Goal: Complete application form

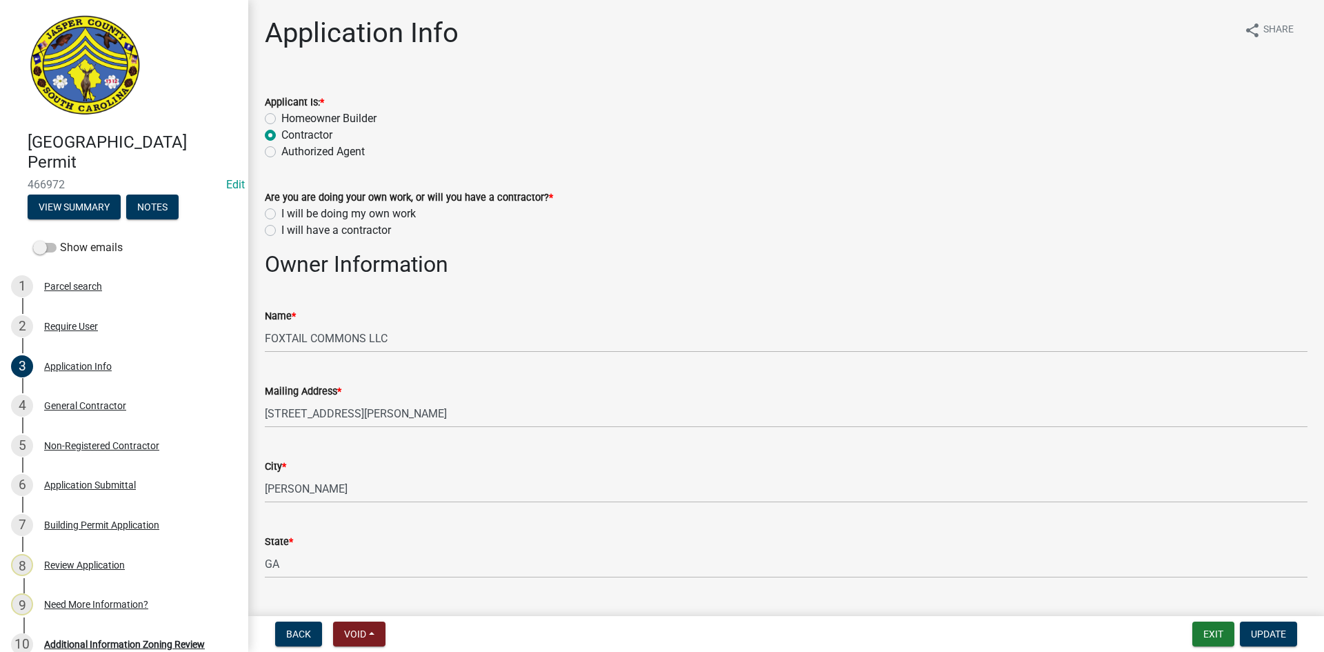
select select "bfbc8334-b2ad-44df-9bdc-53bd2053cc66"
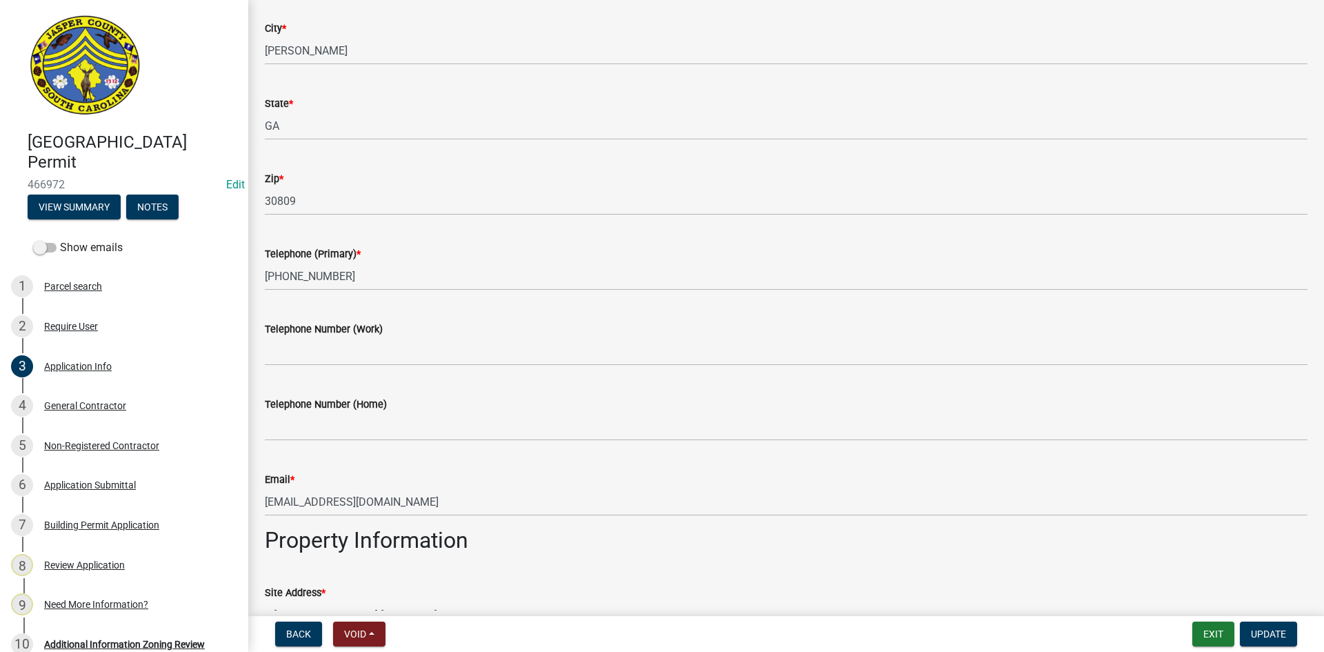
scroll to position [414, 0]
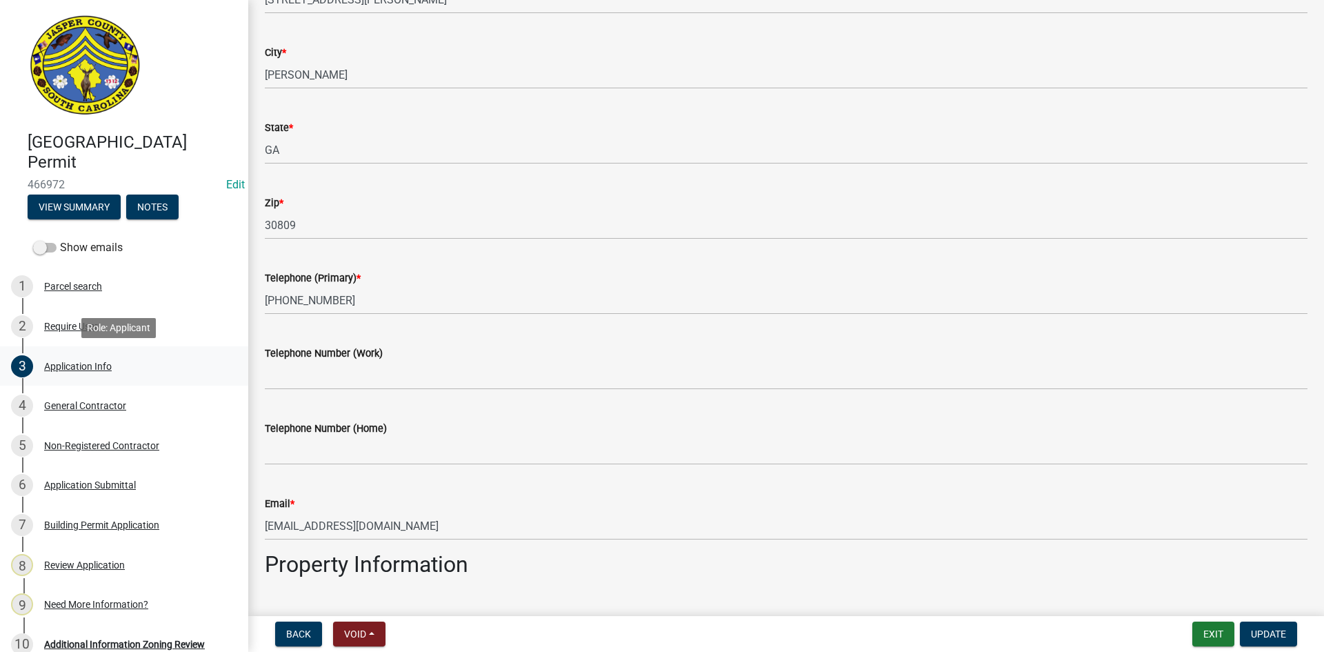
click at [69, 372] on div "3 Application Info" at bounding box center [118, 366] width 215 height 22
click at [99, 363] on div "Application Info" at bounding box center [78, 366] width 68 height 10
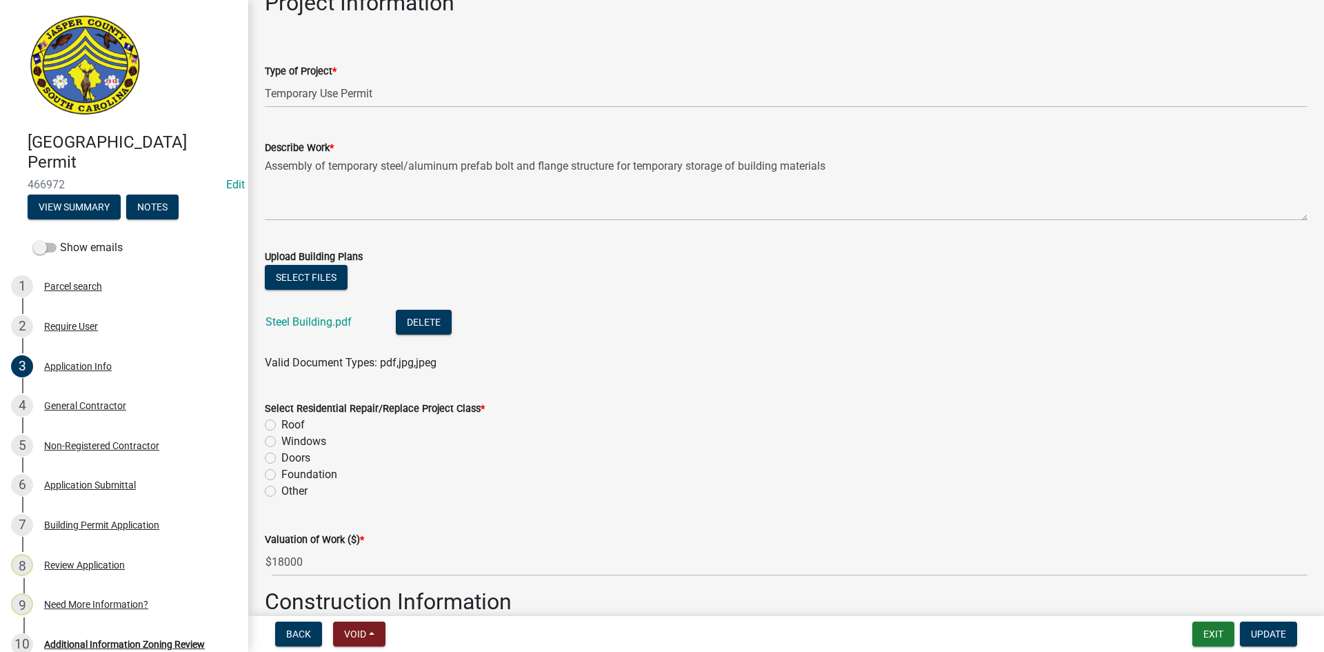
scroll to position [1517, 0]
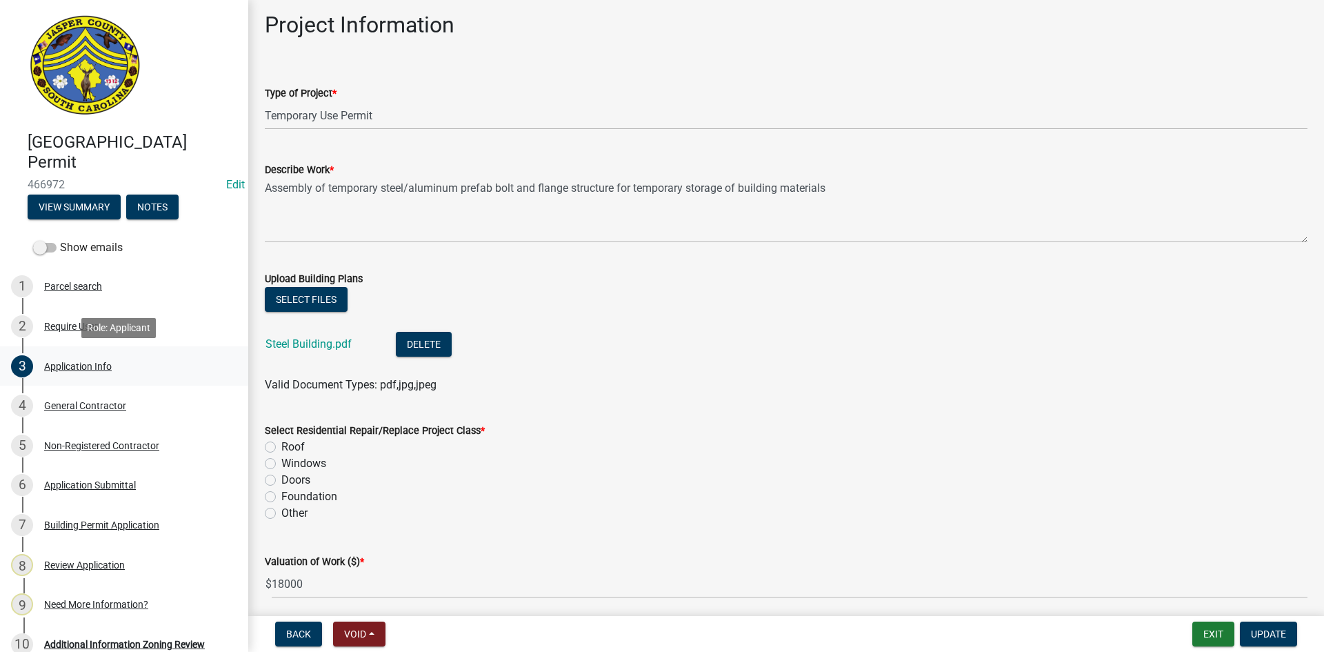
click at [69, 367] on div "Application Info" at bounding box center [78, 366] width 68 height 10
click at [72, 363] on div "Application Info" at bounding box center [78, 366] width 68 height 10
click at [67, 319] on div "2 Require User" at bounding box center [118, 326] width 215 height 22
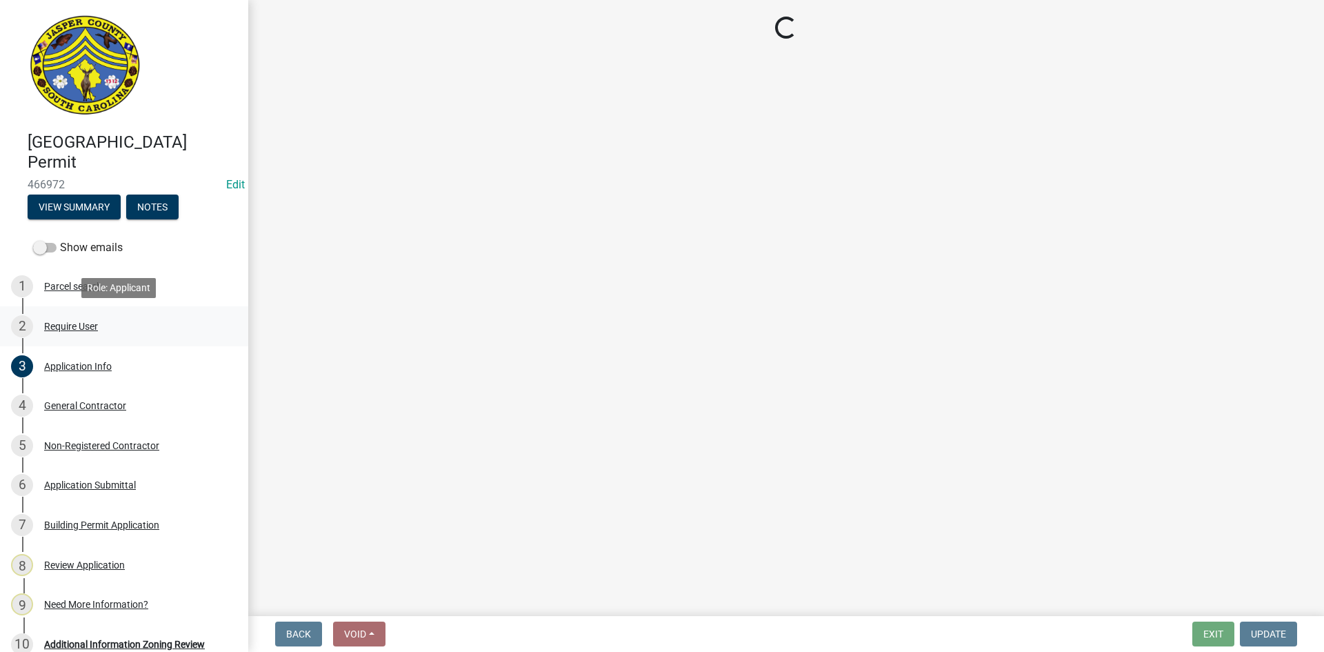
scroll to position [0, 0]
click at [92, 368] on div "Application Info" at bounding box center [78, 366] width 68 height 10
select select "bfbc8334-b2ad-44df-9bdc-53bd2053cc66"
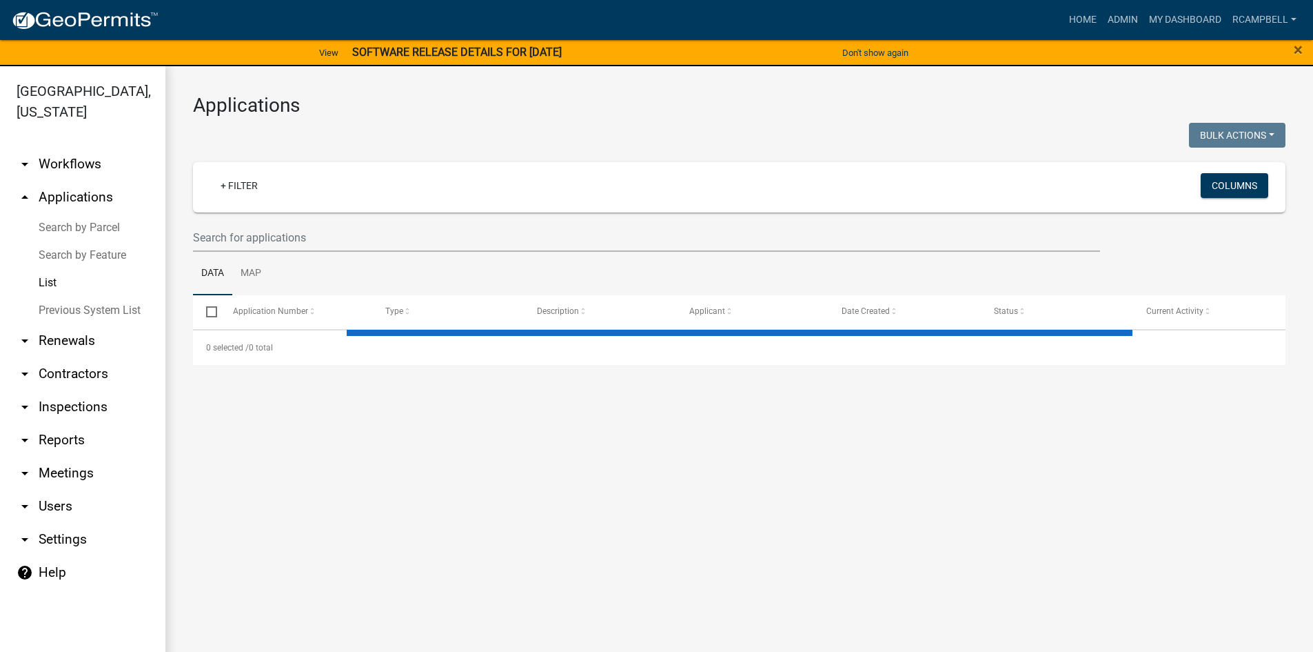
select select "3: 100"
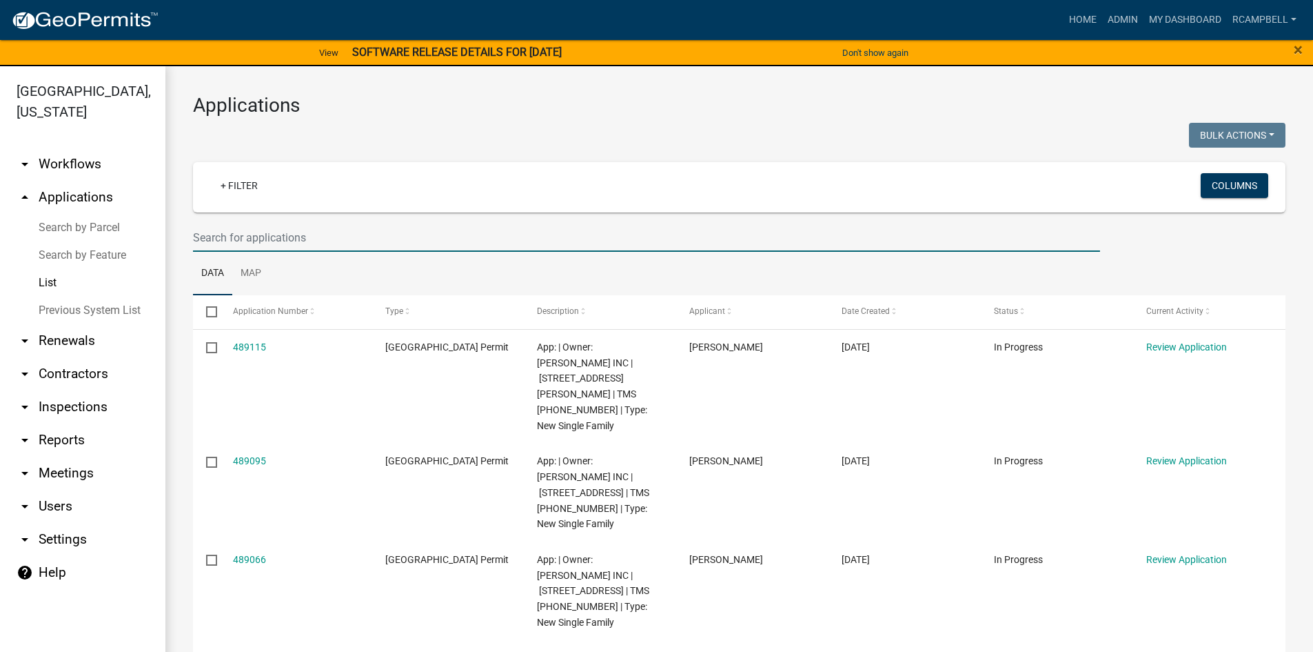
click at [372, 236] on input "text" at bounding box center [646, 237] width 907 height 28
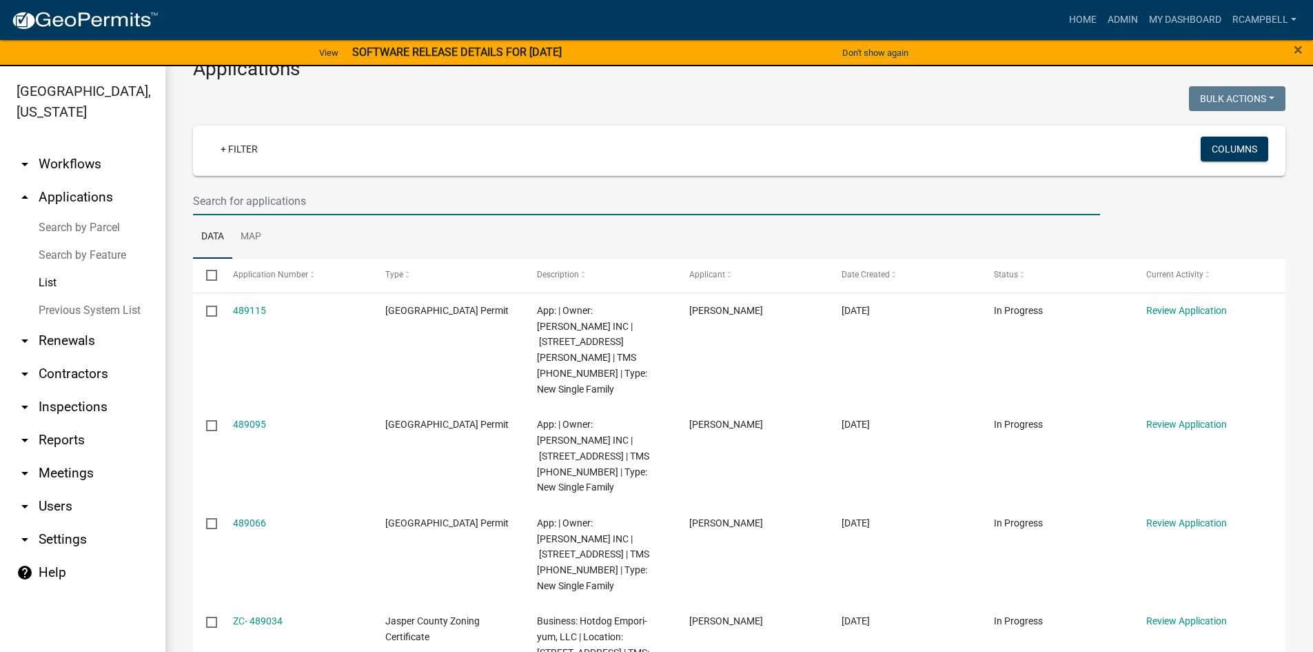
scroll to position [69, 0]
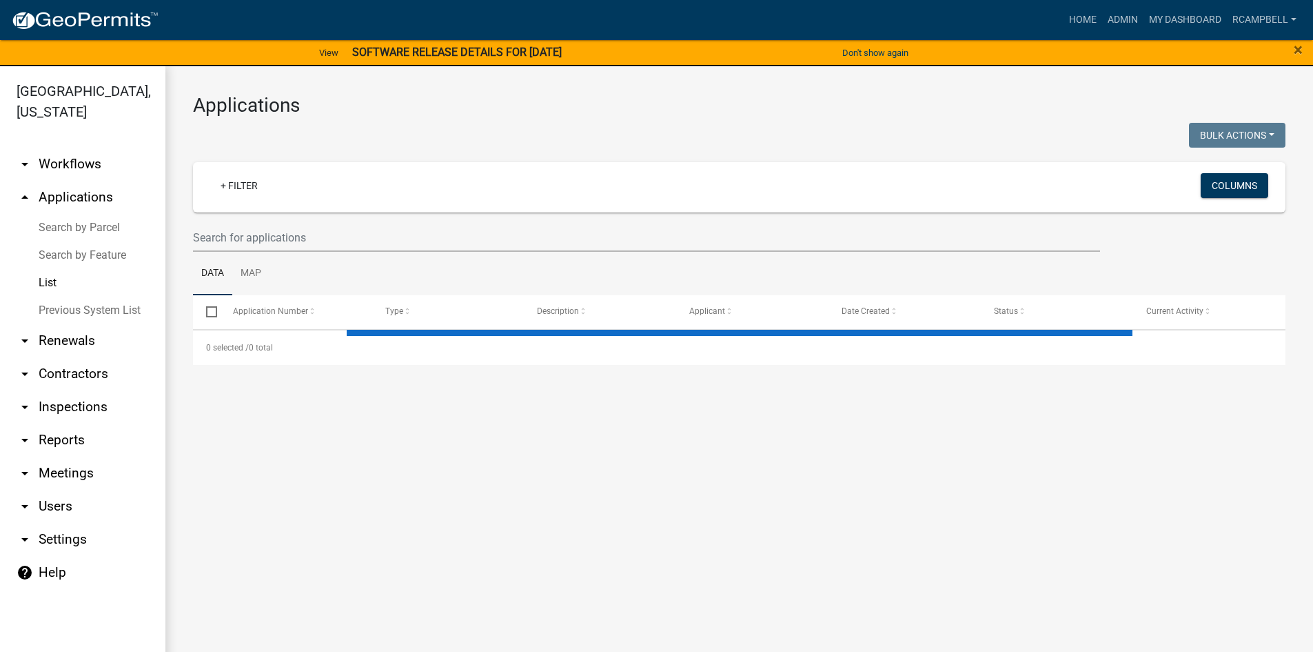
select select "3: 100"
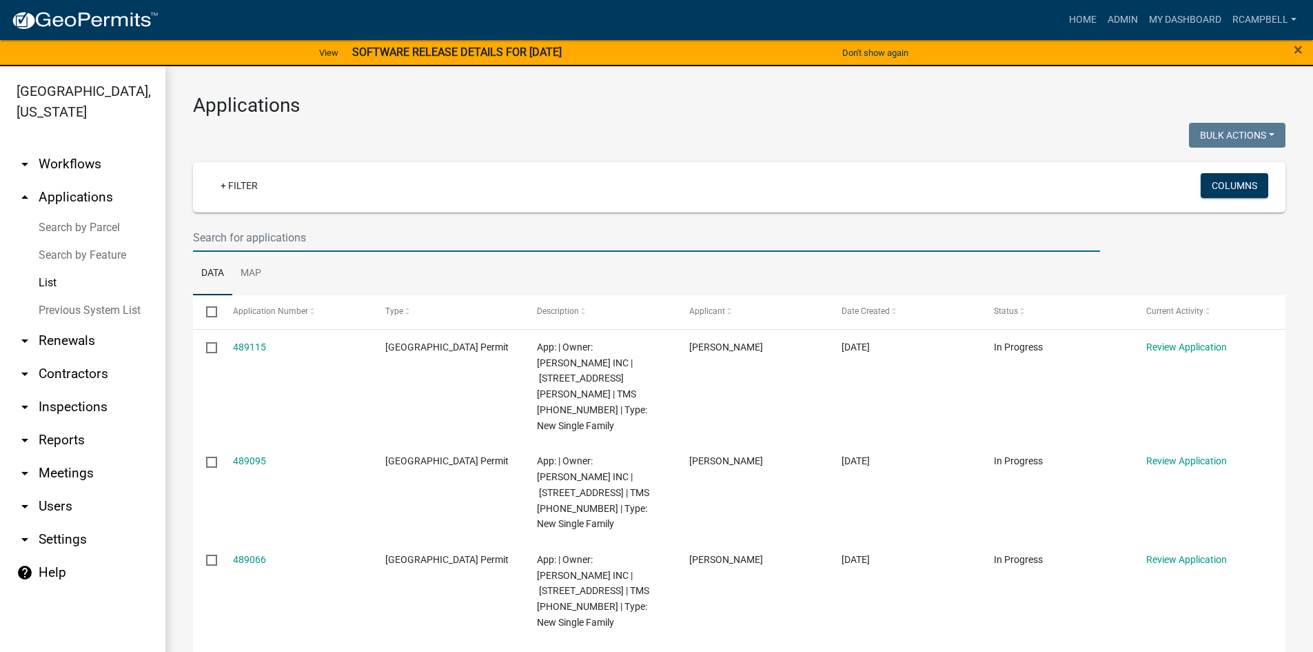
click at [219, 241] on input "text" at bounding box center [646, 237] width 907 height 28
click at [236, 239] on input "text" at bounding box center [646, 237] width 907 height 28
click at [232, 234] on input "text" at bounding box center [646, 237] width 907 height 28
drag, startPoint x: 245, startPoint y: 243, endPoint x: 253, endPoint y: 241, distance: 7.7
click at [246, 242] on input "text" at bounding box center [646, 237] width 907 height 28
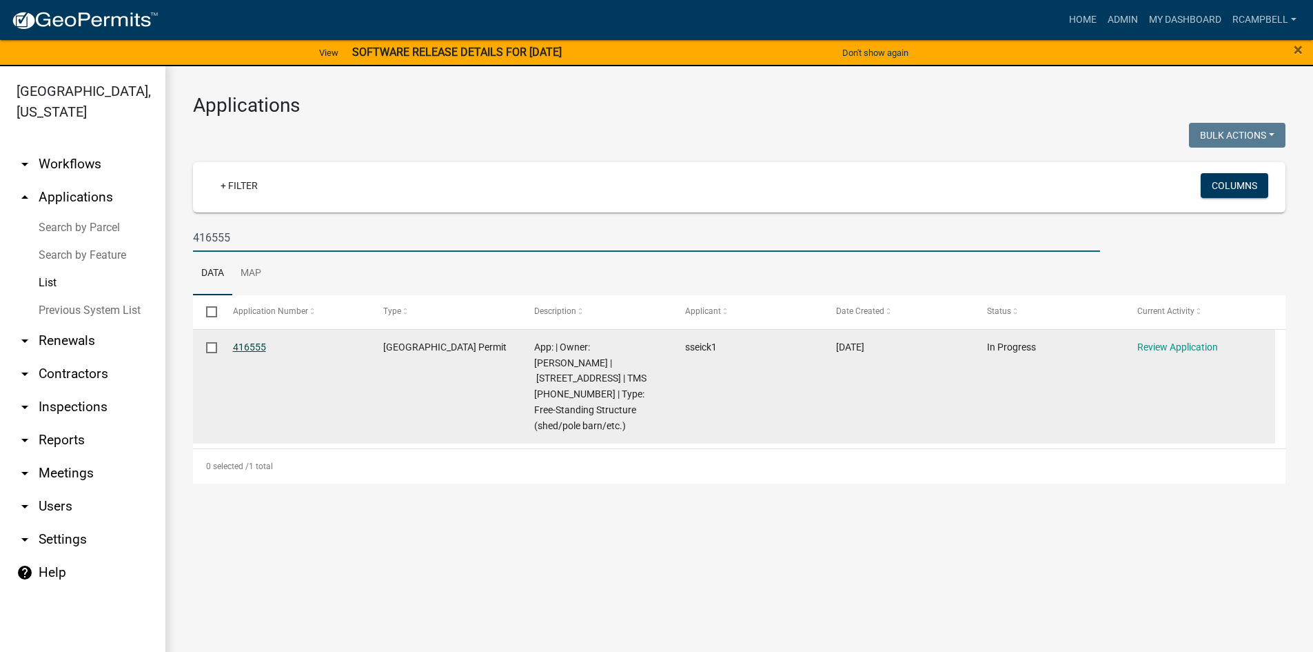
type input "416555"
click at [250, 343] on link "416555" at bounding box center [249, 346] width 33 height 11
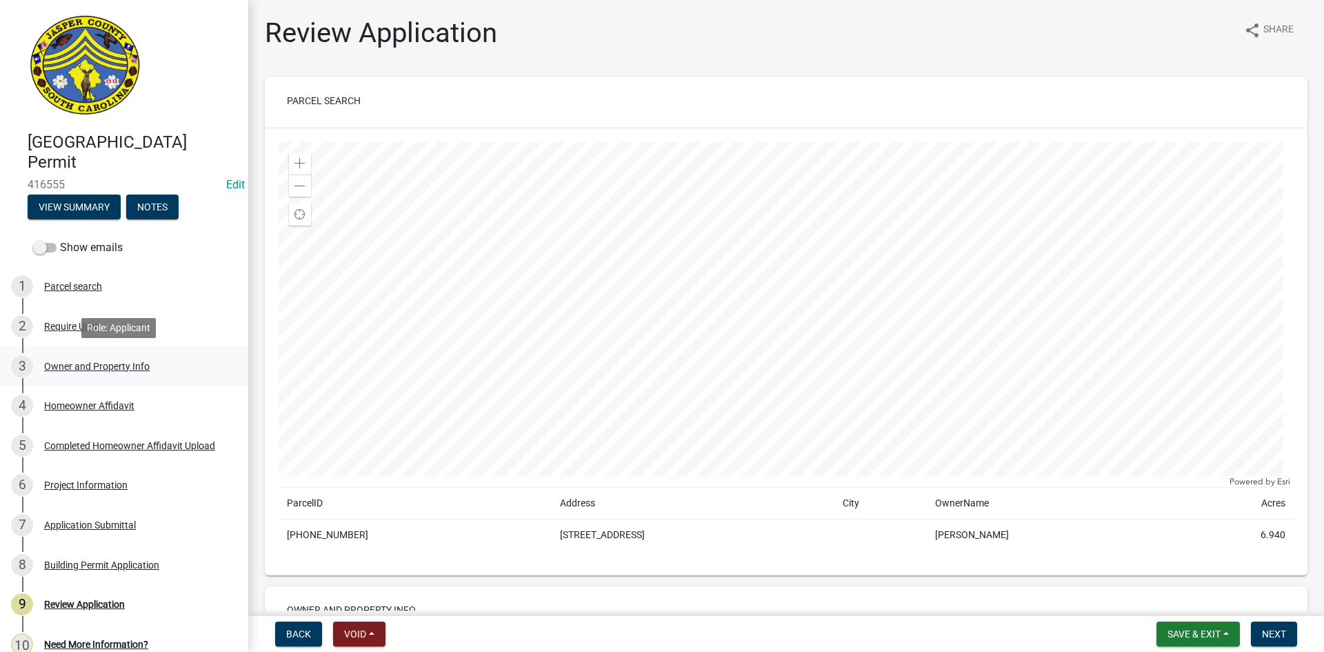
click at [84, 365] on div "Owner and Property Info" at bounding box center [96, 366] width 105 height 10
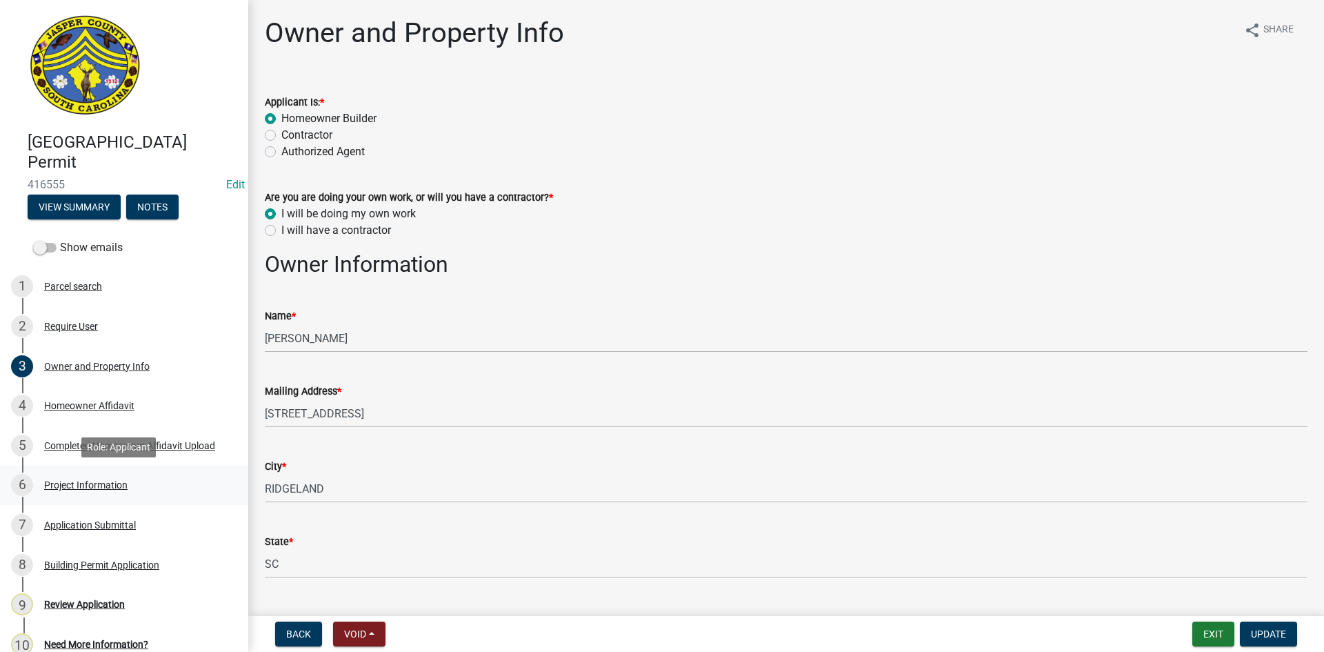
click at [77, 485] on div "Project Information" at bounding box center [85, 485] width 83 height 10
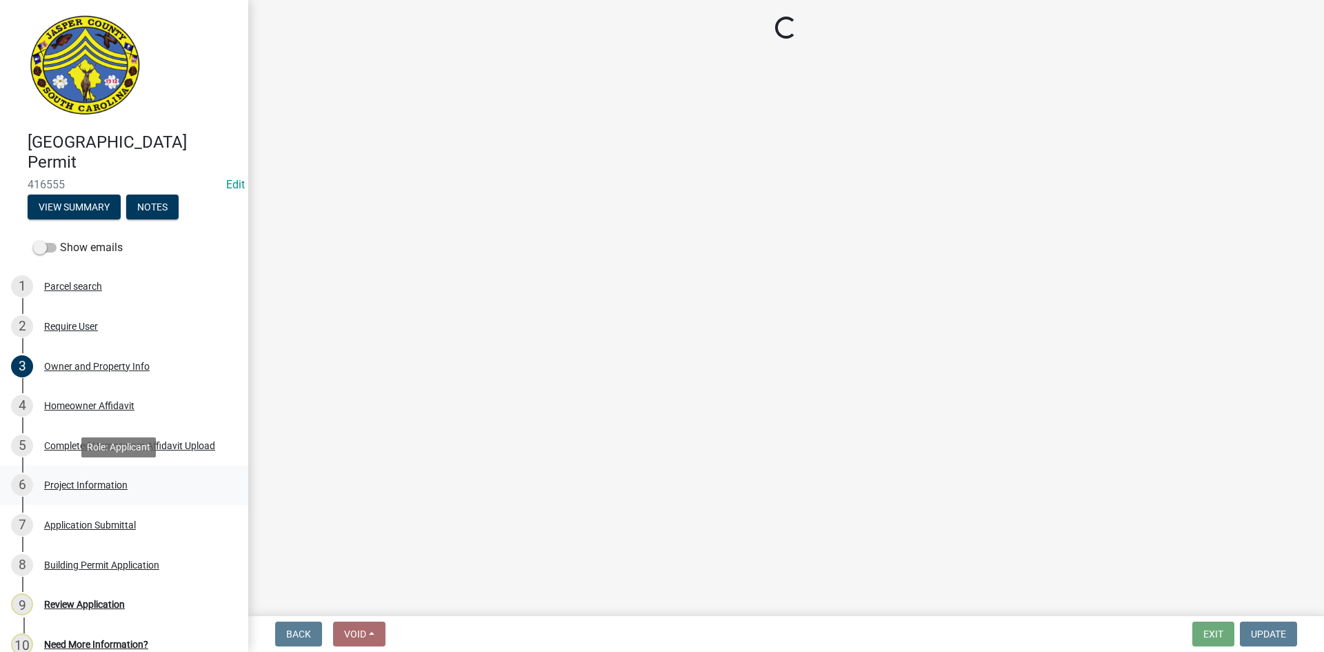
select select "f53fa719-3ff7-48d2-9eb7-3bbc18bb9995"
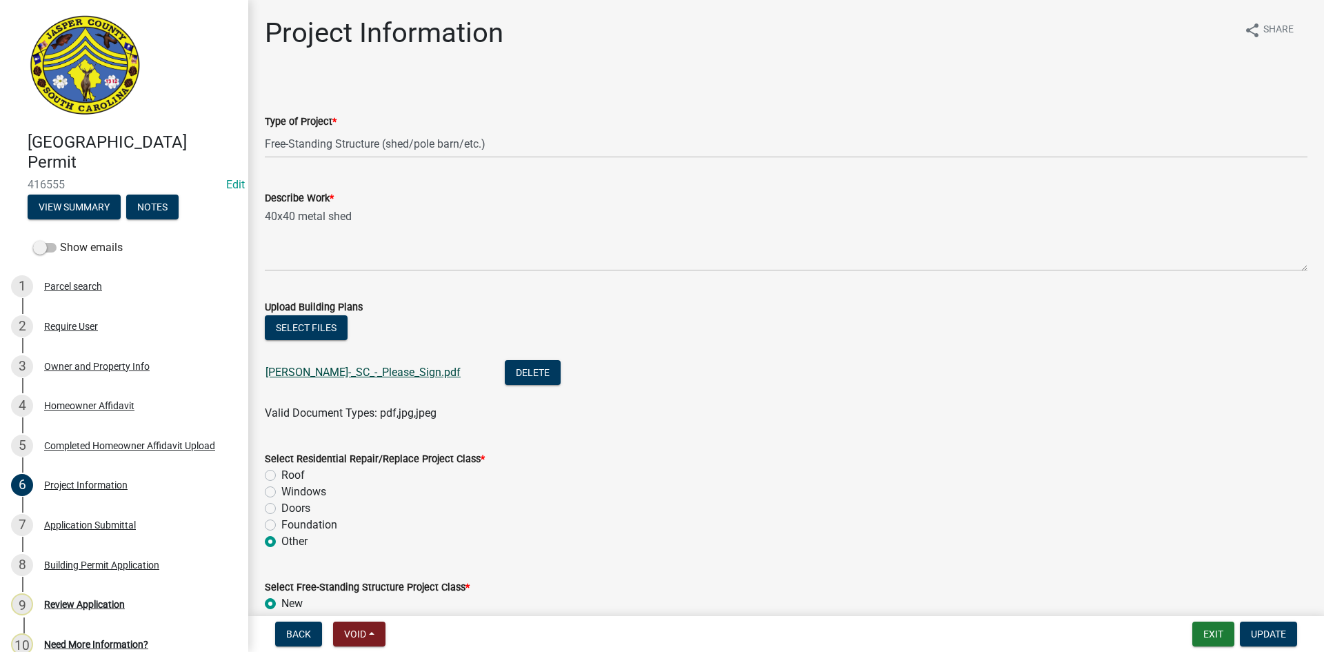
click at [289, 374] on link "Sean_Seick_-_SC_-_Please_Sign.pdf" at bounding box center [362, 371] width 195 height 13
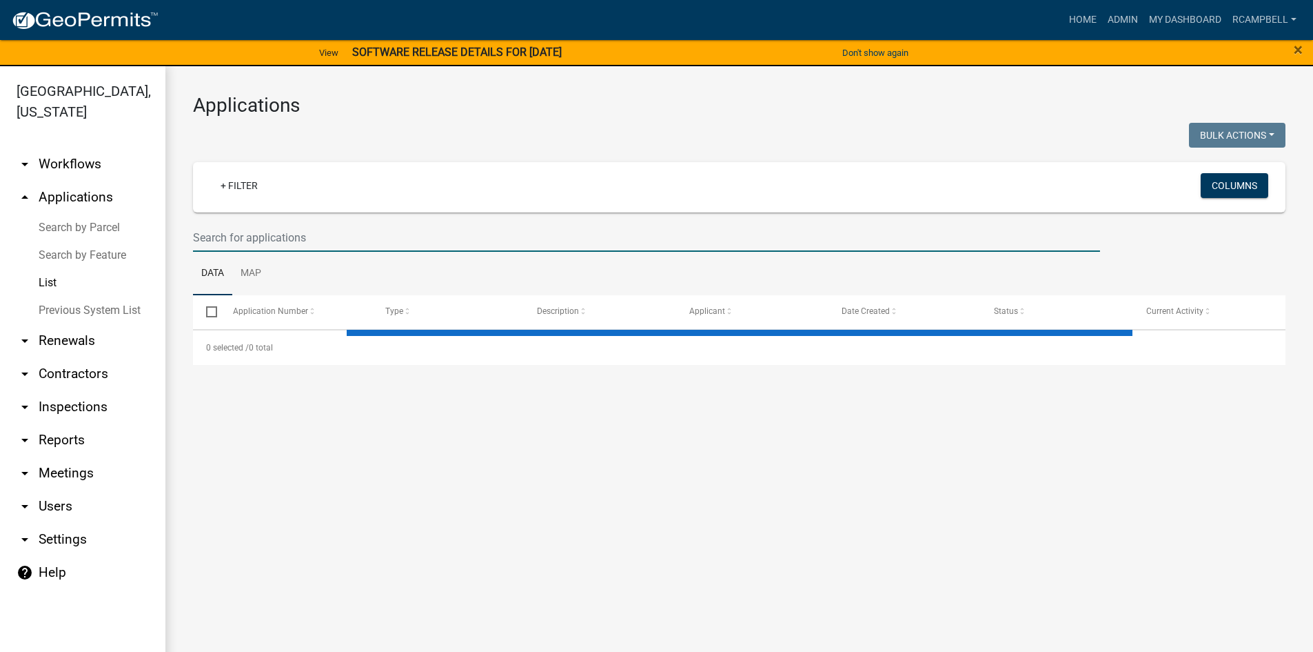
click at [229, 234] on input "text" at bounding box center [646, 237] width 907 height 28
select select "3: 100"
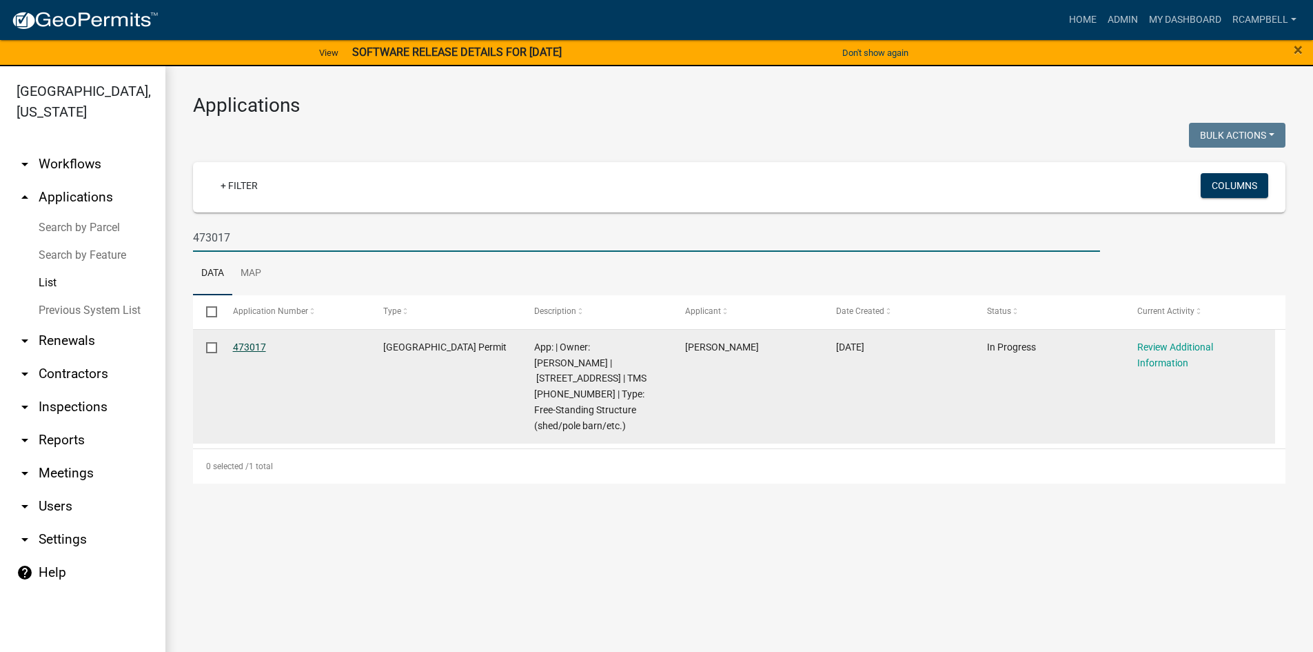
type input "473017"
click at [253, 347] on link "473017" at bounding box center [249, 346] width 33 height 11
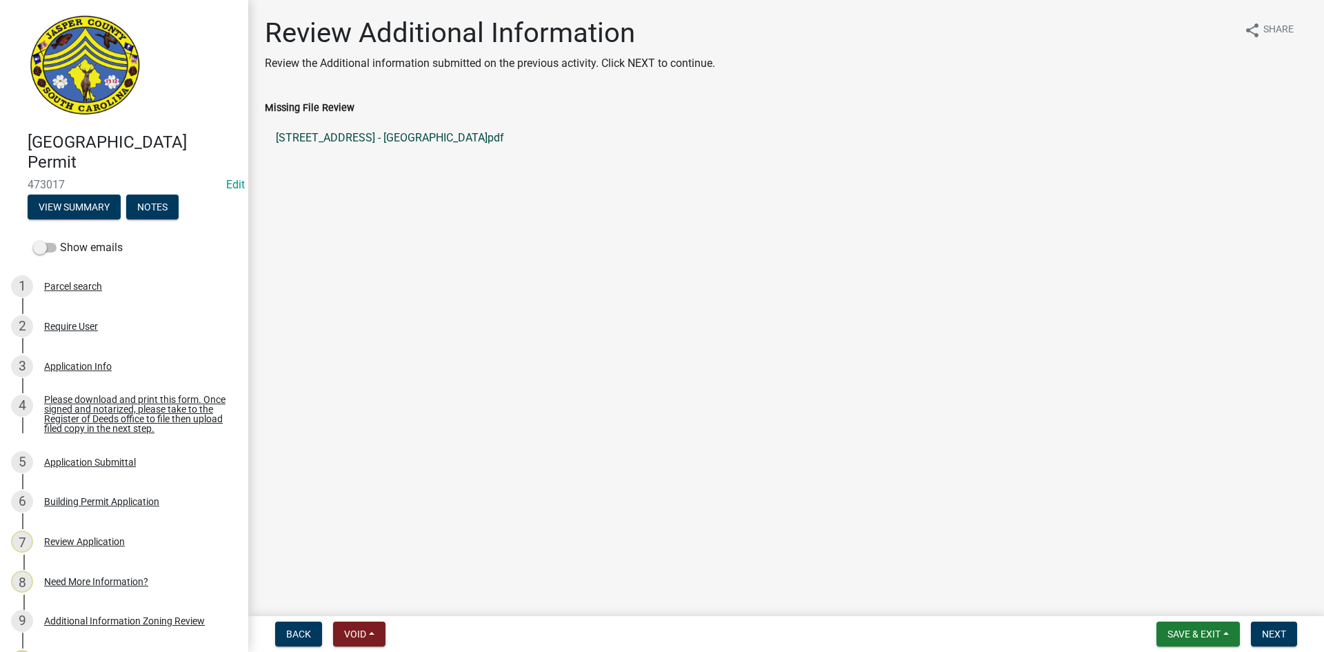
click at [383, 133] on link "3421 BEES CREEK RD - MAN CAVE.pdf" at bounding box center [786, 137] width 1042 height 33
click at [345, 132] on link "3421 BEES CREEK RD - MAN CAVE.pdf" at bounding box center [786, 137] width 1042 height 33
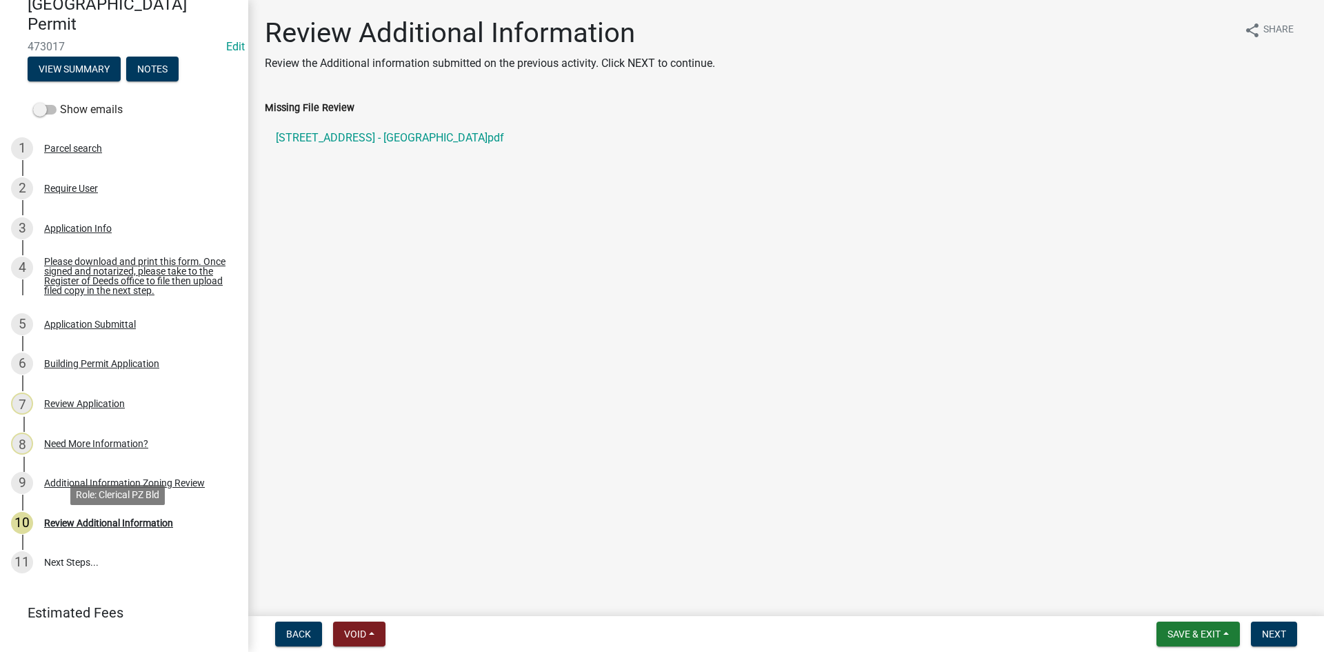
scroll to position [165, 0]
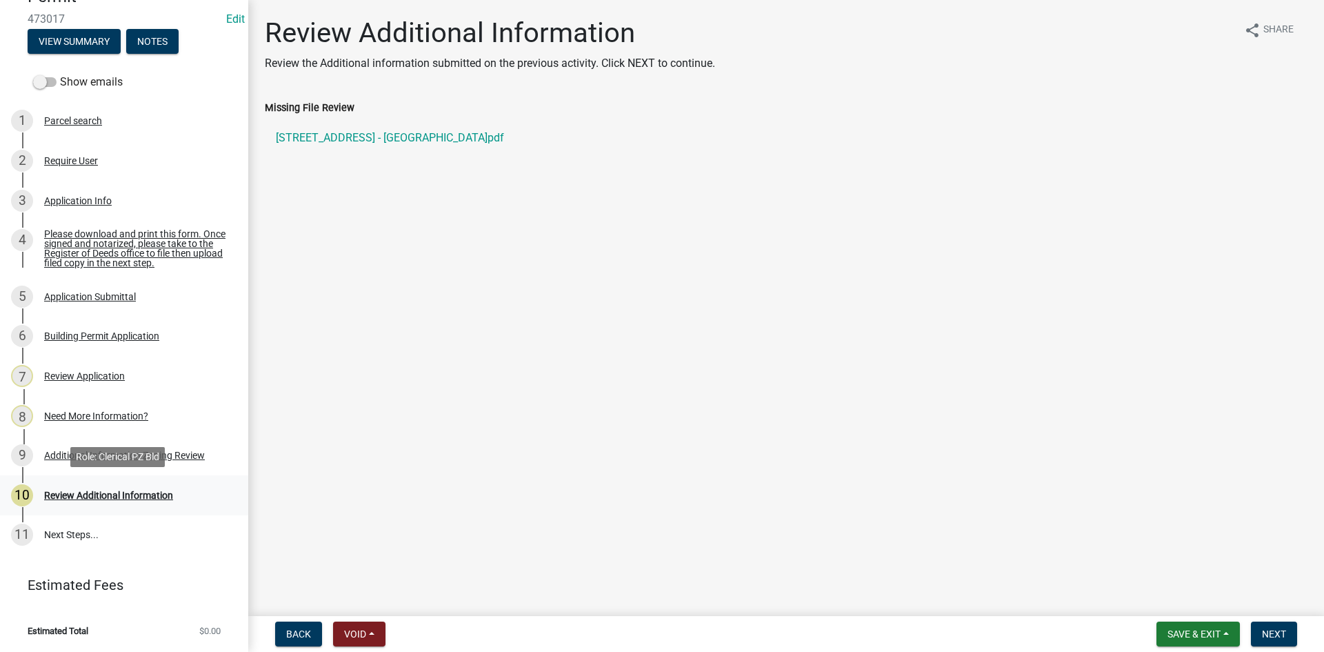
click at [112, 490] on div "Review Additional Information" at bounding box center [108, 495] width 129 height 10
click at [106, 411] on div "Need More Information?" at bounding box center [96, 416] width 104 height 10
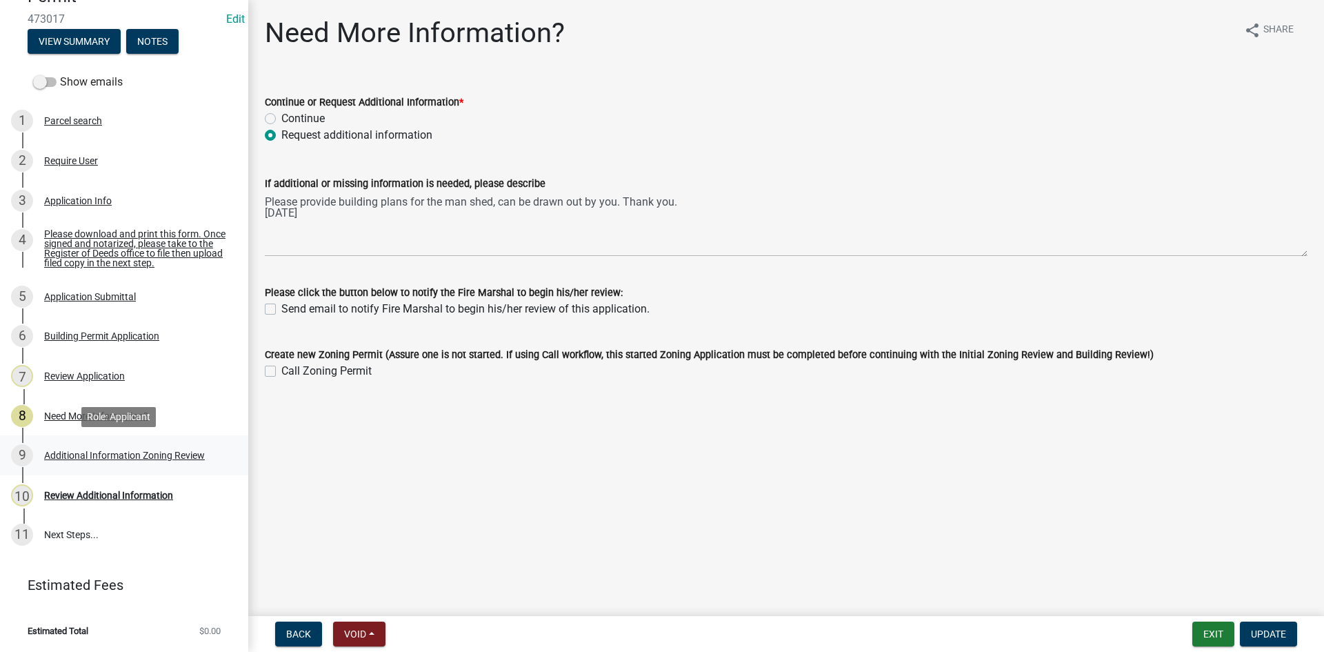
click at [105, 454] on div "Additional Information Zoning Review" at bounding box center [124, 455] width 161 height 10
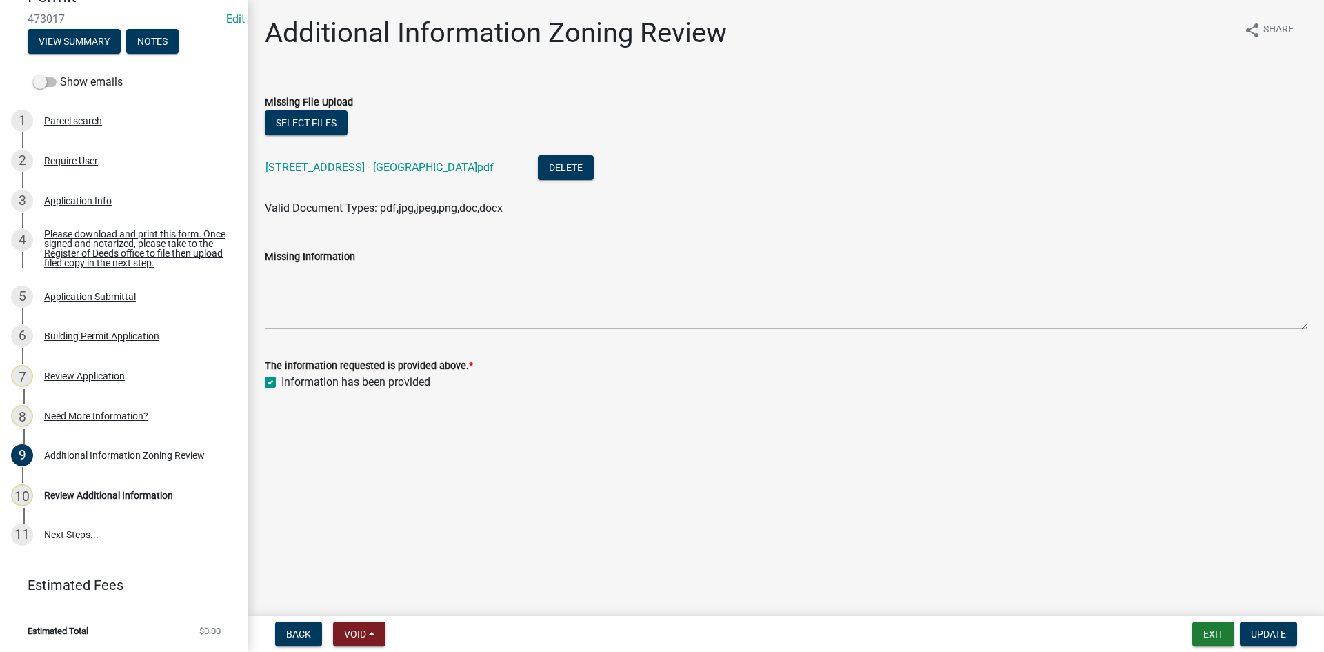
click at [281, 383] on label "Information has been provided" at bounding box center [355, 382] width 149 height 17
click at [281, 383] on input "Information has been provided" at bounding box center [285, 378] width 9 height 9
click at [281, 383] on label "Information has been provided" at bounding box center [355, 382] width 149 height 17
click at [281, 383] on input "Information has been provided" at bounding box center [285, 378] width 9 height 9
checkbox input "true"
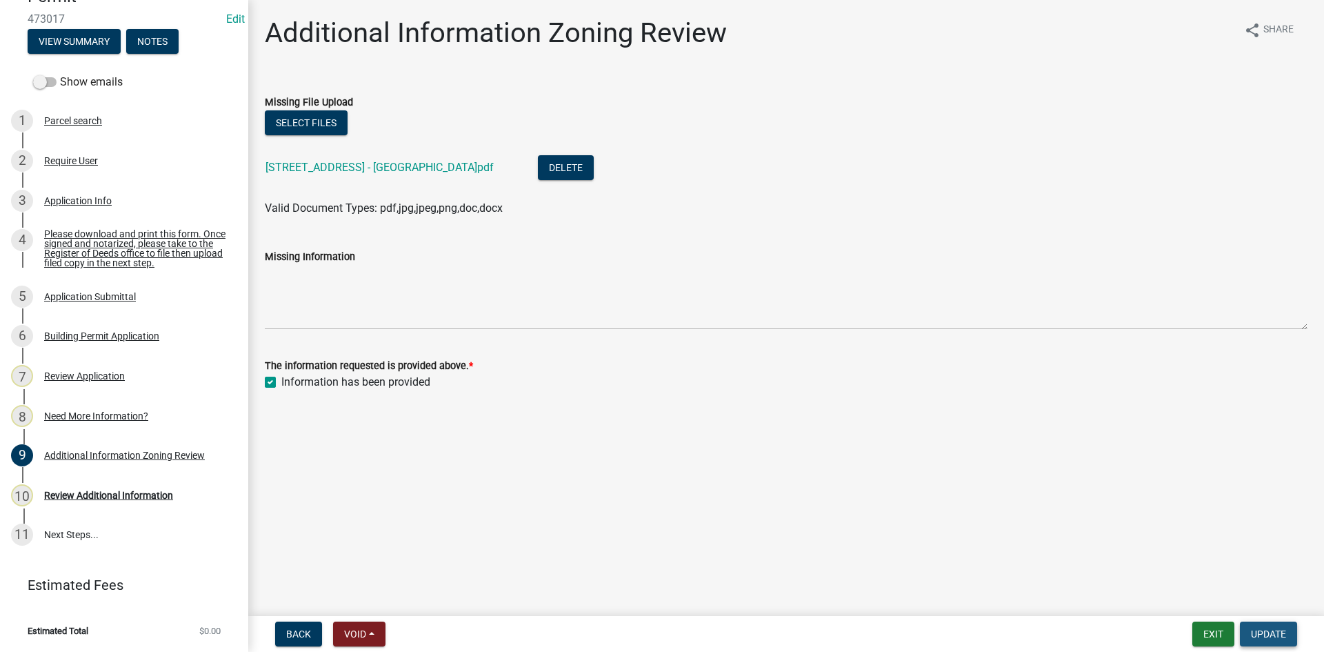
click at [1273, 637] on span "Update" at bounding box center [1268, 633] width 35 height 11
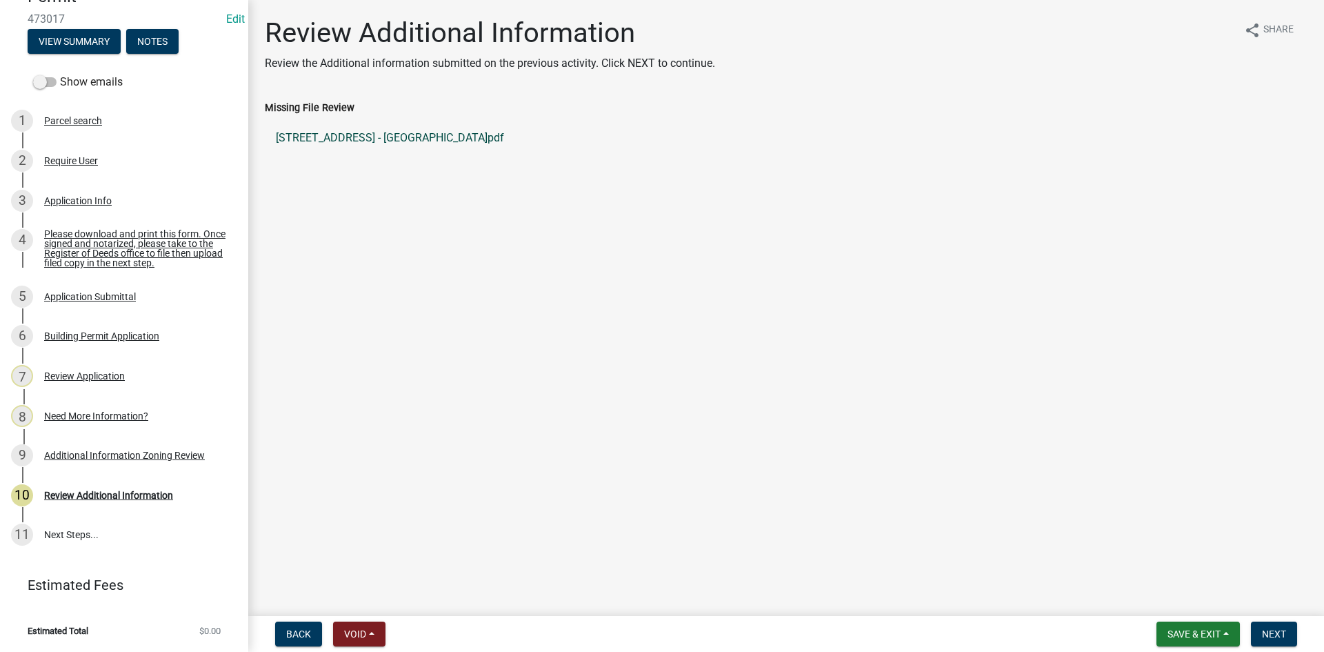
click at [334, 137] on link "3421 BEES CREEK RD - MAN CAVE.pdf" at bounding box center [786, 137] width 1042 height 33
click at [1265, 634] on span "Next" at bounding box center [1274, 633] width 24 height 11
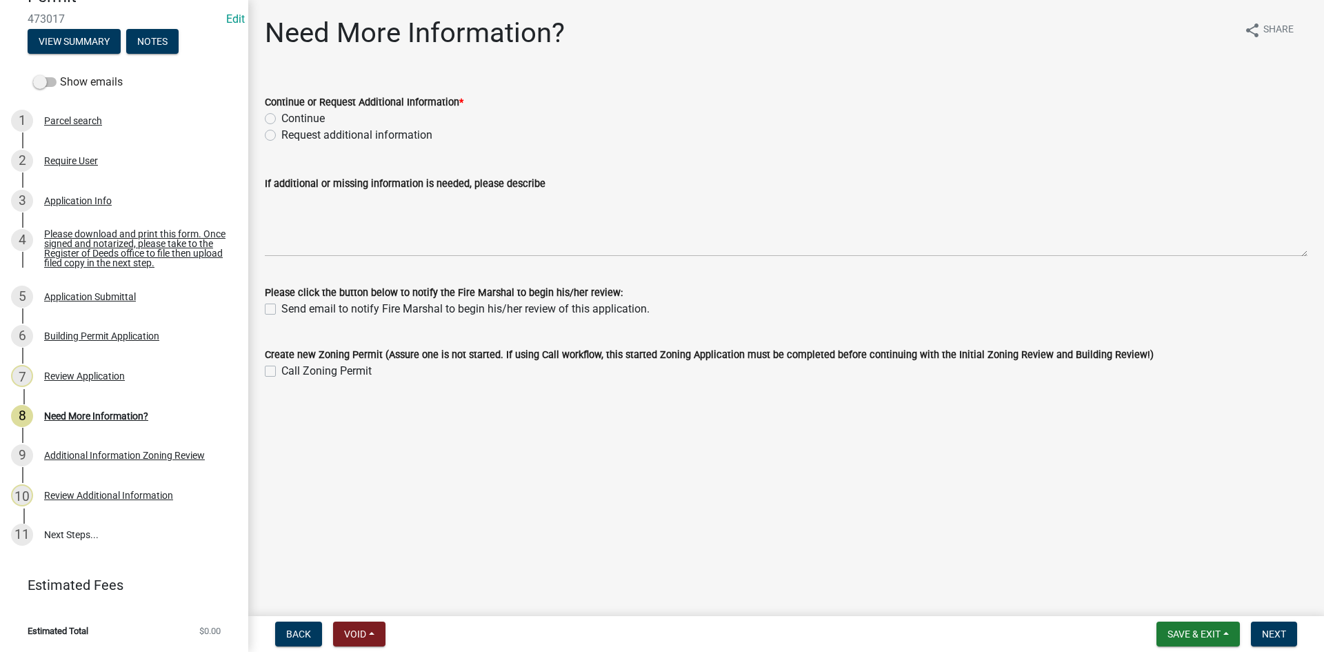
click at [281, 133] on label "Request additional information" at bounding box center [356, 135] width 151 height 17
click at [281, 133] on input "Request additional information" at bounding box center [285, 131] width 9 height 9
radio input "true"
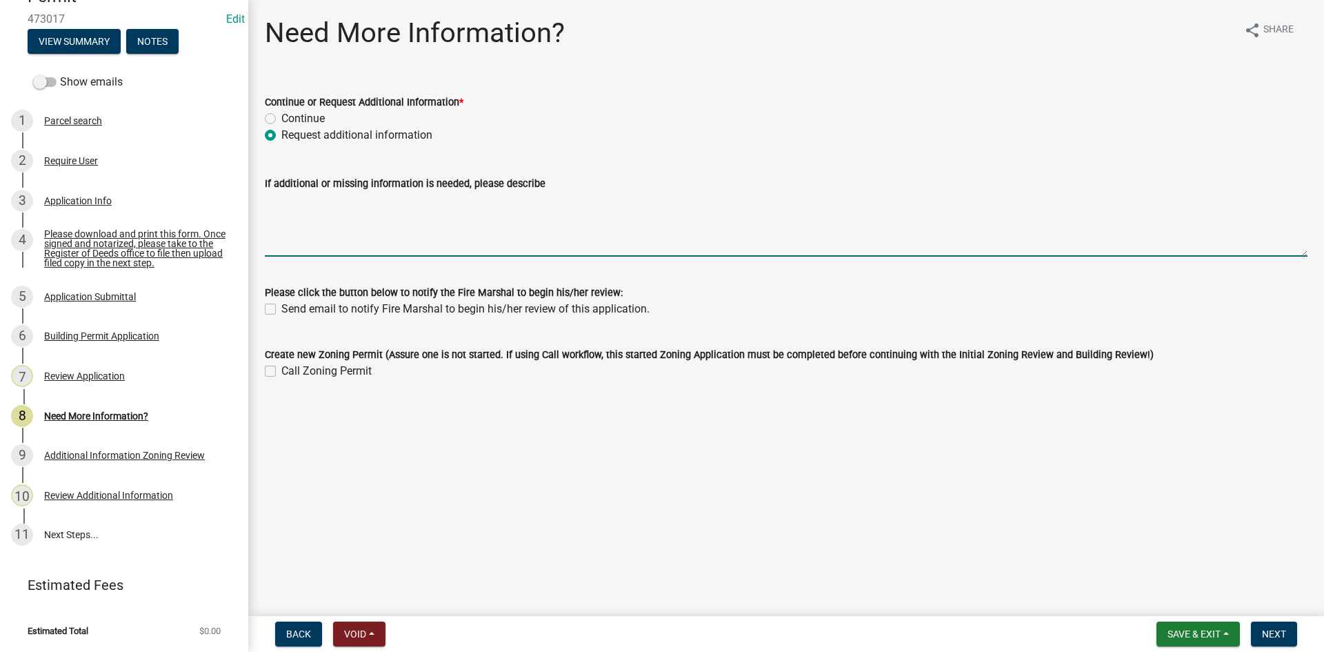
click at [294, 200] on textarea "If additional or missing information is needed, please describe" at bounding box center [786, 224] width 1042 height 65
type textarea "Plans"
click at [94, 200] on div "Application Info" at bounding box center [78, 201] width 68 height 10
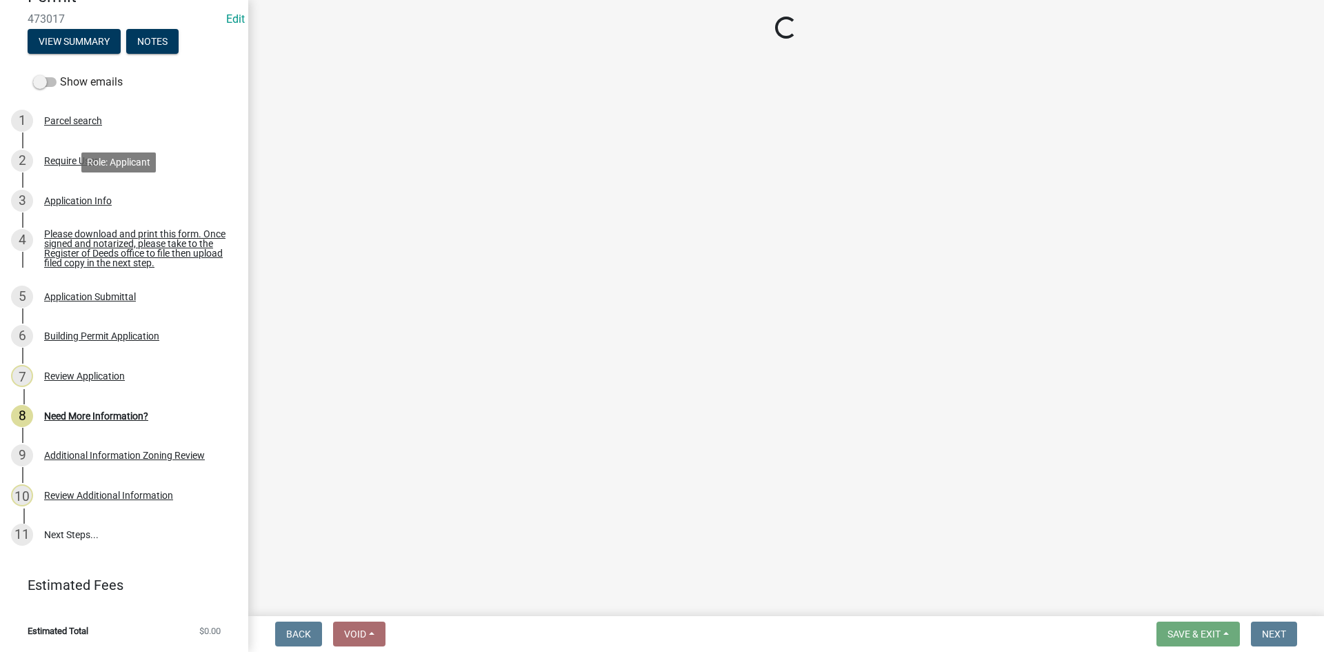
select select "f53fa719-3ff7-48d2-9eb7-3bbc18bb9995"
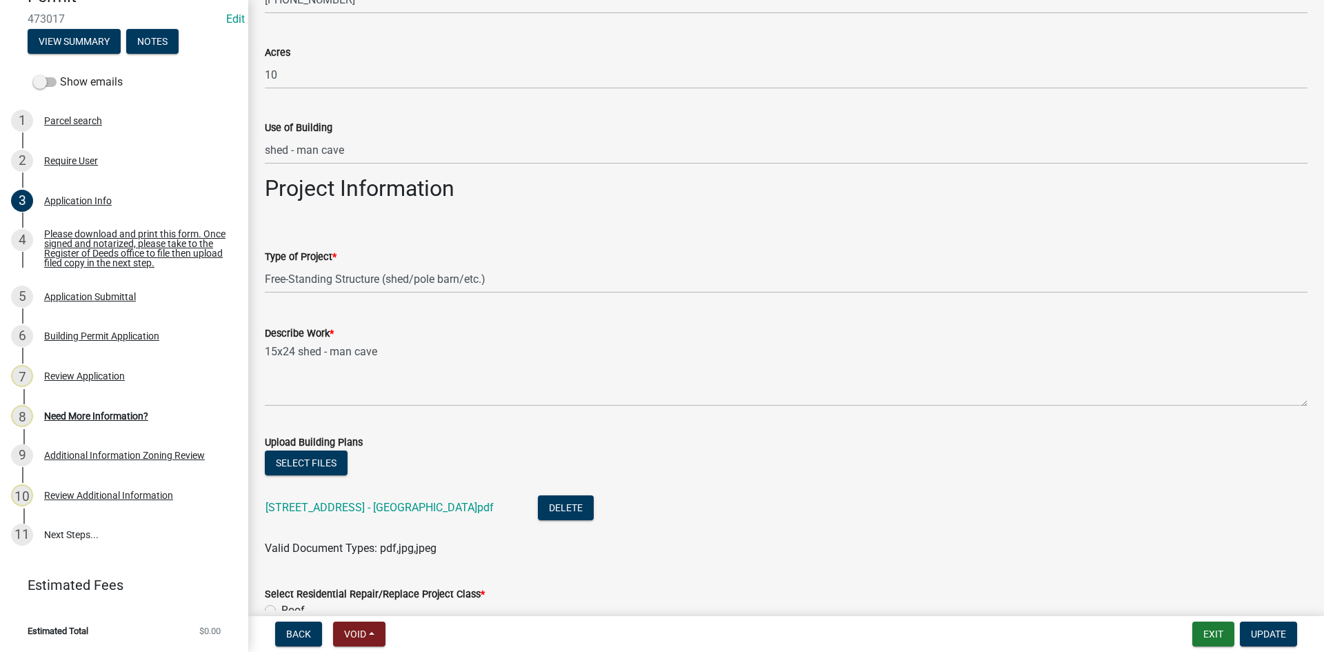
scroll to position [1379, 0]
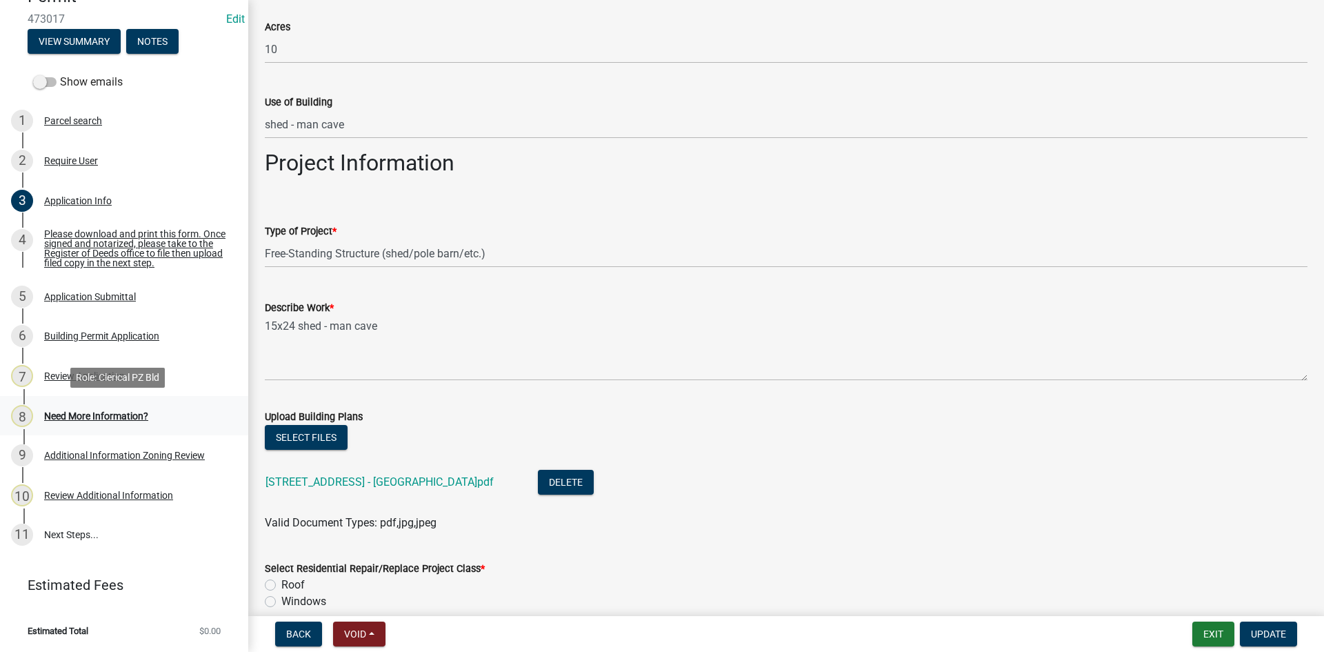
click at [93, 414] on div "Need More Information?" at bounding box center [96, 416] width 104 height 10
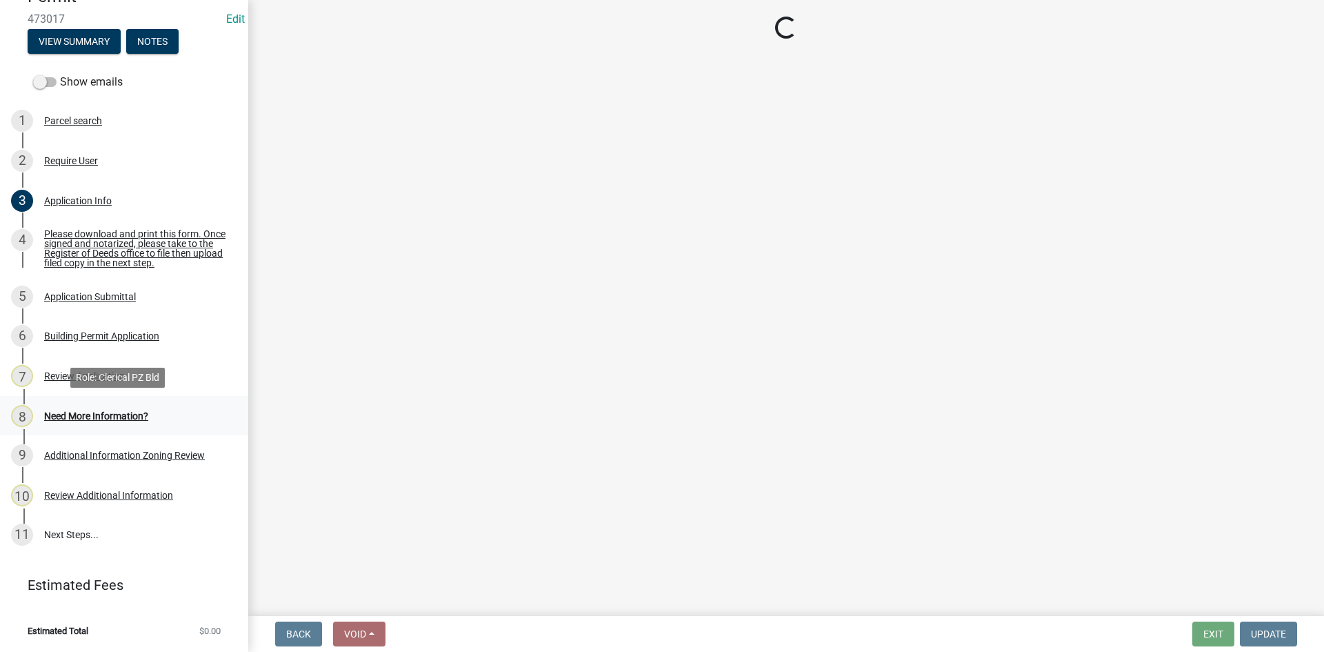
scroll to position [0, 0]
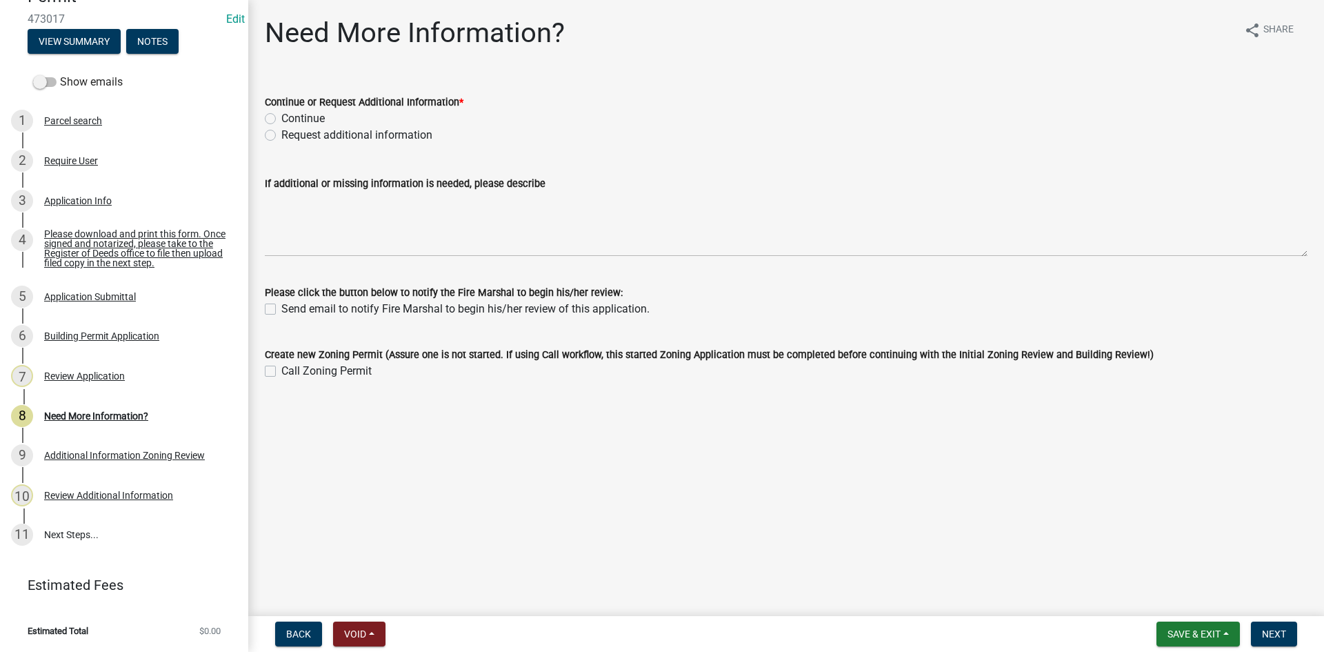
click at [281, 135] on label "Request additional information" at bounding box center [356, 135] width 151 height 17
click at [281, 135] on input "Request additional information" at bounding box center [285, 131] width 9 height 9
radio input "true"
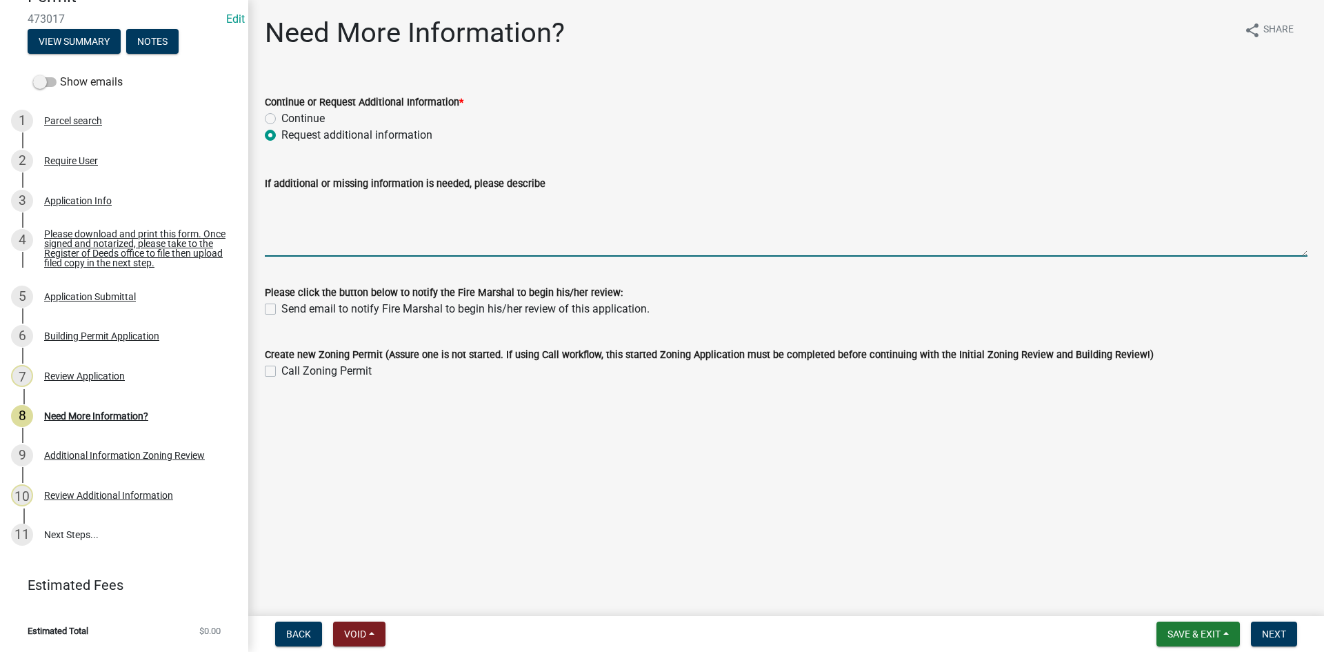
click at [285, 214] on textarea "If additional or missing information is needed, please describe" at bounding box center [786, 224] width 1042 height 65
type textarea "W"
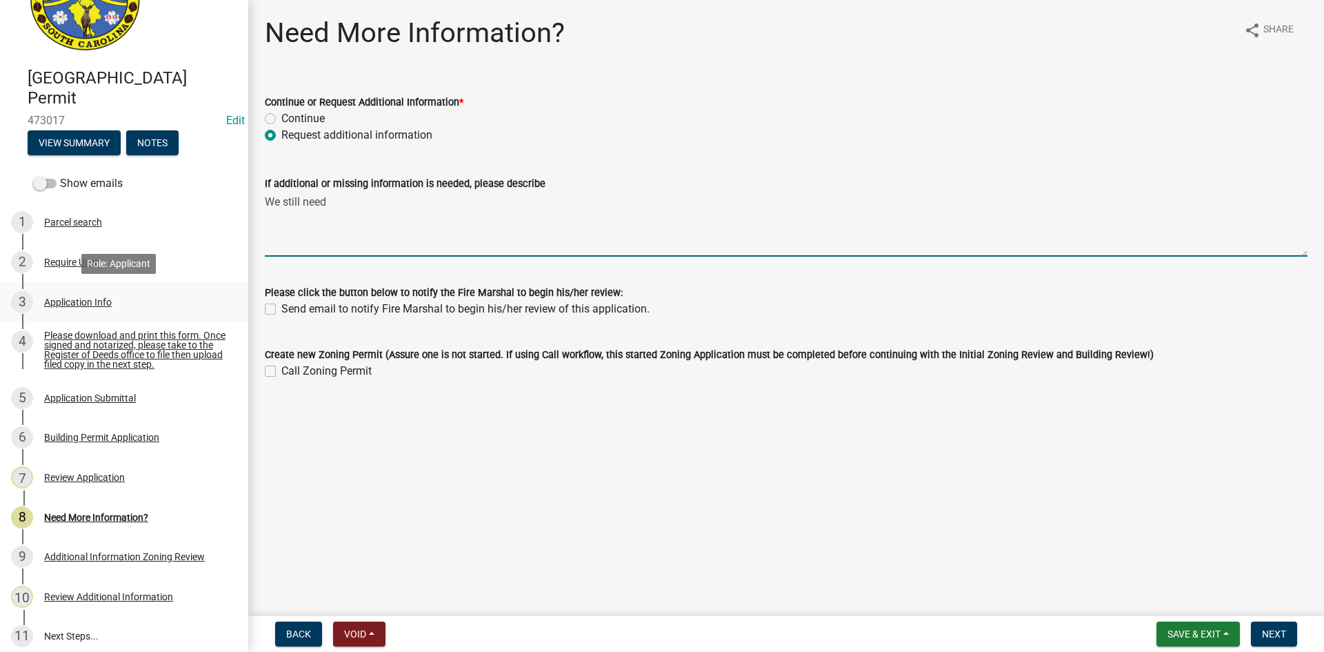
scroll to position [28, 0]
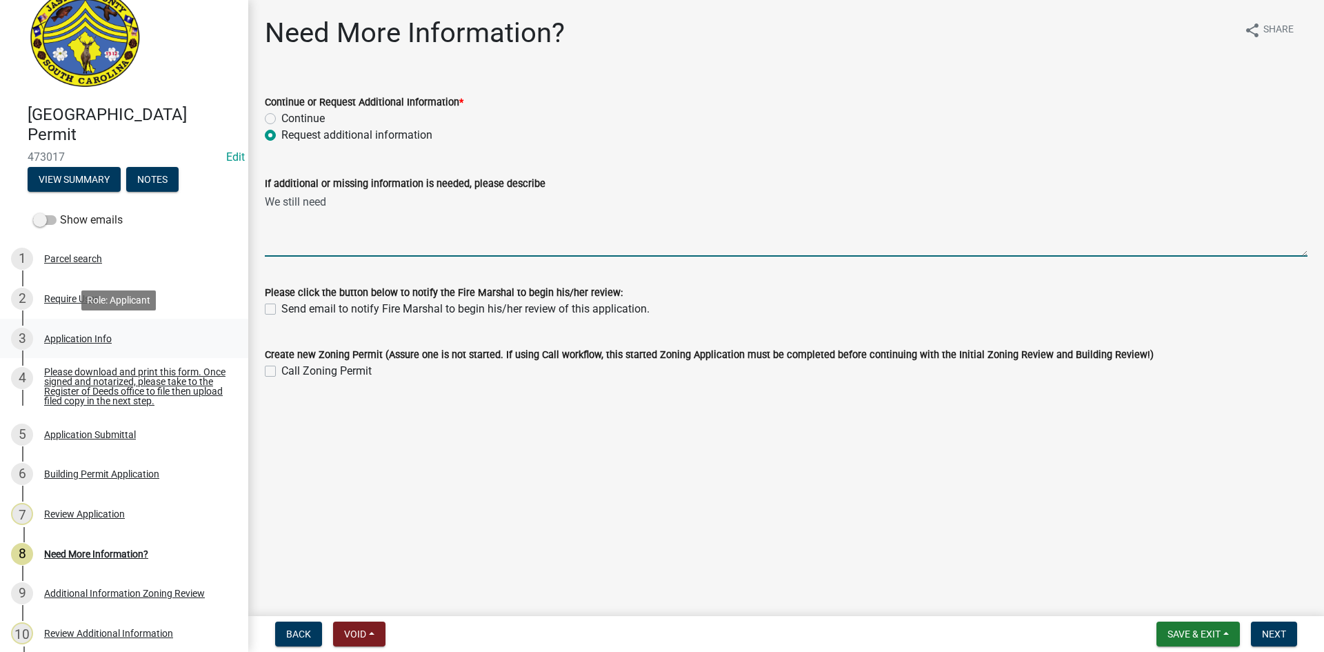
type textarea "We still need"
click at [89, 334] on div "Application Info" at bounding box center [78, 339] width 68 height 10
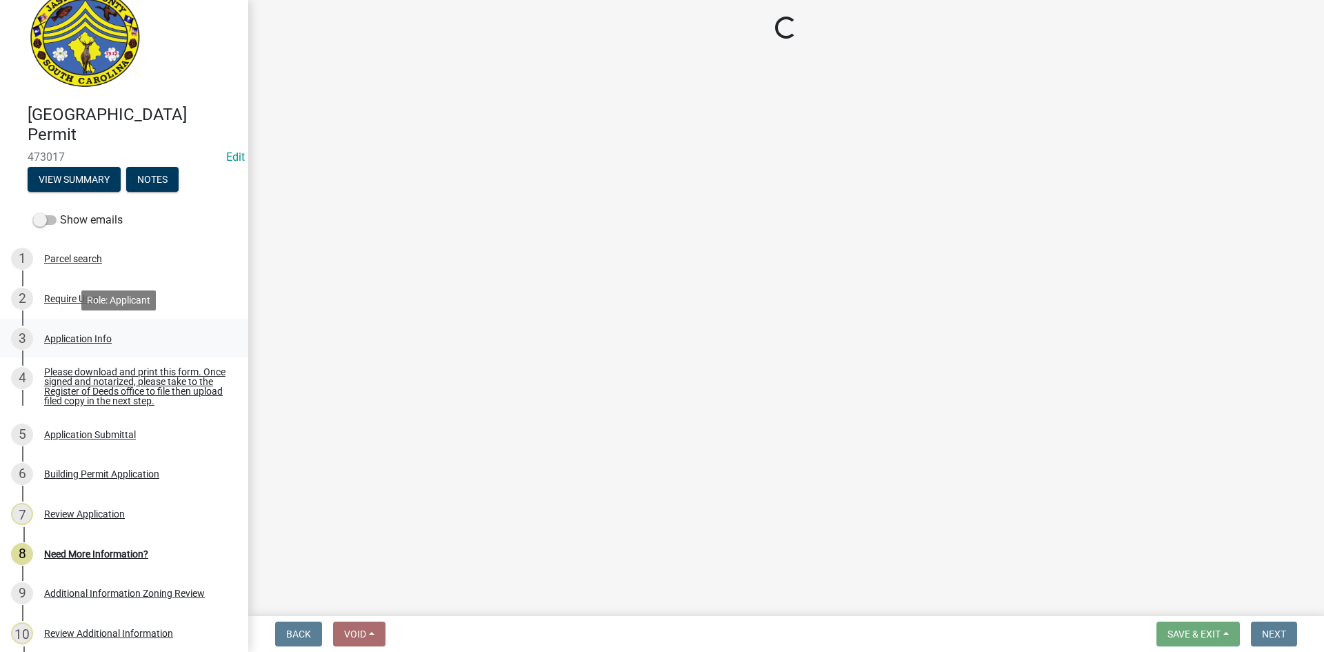
select select "f53fa719-3ff7-48d2-9eb7-3bbc18bb9995"
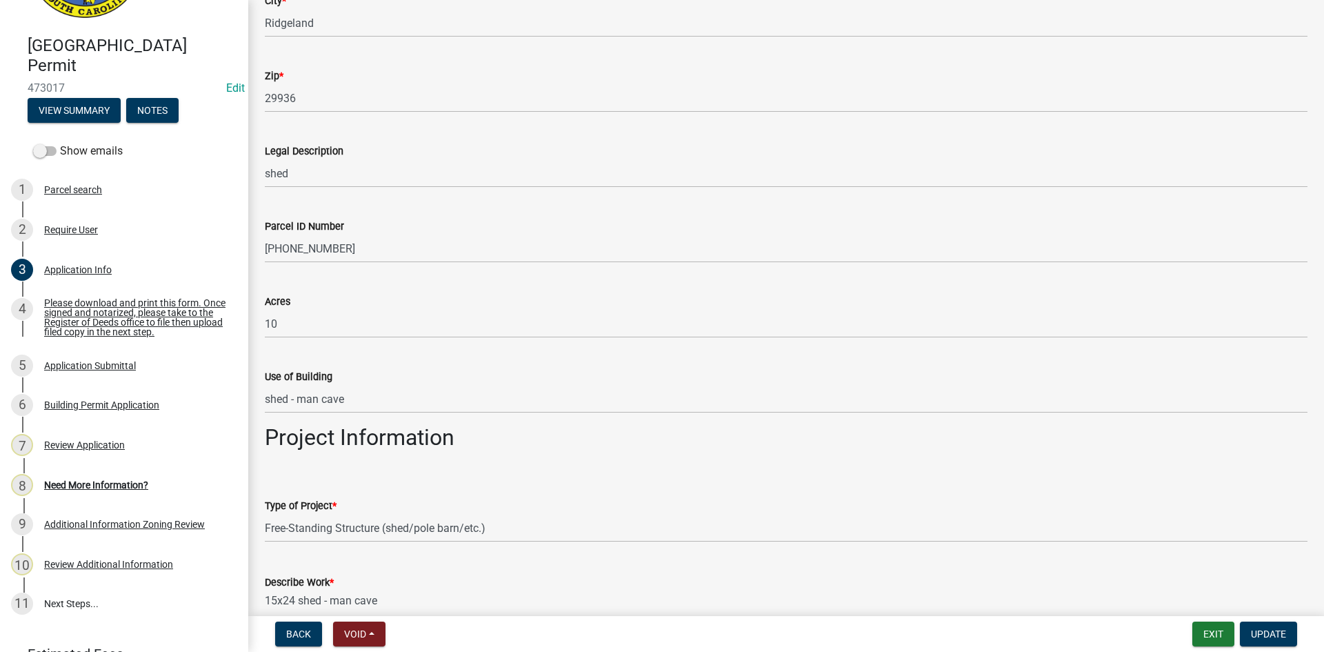
scroll to position [1310, 0]
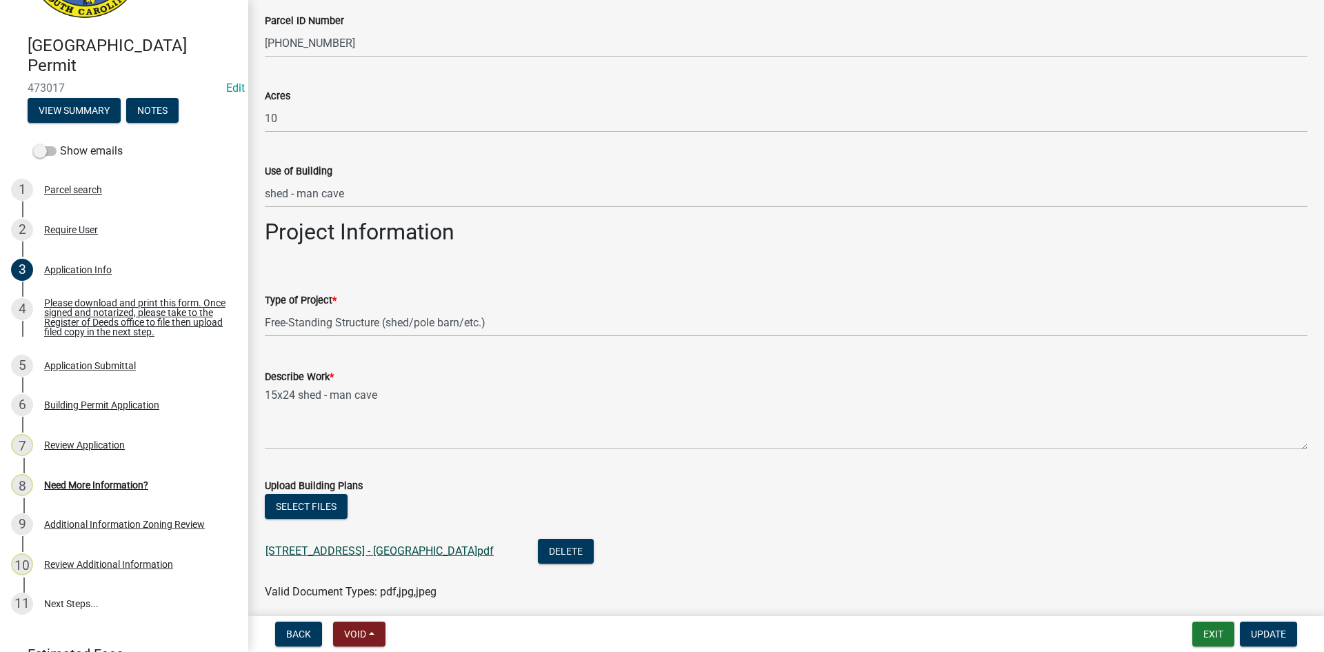
click at [334, 553] on link "3421 BEES CREEK RD - MAN CAVE.pdf" at bounding box center [379, 550] width 228 height 13
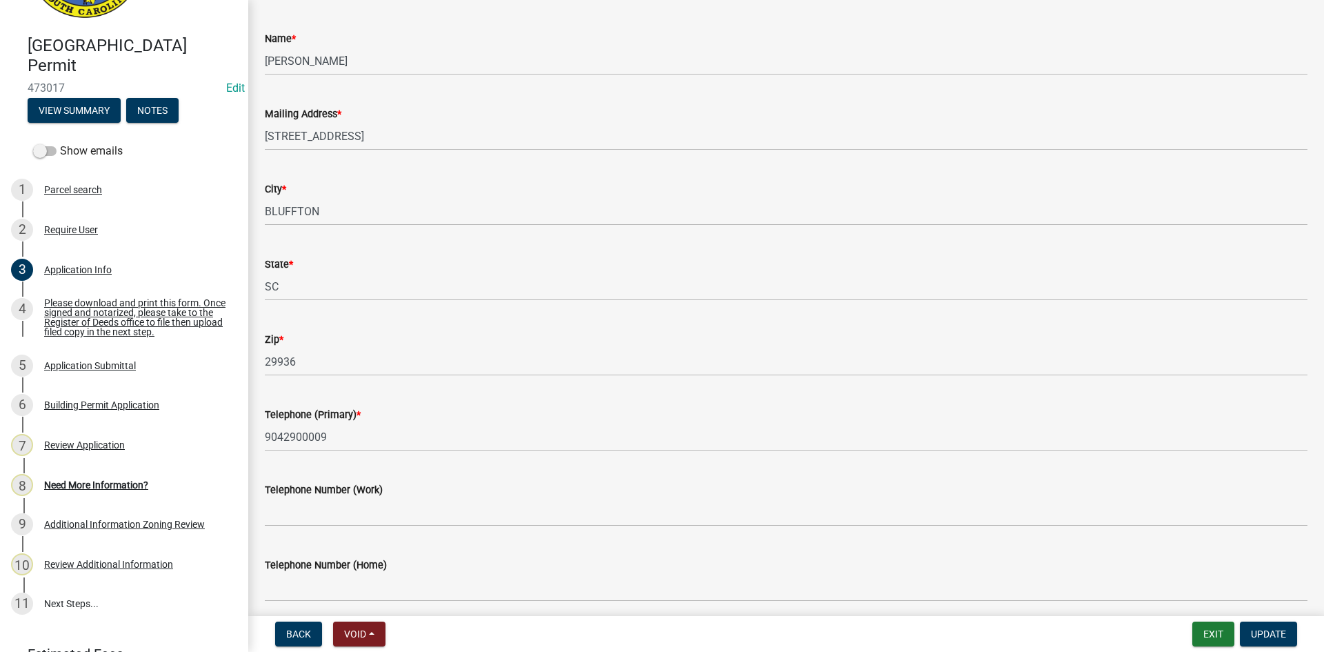
scroll to position [276, 0]
click at [108, 481] on div "Need More Information?" at bounding box center [96, 485] width 104 height 10
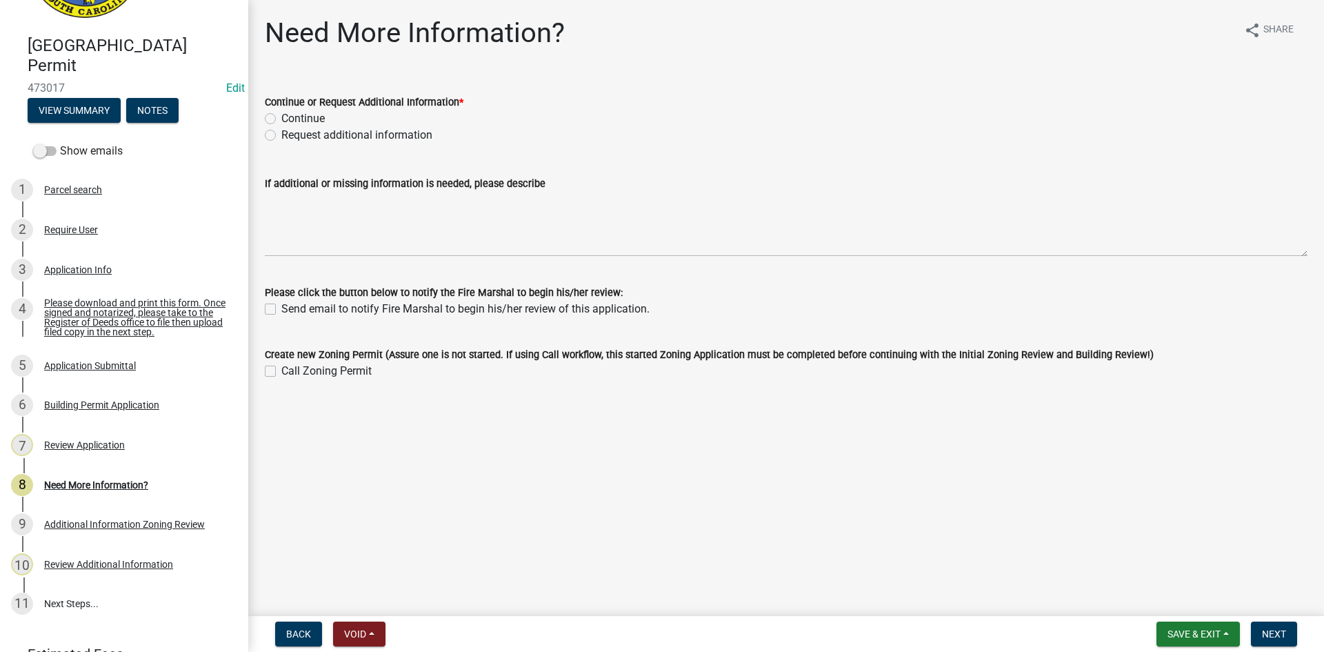
click at [281, 115] on label "Continue" at bounding box center [302, 118] width 43 height 17
click at [281, 115] on input "Continue" at bounding box center [285, 114] width 9 height 9
radio input "true"
drag, startPoint x: 1275, startPoint y: 633, endPoint x: 1261, endPoint y: 628, distance: 14.6
click at [1271, 633] on span "Next" at bounding box center [1274, 633] width 24 height 11
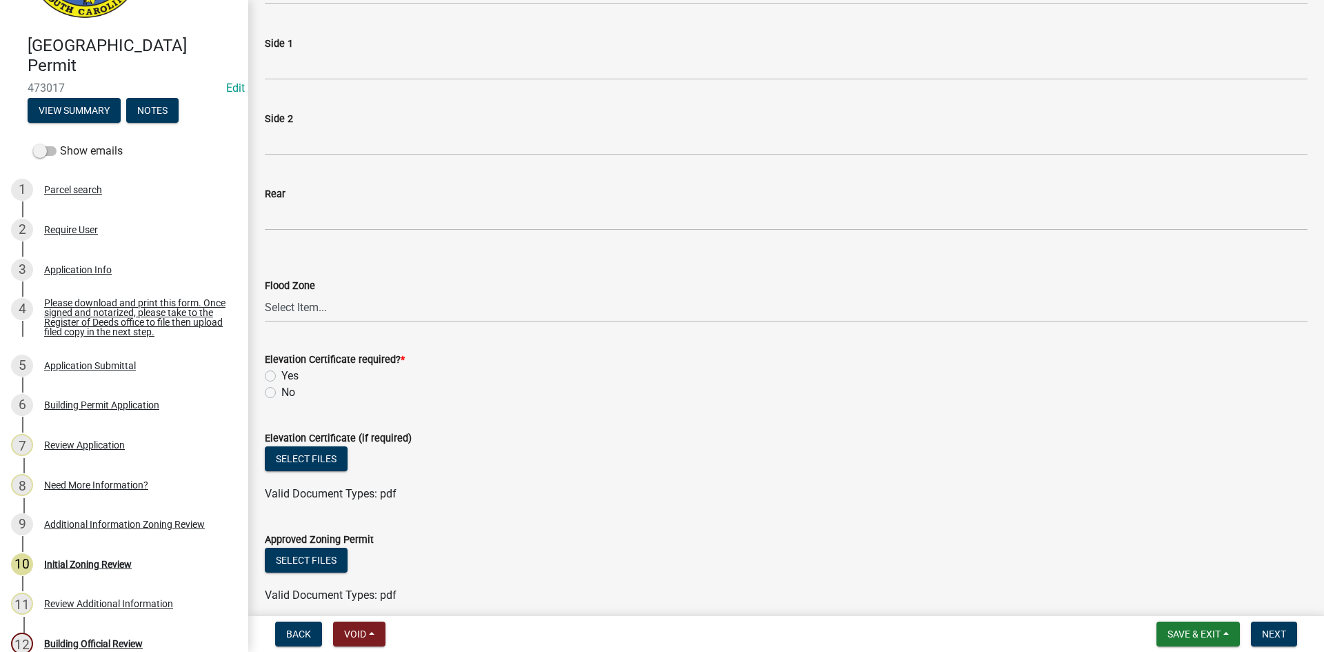
scroll to position [345, 0]
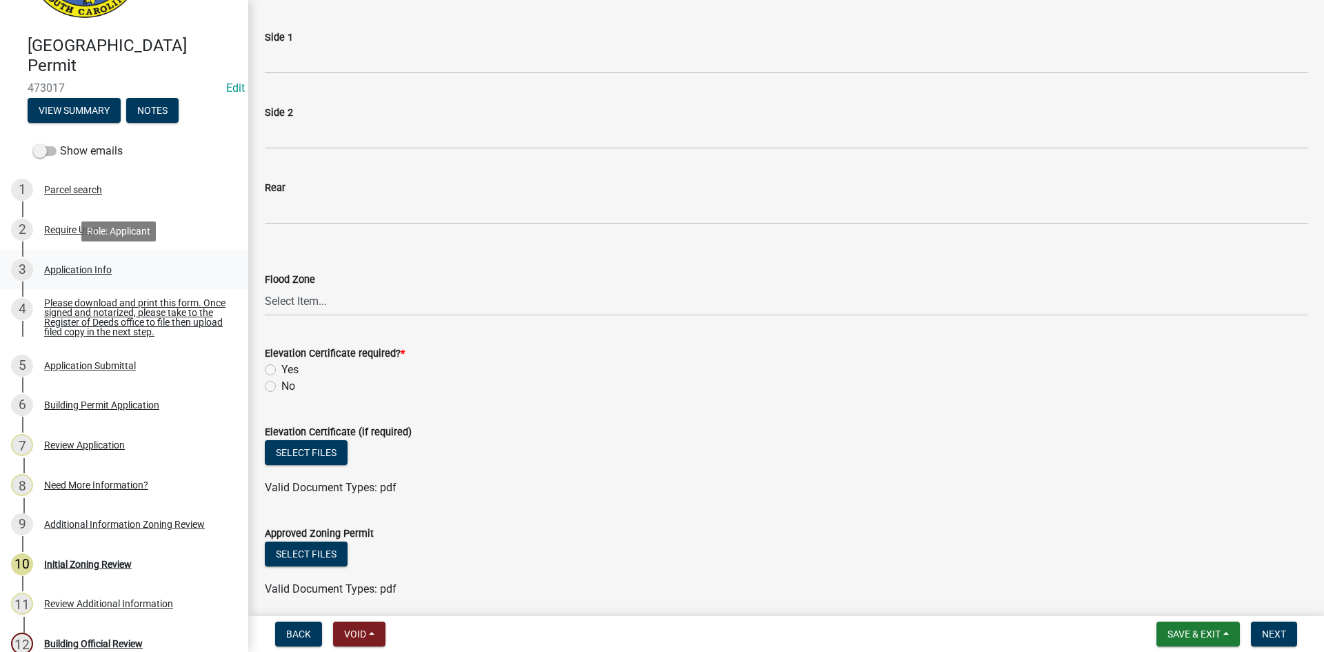
click at [89, 265] on div "Application Info" at bounding box center [78, 270] width 68 height 10
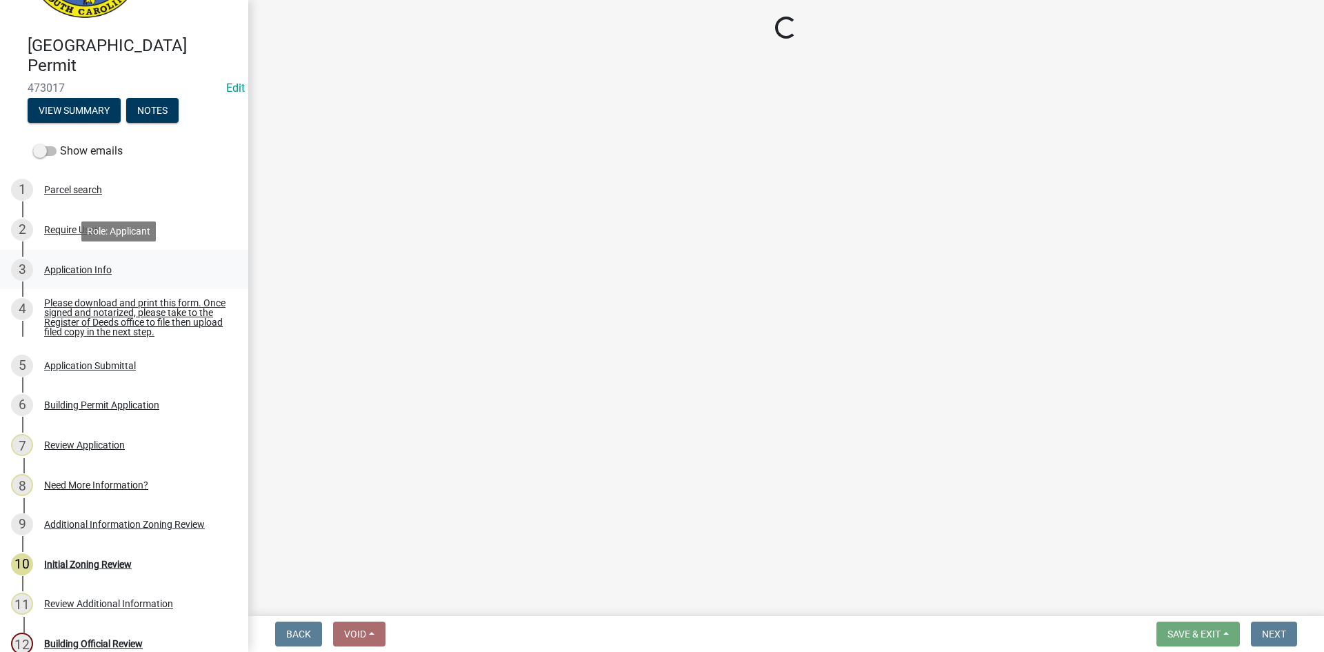
select select "f53fa719-3ff7-48d2-9eb7-3bbc18bb9995"
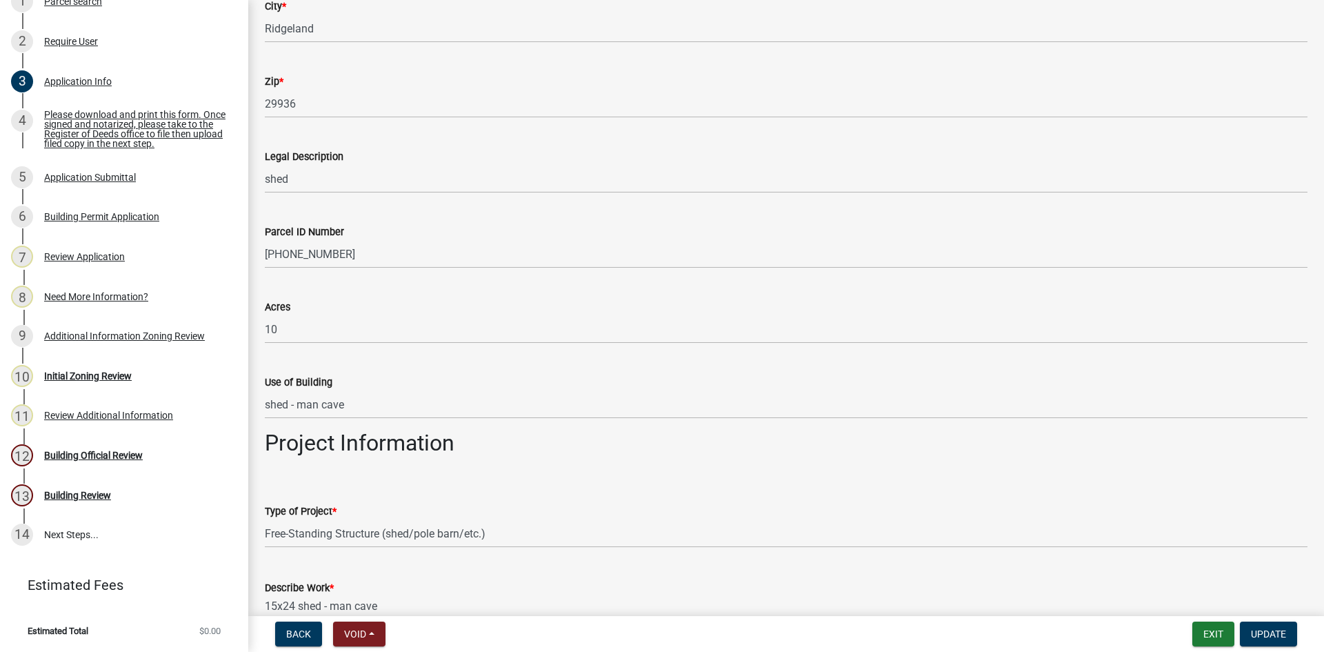
scroll to position [1172, 0]
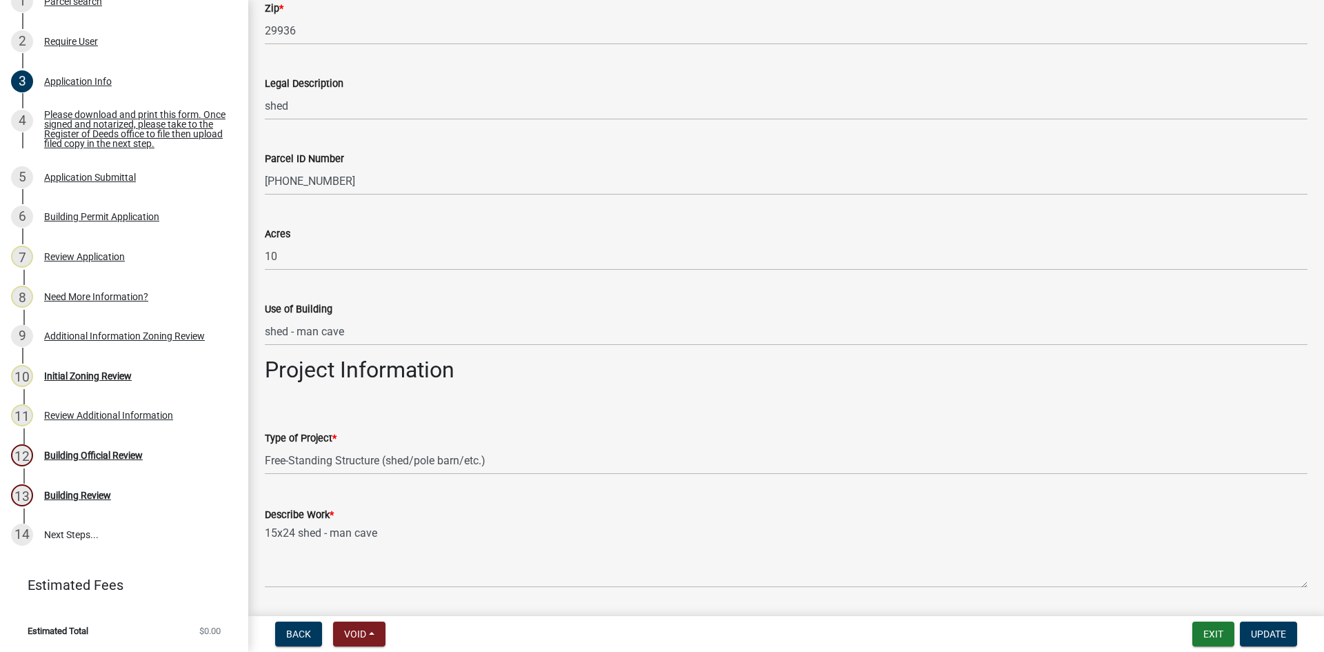
click at [264, 456] on div "Type of Project * Select Item... Construction Trailer/Shipping Container Reside…" at bounding box center [785, 434] width 1063 height 81
click at [263, 458] on div "Type of Project * Select Item... Construction Trailer/Shipping Container Reside…" at bounding box center [785, 434] width 1063 height 81
click at [266, 459] on select "Select Item... Construction Trailer/Shipping Container Residential Demolition C…" at bounding box center [786, 460] width 1042 height 28
click at [283, 503] on div "Describe Work * 15x24 shed - man cave" at bounding box center [786, 537] width 1042 height 101
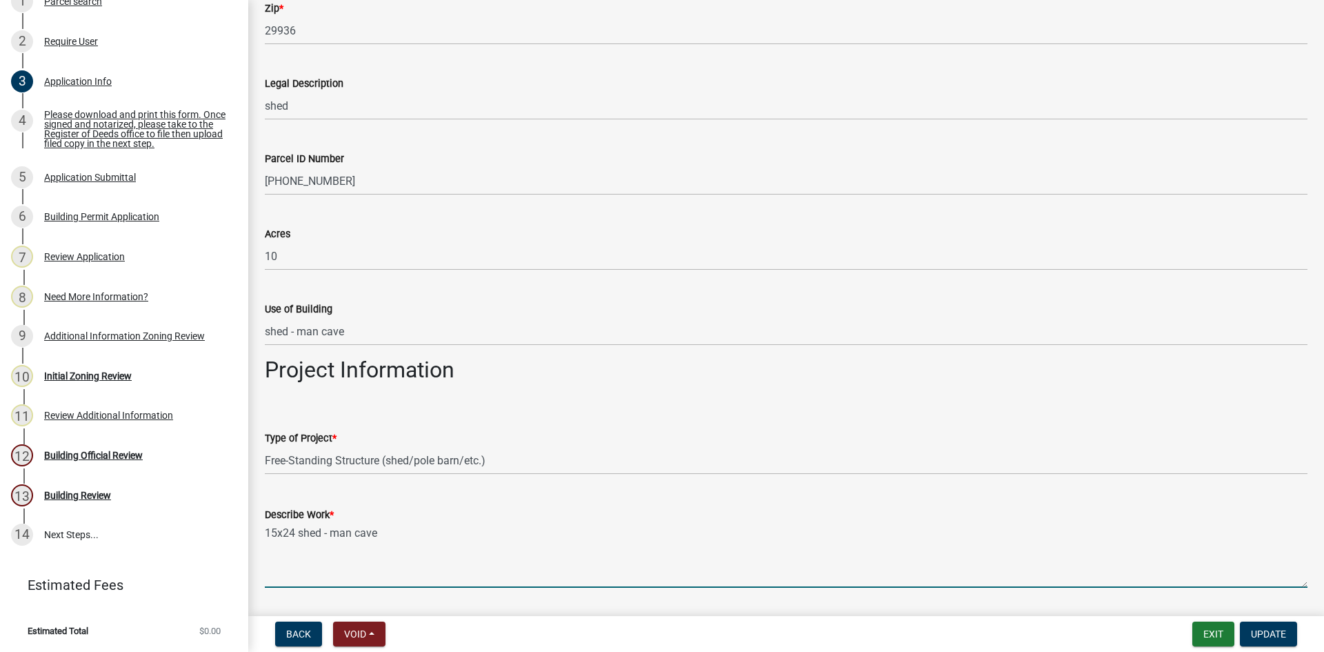
click at [270, 534] on textarea "15x24 shed - man cave" at bounding box center [786, 555] width 1042 height 65
click at [265, 530] on textarea "15x24 shed - man cave" at bounding box center [786, 555] width 1042 height 65
type textarea "Existing 15x24 shed - man cave"
click at [1272, 634] on span "Update" at bounding box center [1268, 633] width 35 height 11
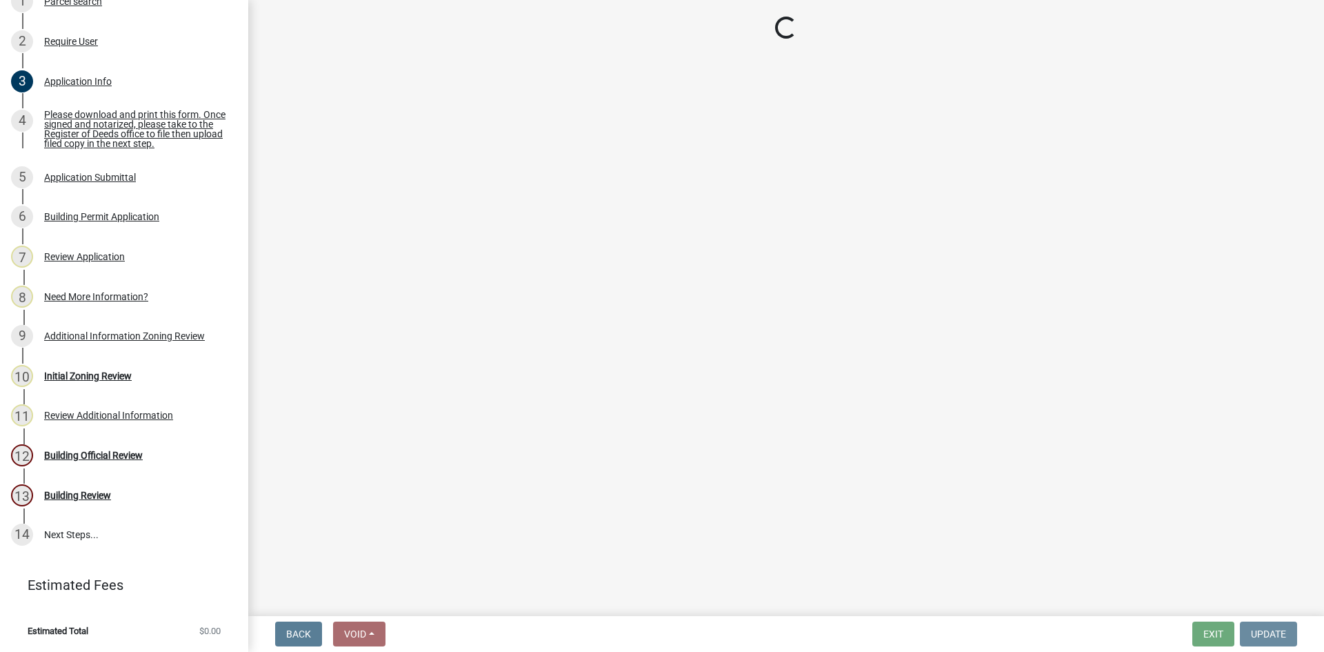
scroll to position [0, 0]
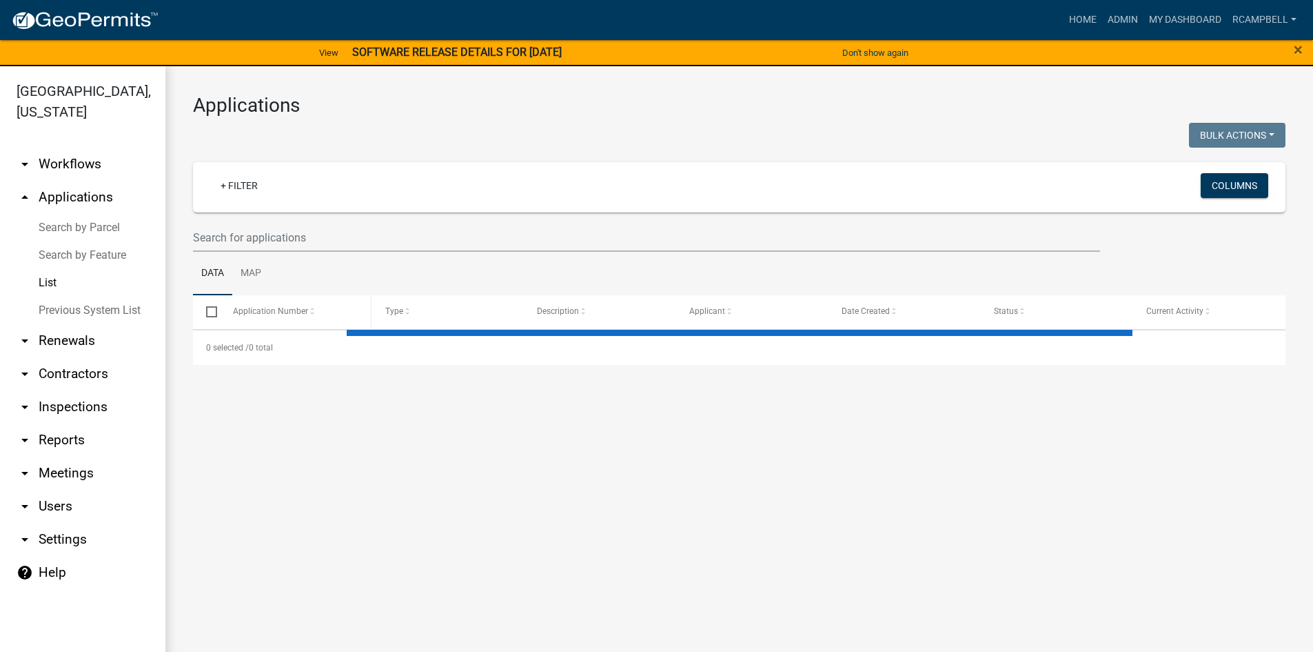
select select "3: 100"
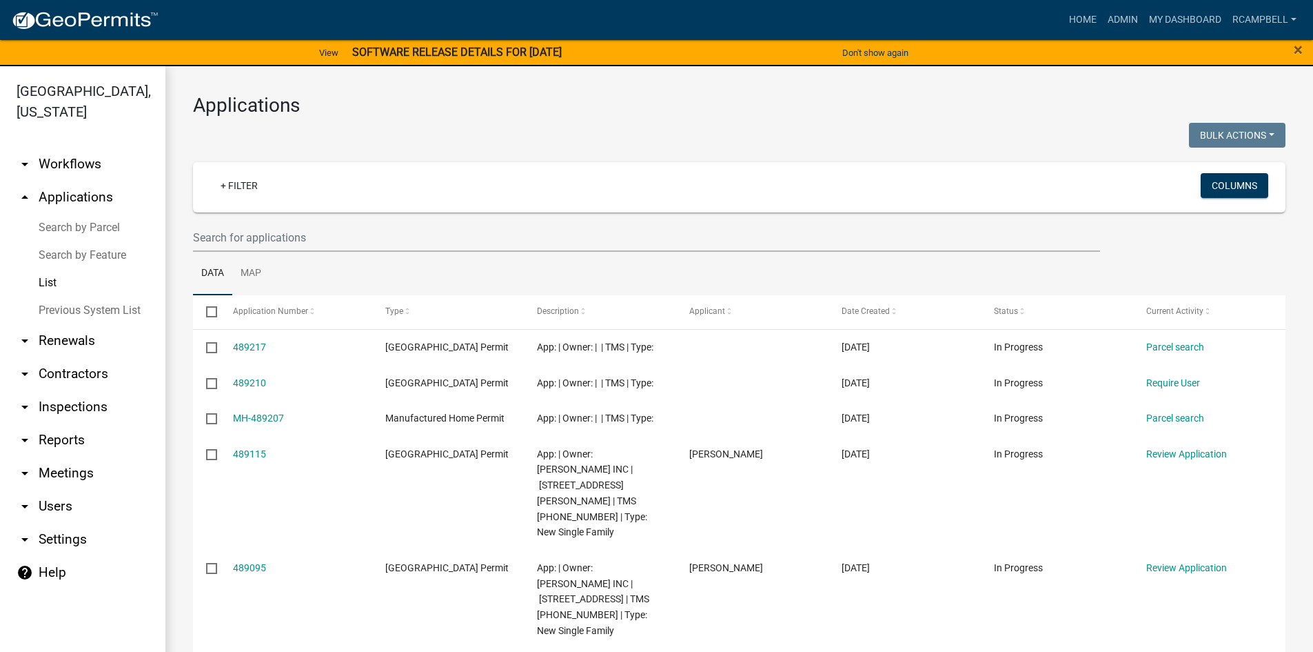
drag, startPoint x: 296, startPoint y: 272, endPoint x: 271, endPoint y: 252, distance: 32.4
click at [272, 253] on ul "Data Map" at bounding box center [739, 273] width 1093 height 43
click at [254, 244] on input "text" at bounding box center [646, 237] width 907 height 28
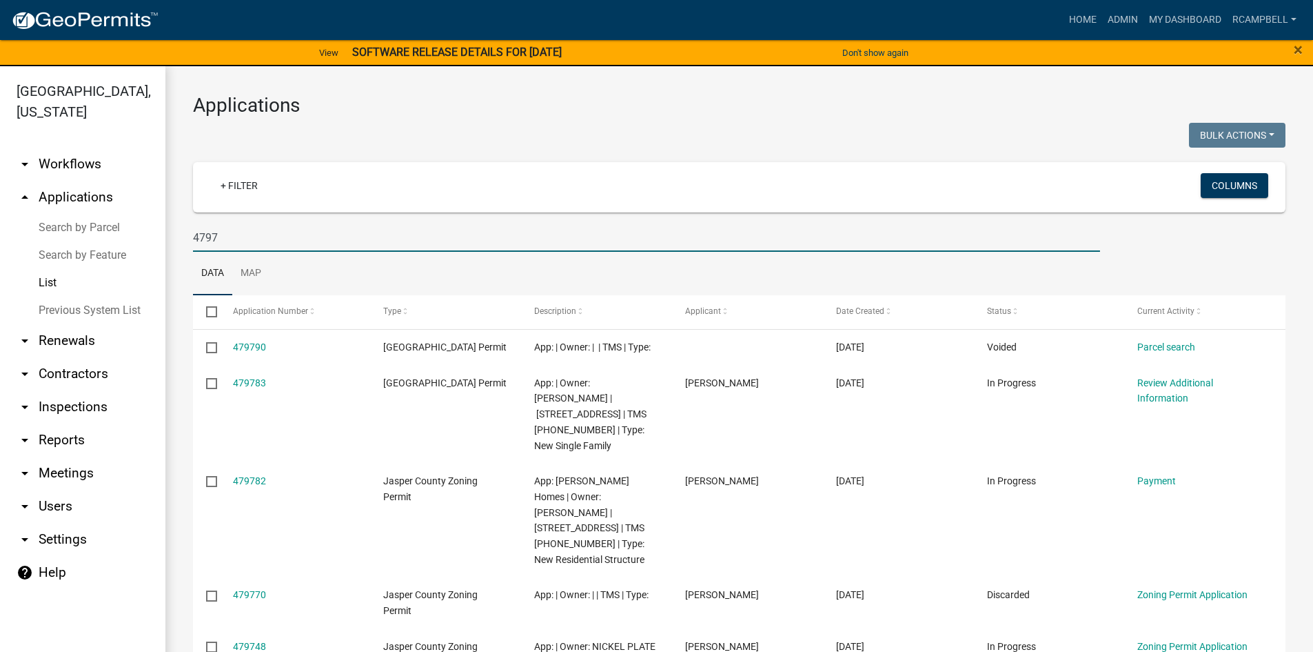
click at [234, 239] on input "4797" at bounding box center [646, 237] width 907 height 28
click at [269, 229] on input "4797" at bounding box center [646, 237] width 907 height 28
type input "479783"
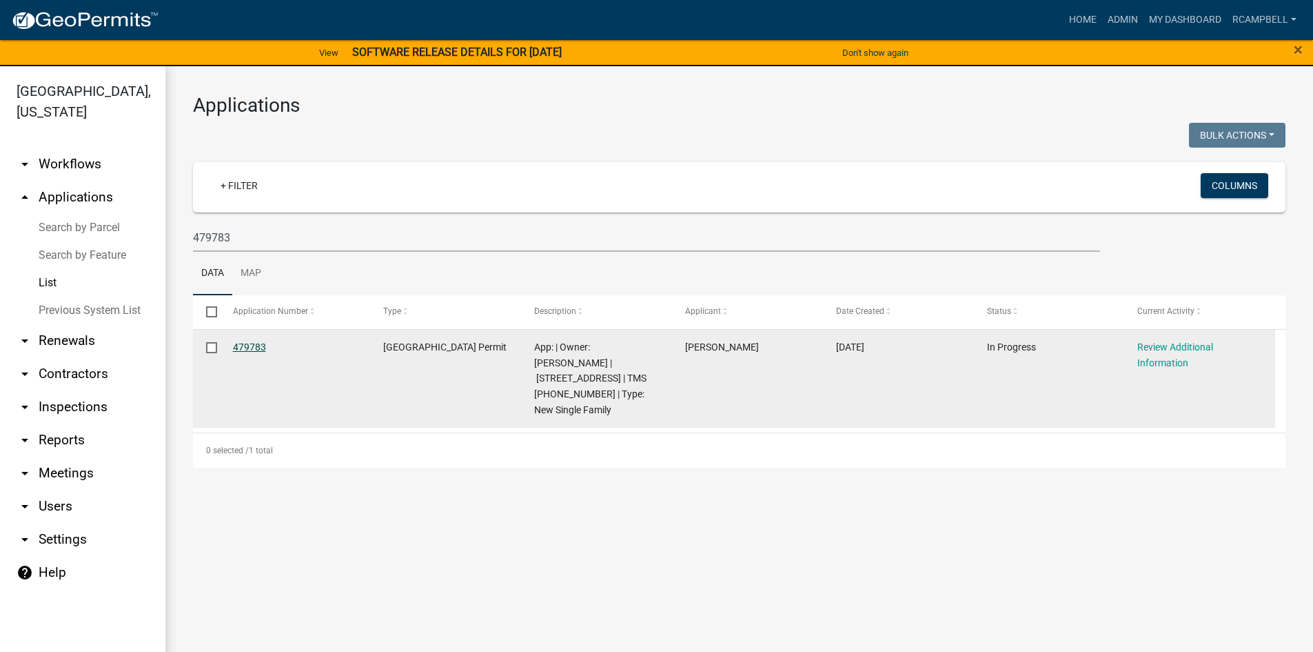
click at [236, 352] on link "479783" at bounding box center [249, 346] width 33 height 11
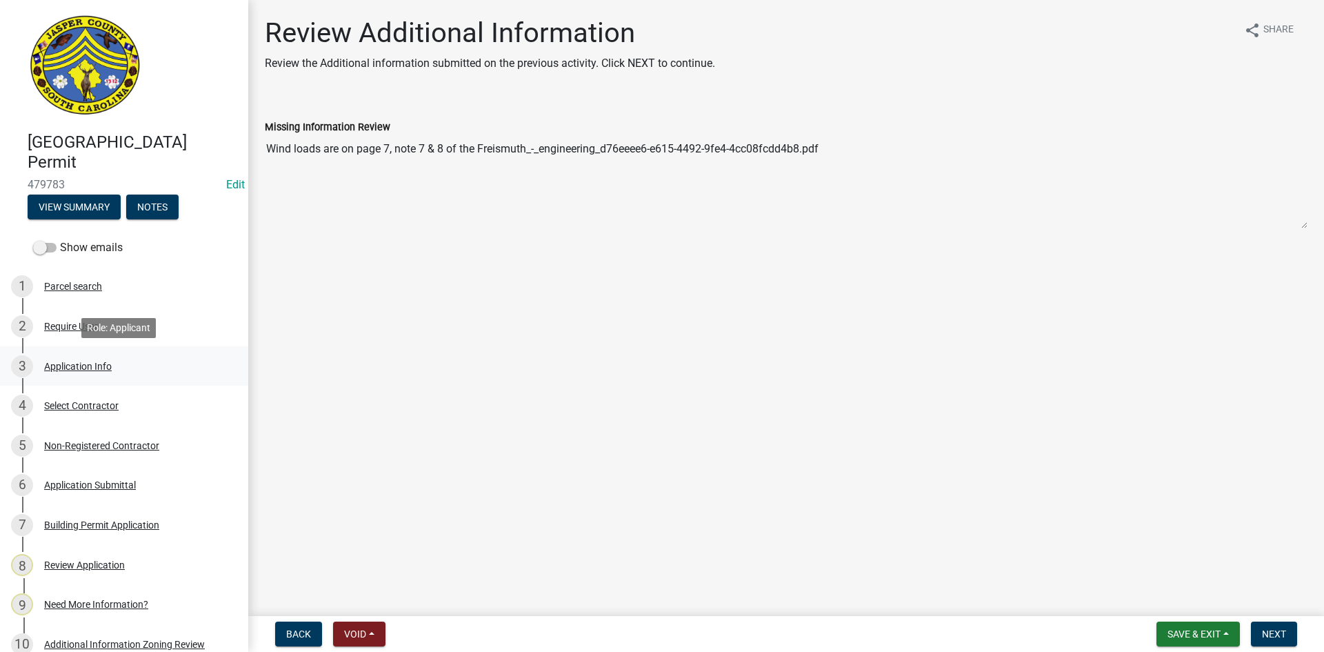
click at [81, 369] on div "Application Info" at bounding box center [78, 366] width 68 height 10
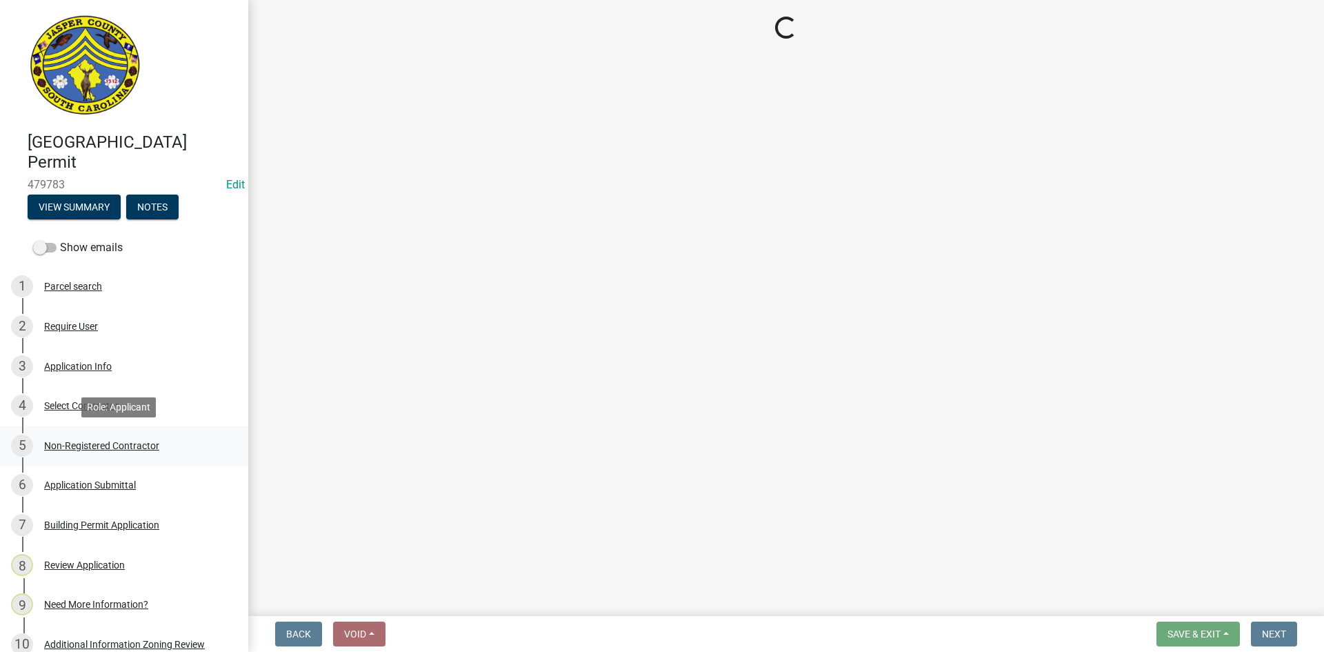
select select "42590599-3c97-479d-b3e9-fbeca9af4fb5"
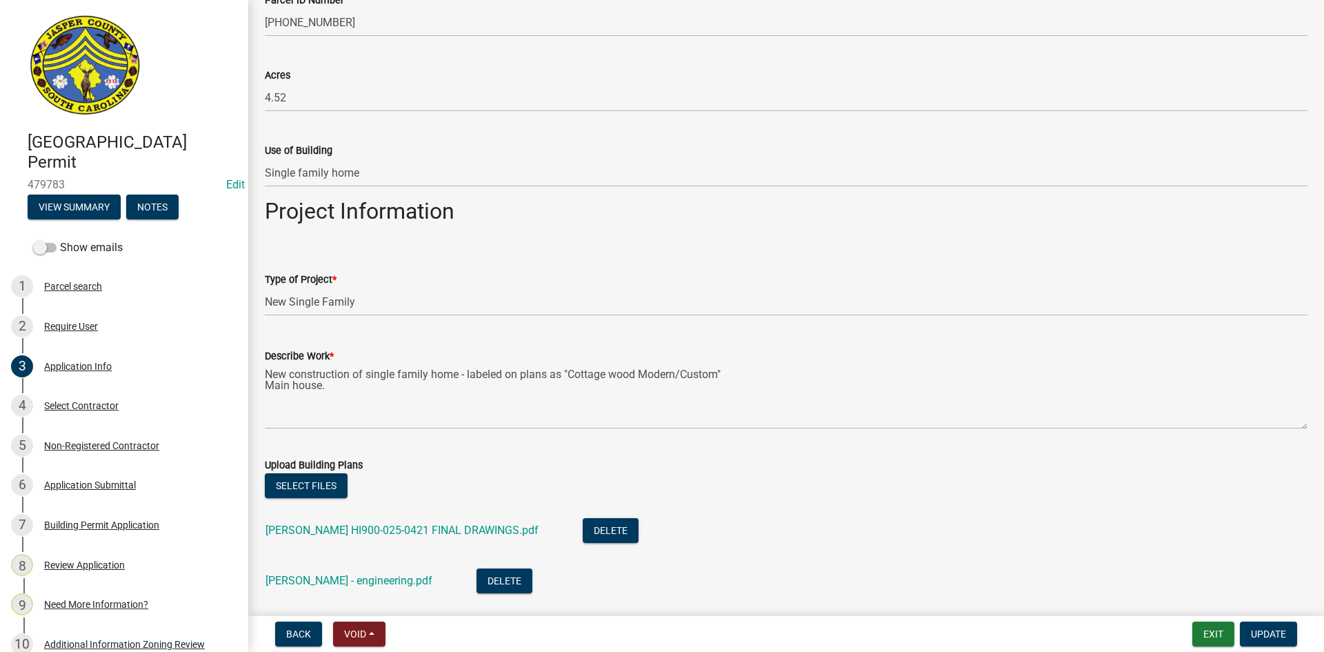
scroll to position [1448, 0]
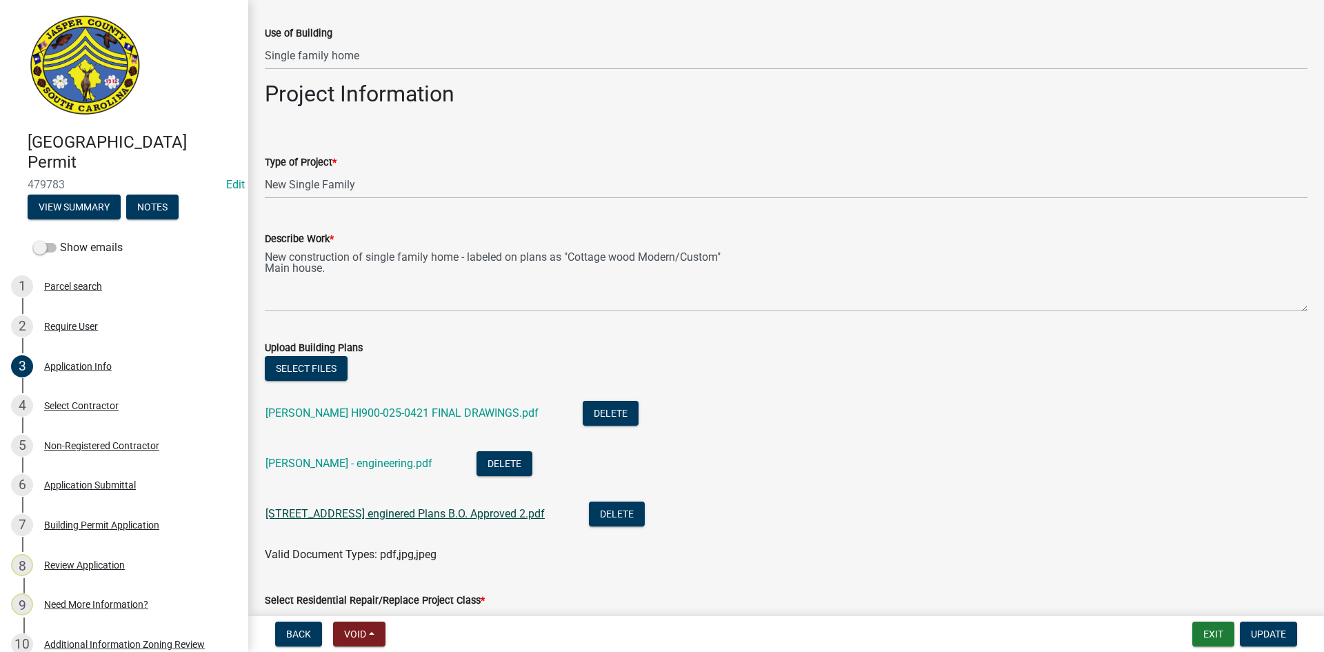
click at [361, 514] on link "4031 Okatie Hwy enginered Plans B.O. Approved 2.pdf" at bounding box center [404, 513] width 279 height 13
click at [324, 409] on link "FREISMUTH HI900-025-0421 FINAL DRAWINGS.pdf" at bounding box center [401, 412] width 273 height 13
click at [324, 370] on button "Select files" at bounding box center [306, 368] width 83 height 25
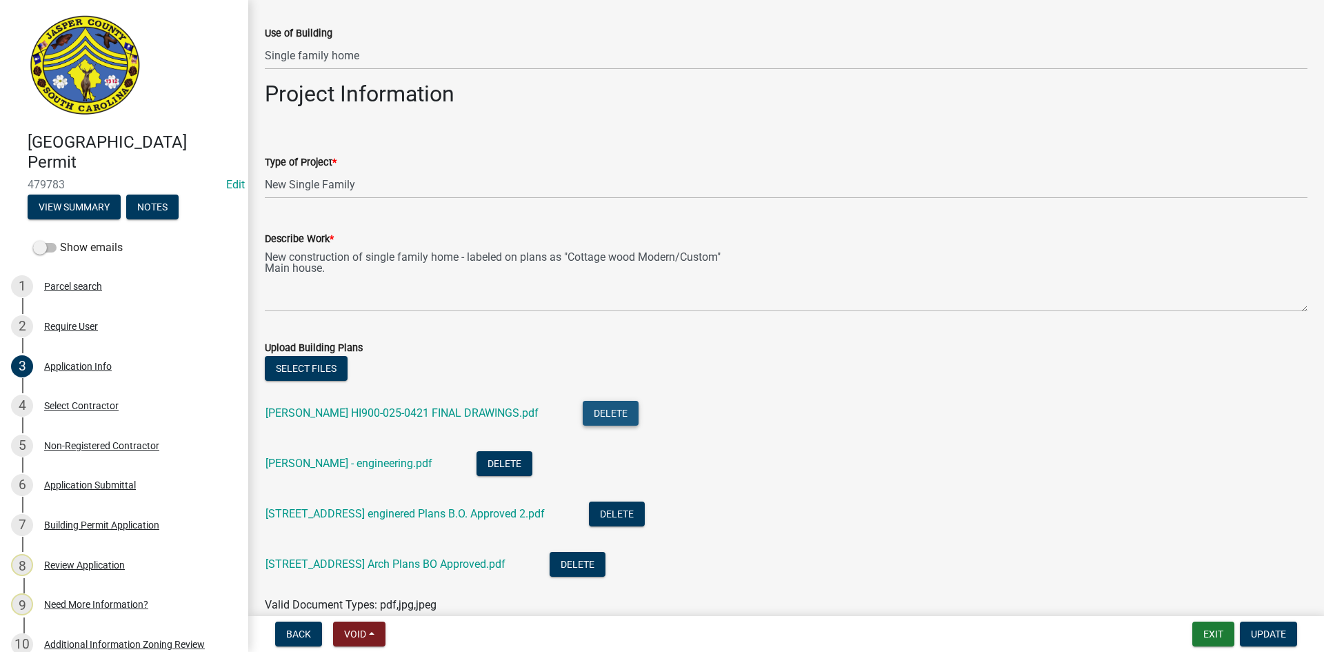
click at [583, 413] on button "Delete" at bounding box center [611, 413] width 56 height 25
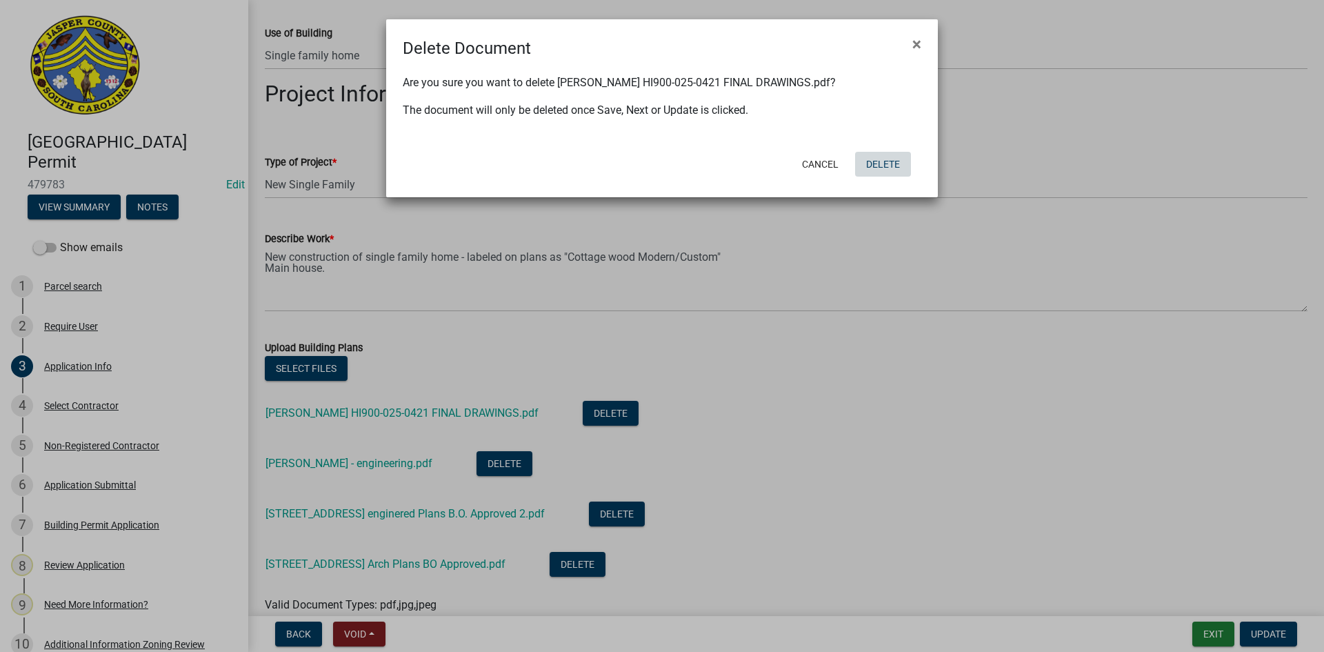
click at [883, 171] on button "Delete" at bounding box center [883, 164] width 56 height 25
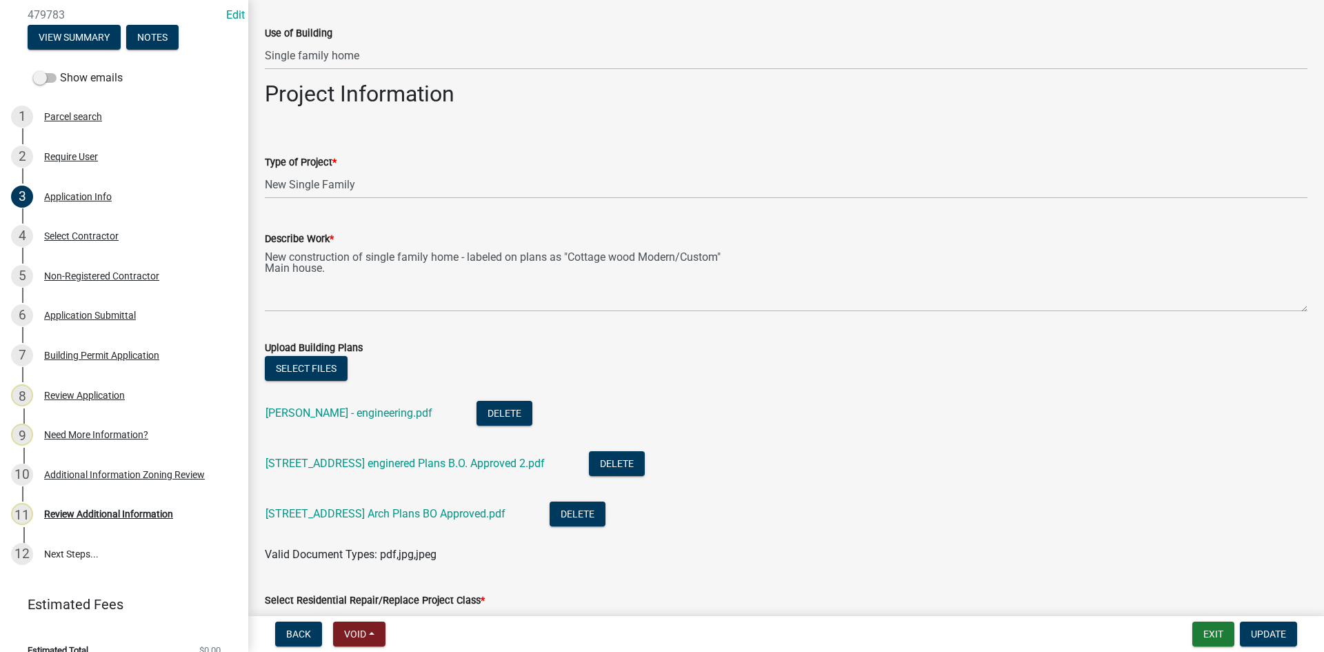
scroll to position [189, 0]
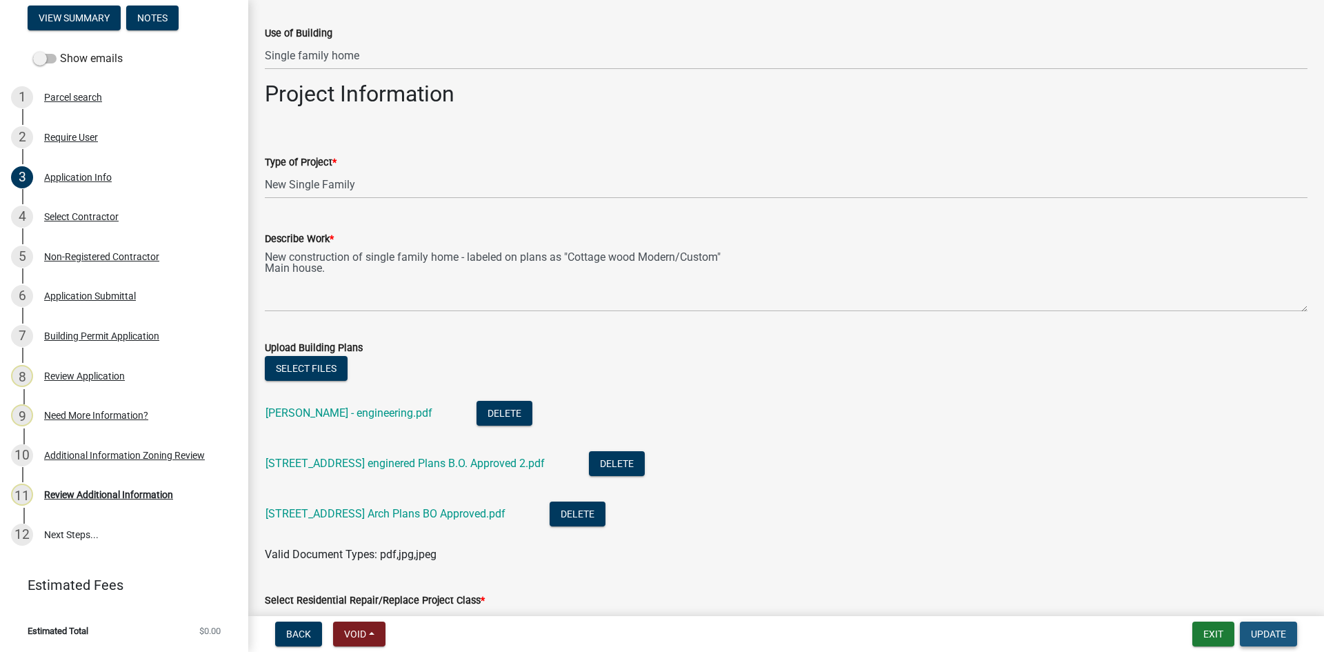
click at [1251, 628] on span "Update" at bounding box center [1268, 633] width 35 height 11
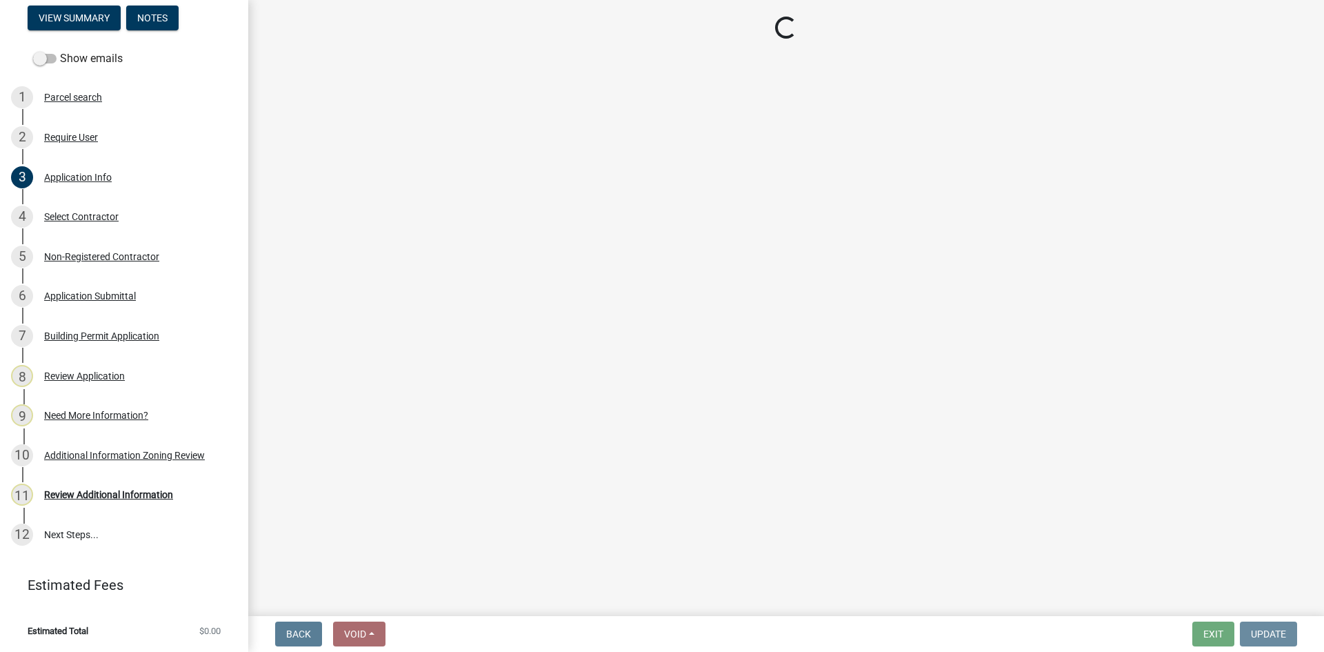
scroll to position [0, 0]
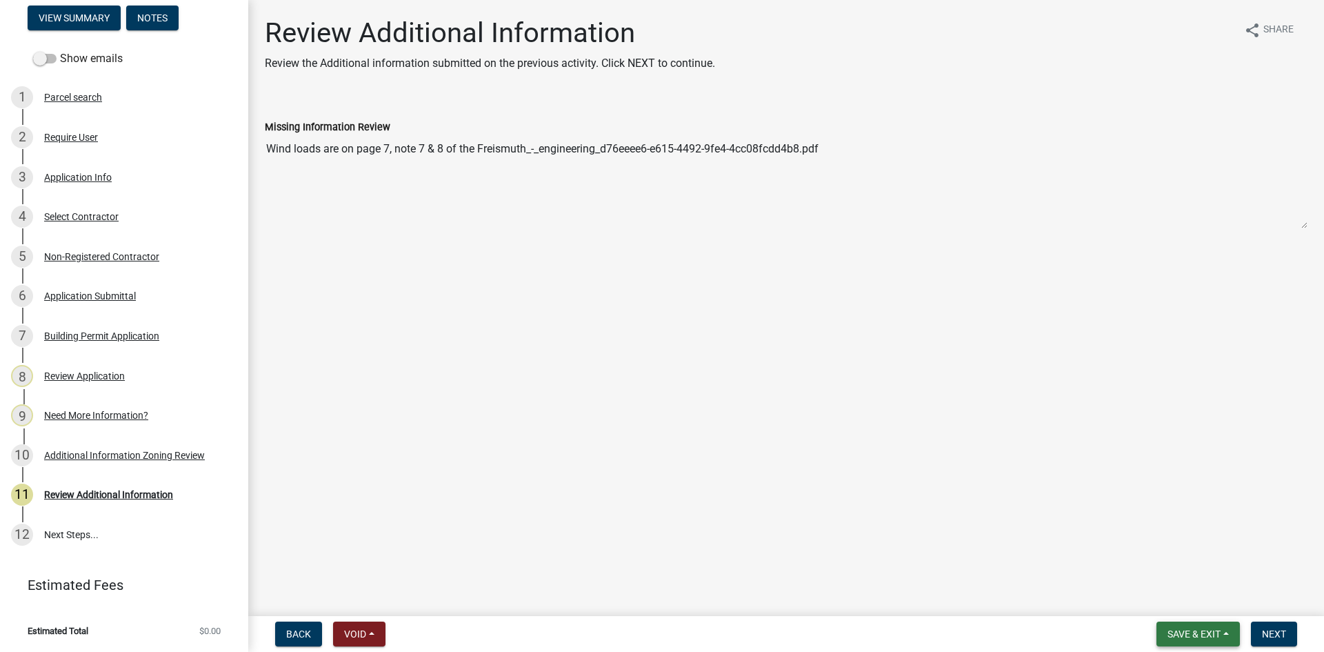
click at [1184, 638] on span "Save & Exit" at bounding box center [1193, 633] width 53 height 11
click at [1168, 598] on button "Save & Exit" at bounding box center [1184, 597] width 110 height 33
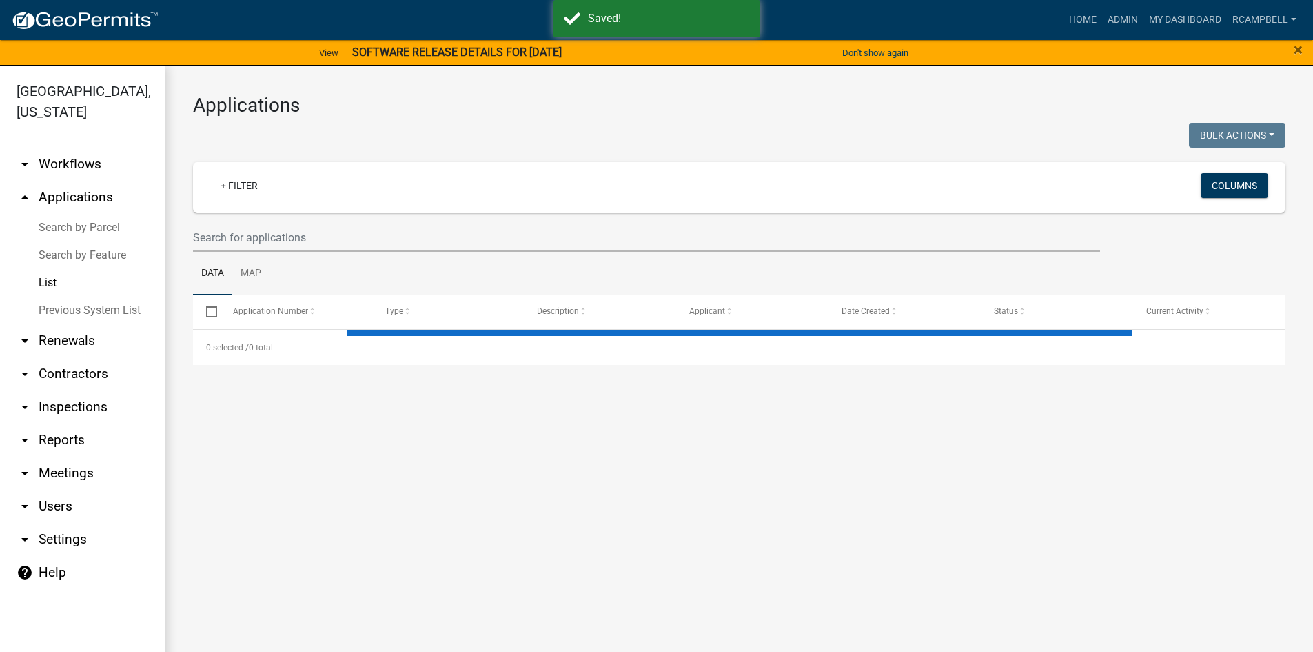
select select "3: 100"
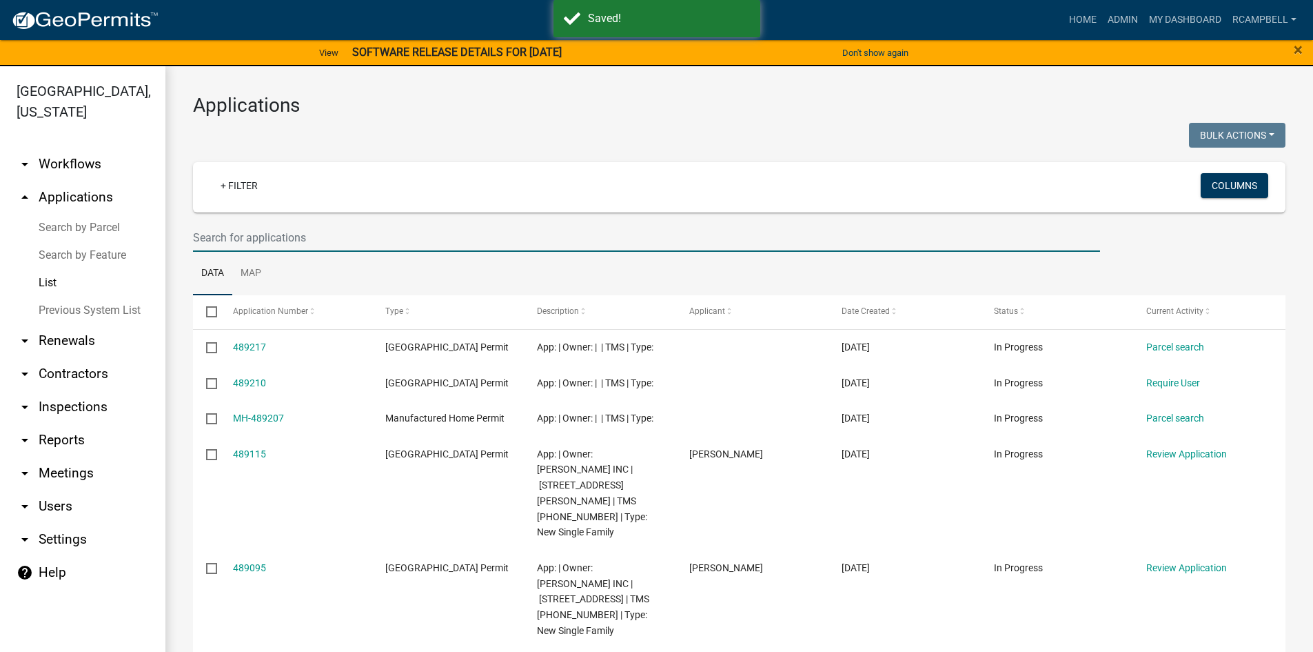
click at [235, 241] on input "text" at bounding box center [646, 237] width 907 height 28
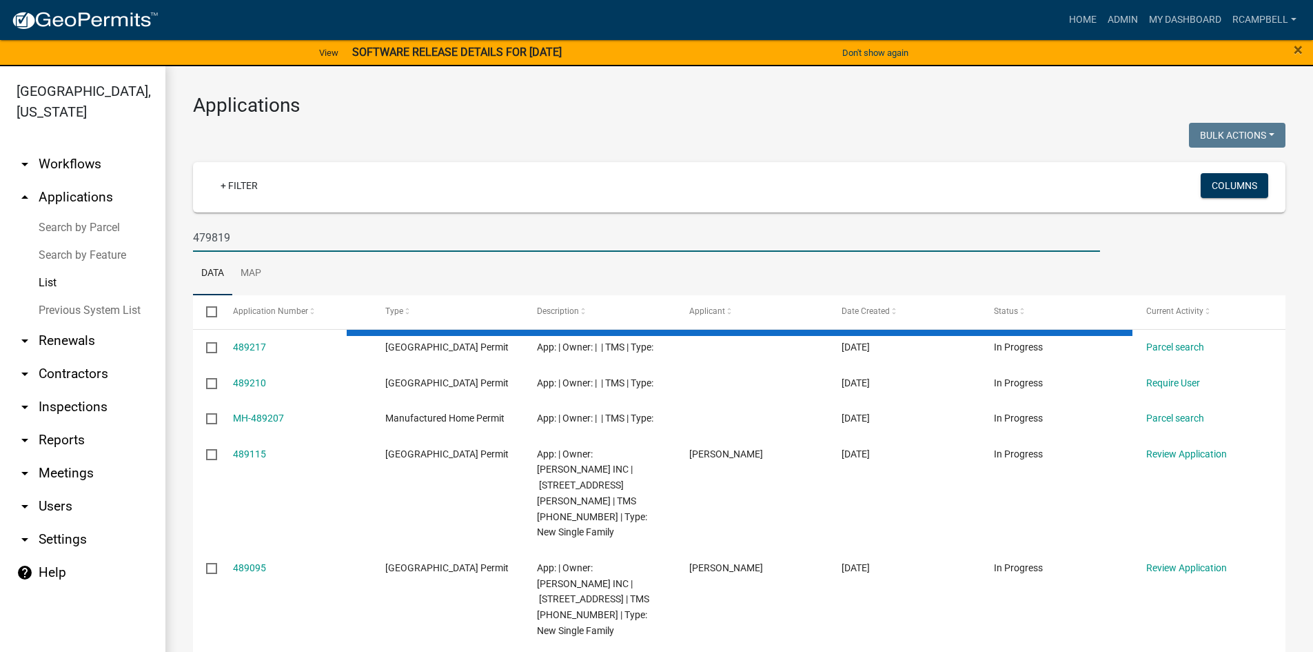
type input "479819"
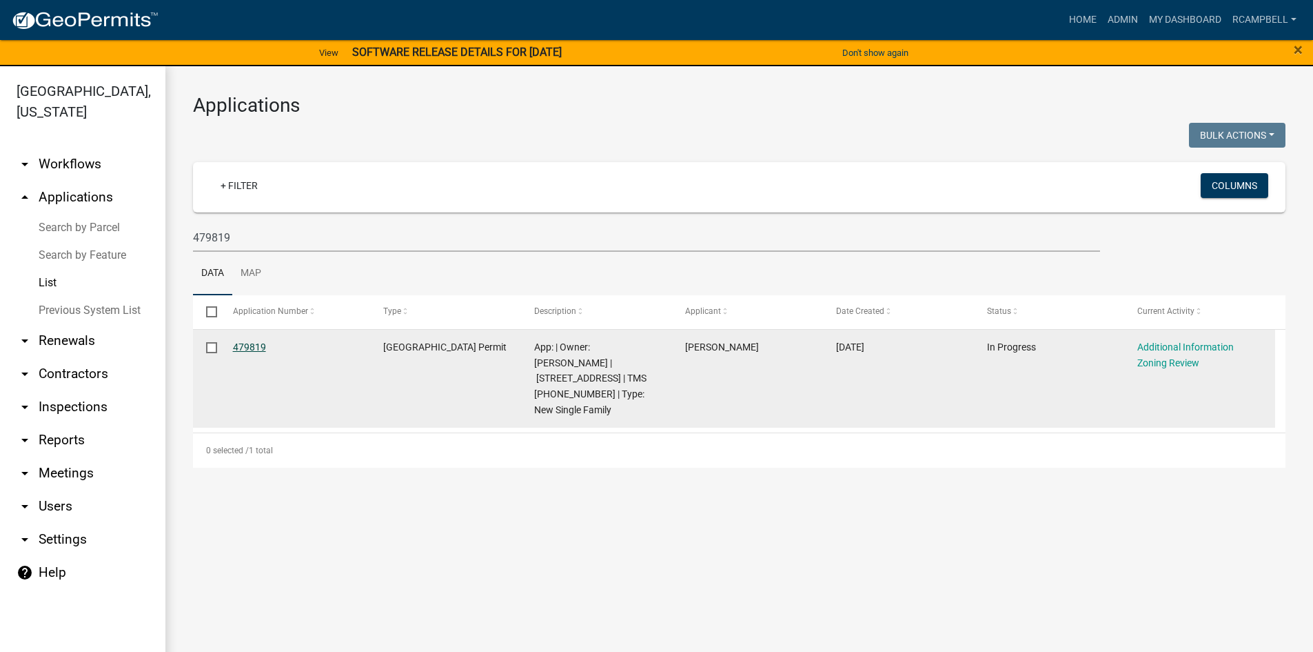
click at [252, 347] on link "479819" at bounding box center [249, 346] width 33 height 11
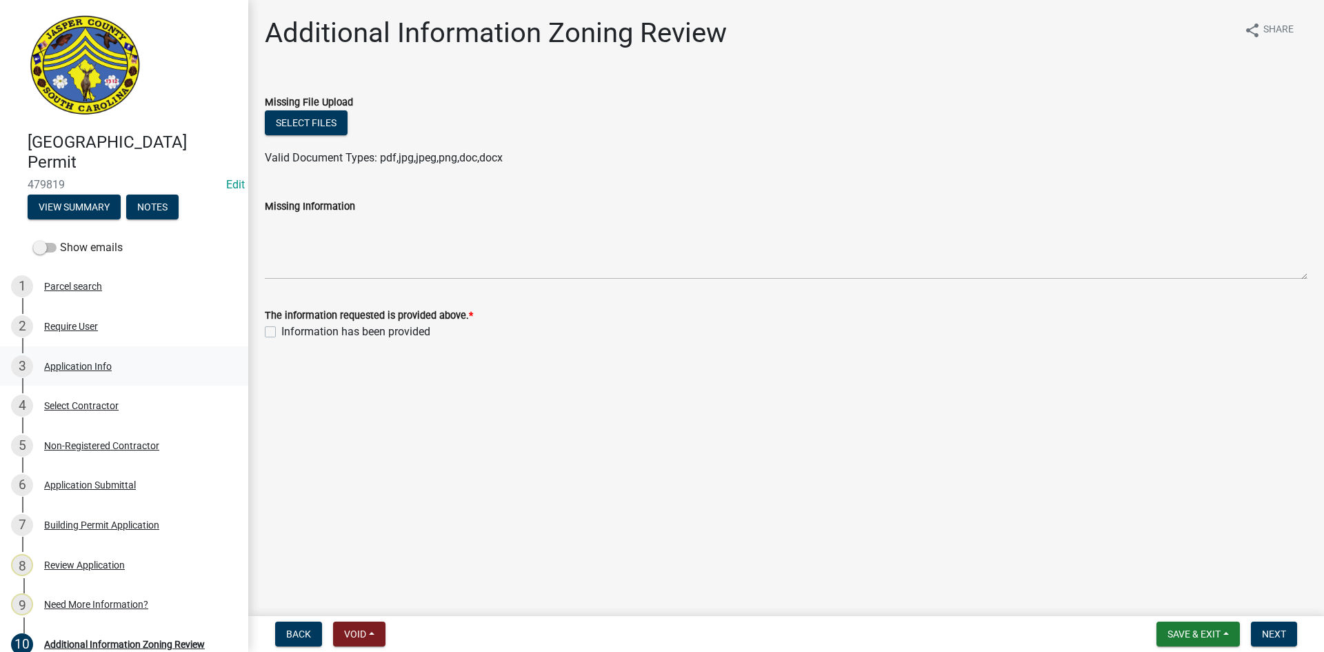
click at [90, 365] on div "Application Info" at bounding box center [78, 366] width 68 height 10
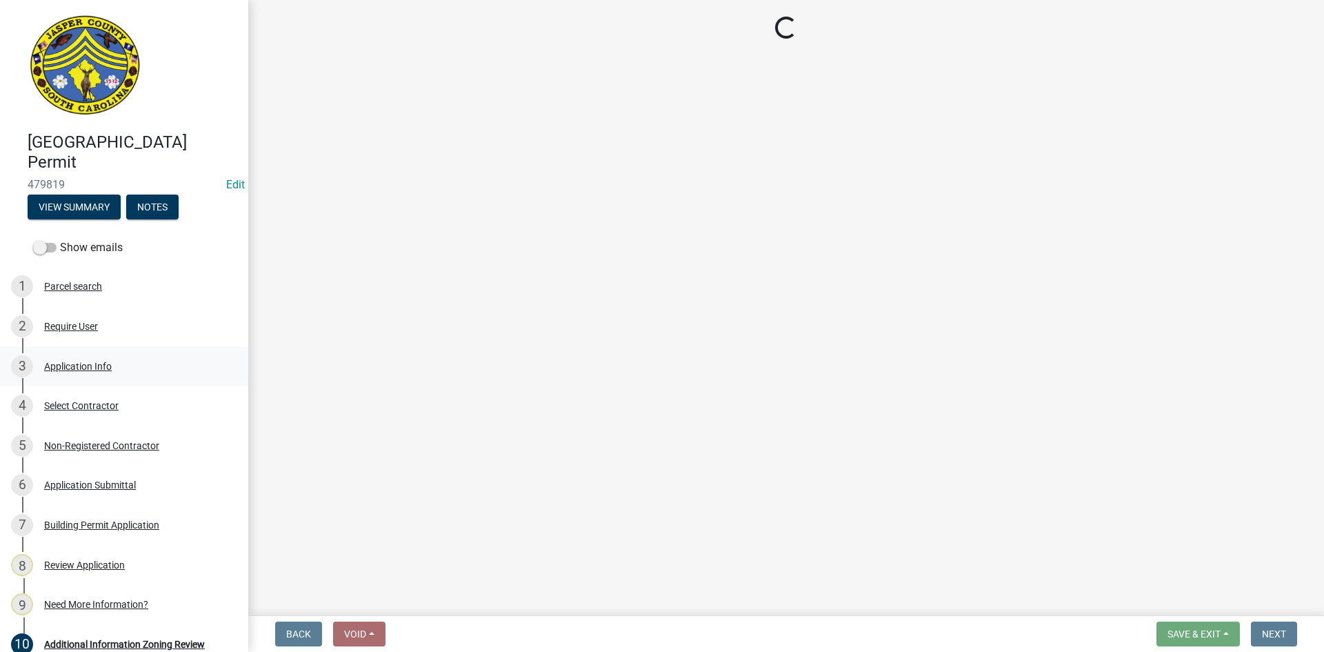
select select "42590599-3c97-479d-b3e9-fbeca9af4fb5"
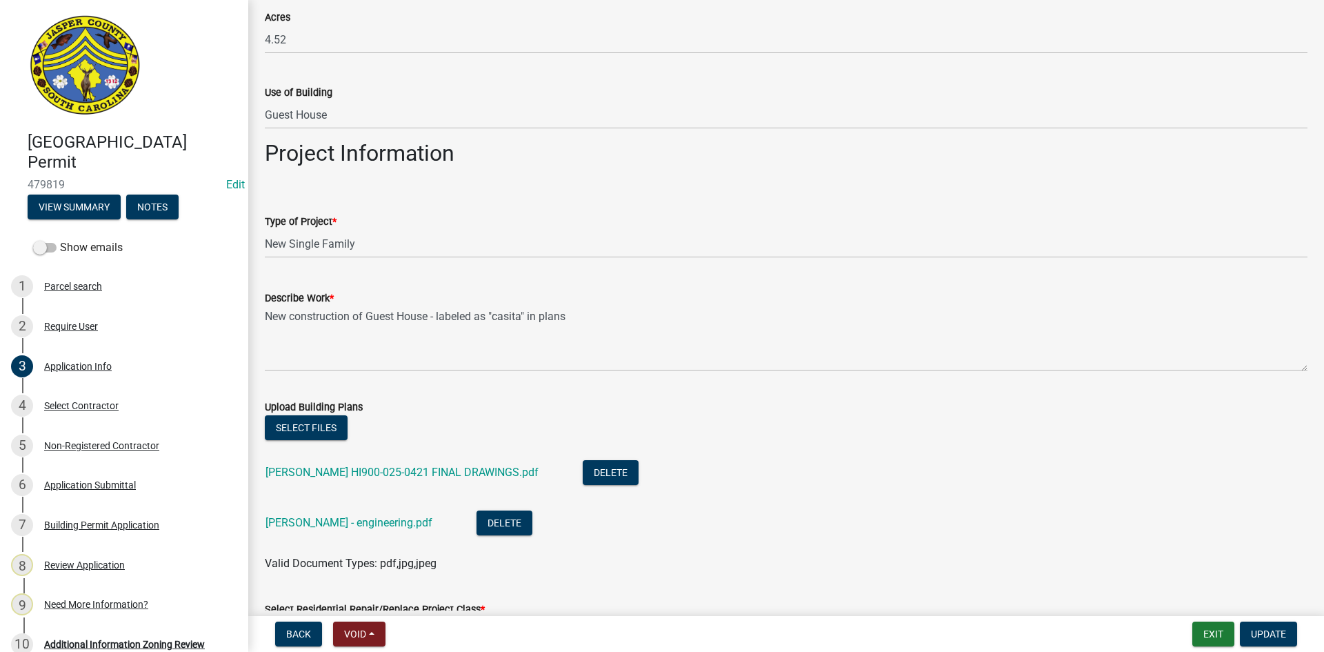
scroll to position [1655, 0]
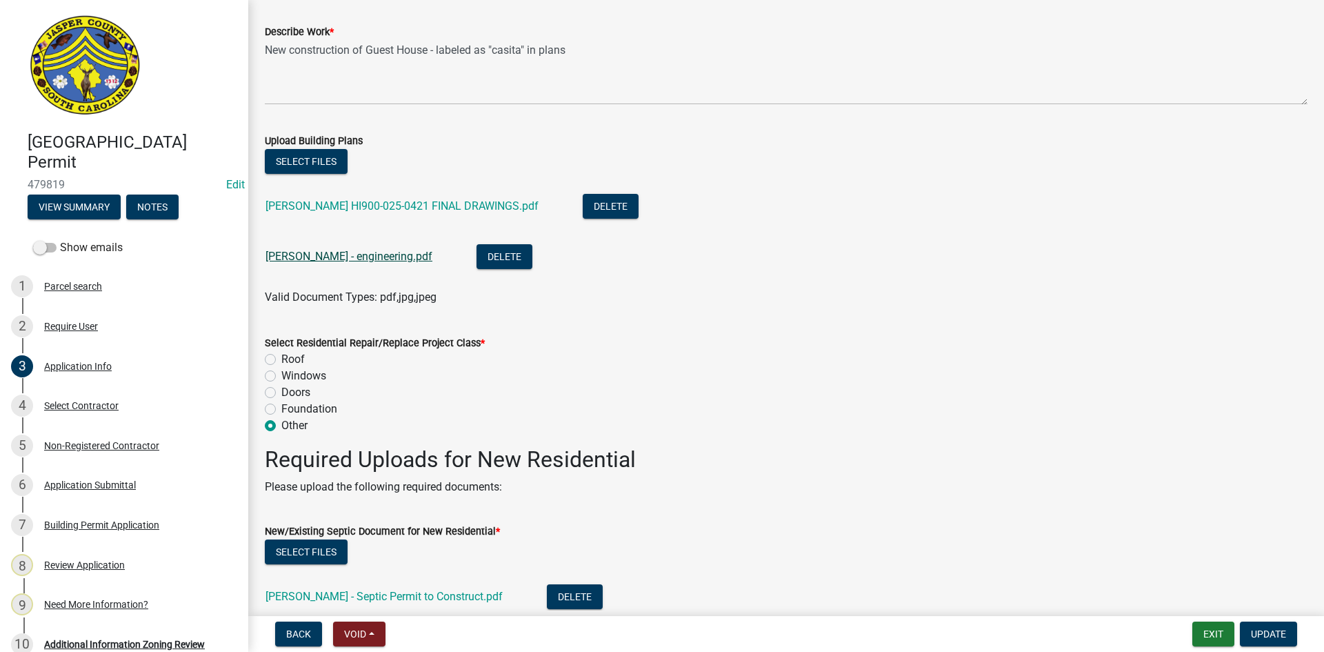
click at [348, 259] on link "Freismuth - engineering.pdf" at bounding box center [348, 256] width 167 height 13
click at [387, 203] on link "FREISMUTH HI900-025-0421 FINAL DRAWINGS.pdf" at bounding box center [401, 205] width 273 height 13
click at [311, 168] on button "Select files" at bounding box center [306, 161] width 83 height 25
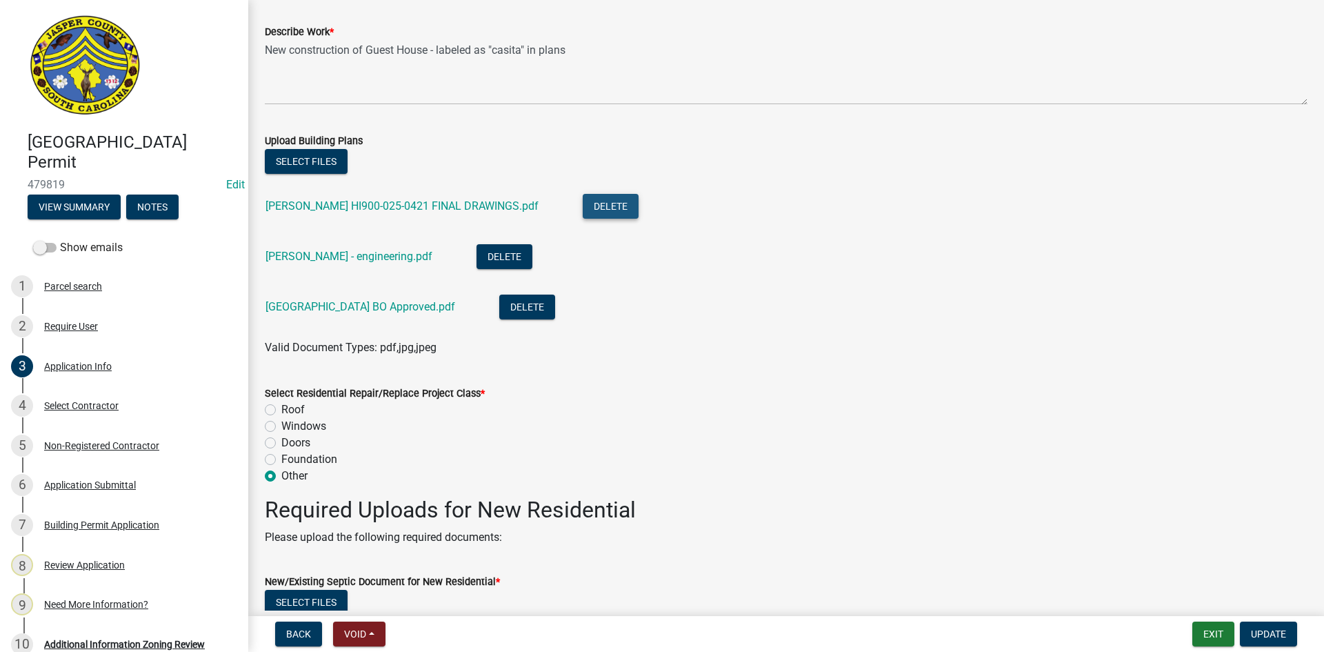
click at [587, 202] on button "Delete" at bounding box center [611, 206] width 56 height 25
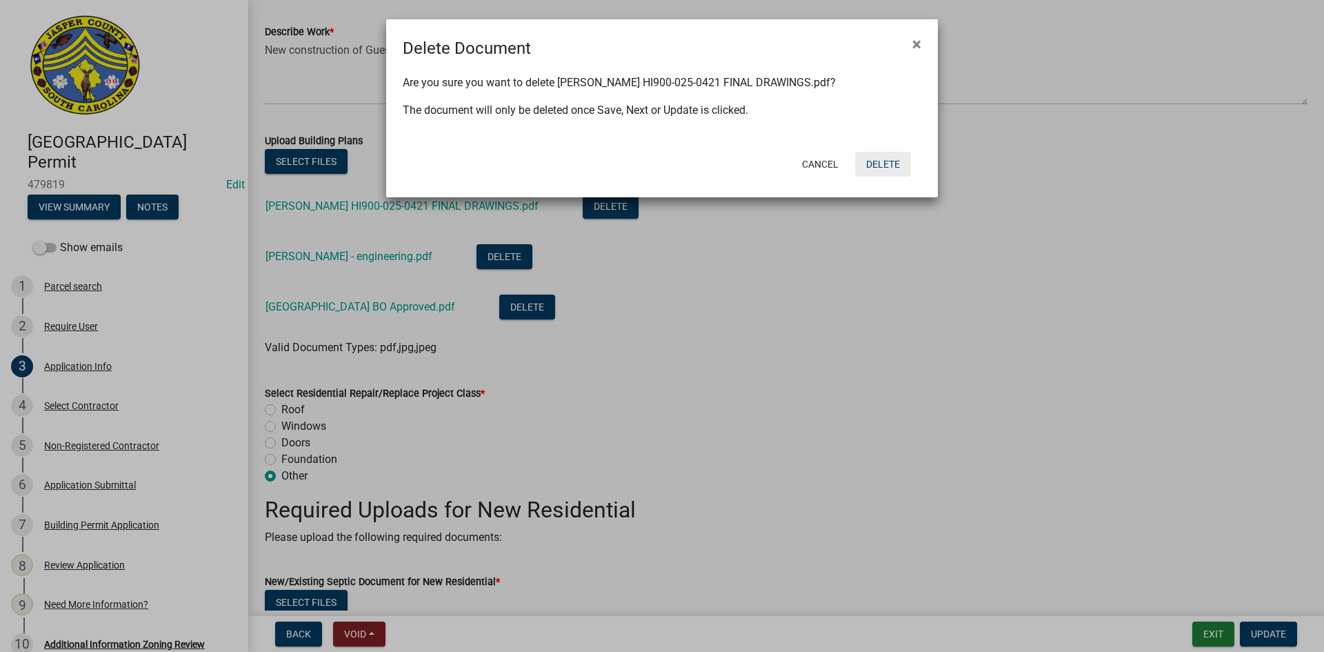
click at [871, 161] on button "Delete" at bounding box center [883, 164] width 56 height 25
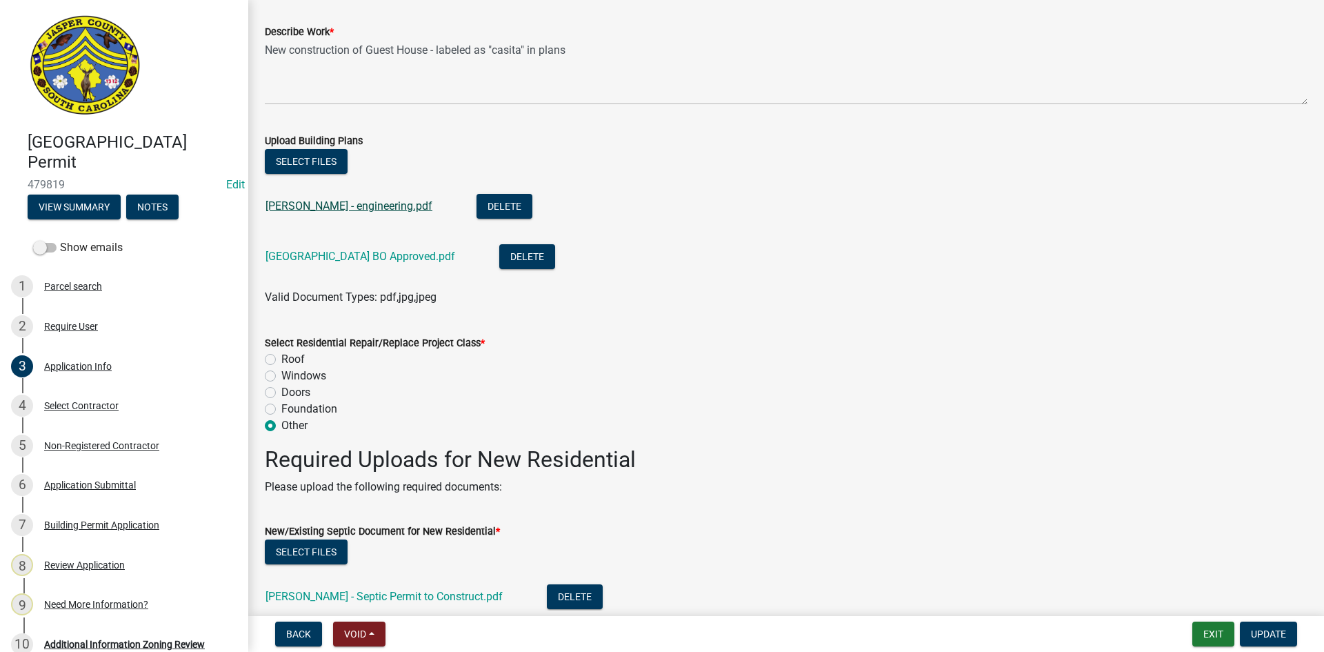
click at [329, 201] on link "Freismuth - engineering.pdf" at bounding box center [348, 205] width 167 height 13
click at [311, 172] on button "Select files" at bounding box center [306, 161] width 83 height 25
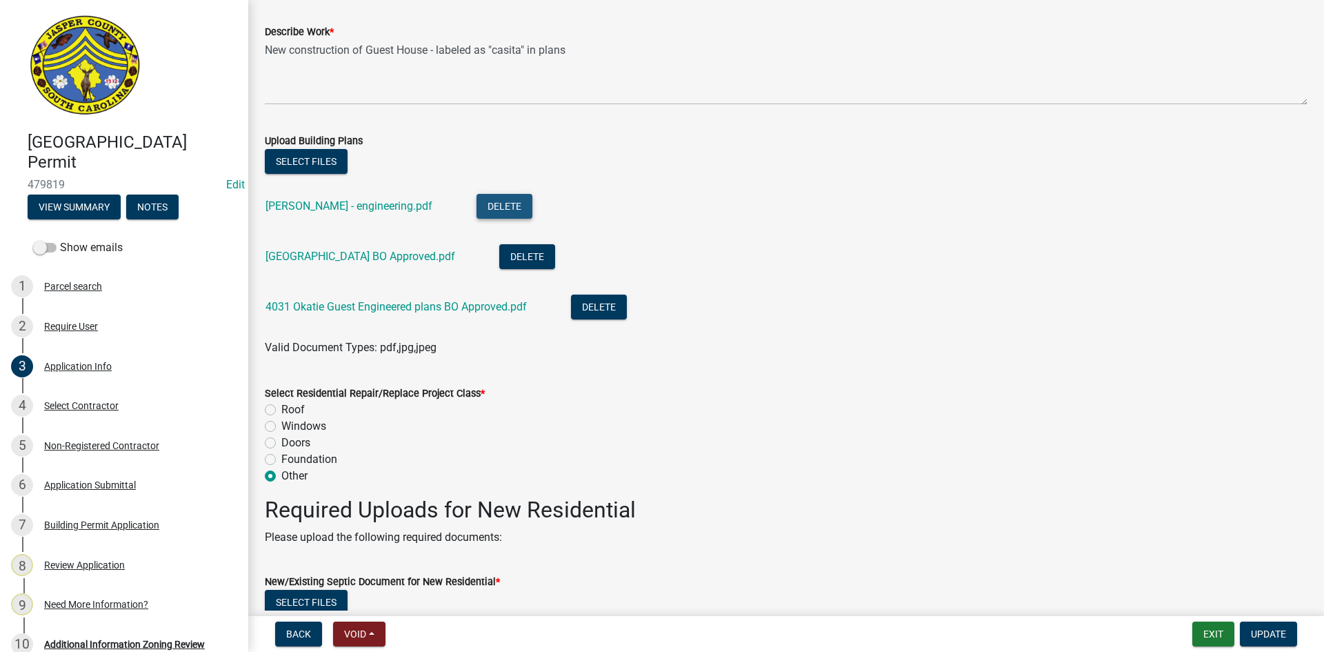
click at [476, 203] on button "Delete" at bounding box center [504, 206] width 56 height 25
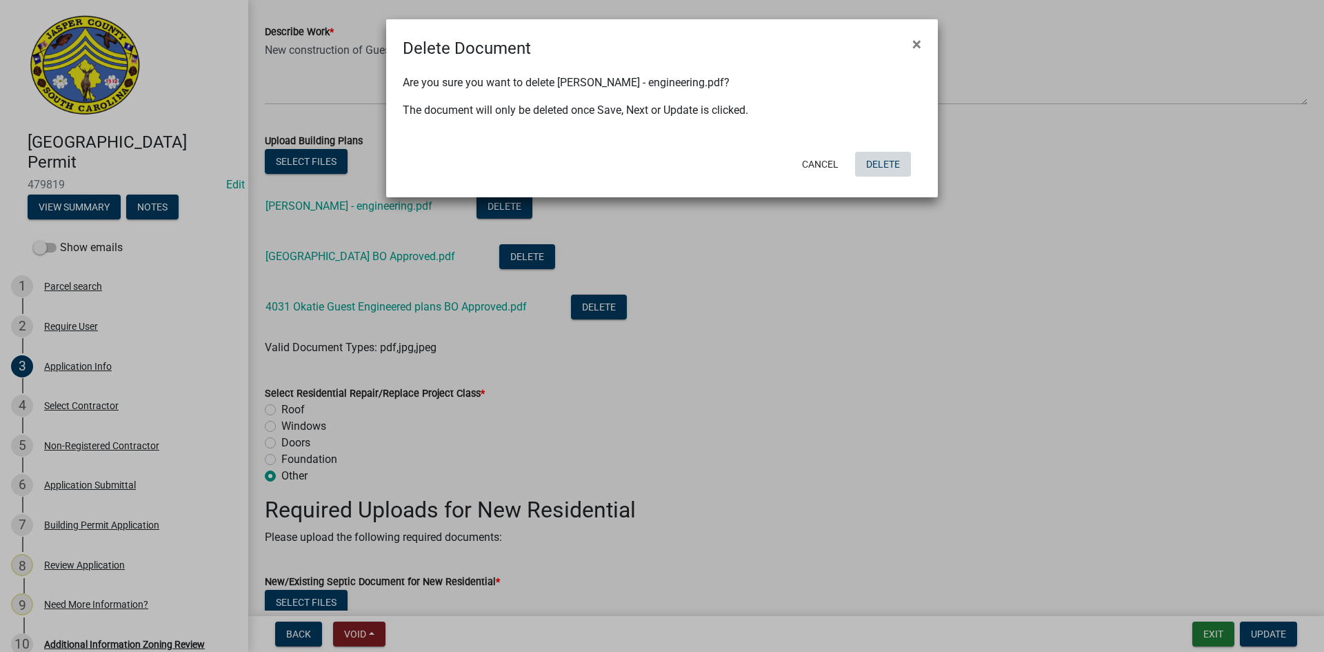
click at [875, 163] on button "Delete" at bounding box center [883, 164] width 56 height 25
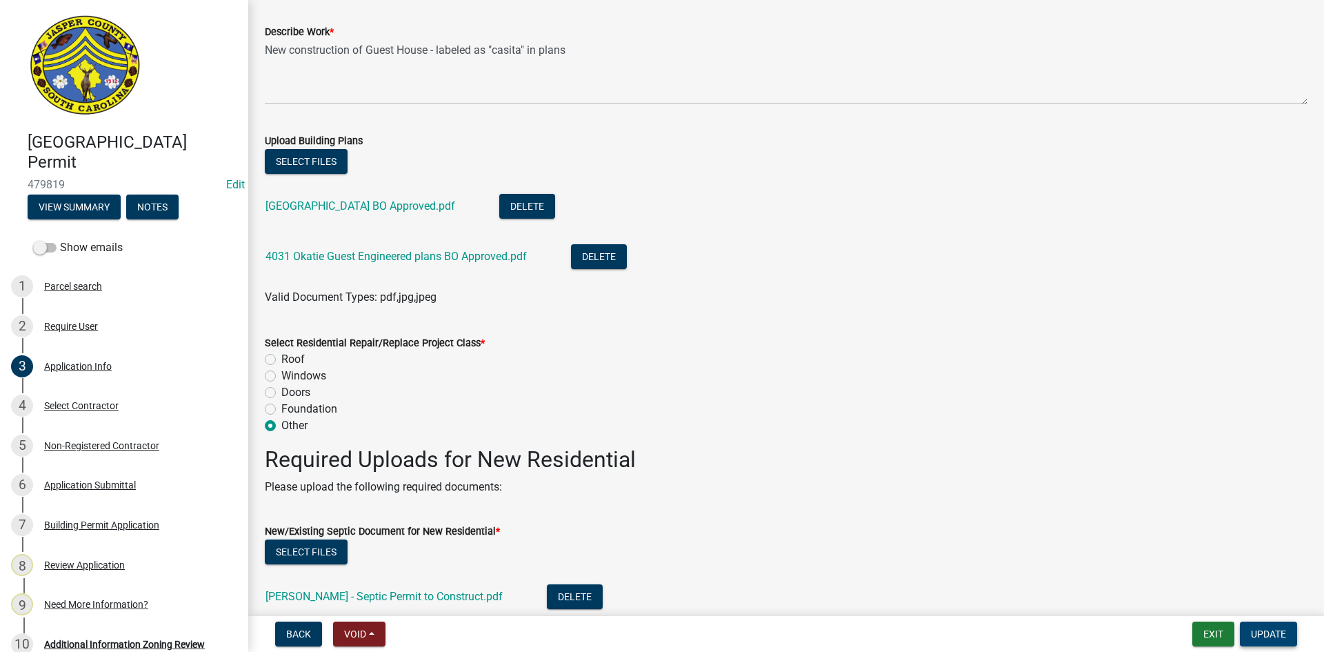
click at [1264, 628] on span "Update" at bounding box center [1268, 633] width 35 height 11
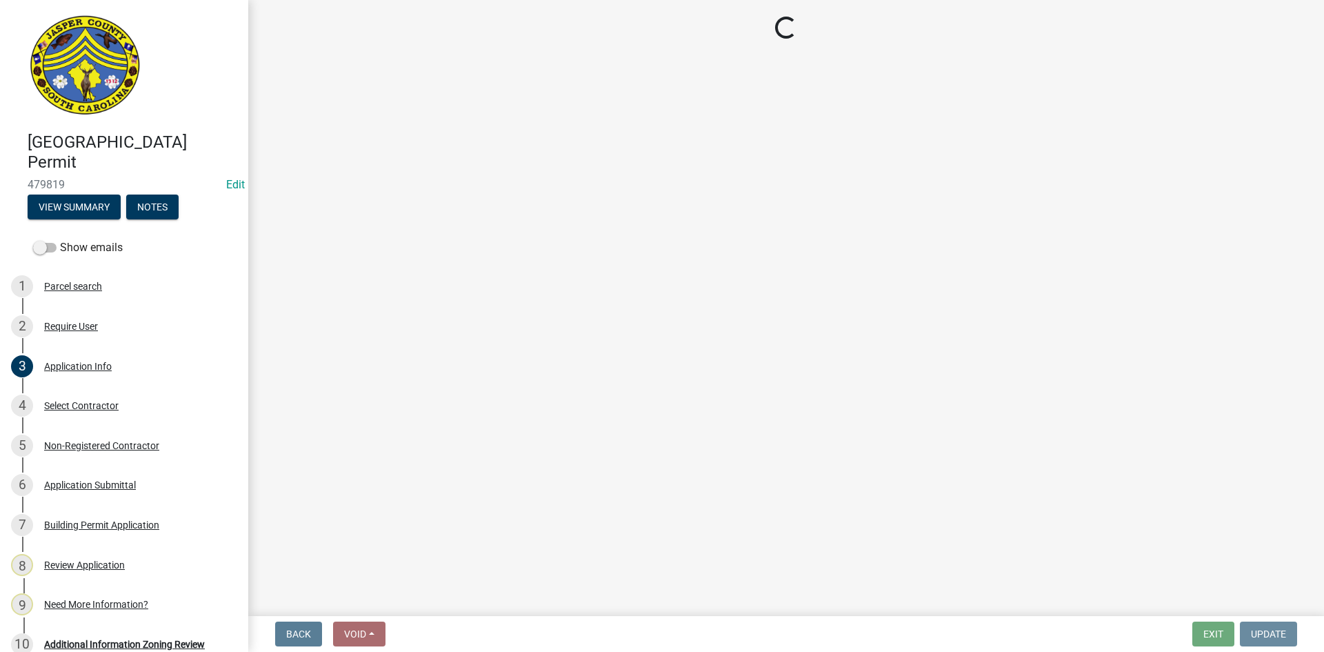
scroll to position [0, 0]
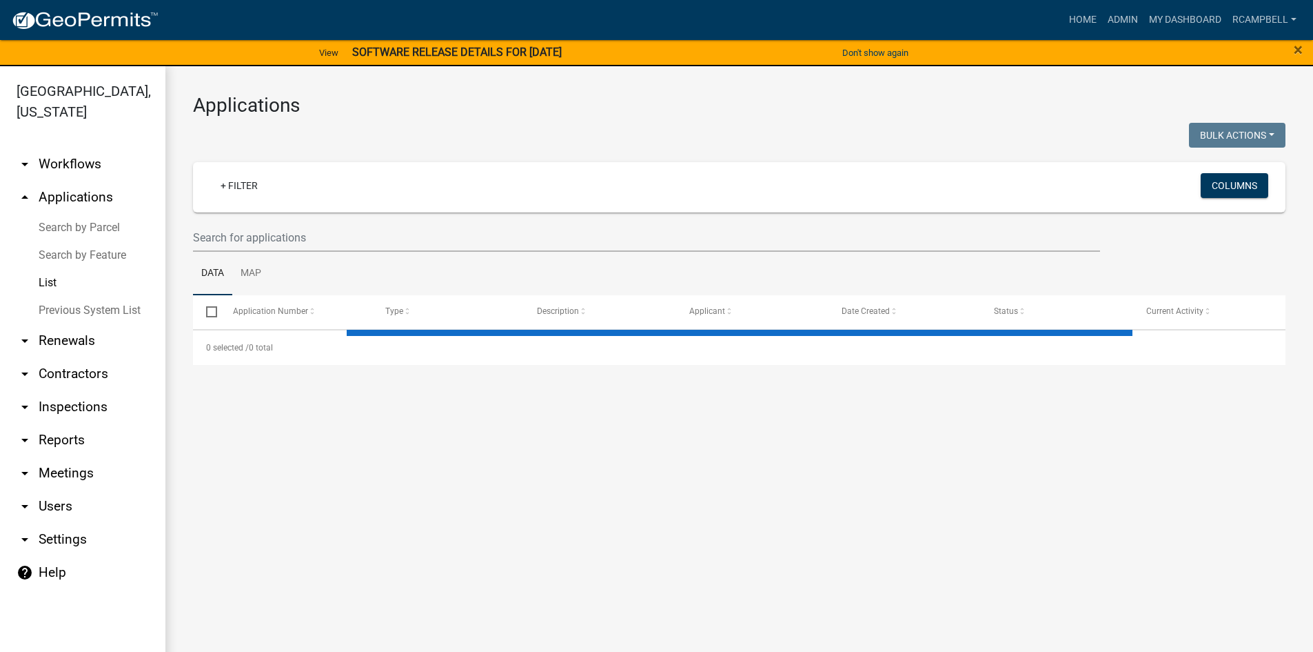
select select "3: 100"
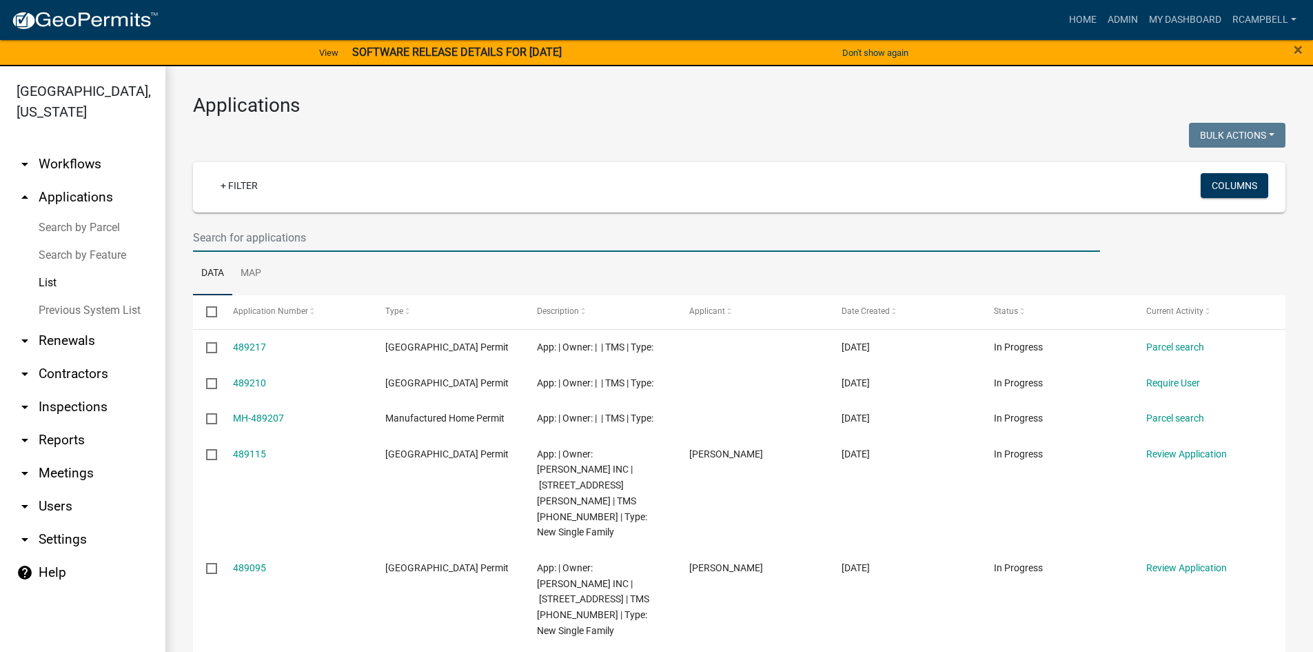
click at [232, 237] on input "text" at bounding box center [646, 237] width 907 height 28
type input "475859"
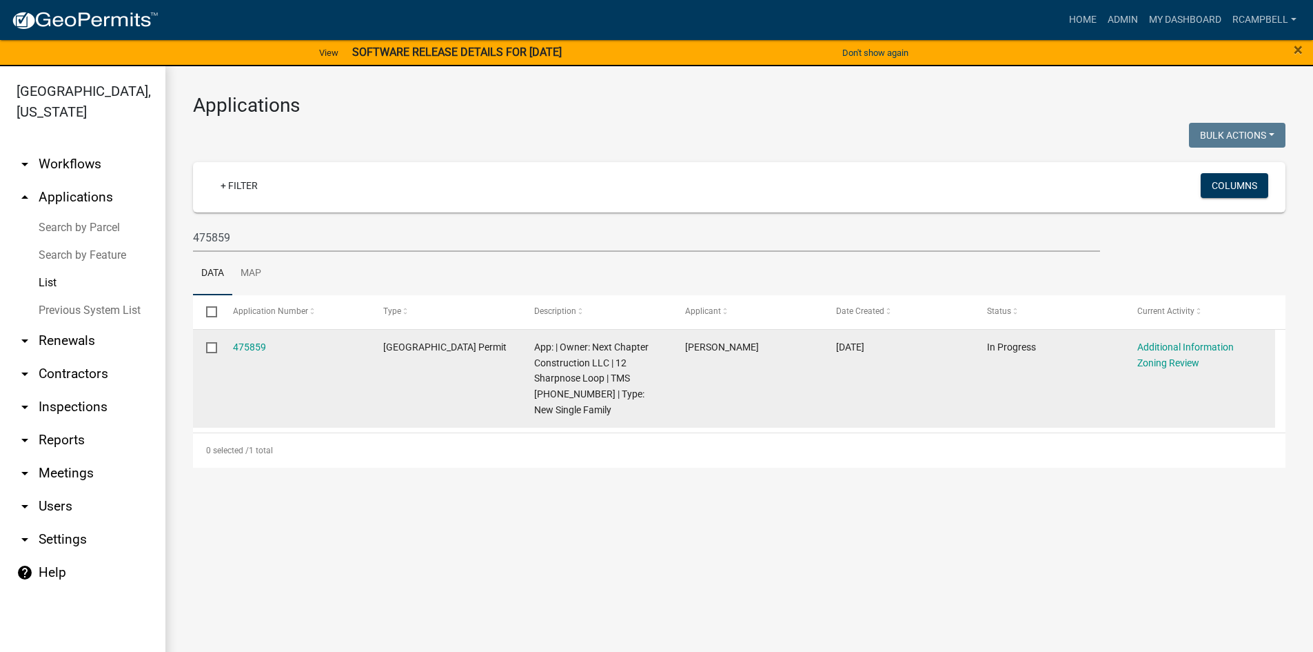
click at [252, 339] on div "475859" at bounding box center [295, 347] width 124 height 16
click at [253, 346] on link "475859" at bounding box center [249, 346] width 33 height 11
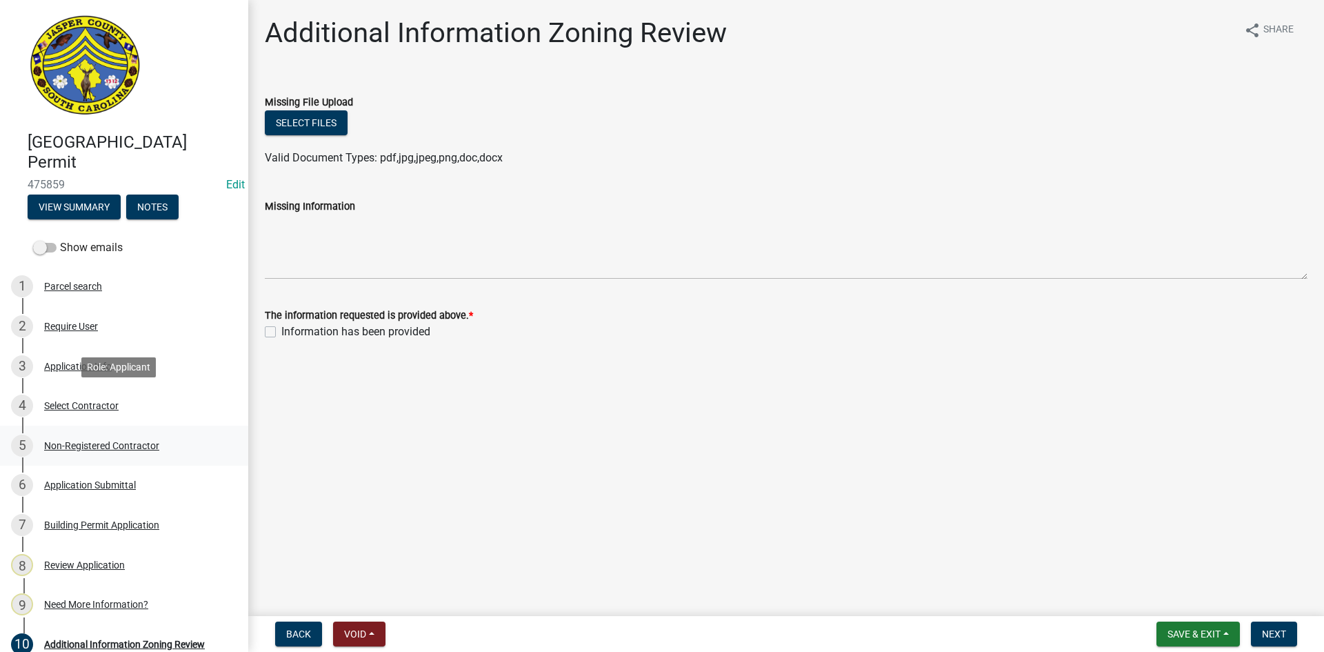
scroll to position [138, 0]
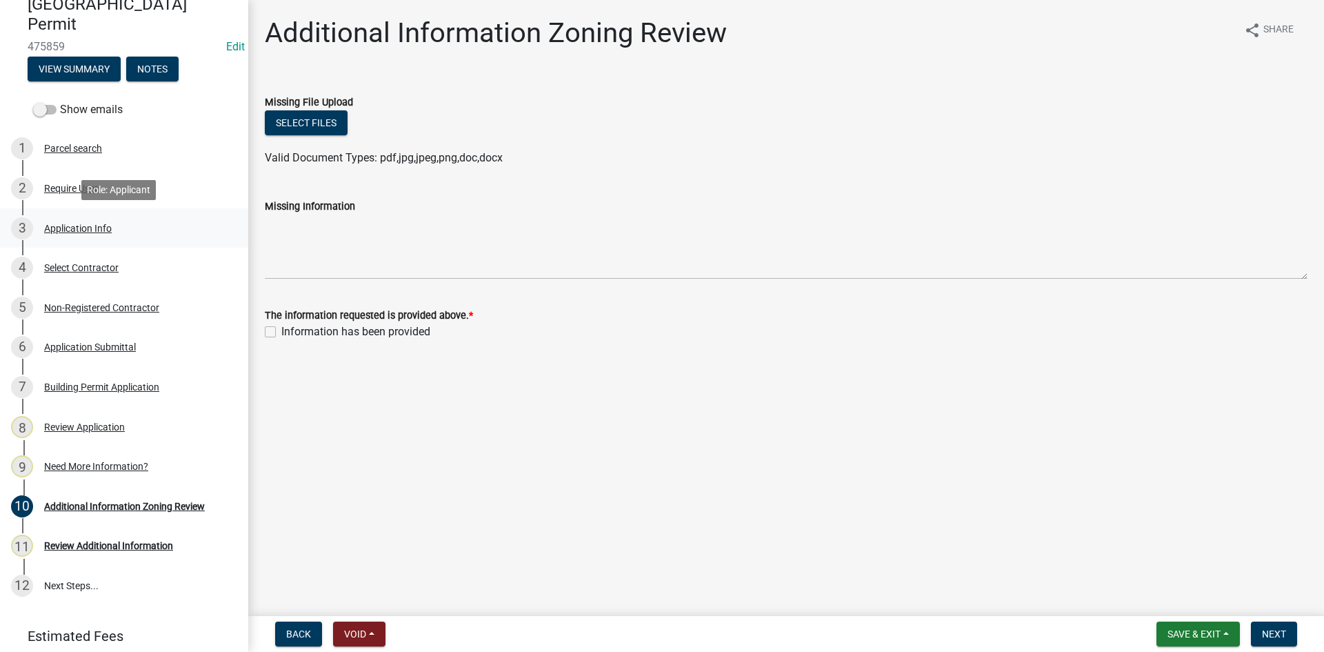
click at [59, 227] on div "Application Info" at bounding box center [78, 228] width 68 height 10
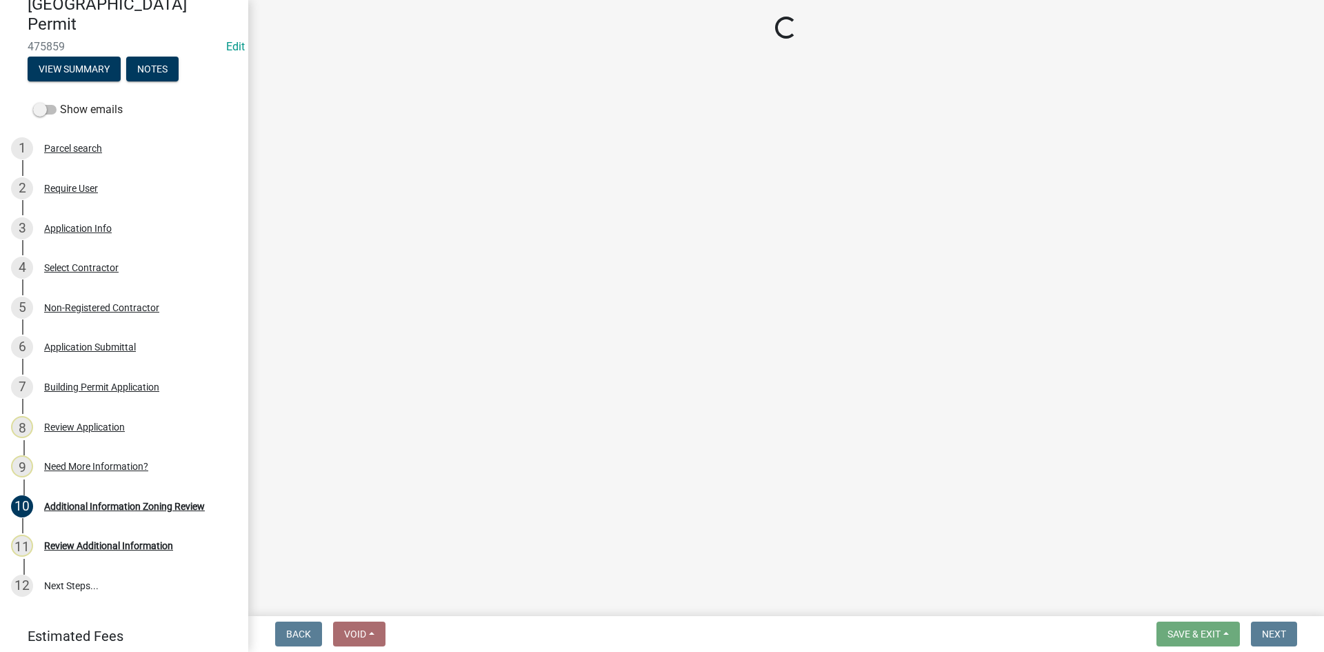
select select "42590599-3c97-479d-b3e9-fbeca9af4fb5"
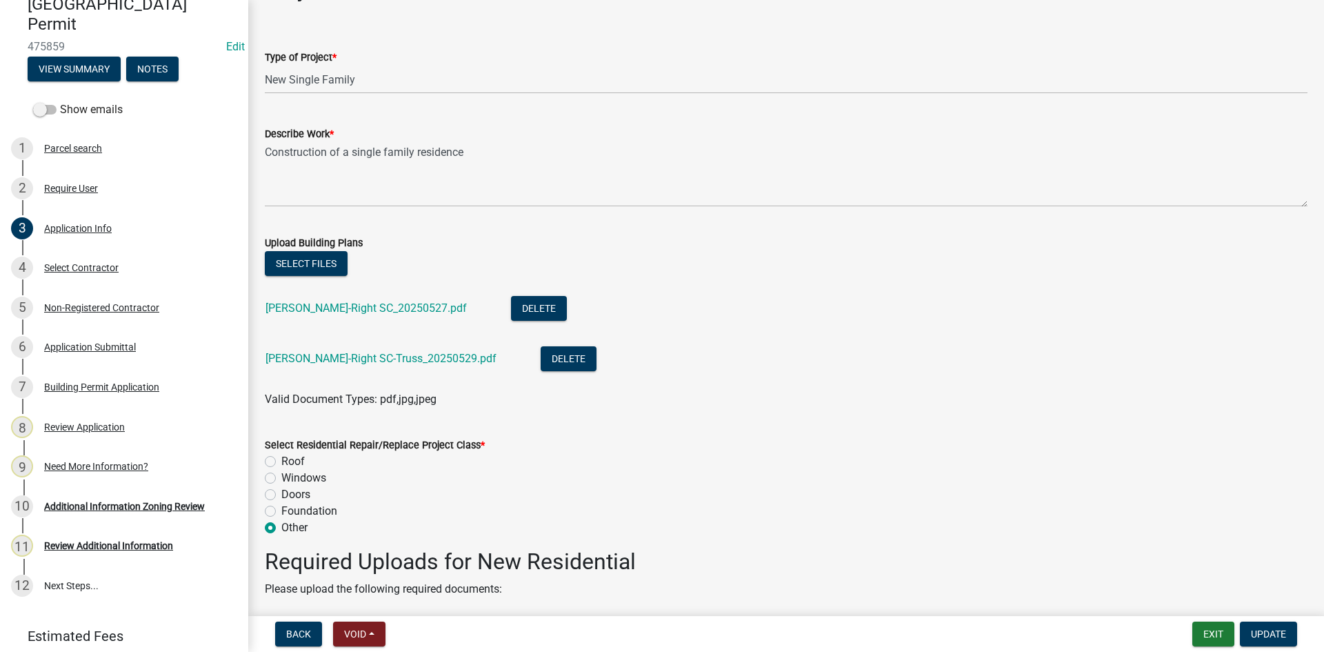
scroll to position [1517, 0]
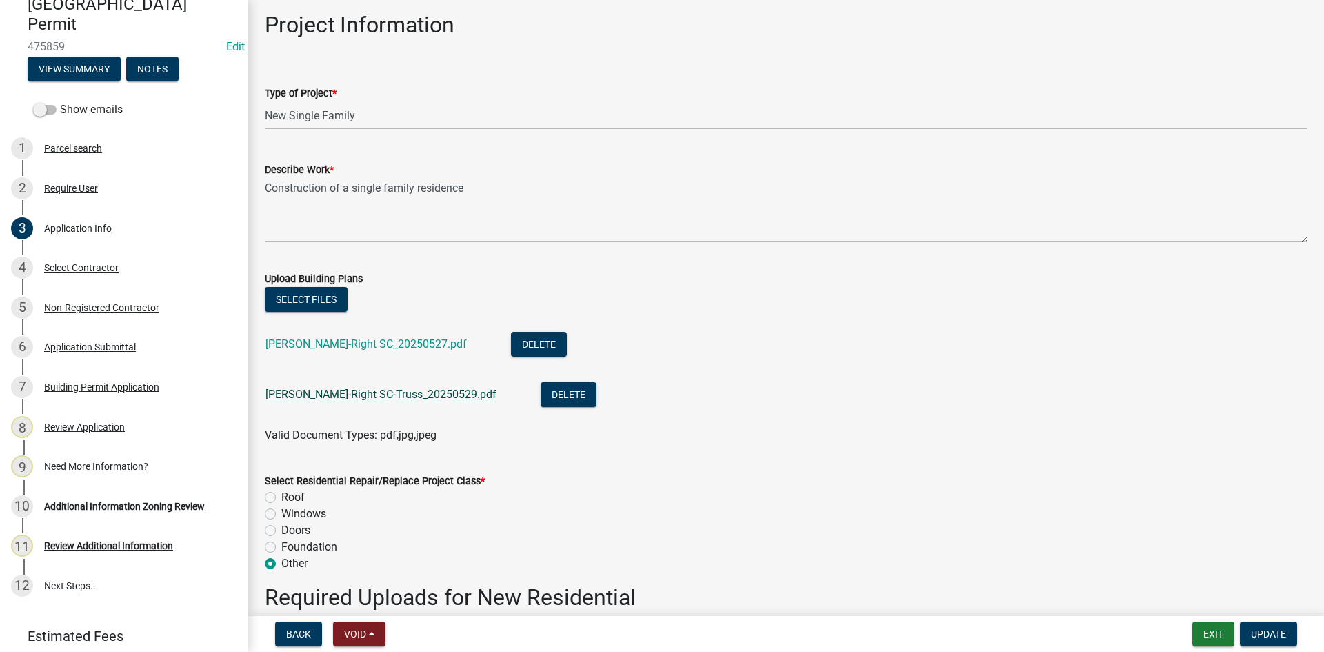
click at [354, 390] on link "[PERSON_NAME]-Right SC-Truss_20250529.pdf" at bounding box center [380, 393] width 231 height 13
click at [317, 347] on link "[PERSON_NAME]-Right SC_20250527.pdf" at bounding box center [365, 343] width 201 height 13
click at [316, 298] on button "Select files" at bounding box center [306, 299] width 83 height 25
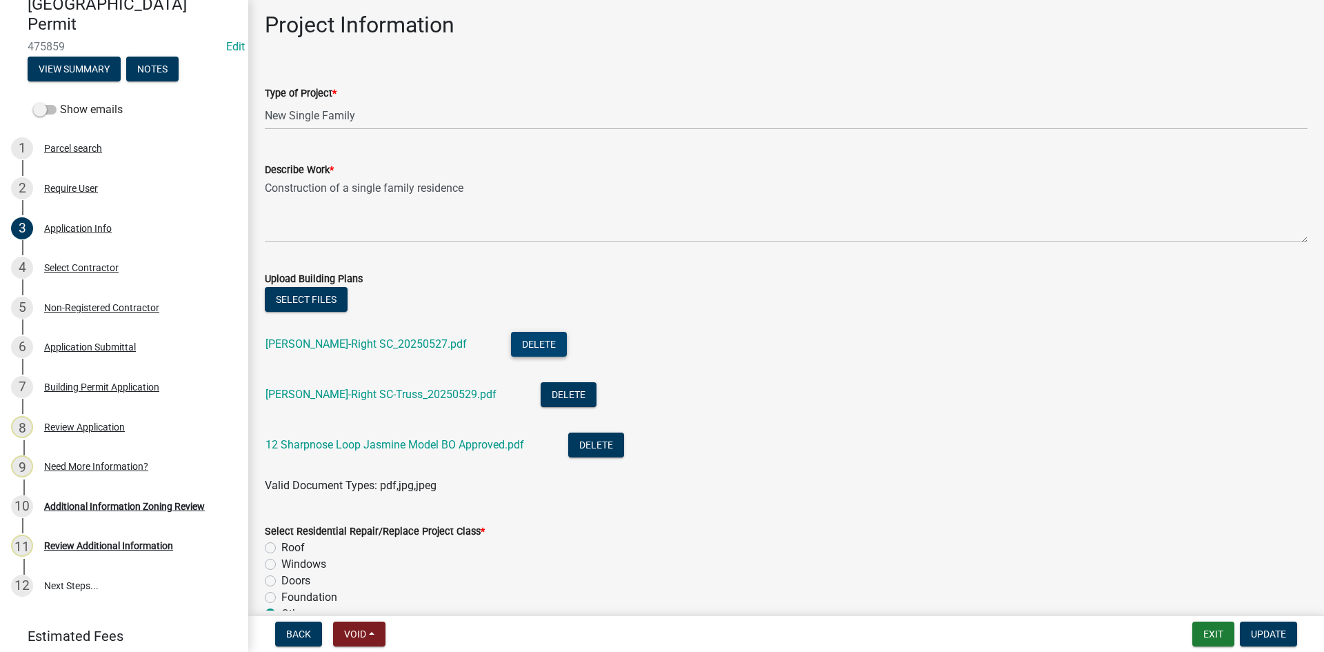
click at [511, 344] on button "Delete" at bounding box center [539, 344] width 56 height 25
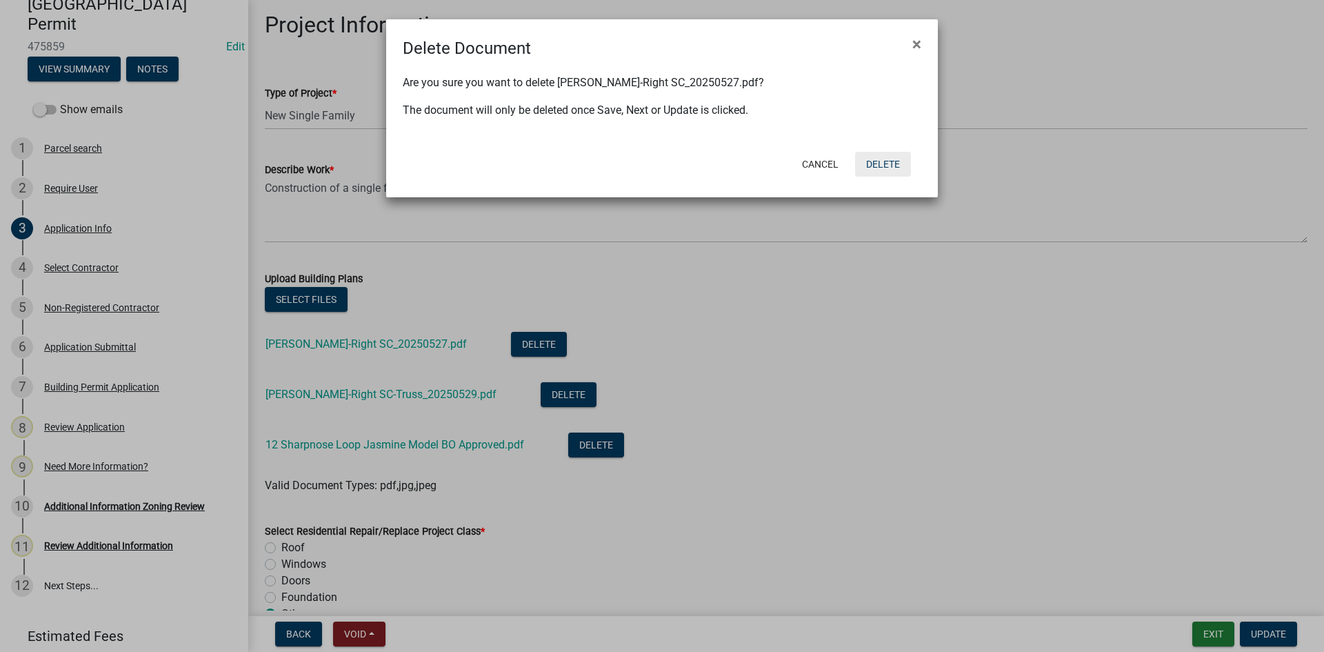
click at [874, 167] on button "Delete" at bounding box center [883, 164] width 56 height 25
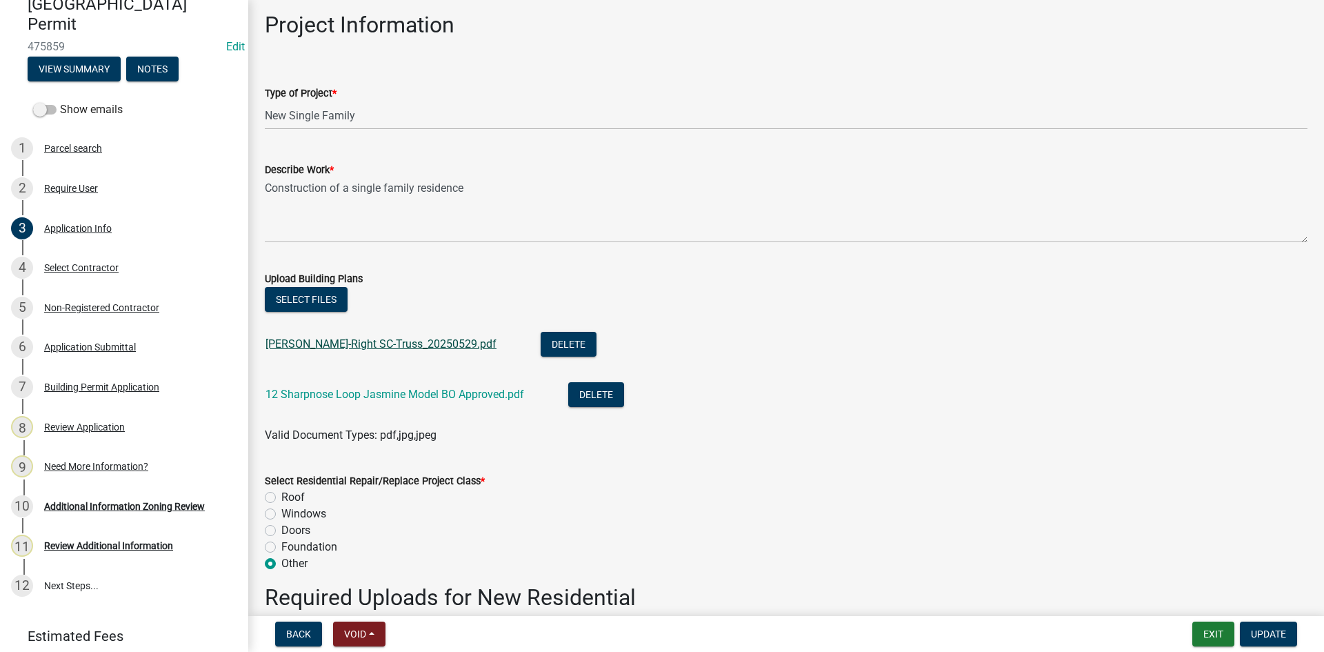
click at [351, 345] on link "[PERSON_NAME]-Right SC-Truss_20250529.pdf" at bounding box center [380, 343] width 231 height 13
click at [315, 304] on button "Select files" at bounding box center [306, 299] width 83 height 25
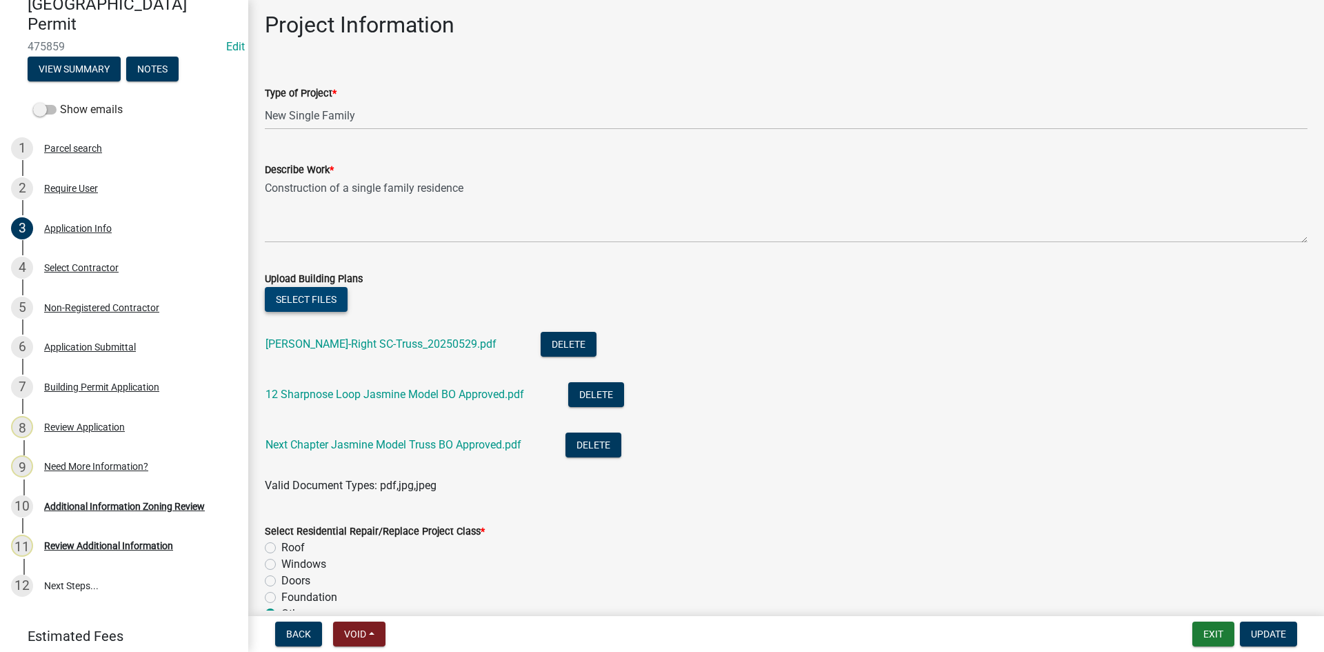
click at [315, 296] on button "Select files" at bounding box center [306, 299] width 83 height 25
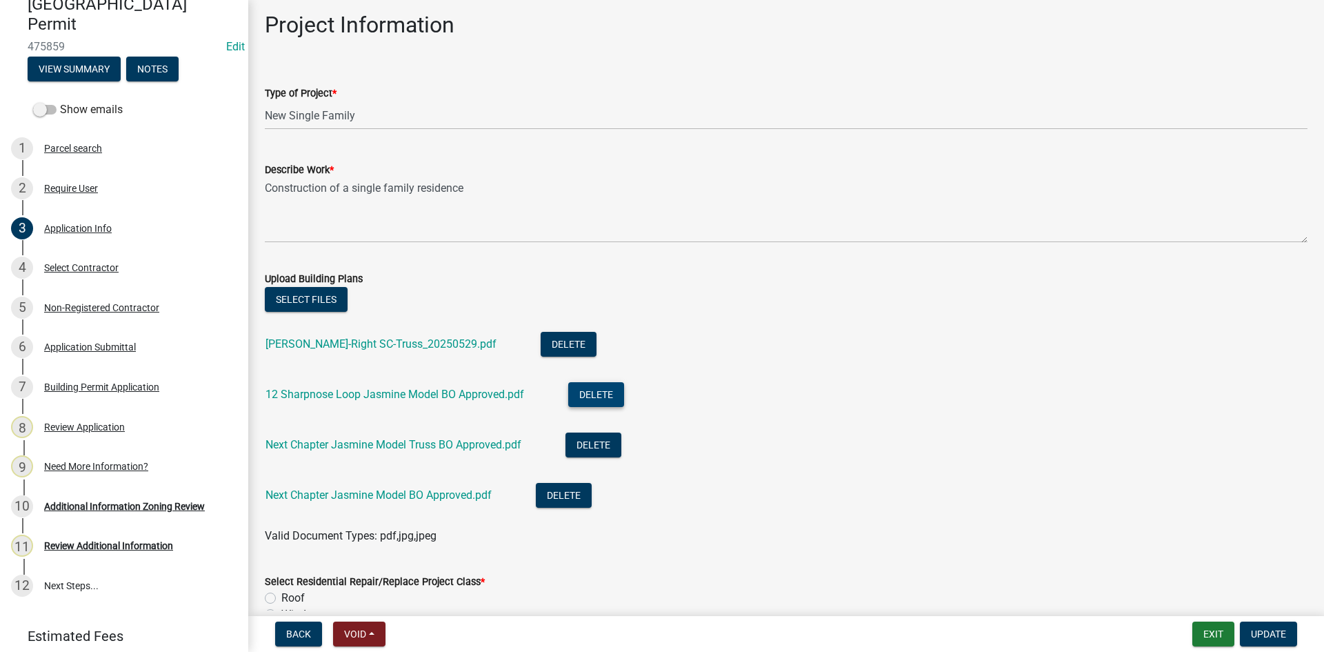
click at [592, 396] on button "Delete" at bounding box center [596, 394] width 56 height 25
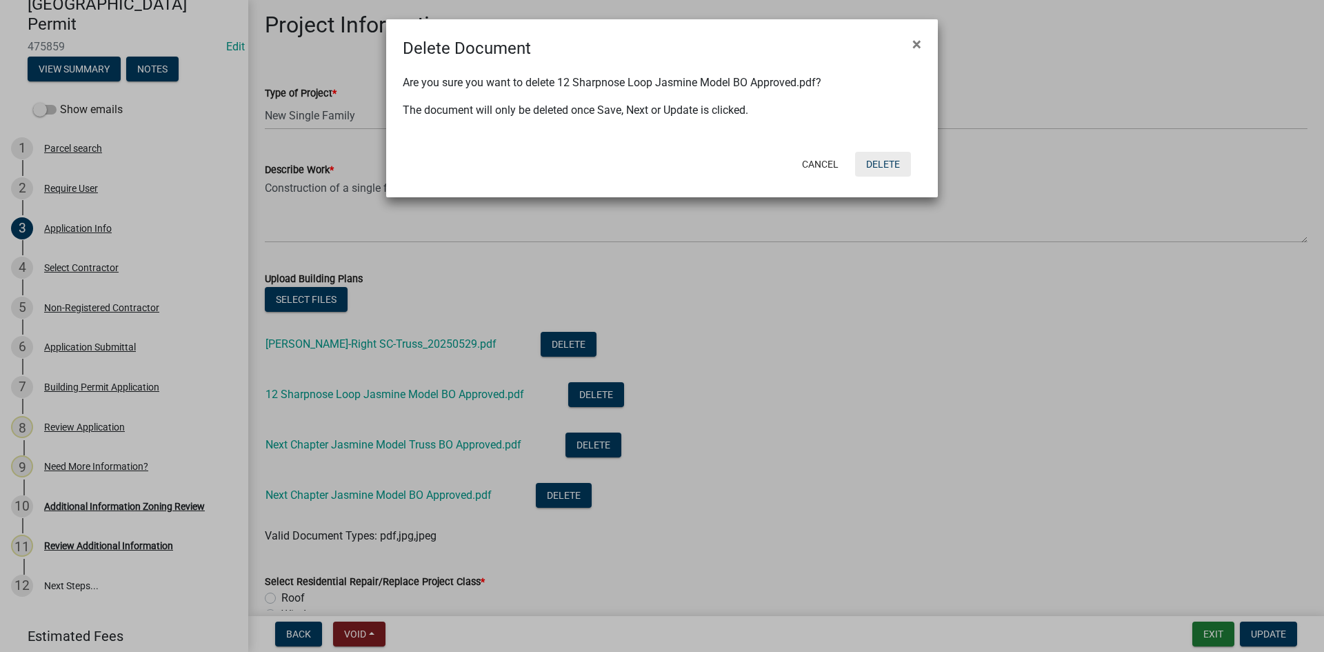
click at [879, 165] on button "Delete" at bounding box center [883, 164] width 56 height 25
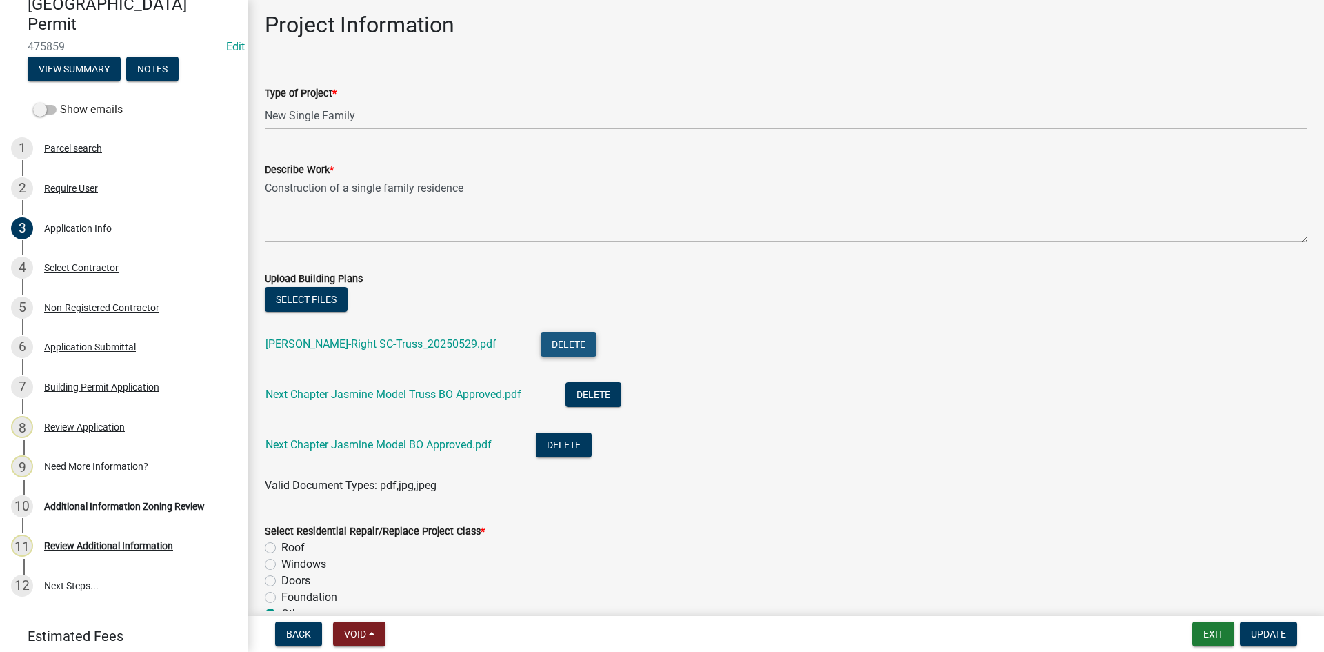
click at [541, 341] on button "Delete" at bounding box center [569, 344] width 56 height 25
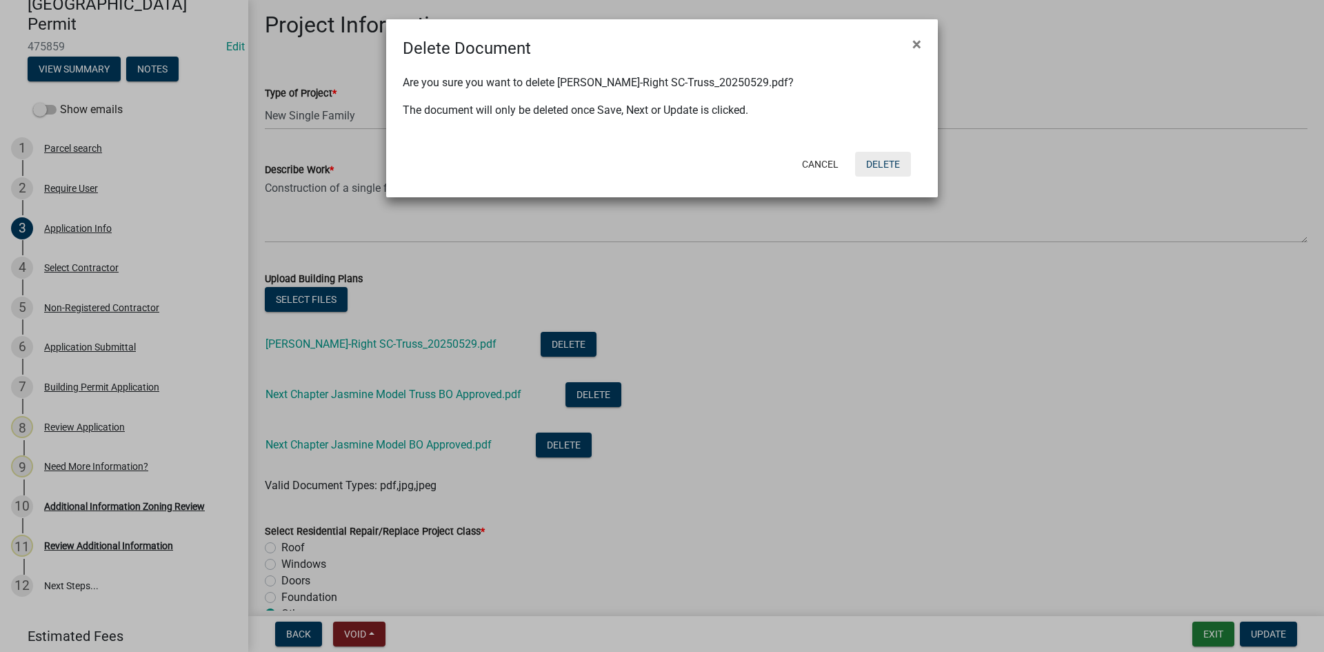
click at [885, 164] on button "Delete" at bounding box center [883, 164] width 56 height 25
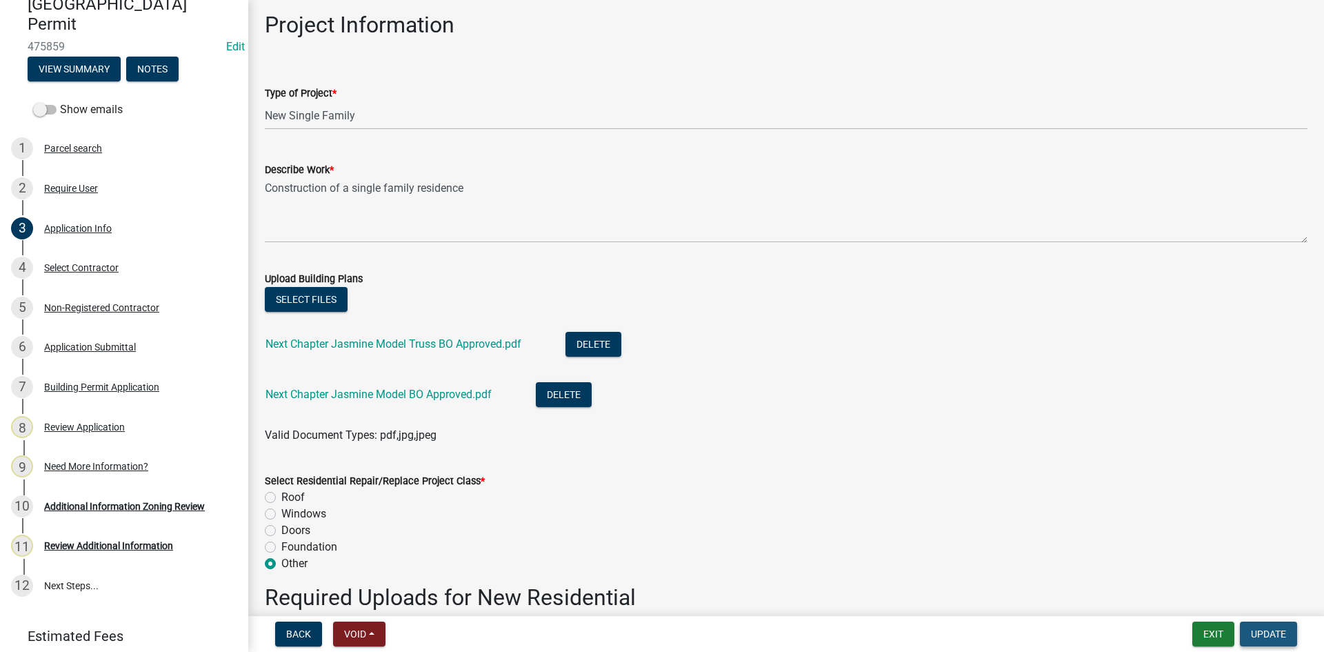
click at [1267, 638] on span "Update" at bounding box center [1268, 633] width 35 height 11
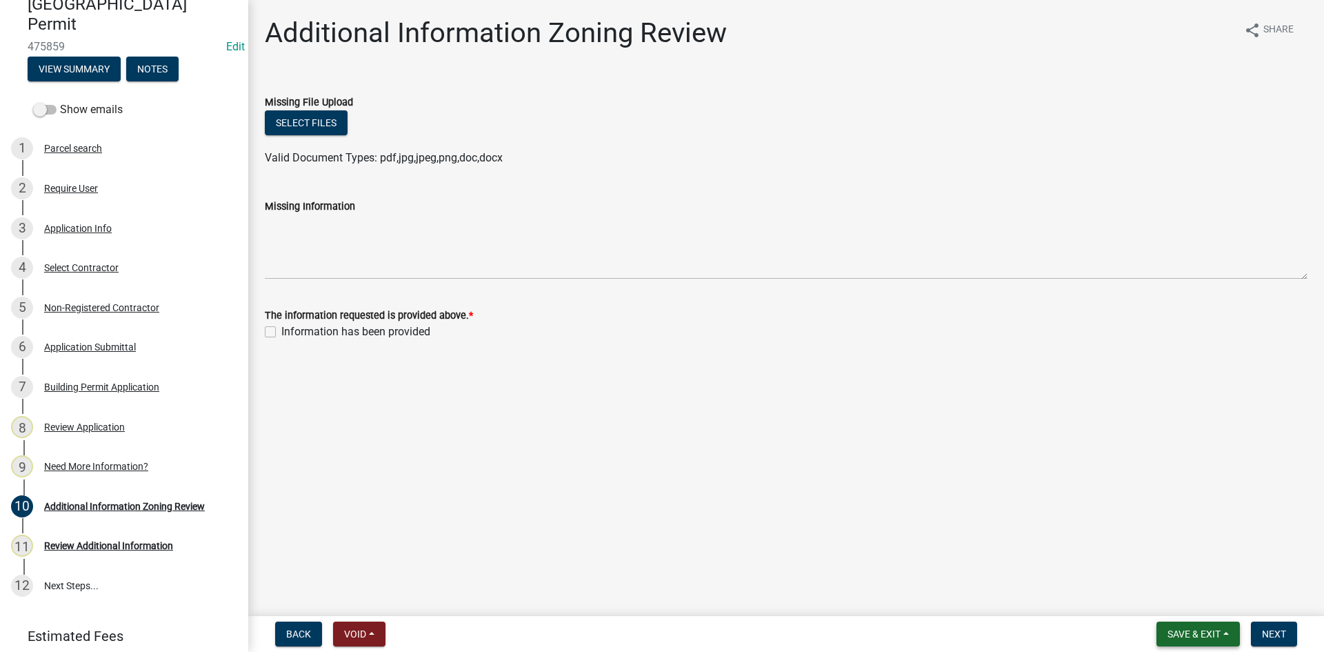
click at [1214, 628] on span "Save & Exit" at bounding box center [1193, 633] width 53 height 11
click at [1165, 601] on button "Save & Exit" at bounding box center [1184, 597] width 110 height 33
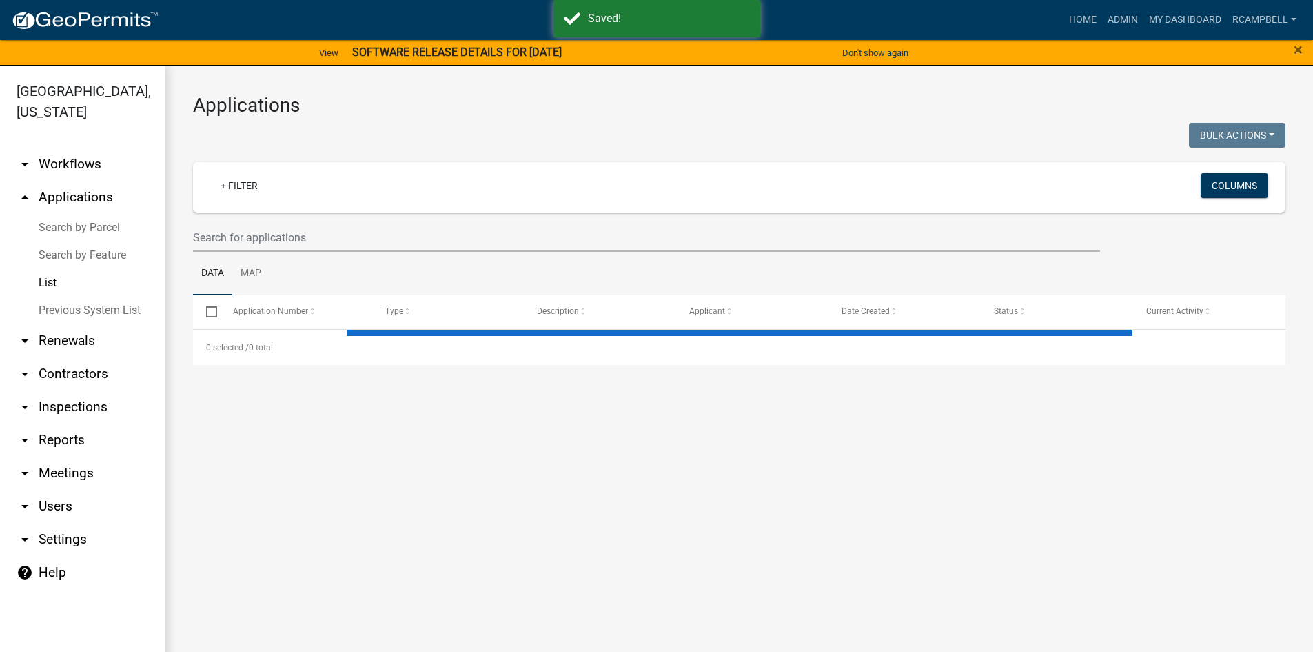
select select "3: 100"
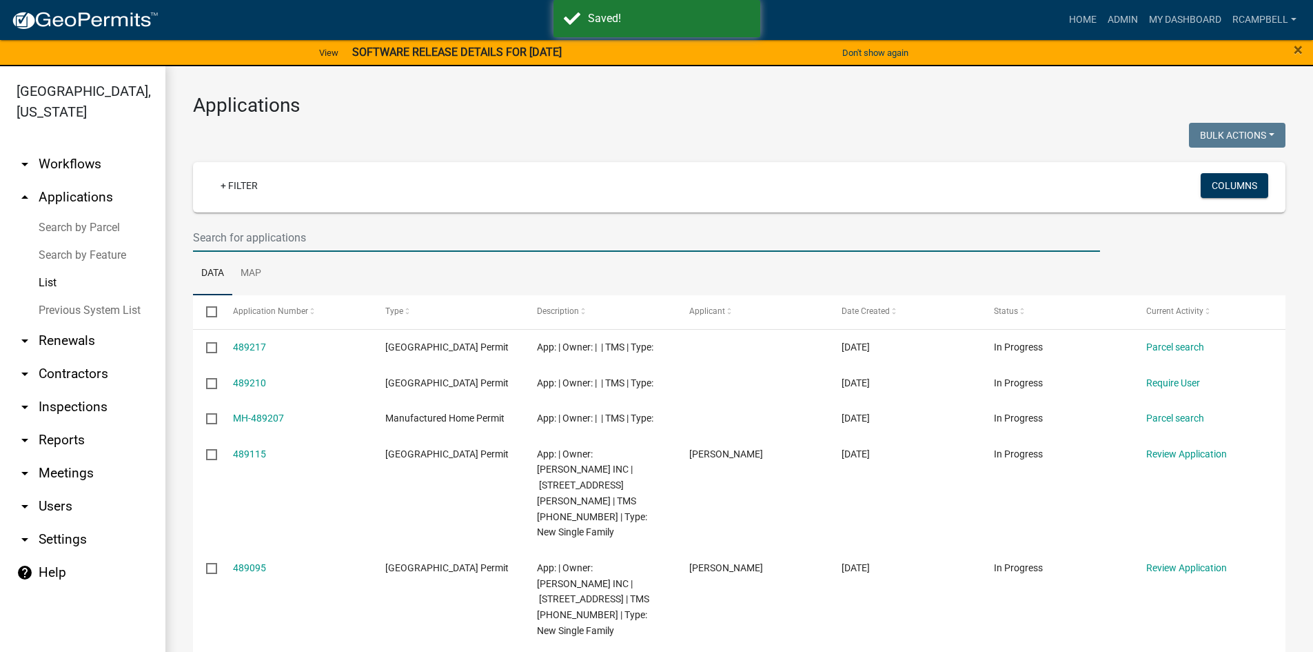
click at [235, 241] on input "text" at bounding box center [646, 237] width 907 height 28
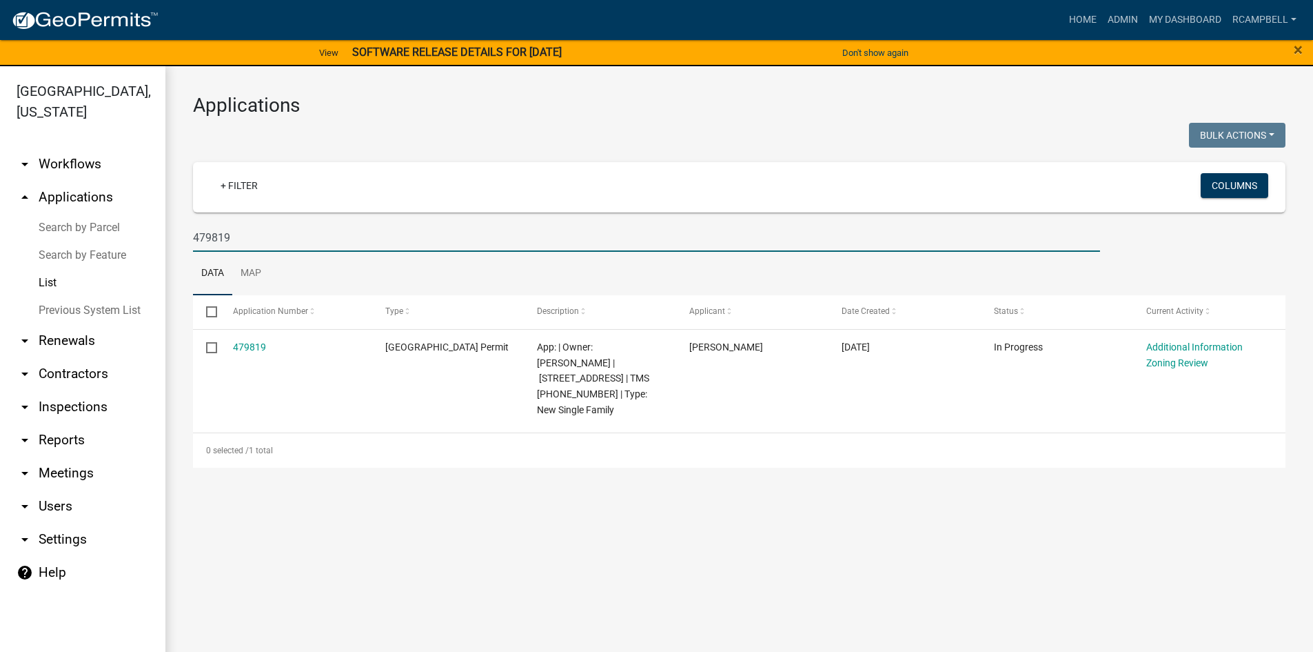
click at [267, 231] on input "479819" at bounding box center [646, 237] width 907 height 28
type input "4"
select select "3: 100"
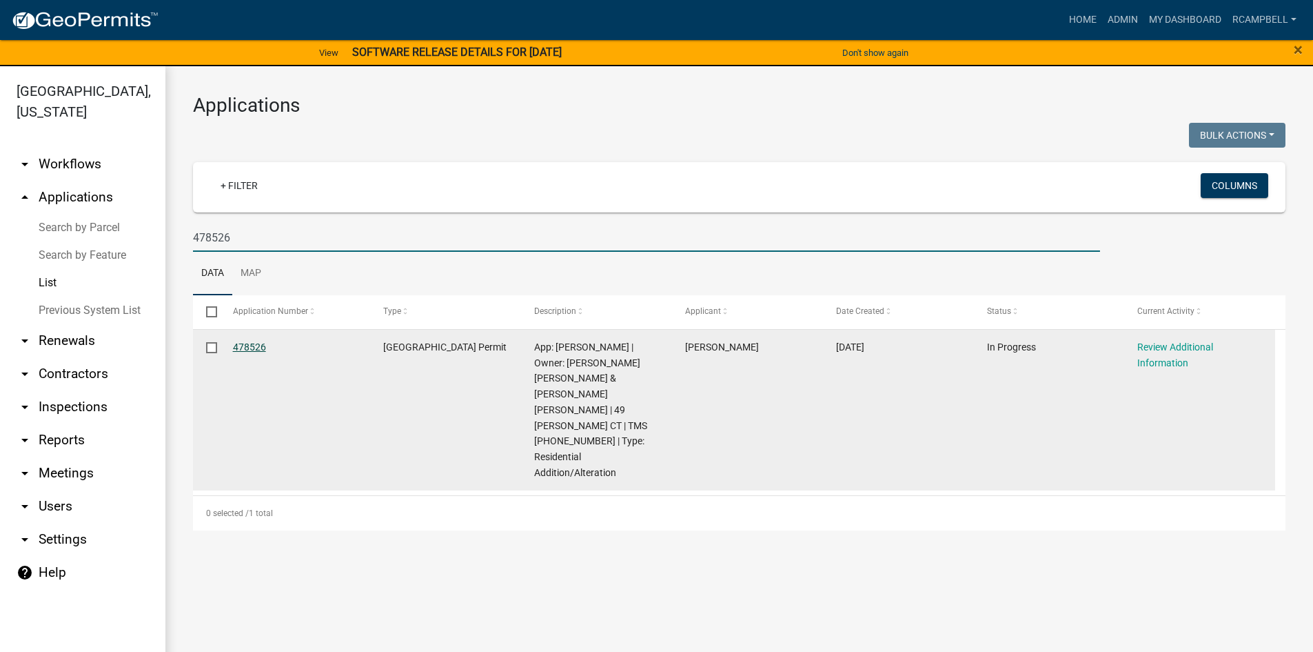
type input "478526"
click at [245, 348] on link "478526" at bounding box center [249, 346] width 33 height 11
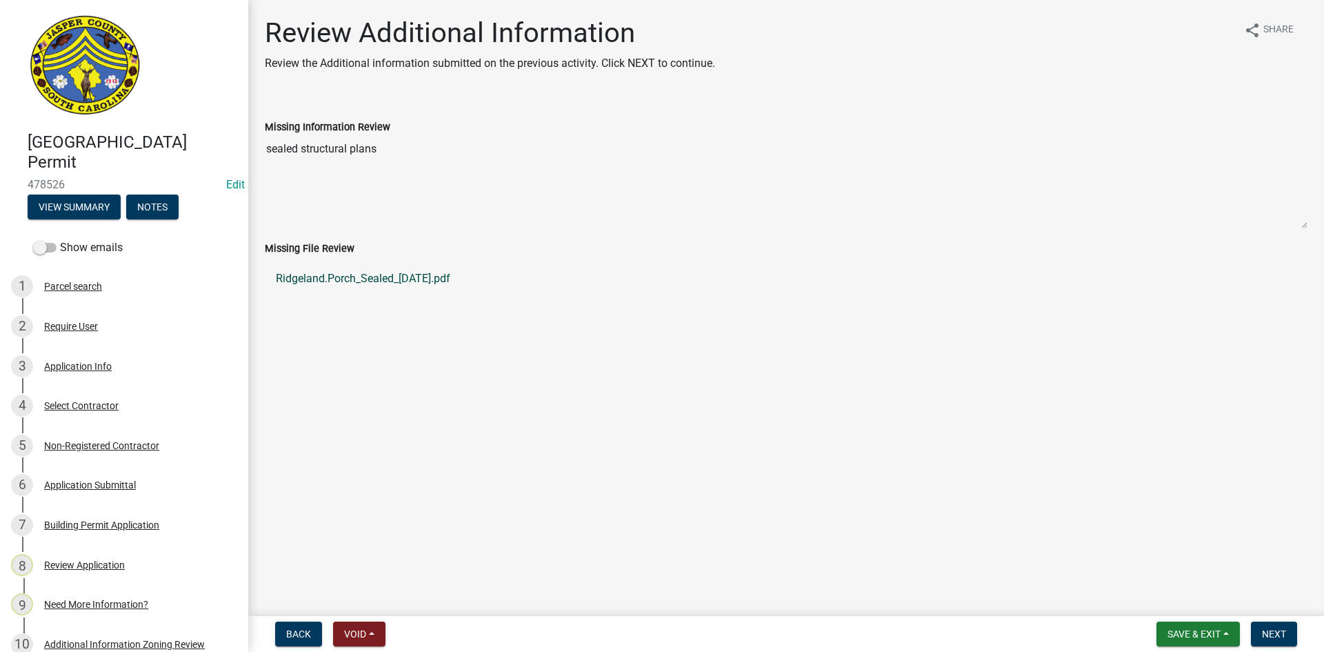
click at [312, 278] on link "Ridgeland.Porch_Sealed_10.06.2025.pdf" at bounding box center [786, 278] width 1042 height 33
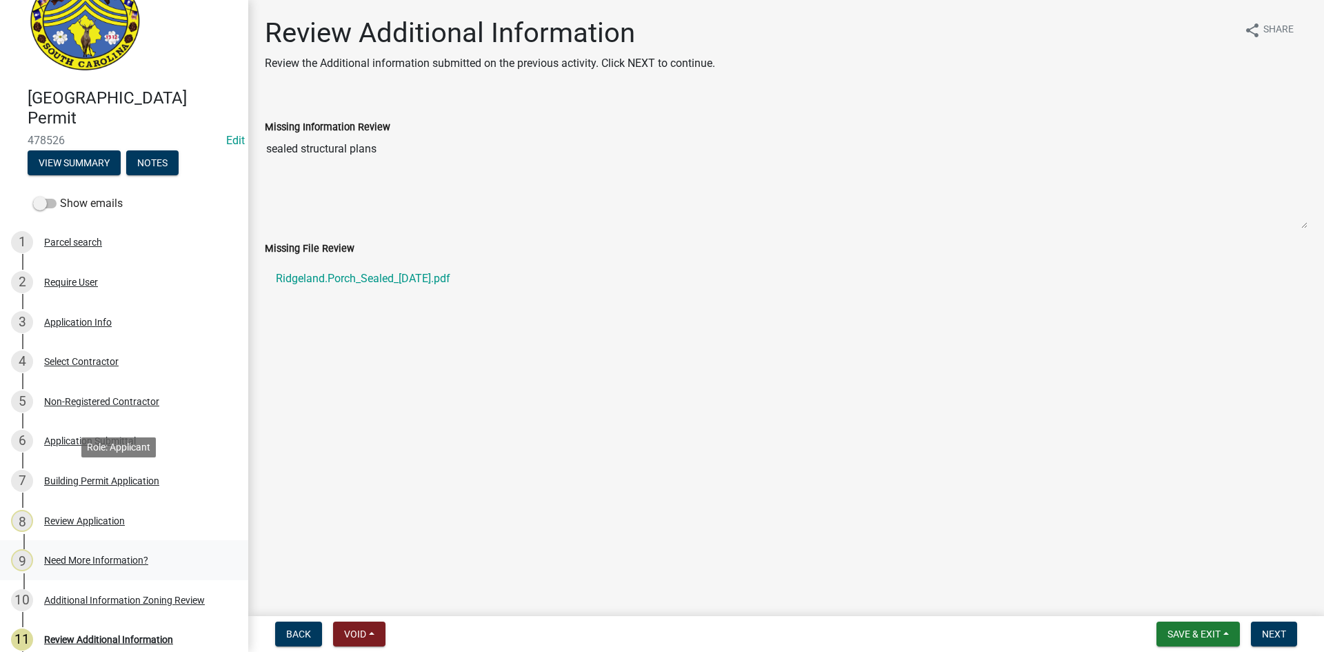
scroll to position [69, 0]
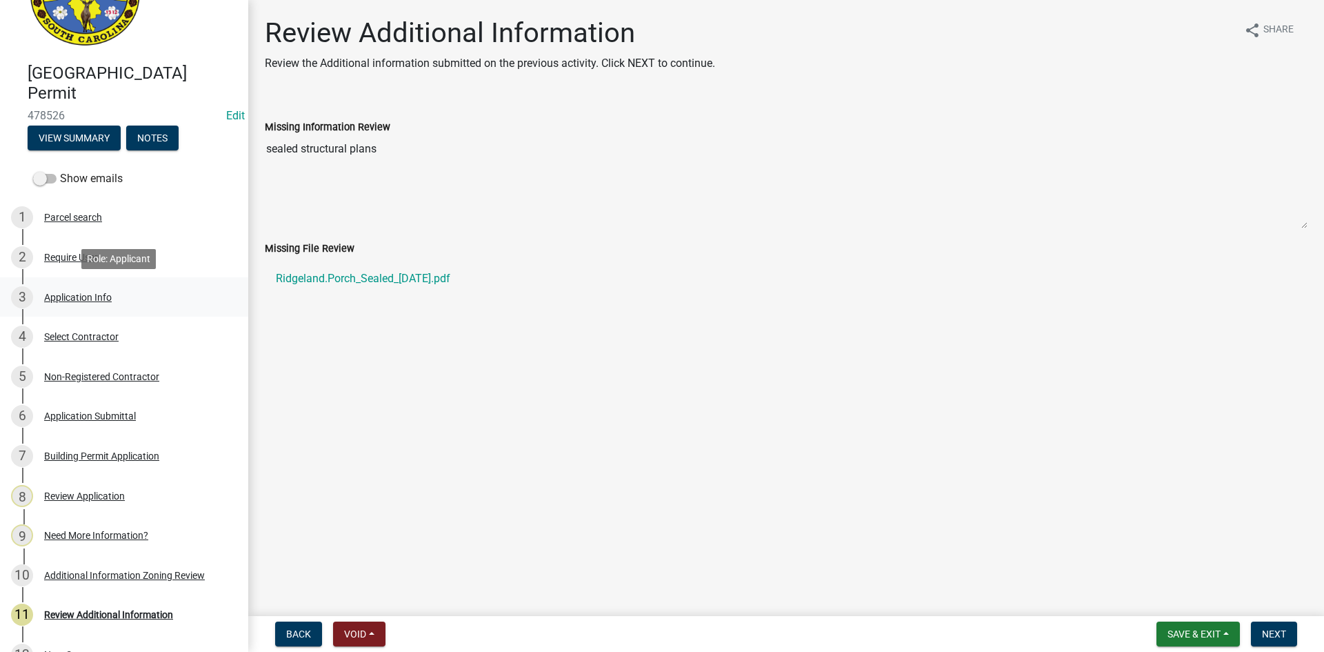
click at [66, 294] on div "Application Info" at bounding box center [78, 297] width 68 height 10
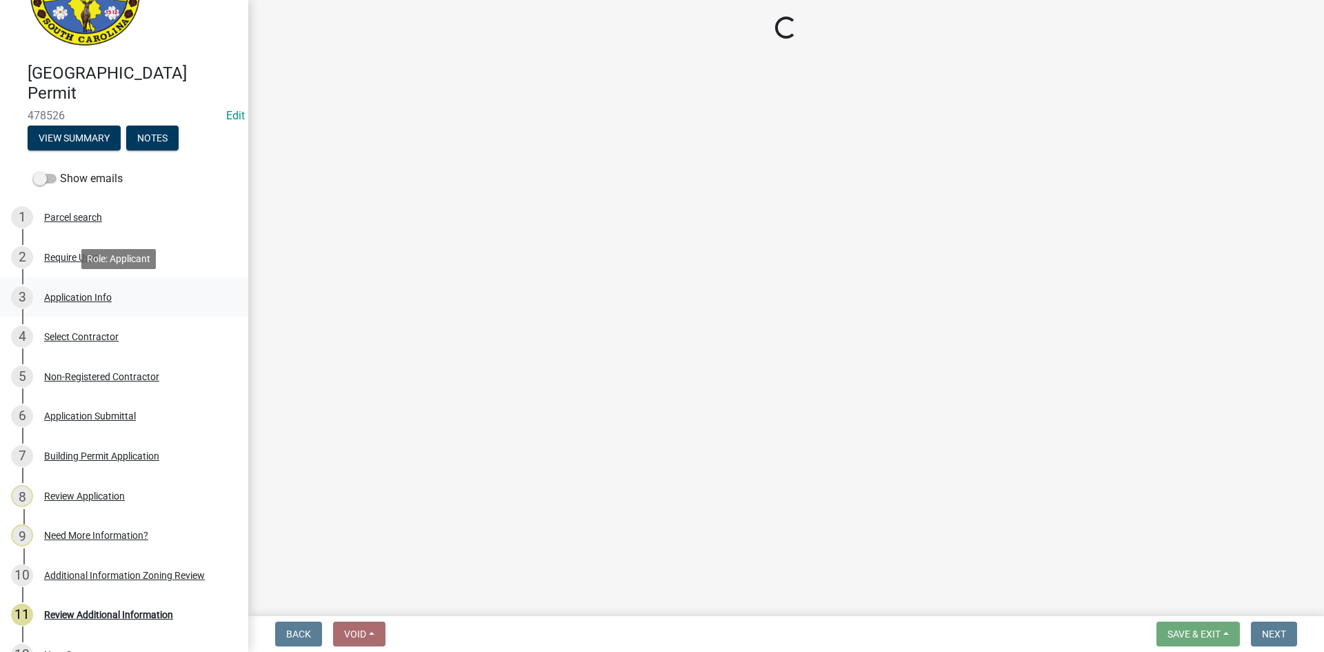
select select "4b7d28f2-ad6d-4146-a007-9cde64d4e27b"
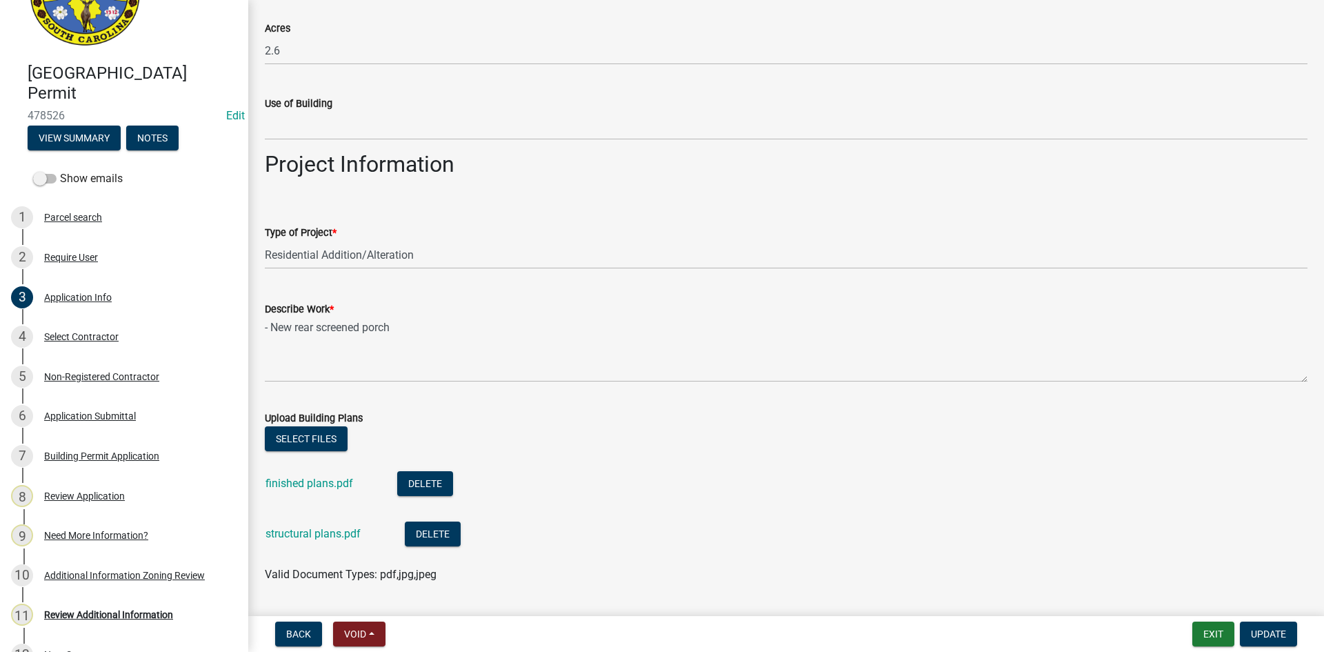
scroll to position [1379, 0]
click at [291, 481] on link "finished plans.pdf" at bounding box center [309, 481] width 88 height 13
click at [294, 442] on button "Select files" at bounding box center [306, 437] width 83 height 25
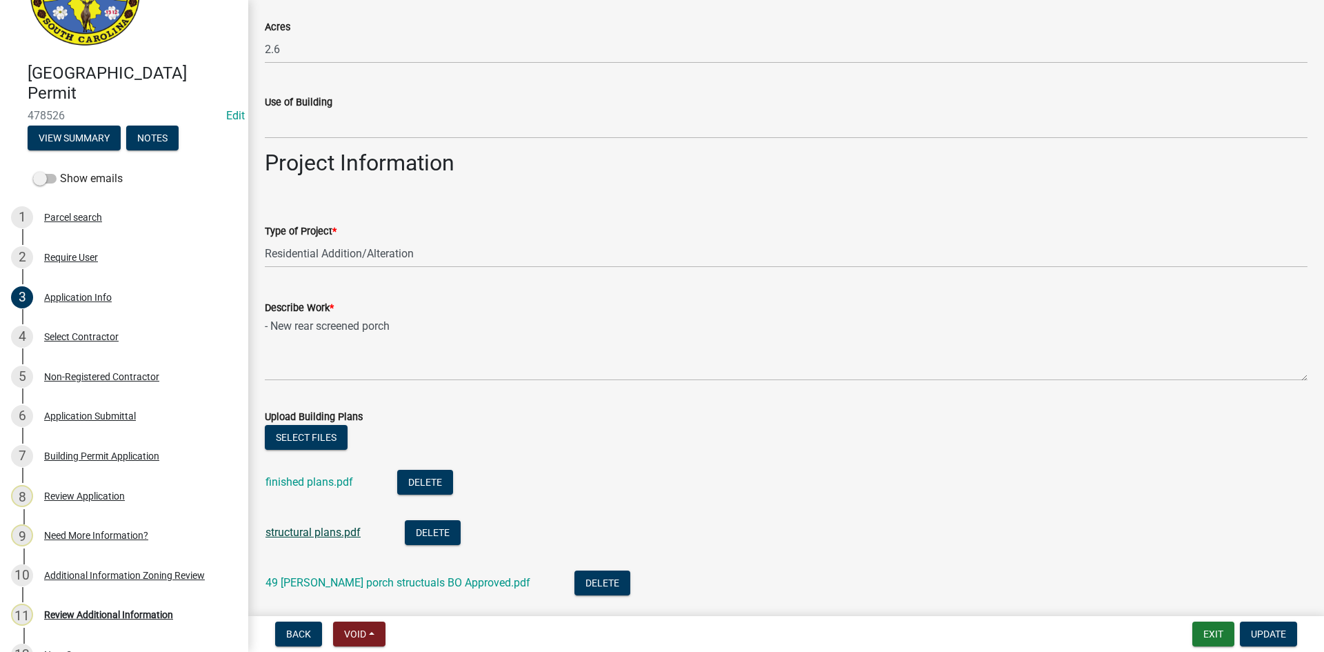
click at [301, 532] on link "structural plans.pdf" at bounding box center [312, 531] width 95 height 13
click at [433, 582] on link "49 Lacy Love porch structuals BO Approved.pdf" at bounding box center [397, 582] width 265 height 13
click at [419, 533] on button "Delete" at bounding box center [433, 532] width 56 height 25
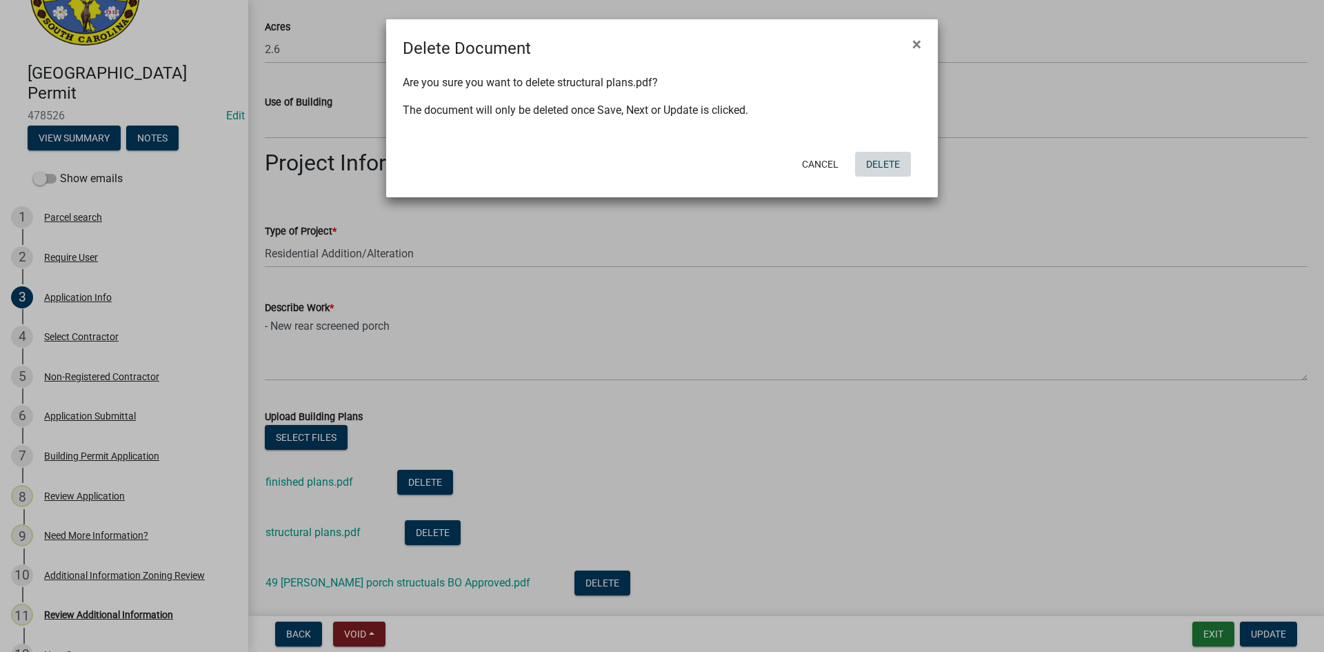
click at [888, 161] on button "Delete" at bounding box center [883, 164] width 56 height 25
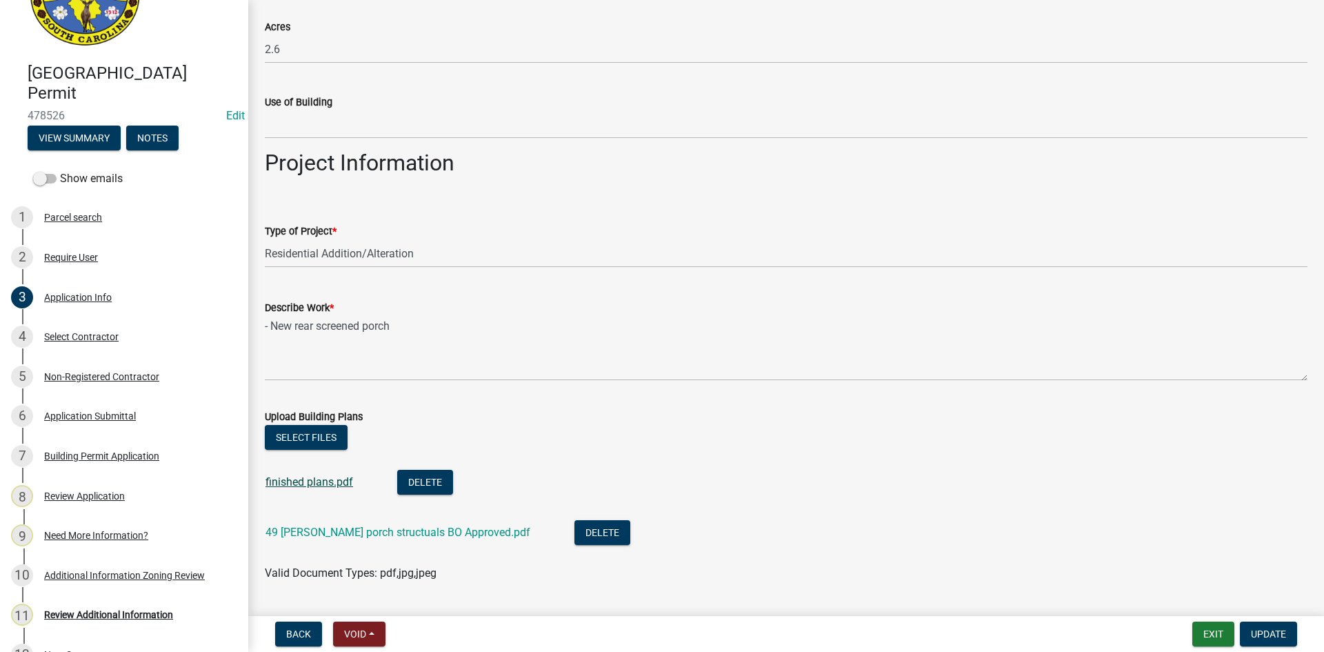
click at [319, 480] on link "finished plans.pdf" at bounding box center [309, 481] width 88 height 13
click at [317, 446] on button "Select files" at bounding box center [306, 437] width 83 height 25
click at [426, 483] on button "Delete" at bounding box center [425, 482] width 56 height 25
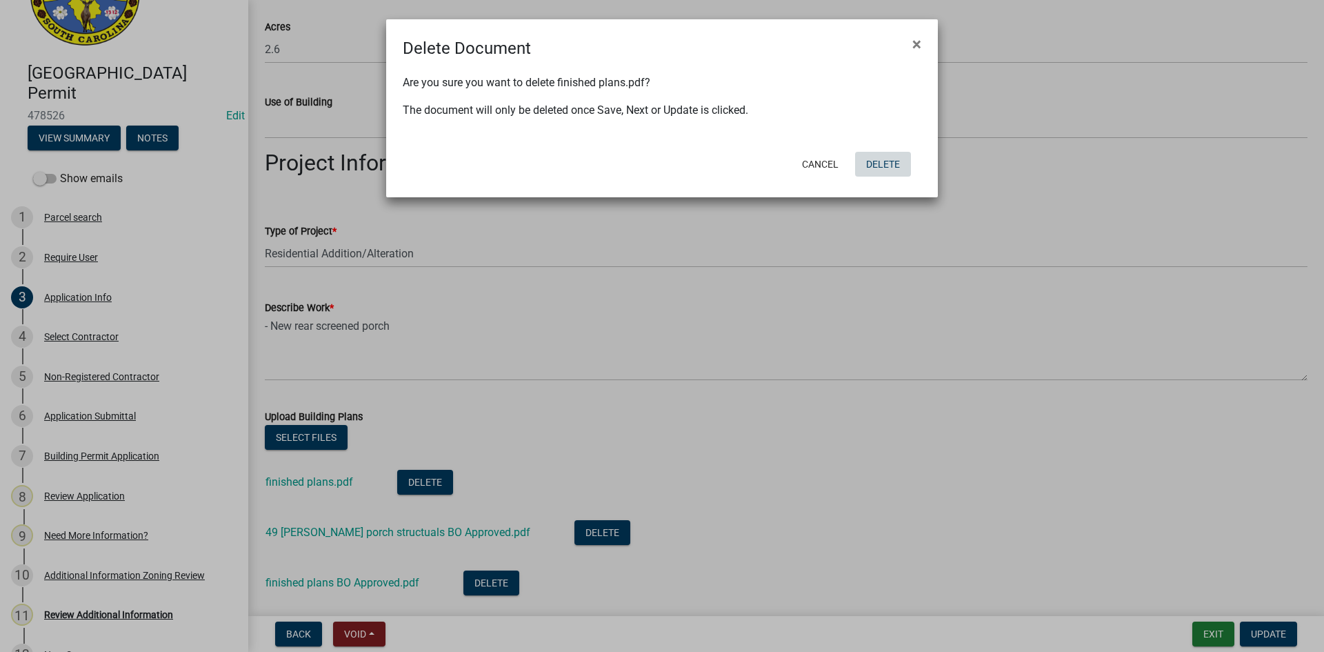
click at [871, 166] on button "Delete" at bounding box center [883, 164] width 56 height 25
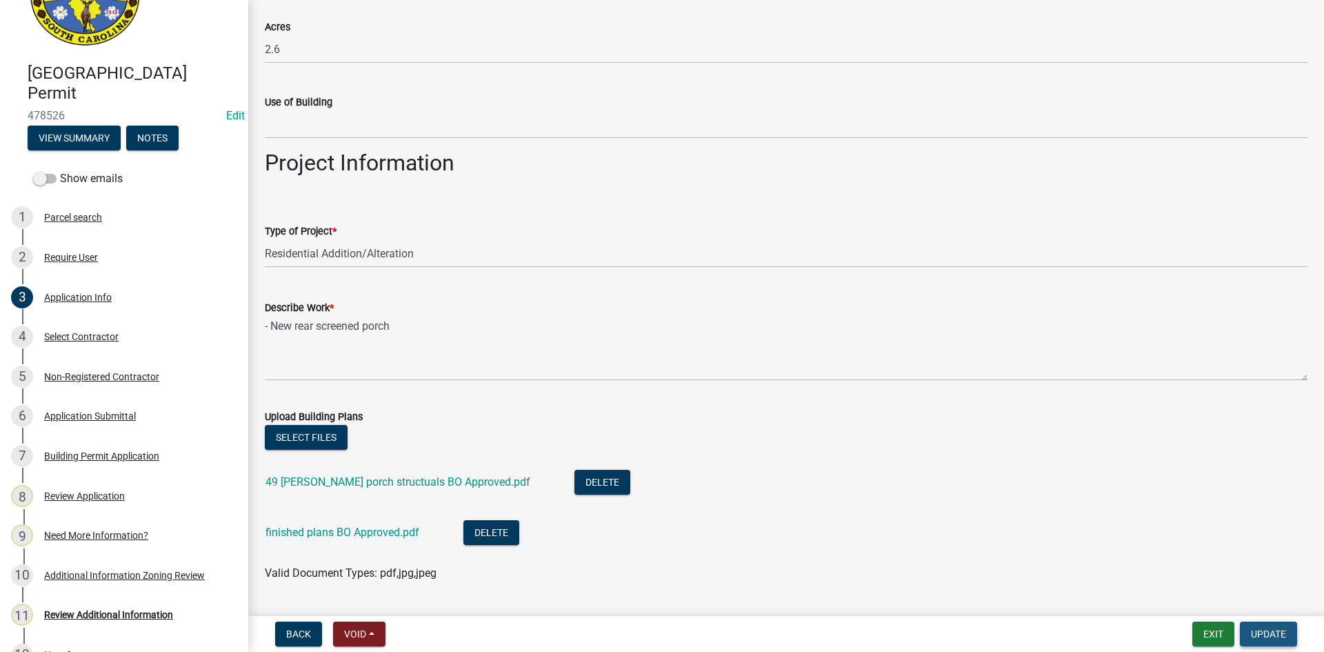
click at [1271, 638] on span "Update" at bounding box center [1268, 633] width 35 height 11
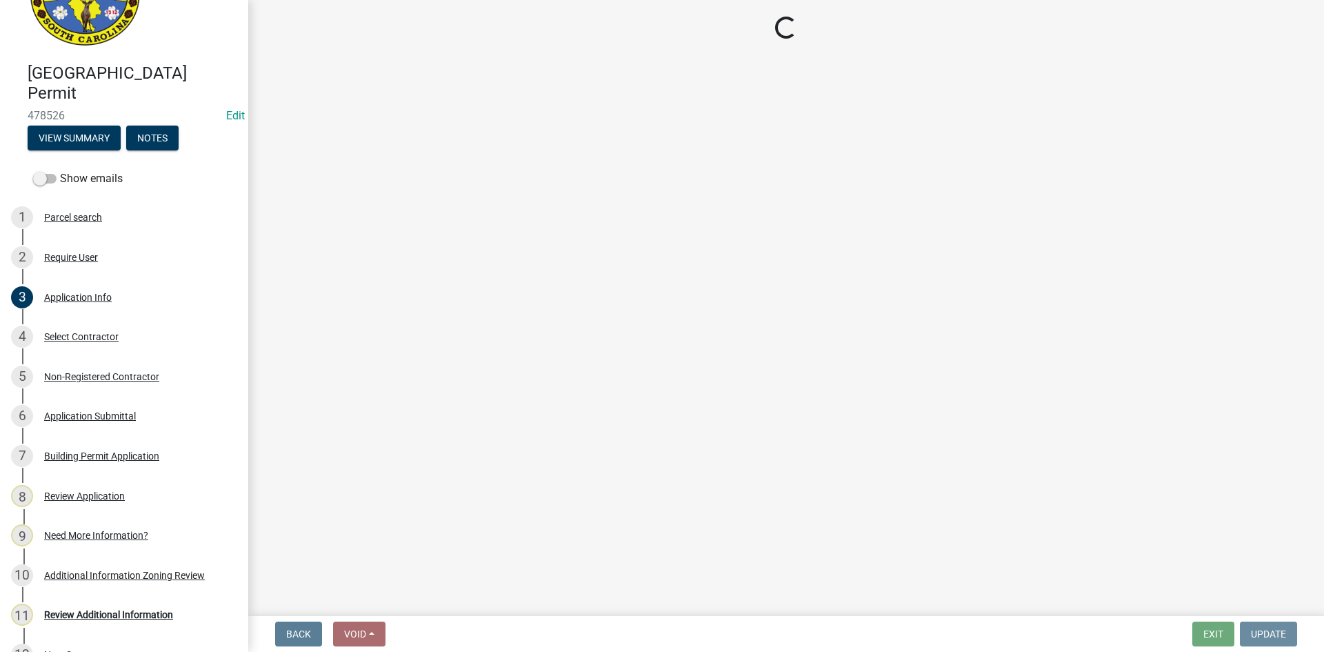
scroll to position [0, 0]
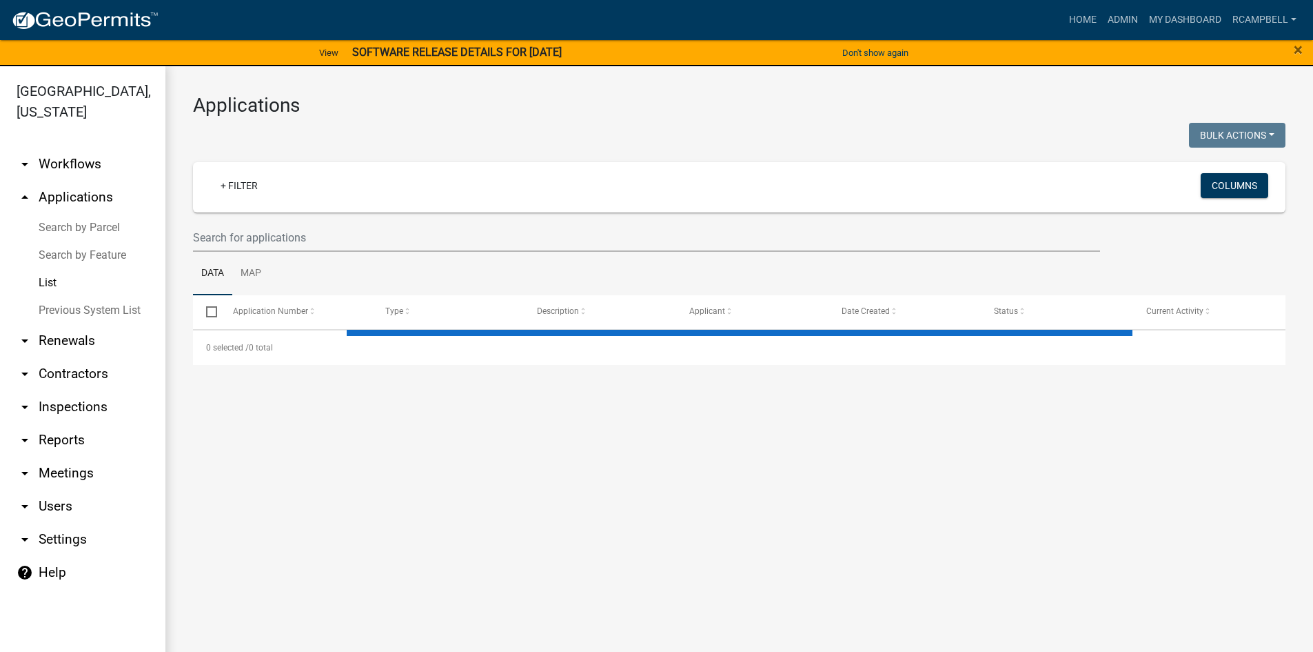
select select "3: 100"
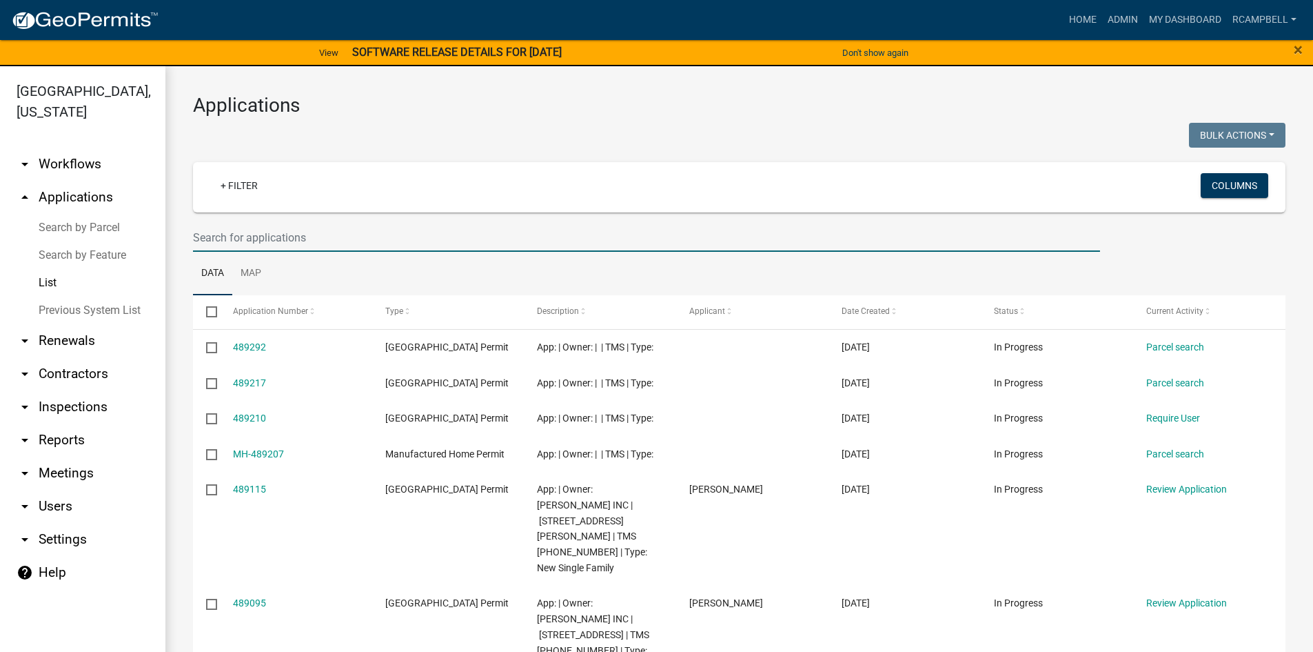
click at [352, 236] on input "text" at bounding box center [646, 237] width 907 height 28
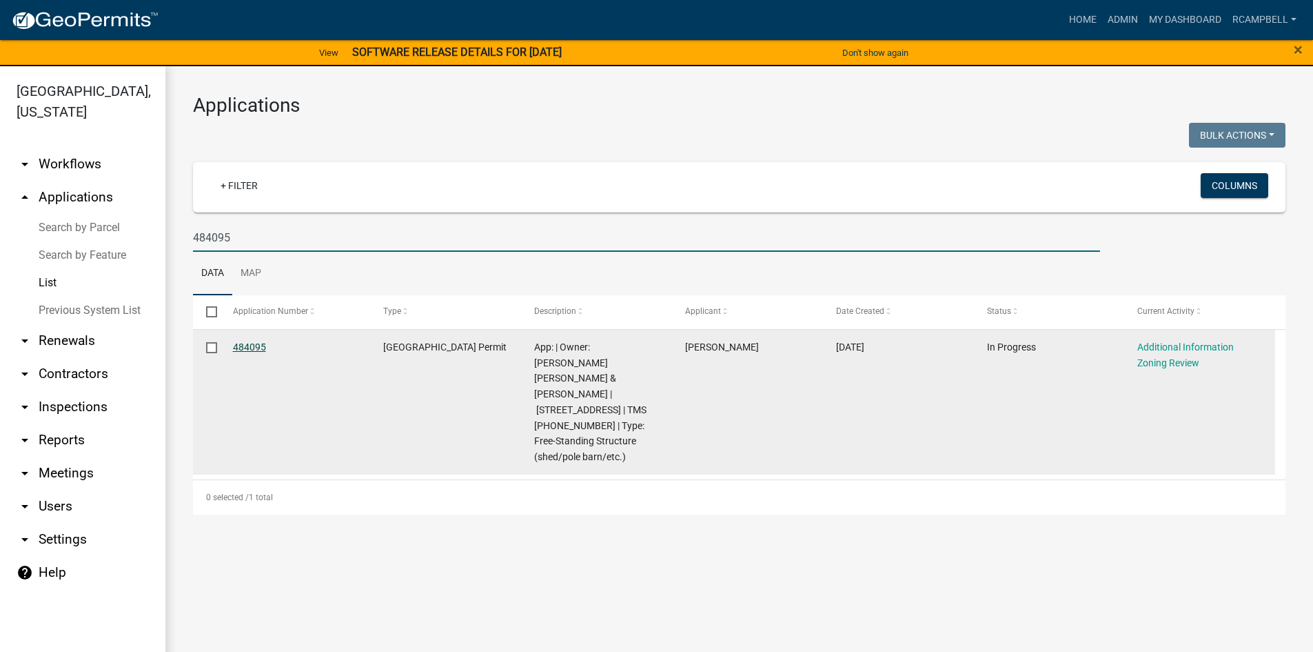
type input "484095"
click at [243, 345] on link "484095" at bounding box center [249, 346] width 33 height 11
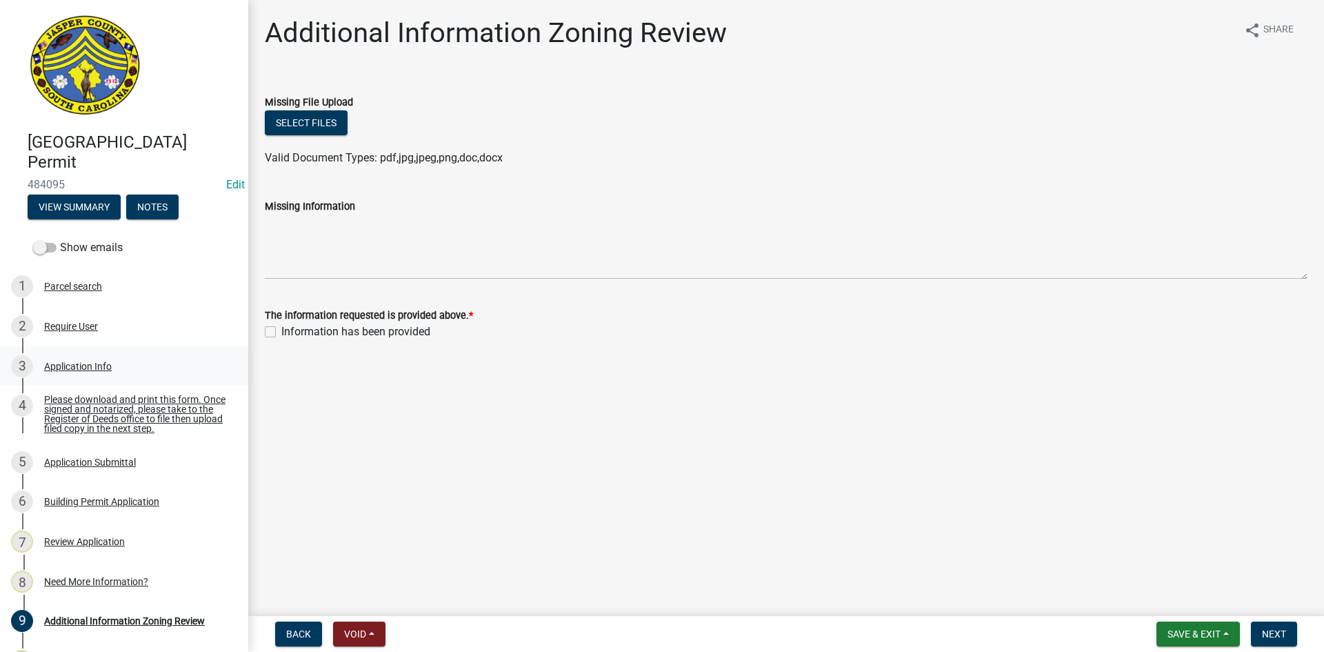
click at [85, 368] on div "Application Info" at bounding box center [78, 366] width 68 height 10
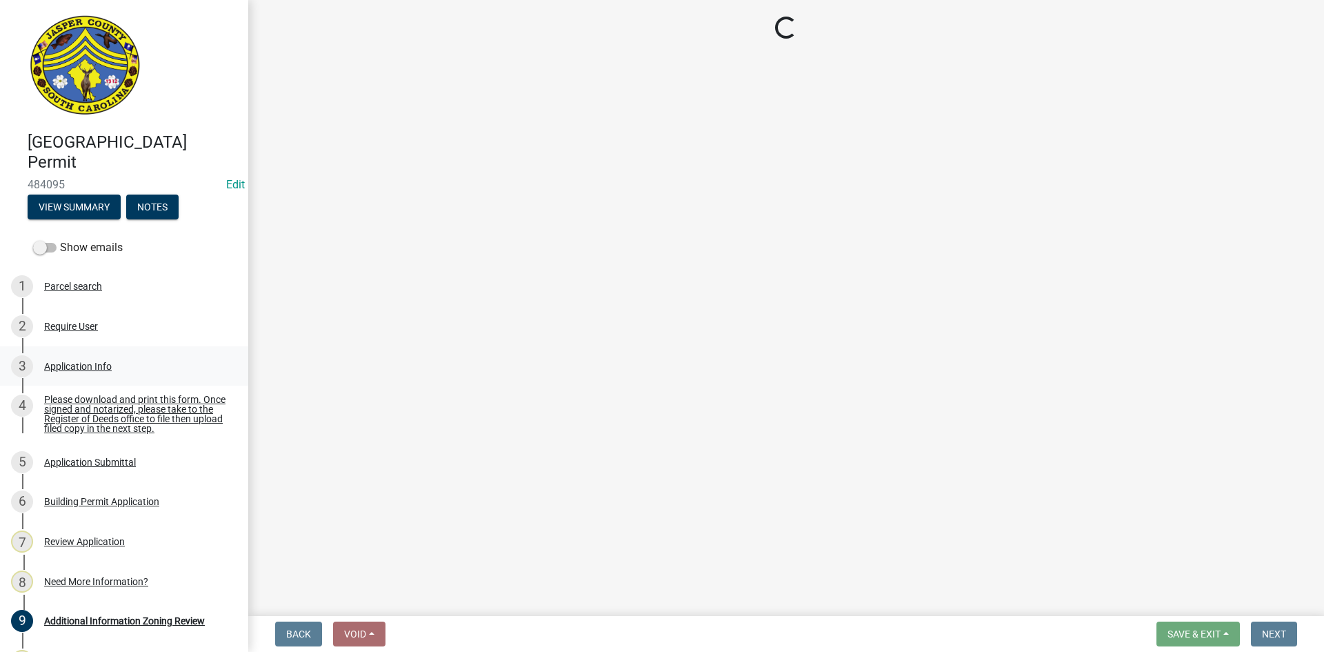
select select "f53fa719-3ff7-48d2-9eb7-3bbc18bb9995"
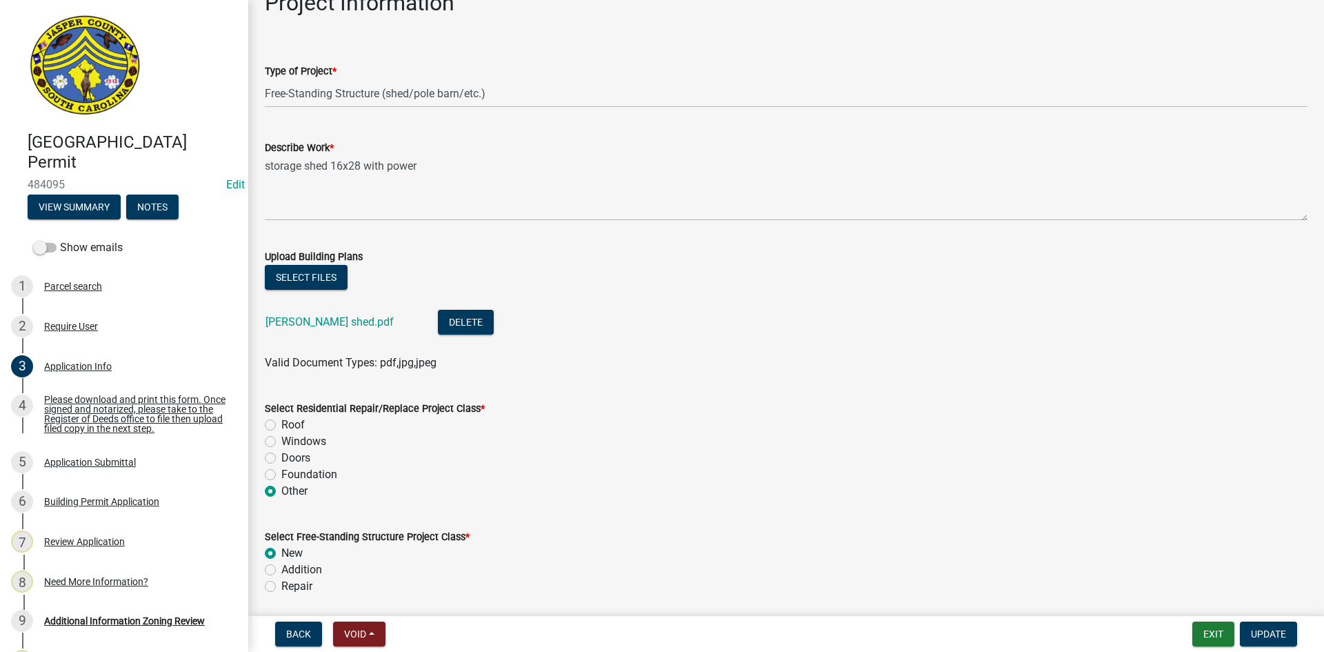
scroll to position [1586, 0]
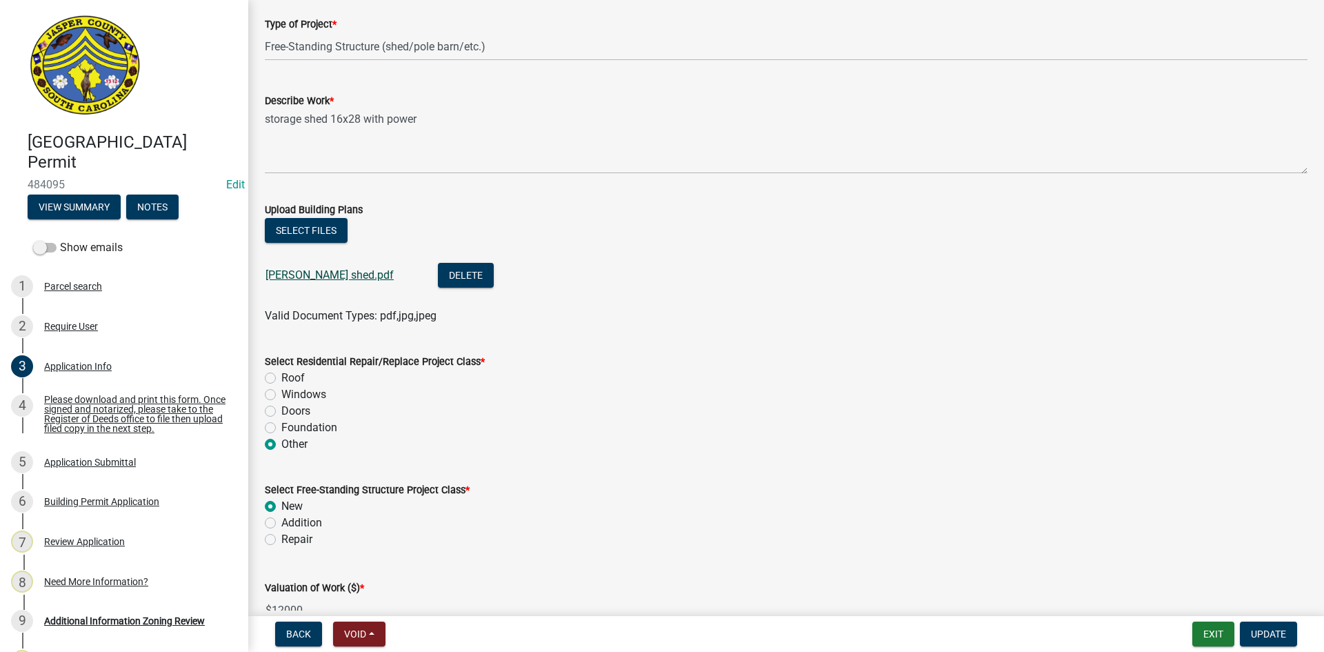
click at [303, 272] on link "Marcia shed.pdf" at bounding box center [329, 274] width 128 height 13
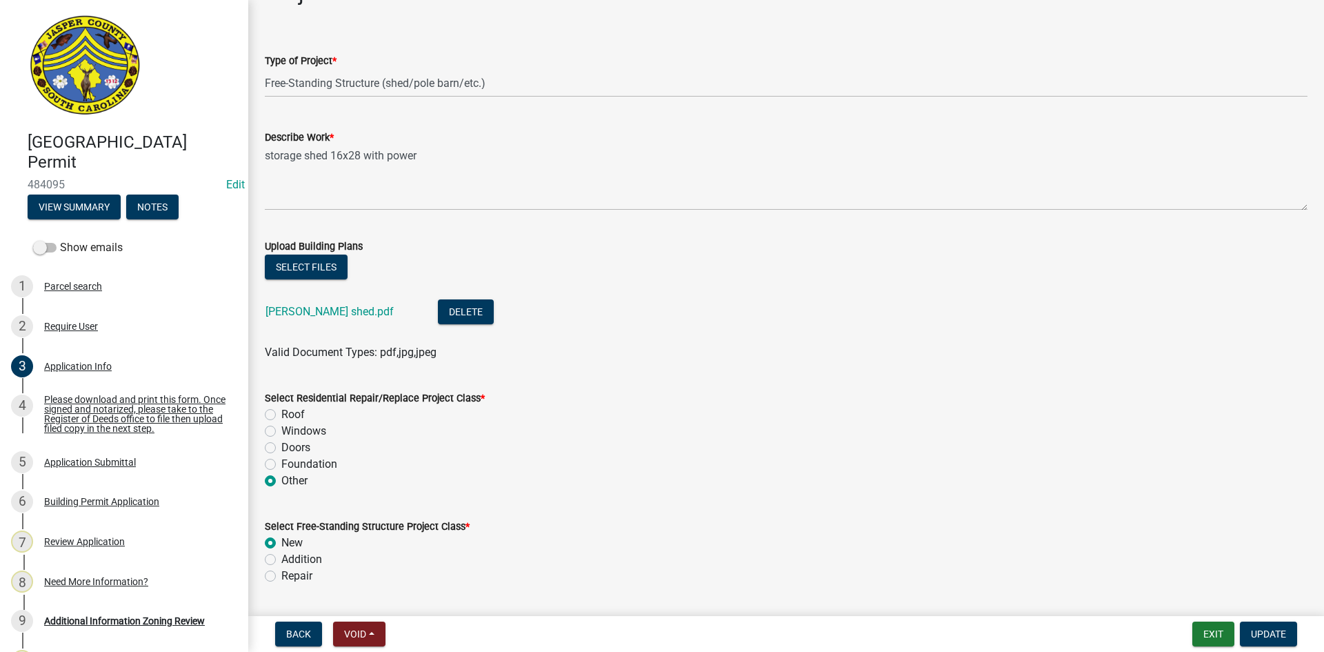
scroll to position [1517, 0]
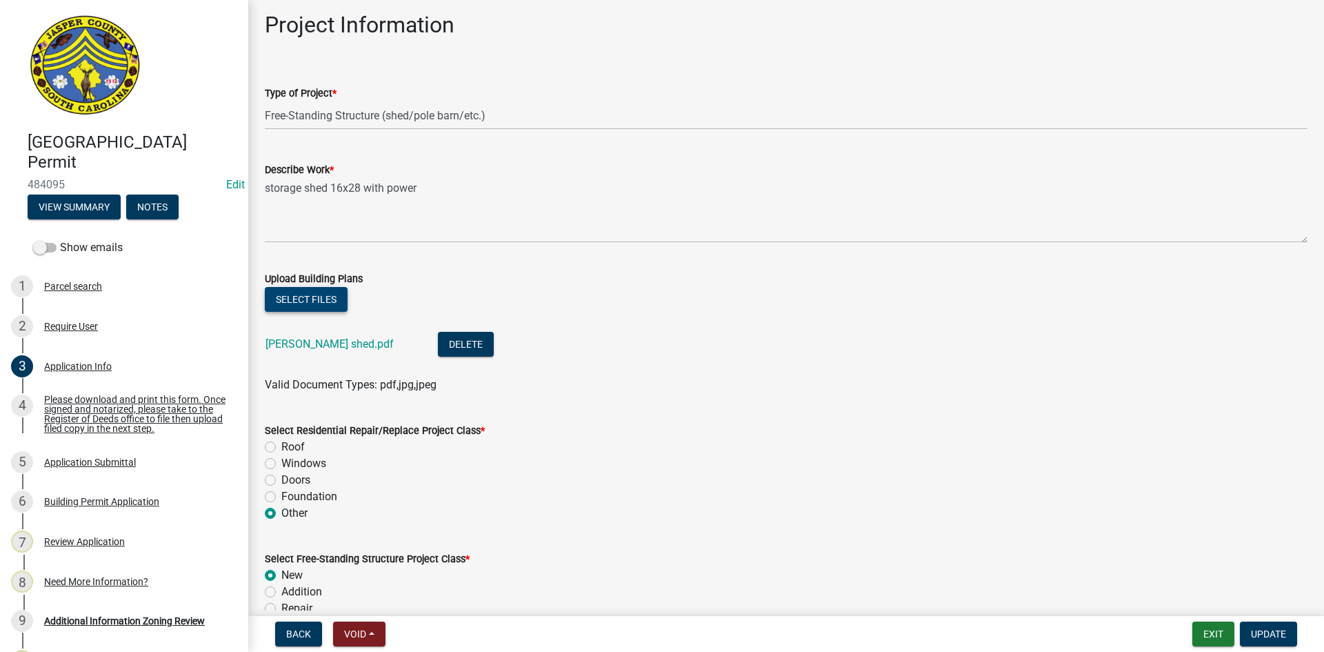
click at [300, 295] on button "Select files" at bounding box center [306, 299] width 83 height 25
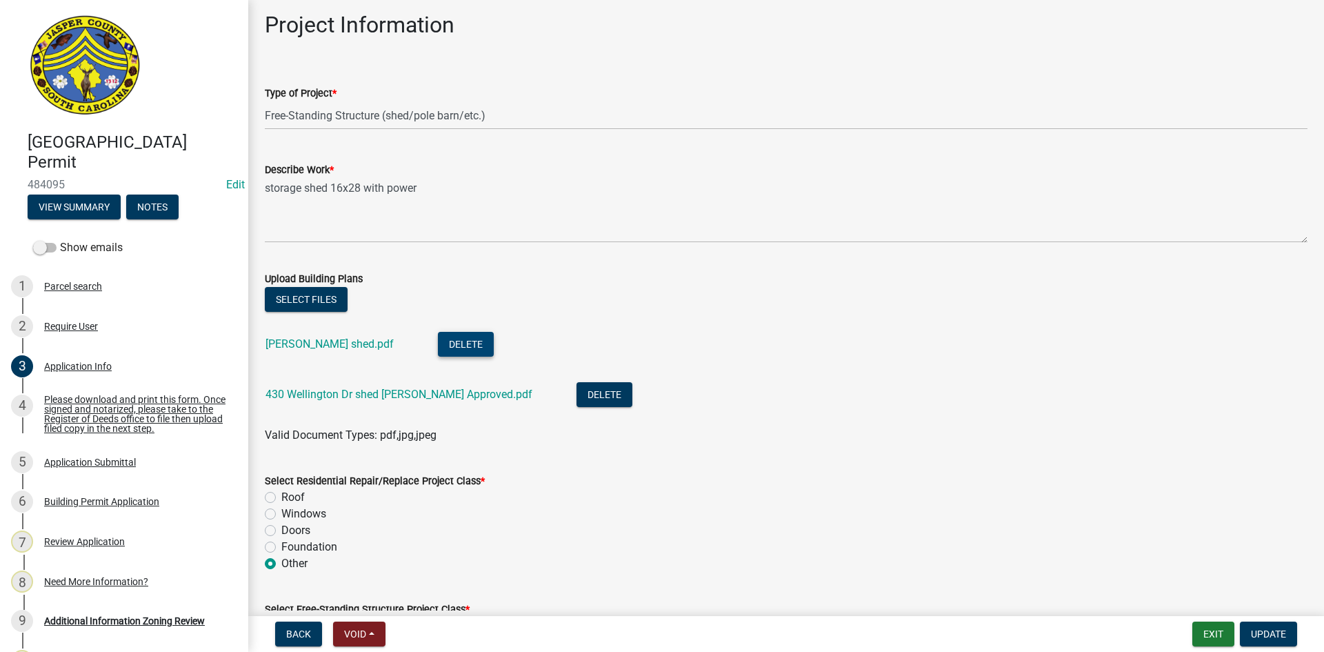
click at [438, 341] on button "Delete" at bounding box center [466, 344] width 56 height 25
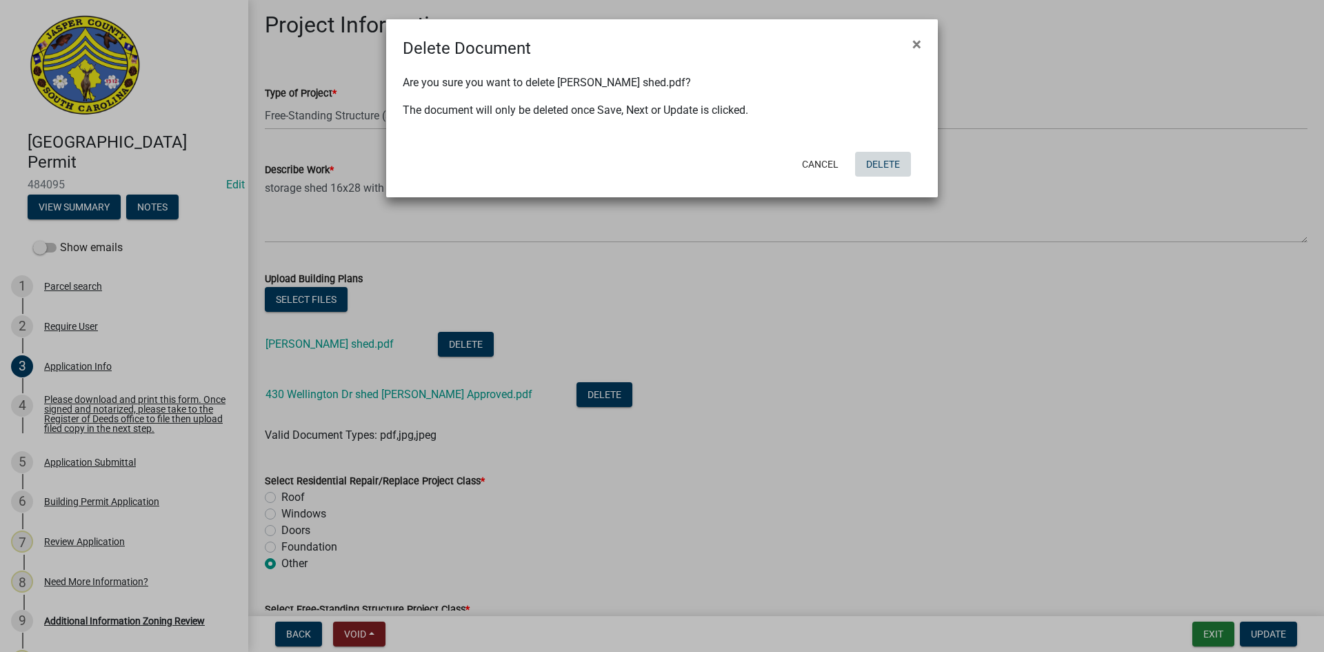
click at [892, 167] on button "Delete" at bounding box center [883, 164] width 56 height 25
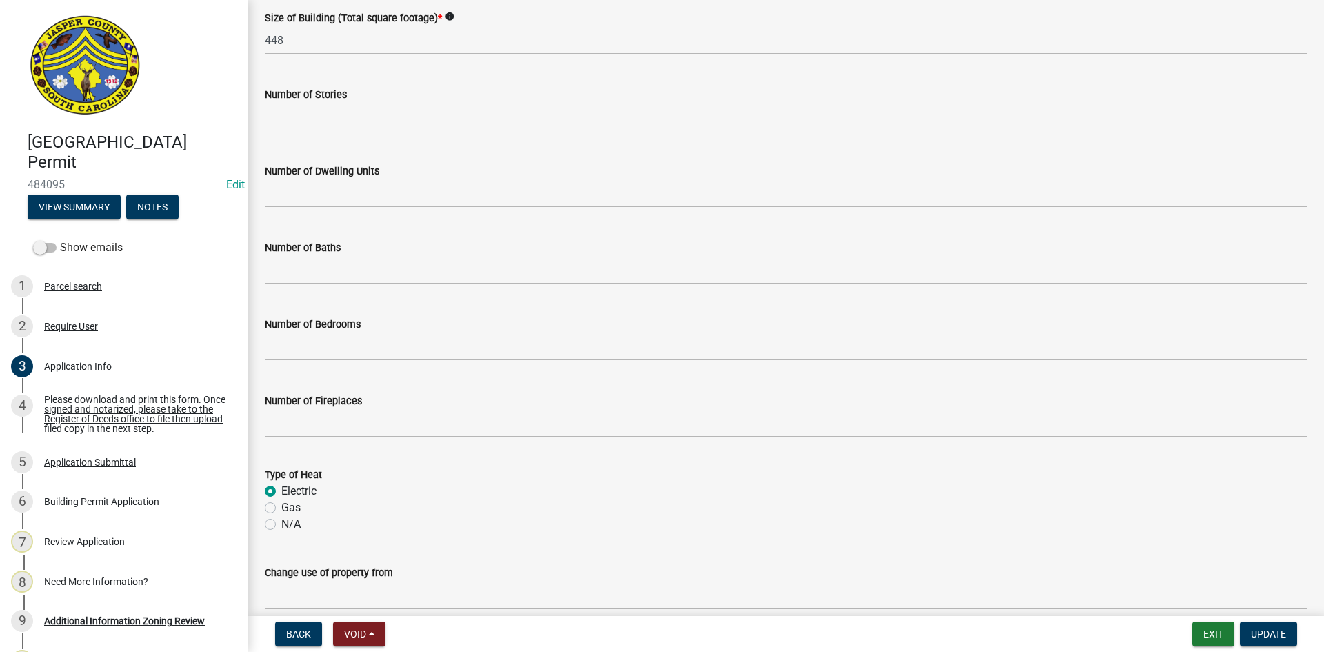
scroll to position [2413, 0]
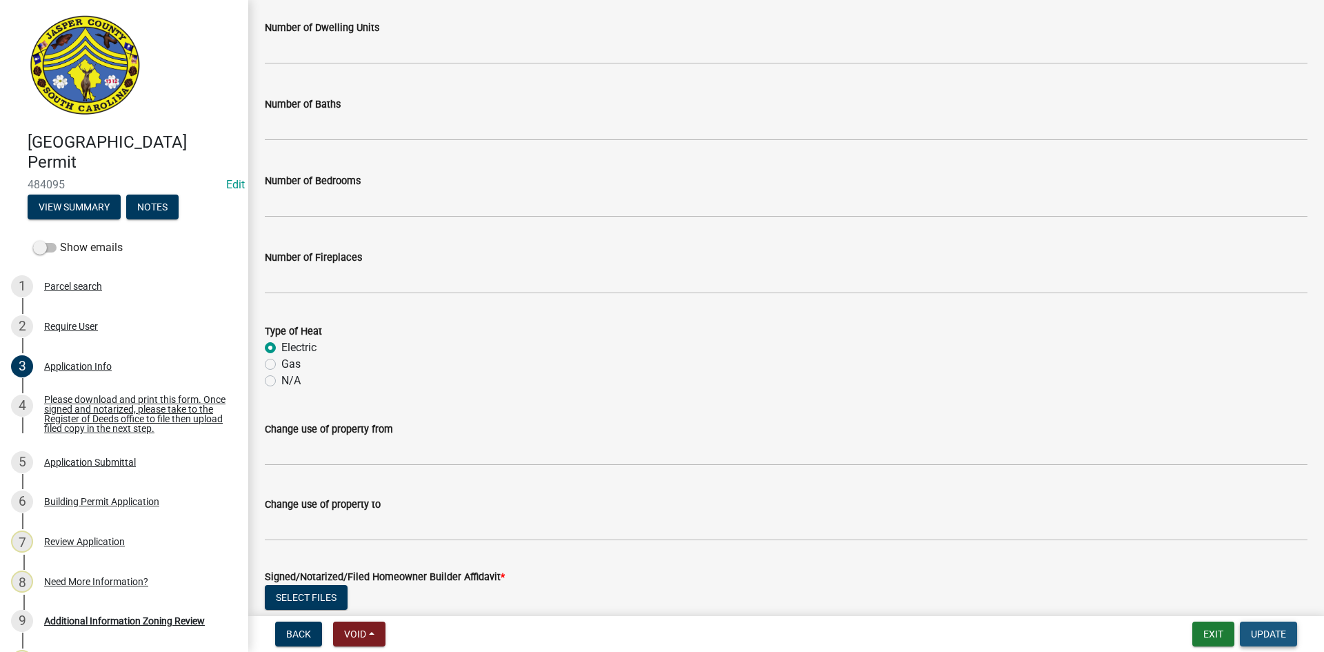
click at [1256, 630] on span "Update" at bounding box center [1268, 633] width 35 height 11
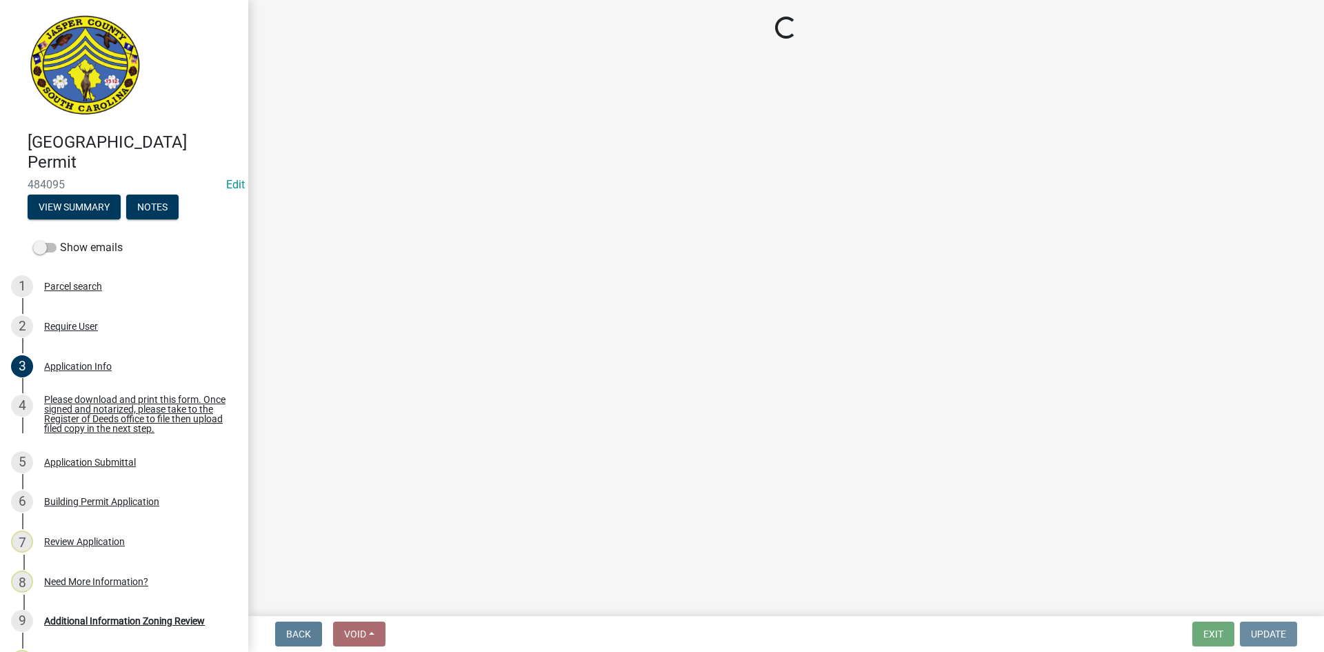
scroll to position [0, 0]
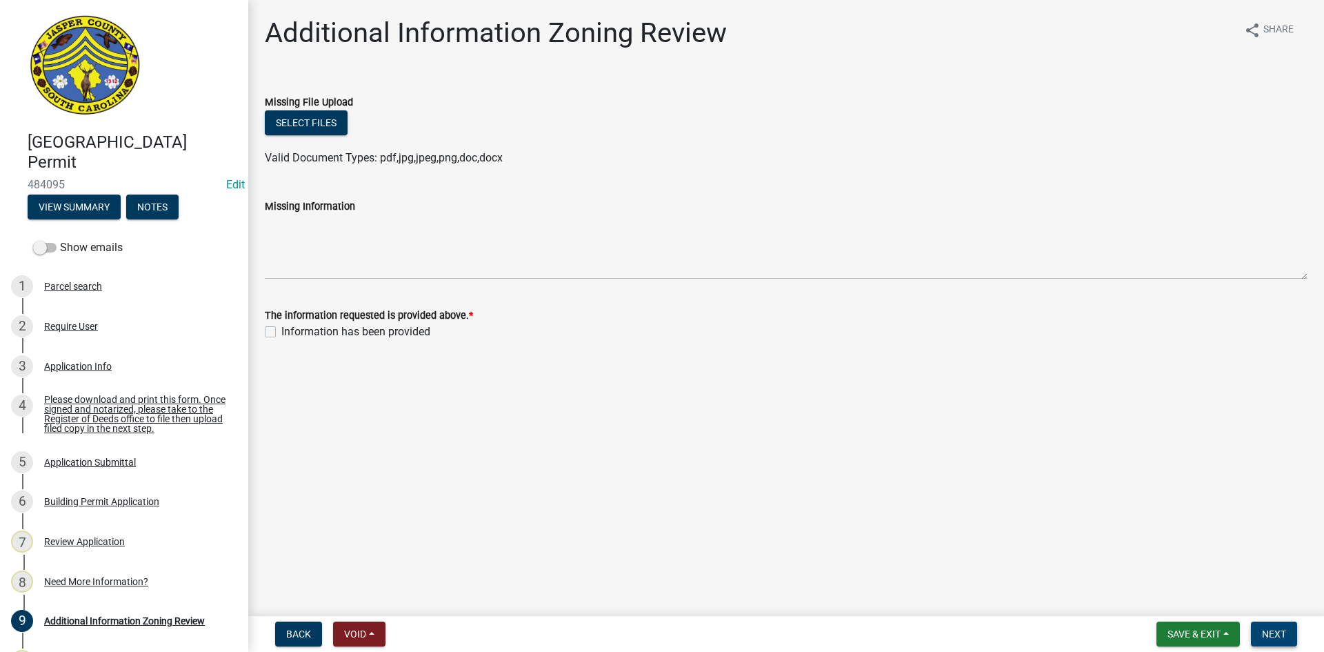
click at [1273, 636] on span "Next" at bounding box center [1274, 633] width 24 height 11
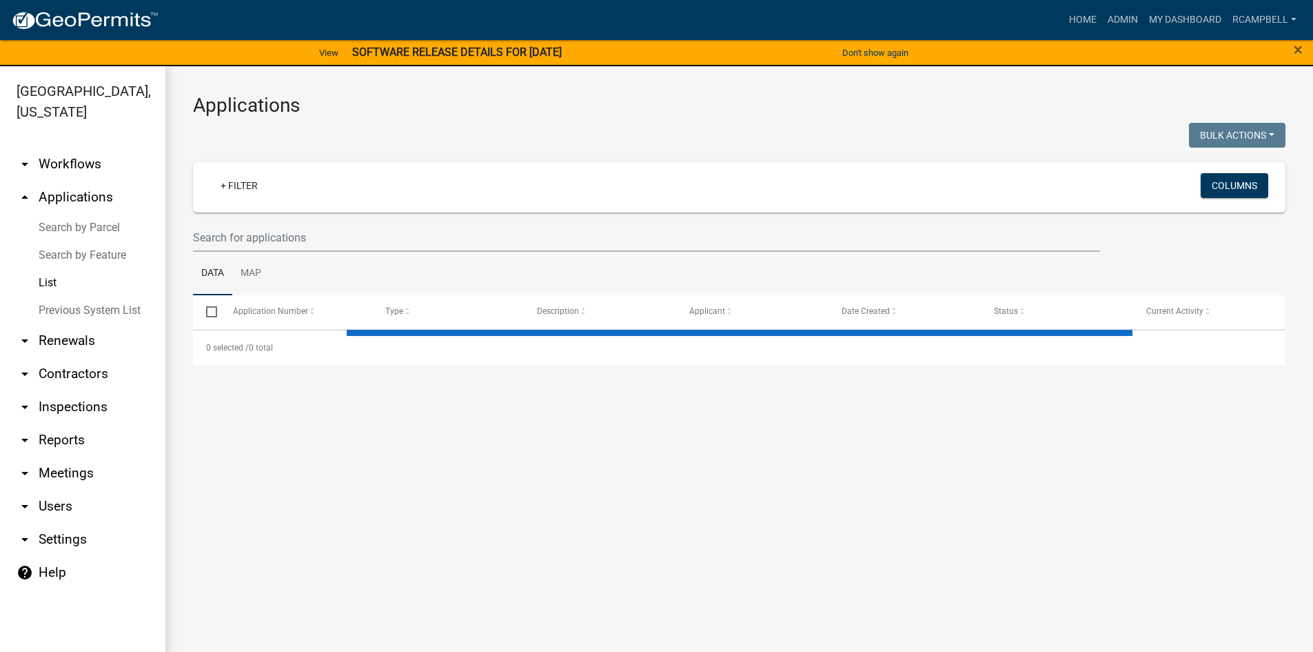
select select "3: 100"
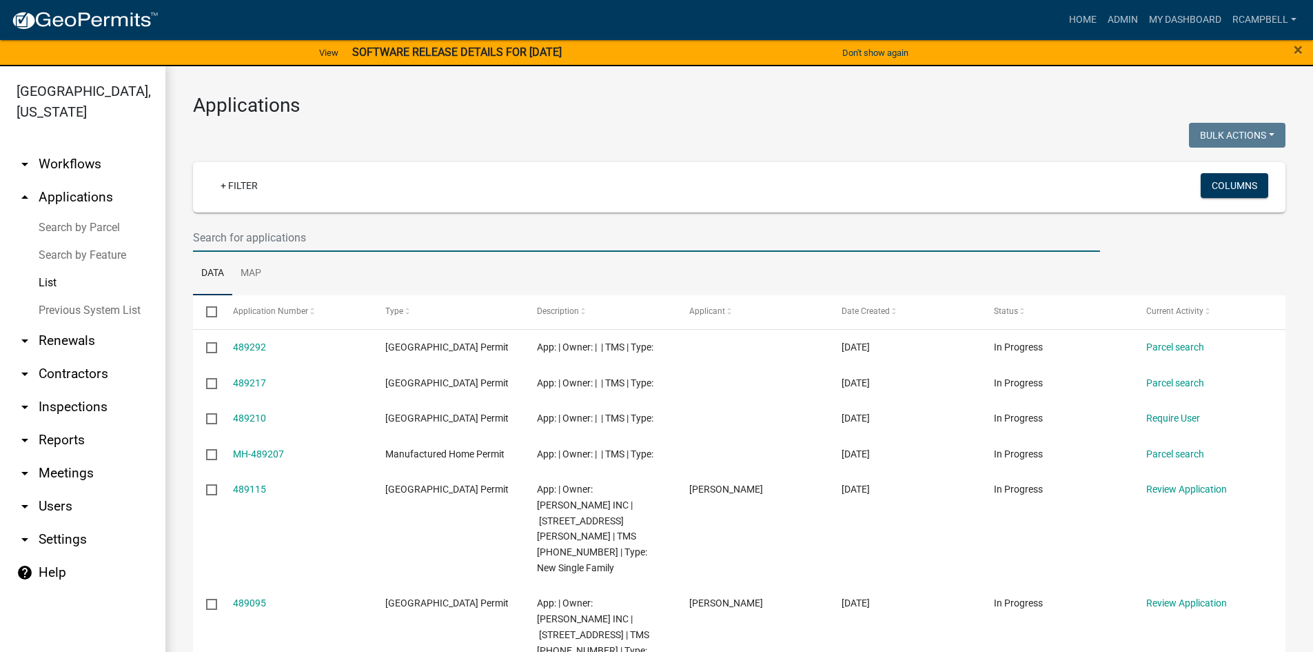
click at [232, 232] on input "text" at bounding box center [646, 237] width 907 height 28
type input "484498"
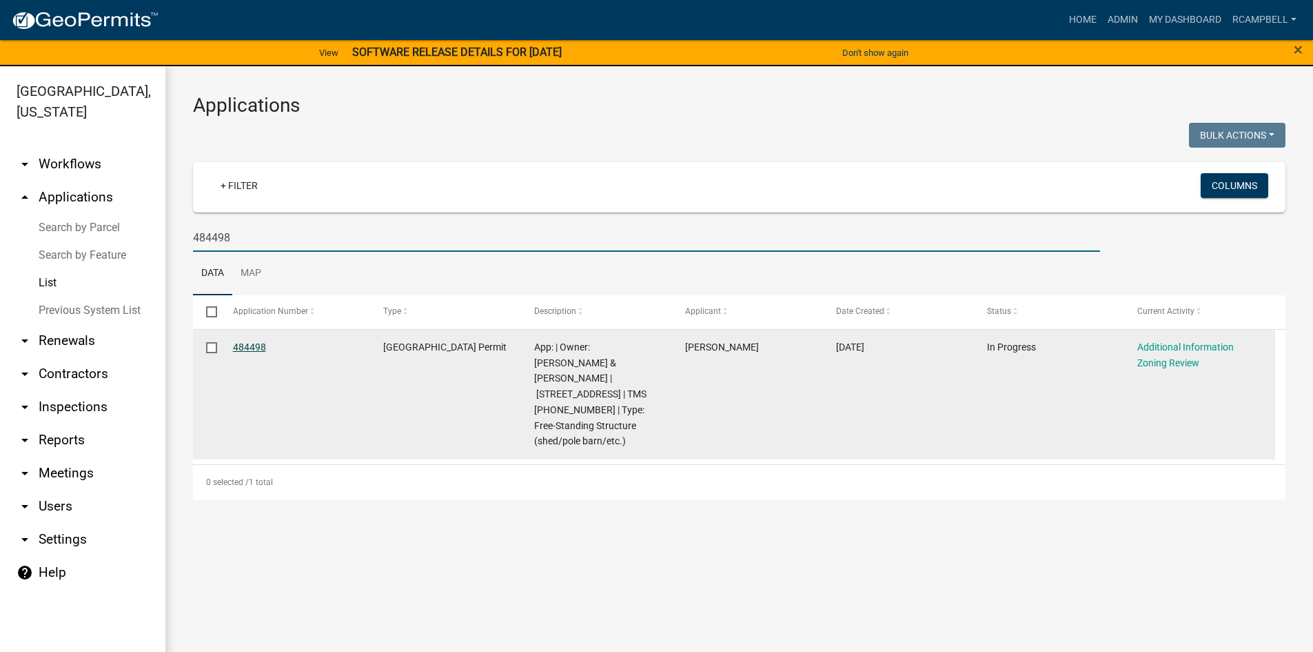
click at [241, 350] on link "484498" at bounding box center [249, 346] width 33 height 11
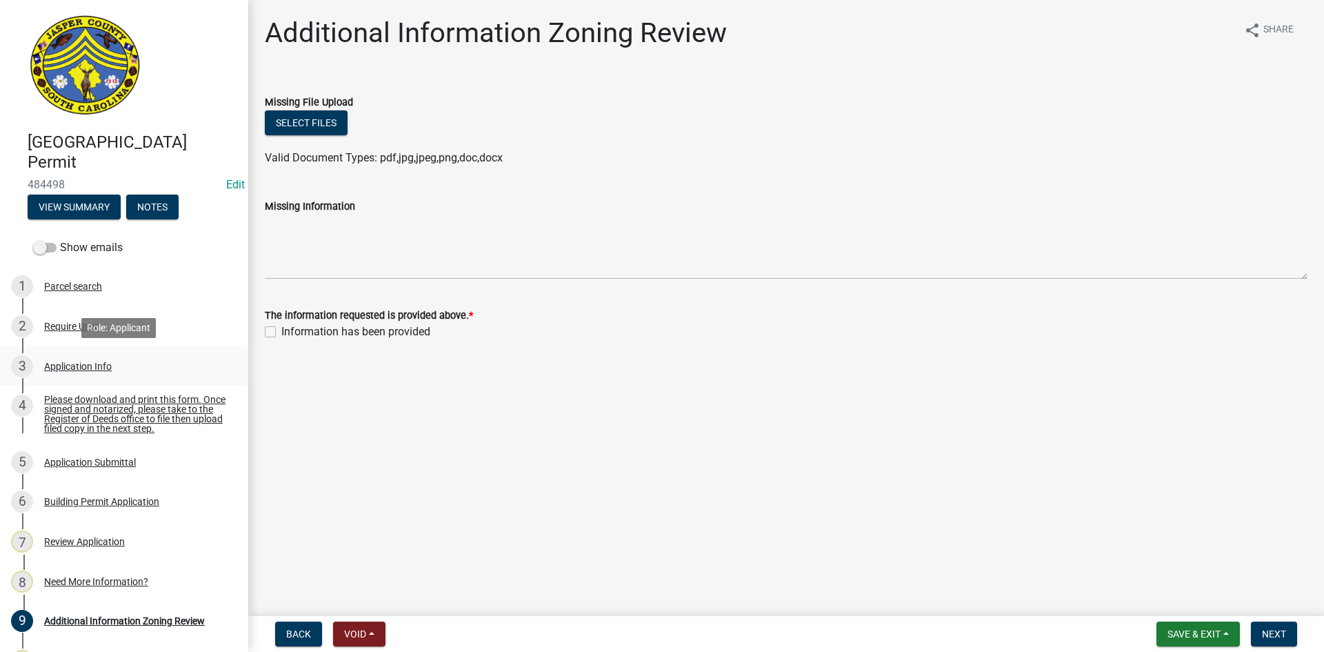
click at [88, 364] on div "Application Info" at bounding box center [78, 366] width 68 height 10
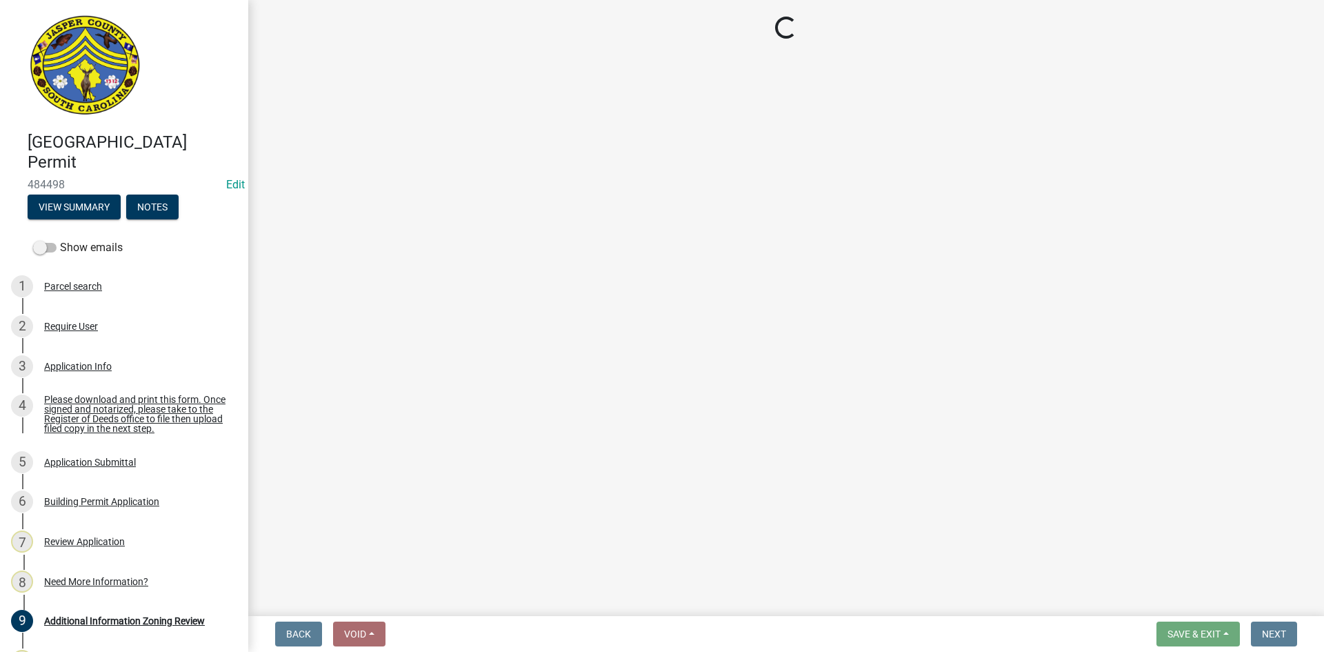
select select "f53fa719-3ff7-48d2-9eb7-3bbc18bb9995"
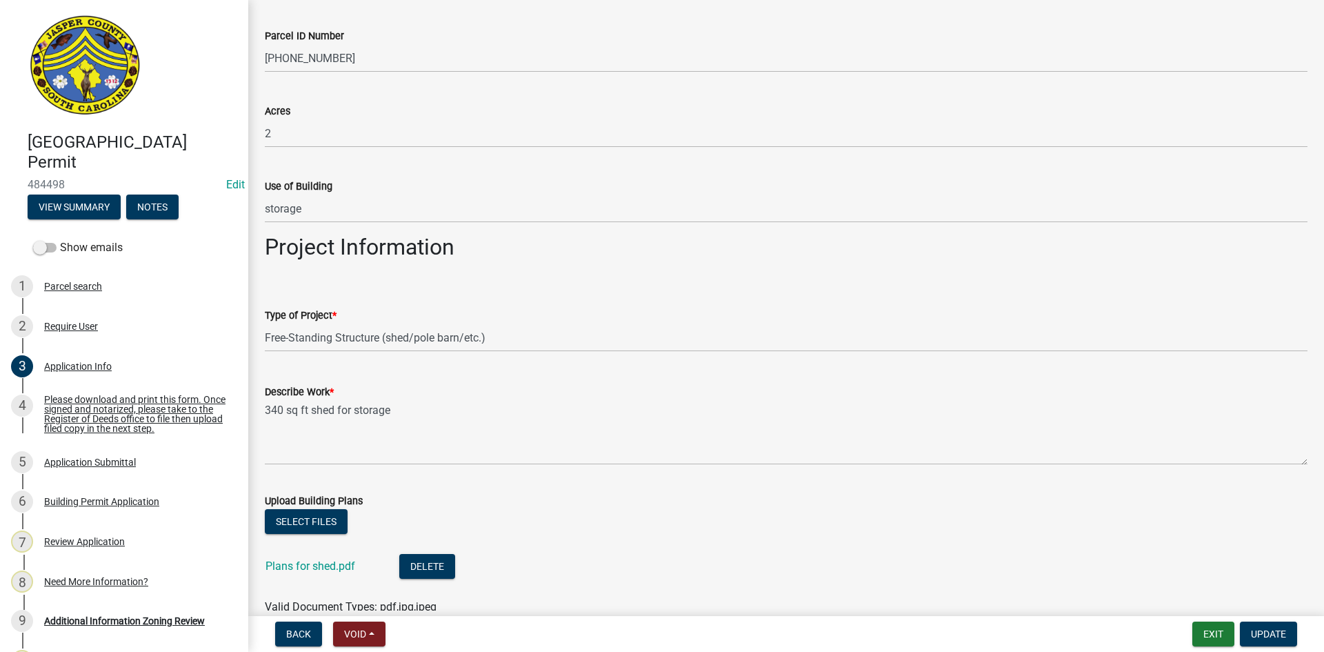
scroll to position [1517, 0]
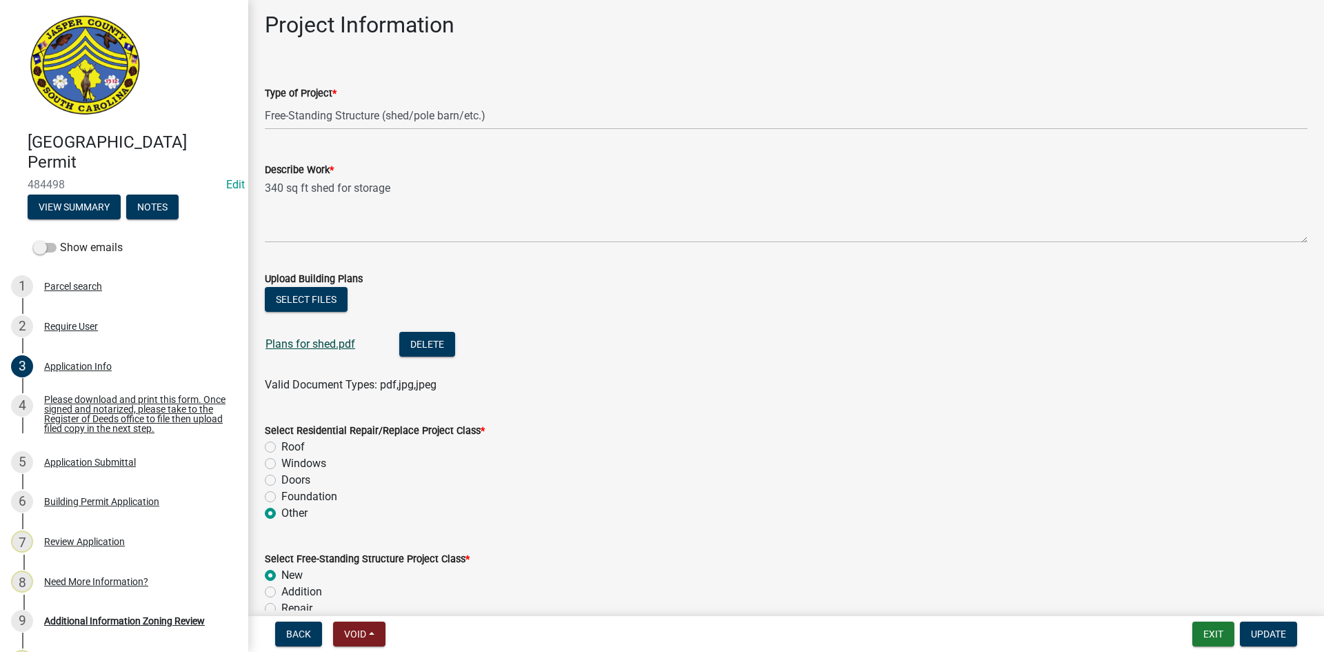
click at [281, 346] on link "Plans for shed.pdf" at bounding box center [310, 343] width 90 height 13
click at [310, 303] on button "Select files" at bounding box center [306, 299] width 83 height 25
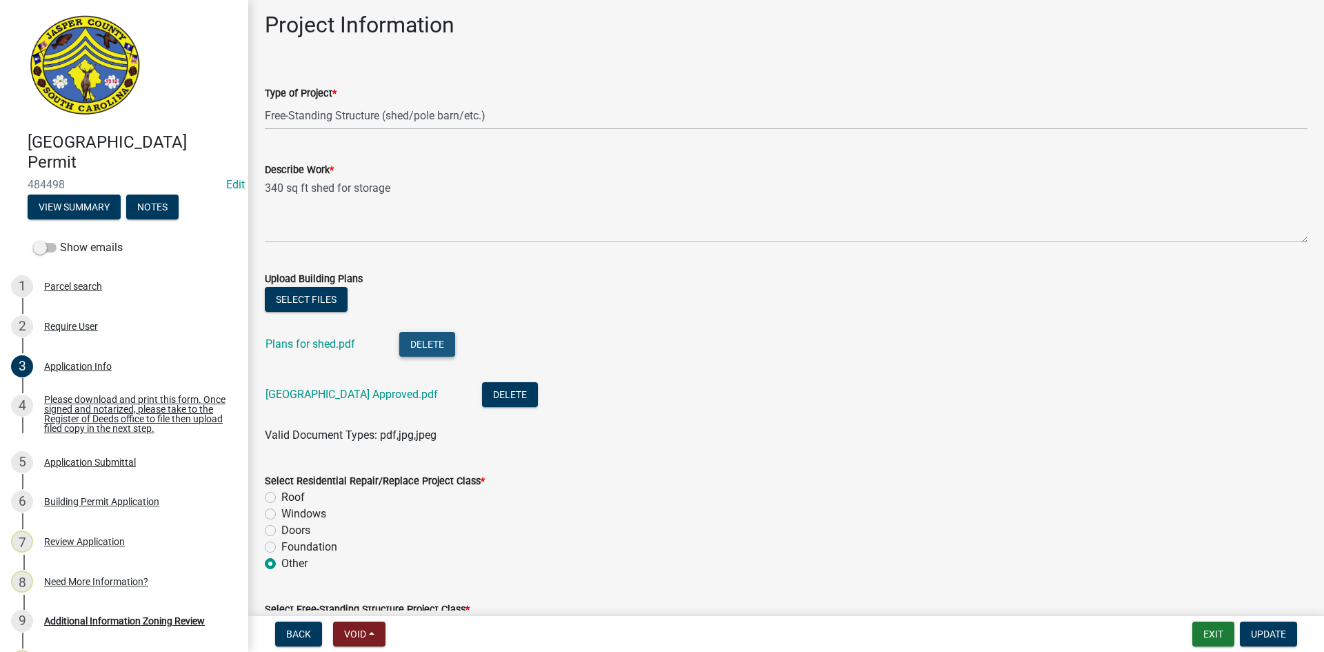
click at [411, 343] on button "Delete" at bounding box center [427, 344] width 56 height 25
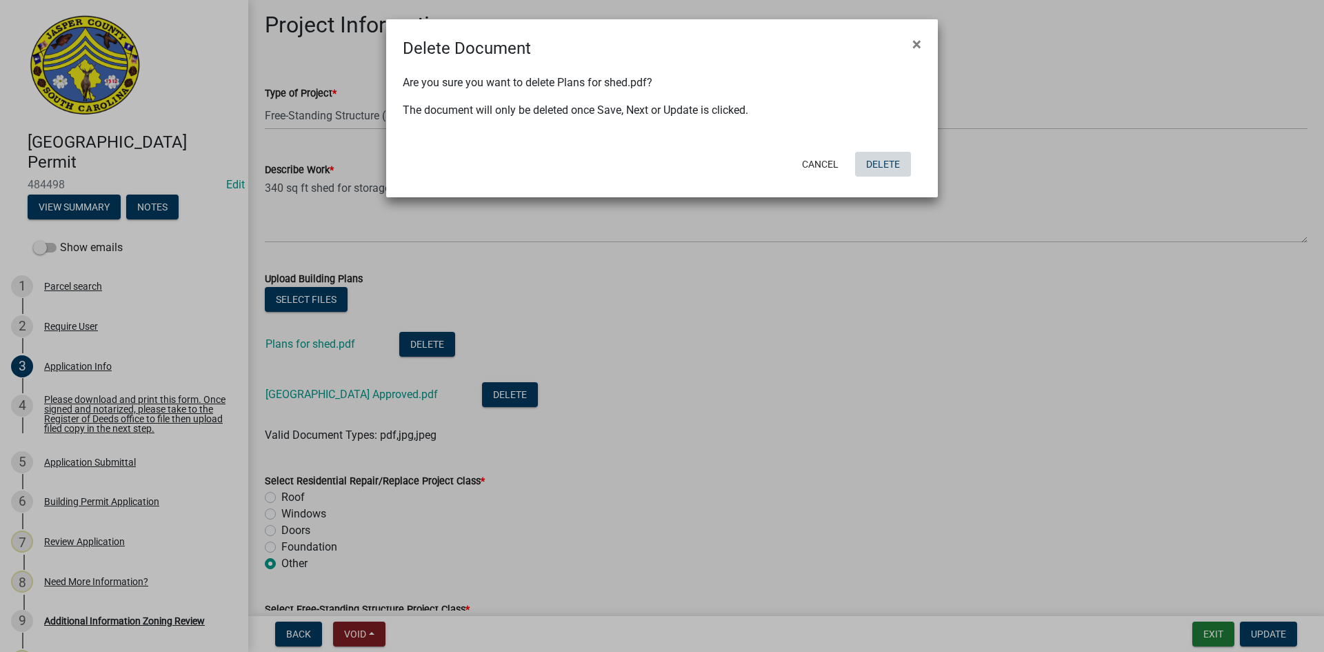
click at [894, 160] on button "Delete" at bounding box center [883, 164] width 56 height 25
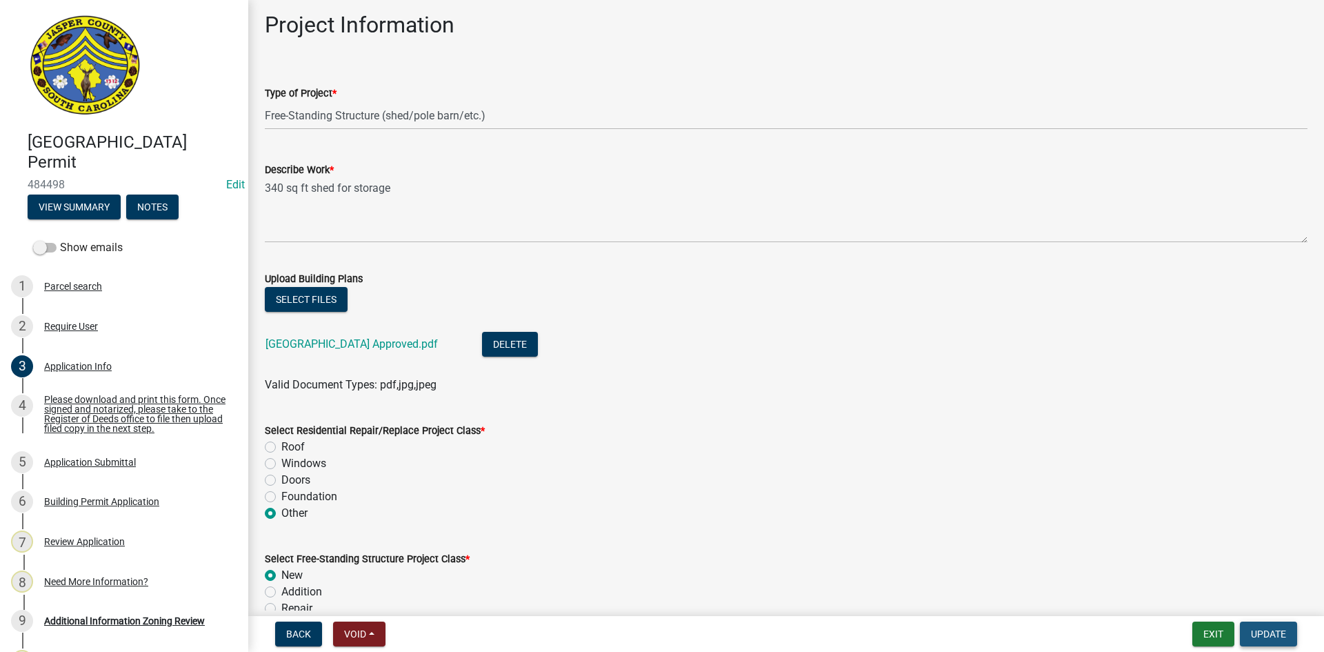
click at [1253, 636] on span "Update" at bounding box center [1268, 633] width 35 height 11
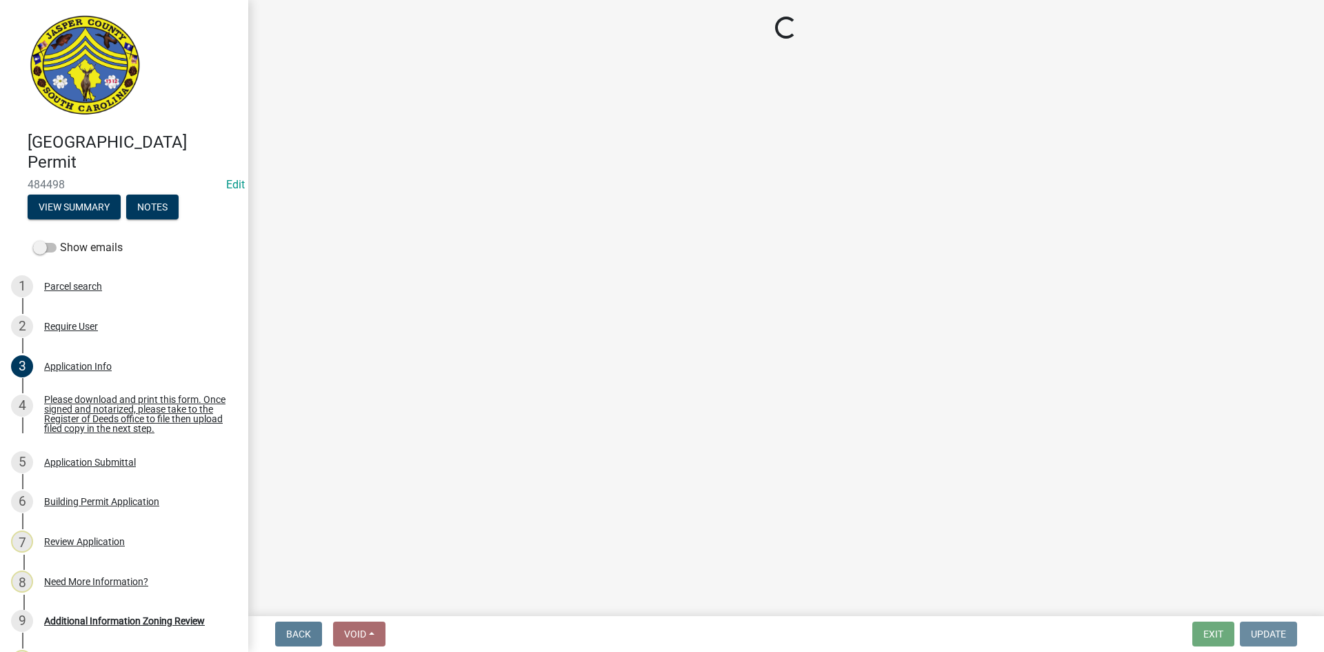
scroll to position [0, 0]
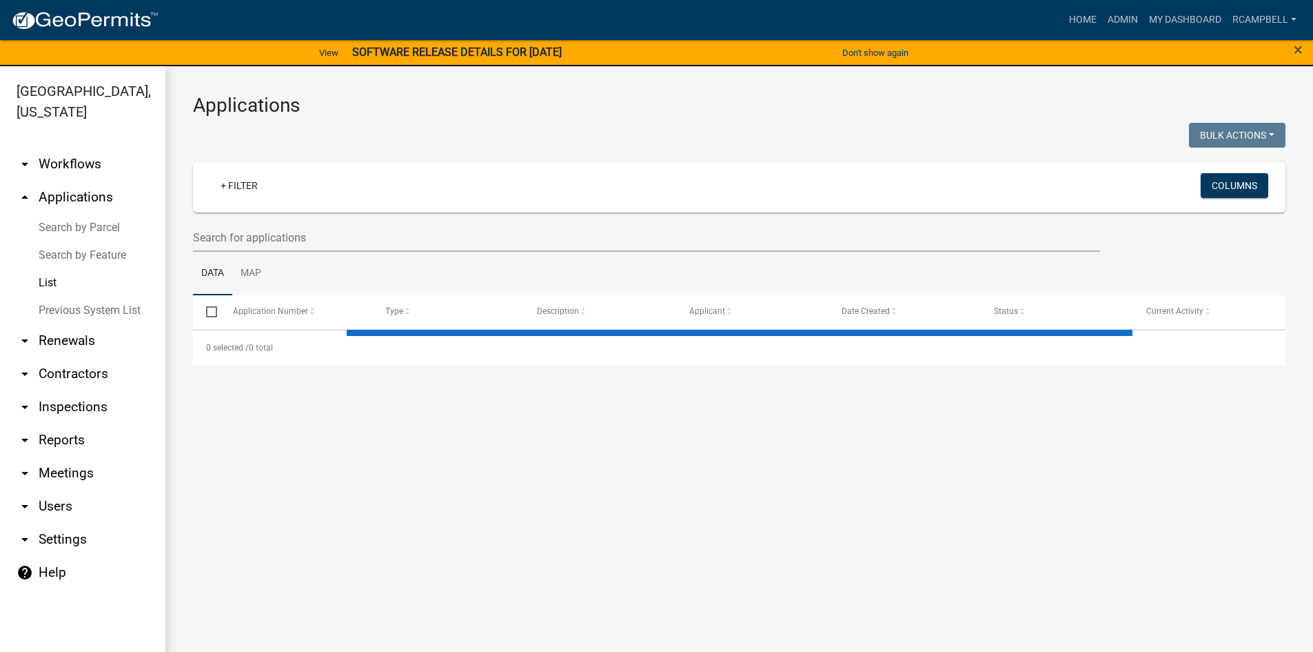
select select "3: 100"
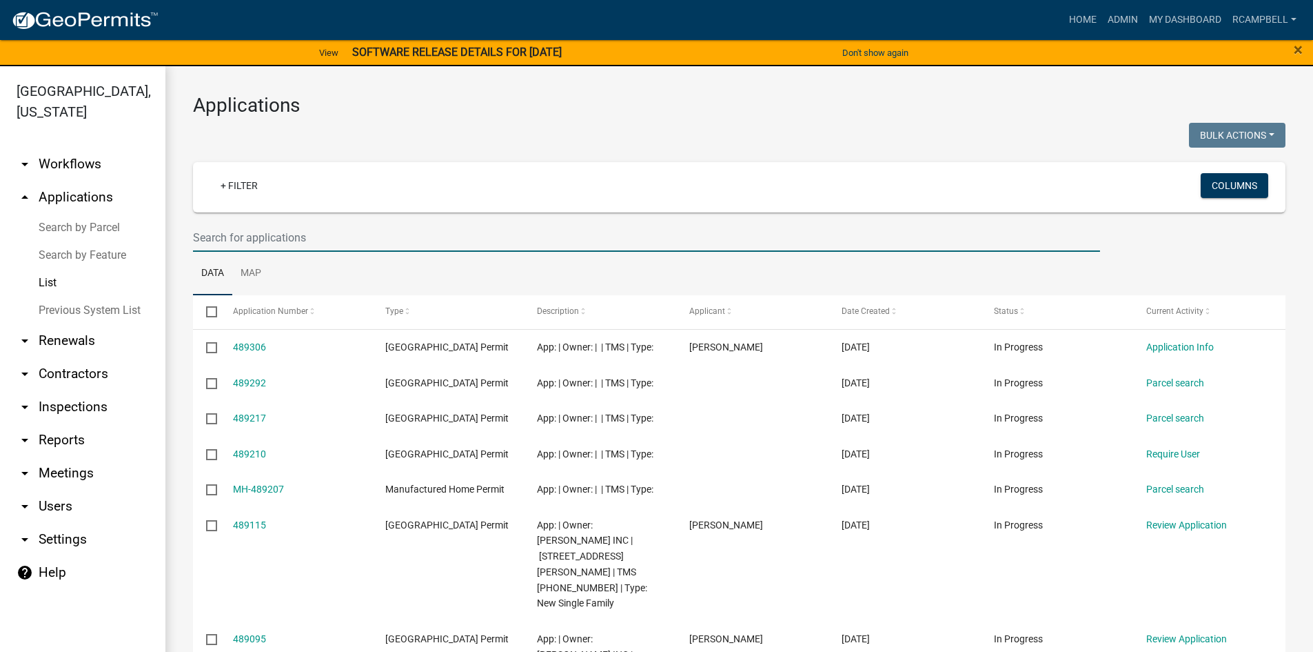
click at [394, 233] on input "text" at bounding box center [646, 237] width 907 height 28
type input "484095"
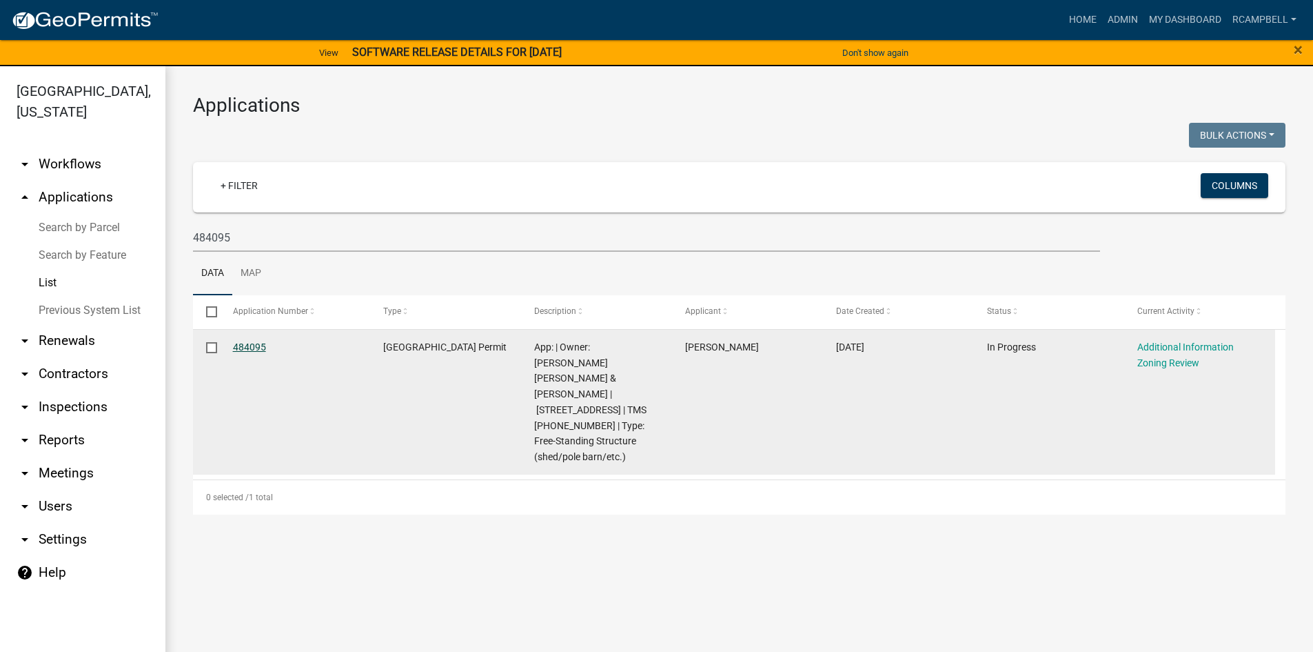
click at [247, 341] on link "484095" at bounding box center [249, 346] width 33 height 11
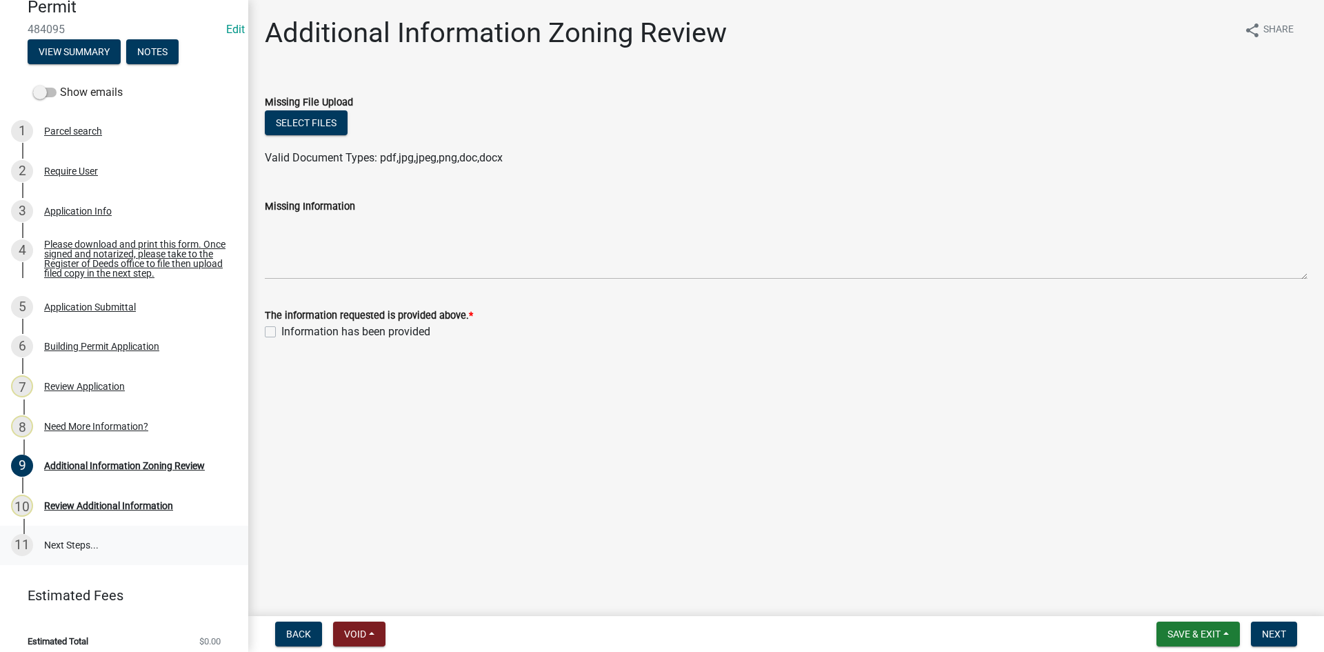
scroll to position [165, 0]
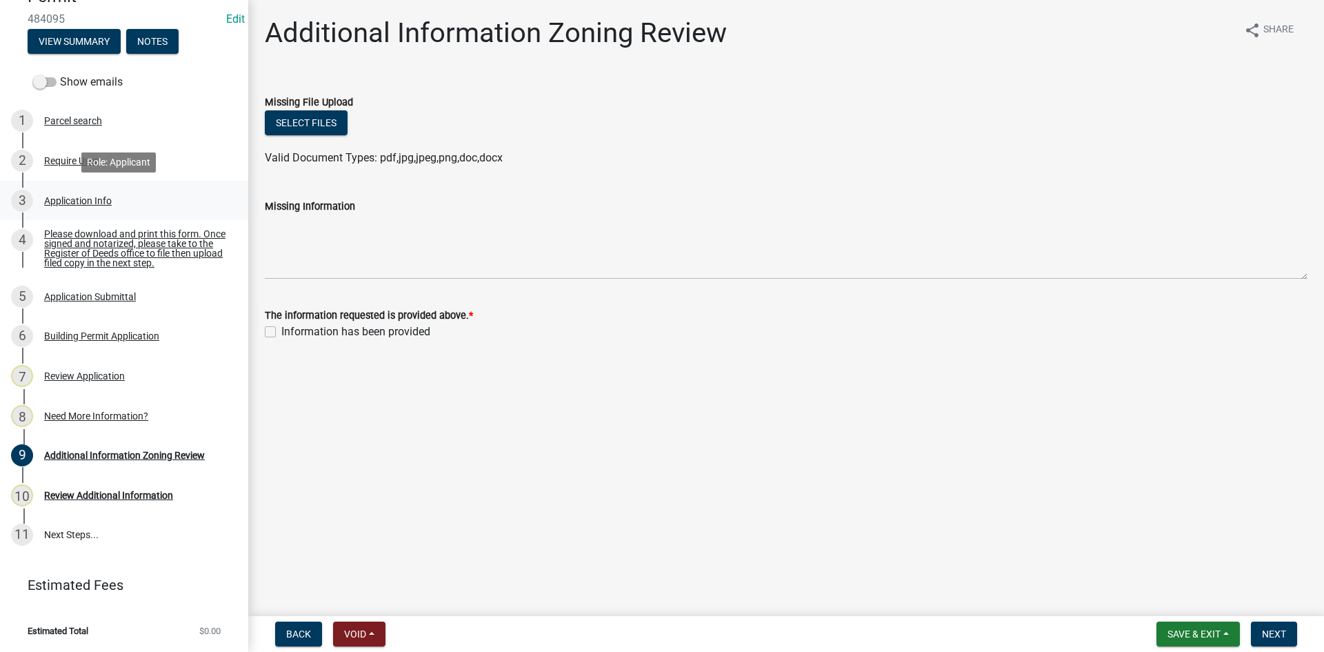
click at [71, 193] on div "3 Application Info" at bounding box center [118, 201] width 215 height 22
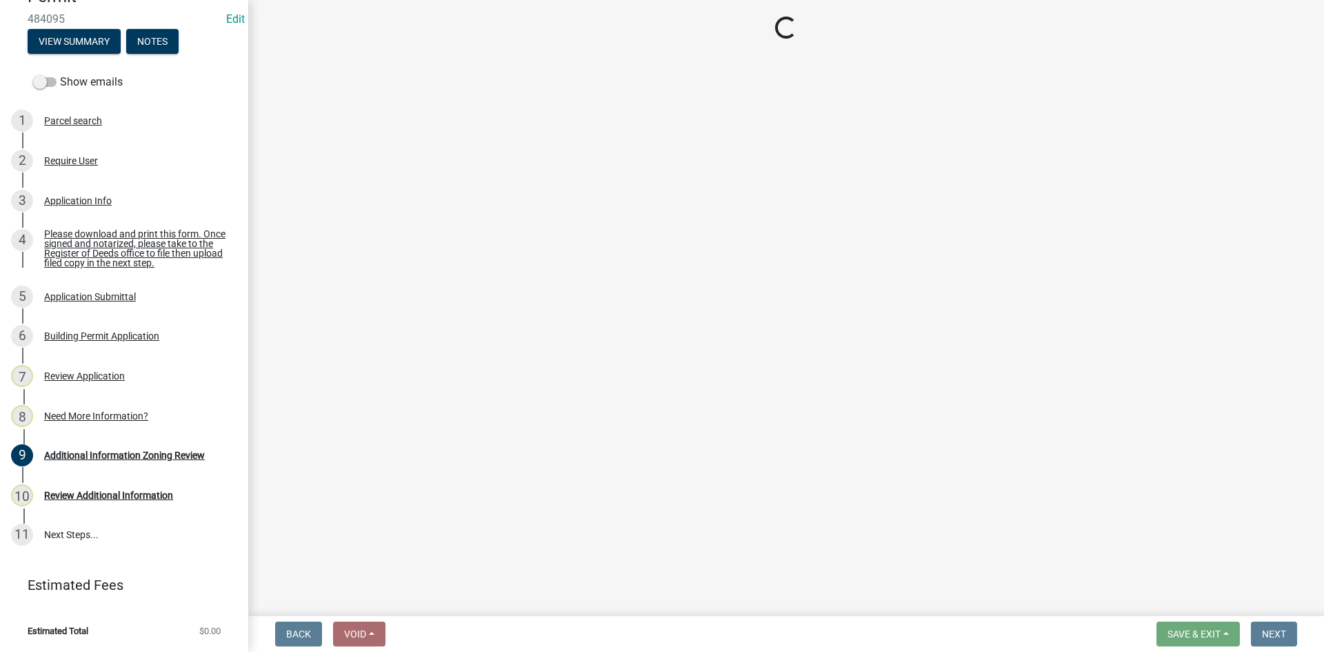
select select "f53fa719-3ff7-48d2-9eb7-3bbc18bb9995"
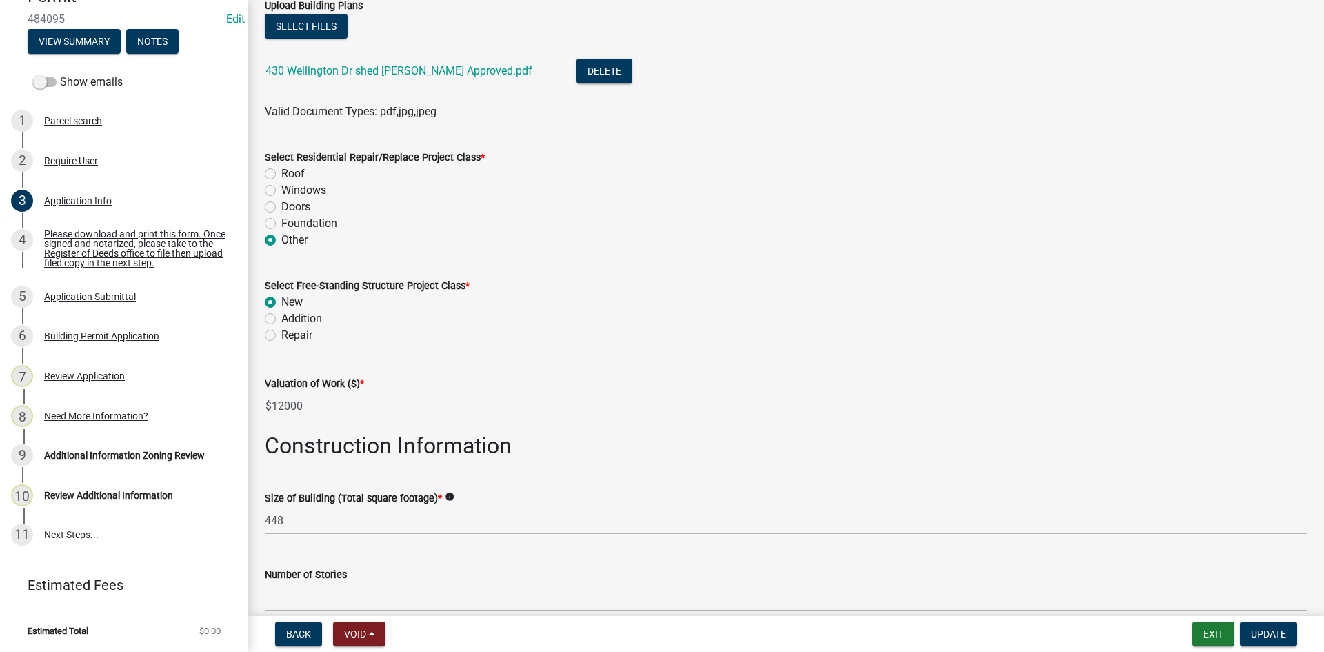
scroll to position [1724, 0]
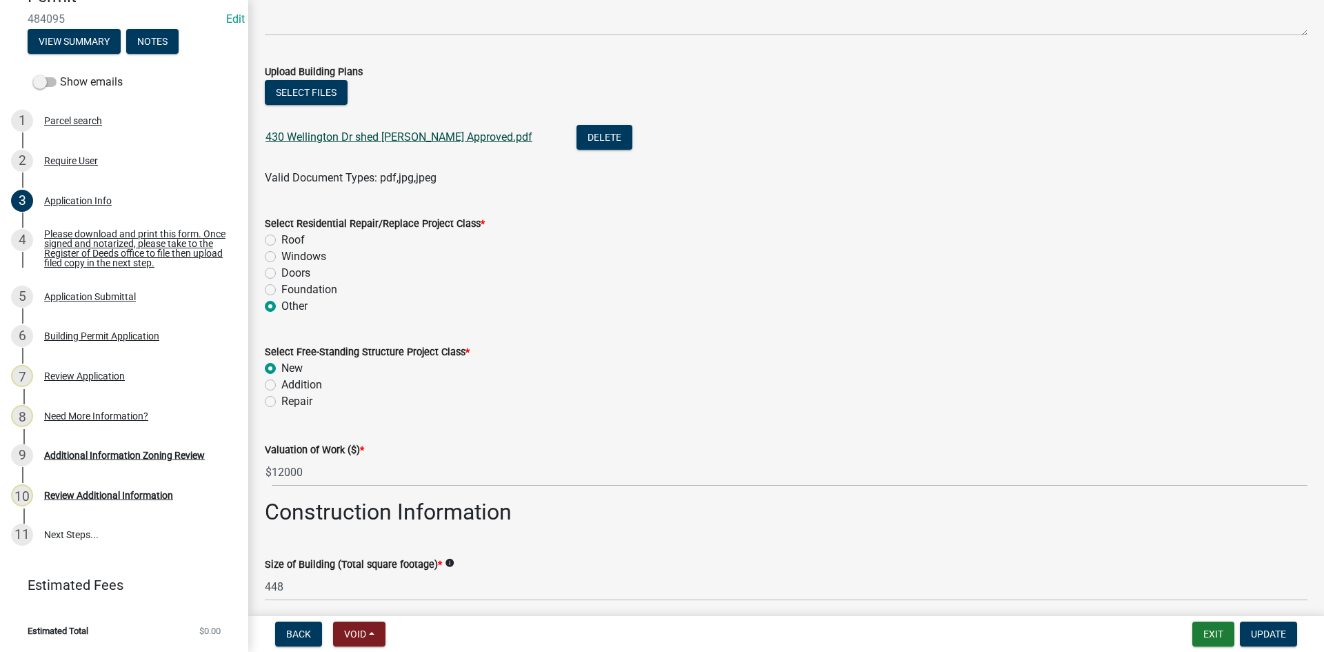
click at [330, 137] on link "430 Wellington Dr shed [PERSON_NAME] Approved.pdf" at bounding box center [398, 136] width 267 height 13
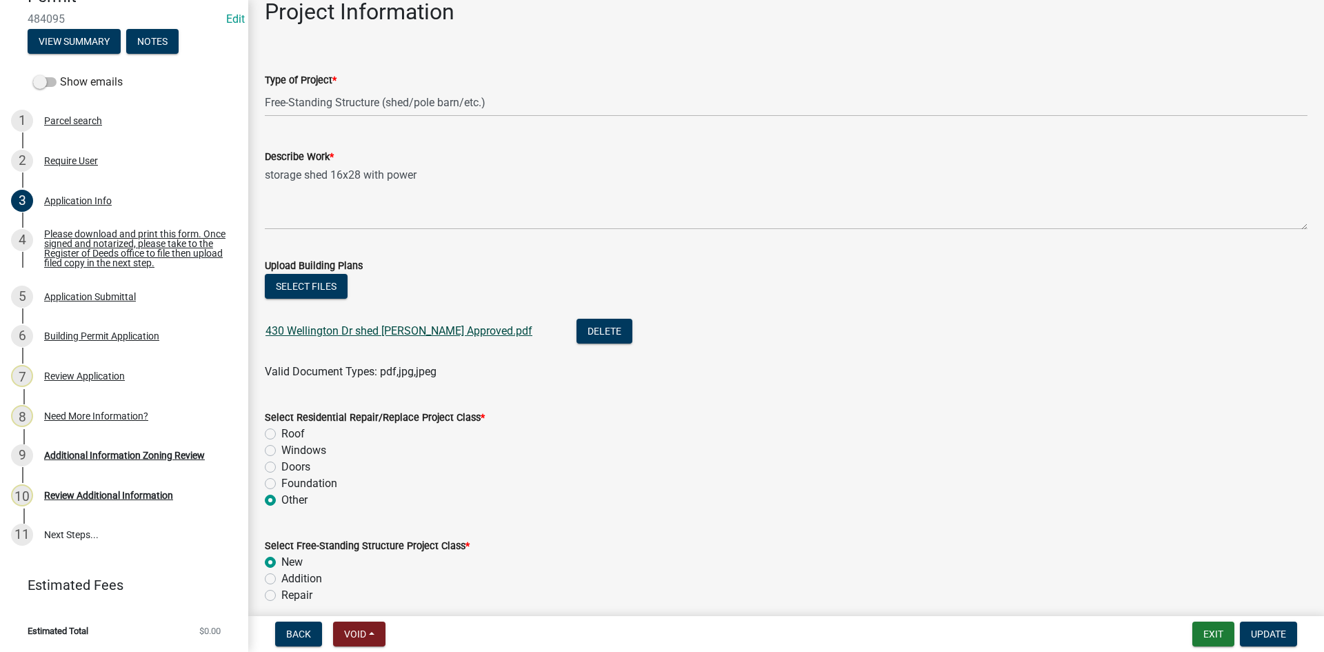
scroll to position [1517, 0]
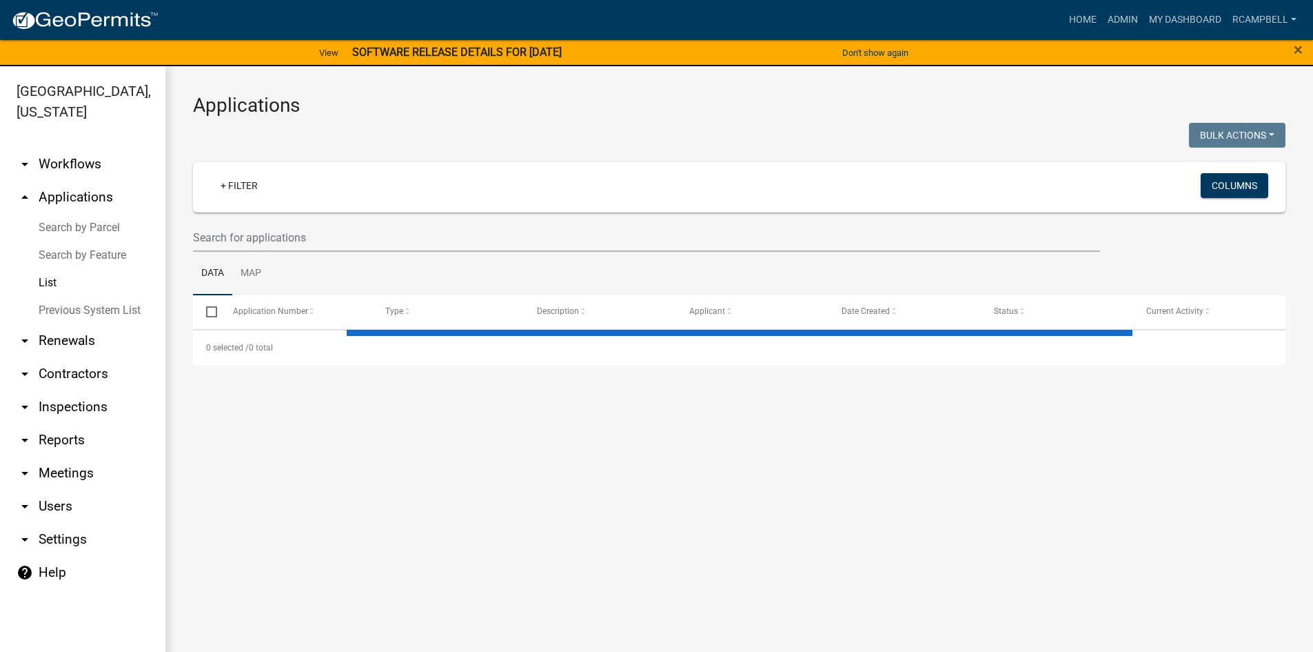
select select "3: 100"
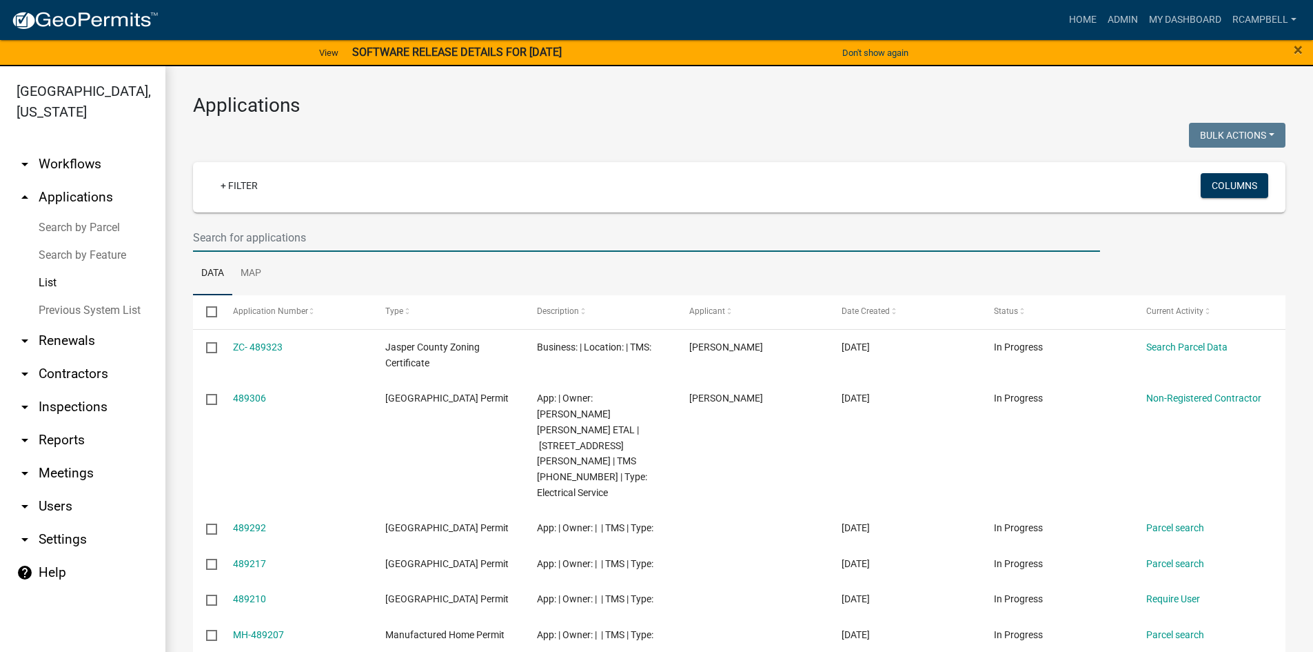
click at [236, 234] on input "text" at bounding box center [646, 237] width 907 height 28
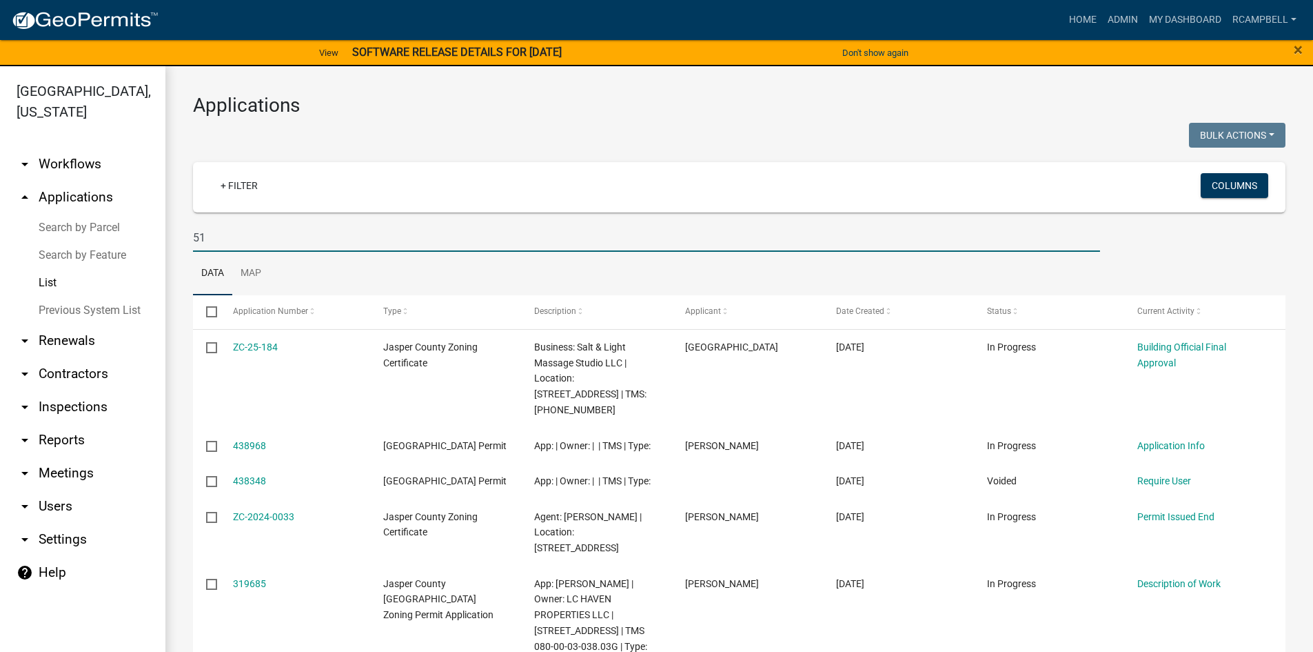
type input "5"
type input "2"
select select "3: 100"
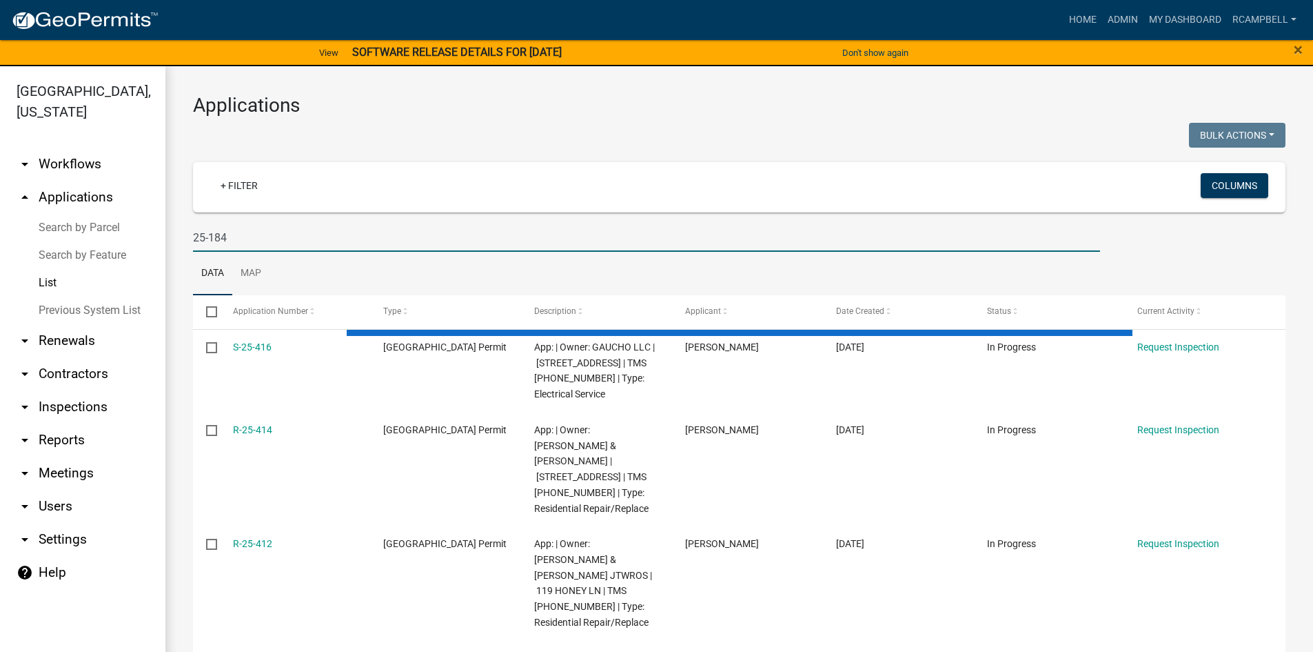
type input "25-184"
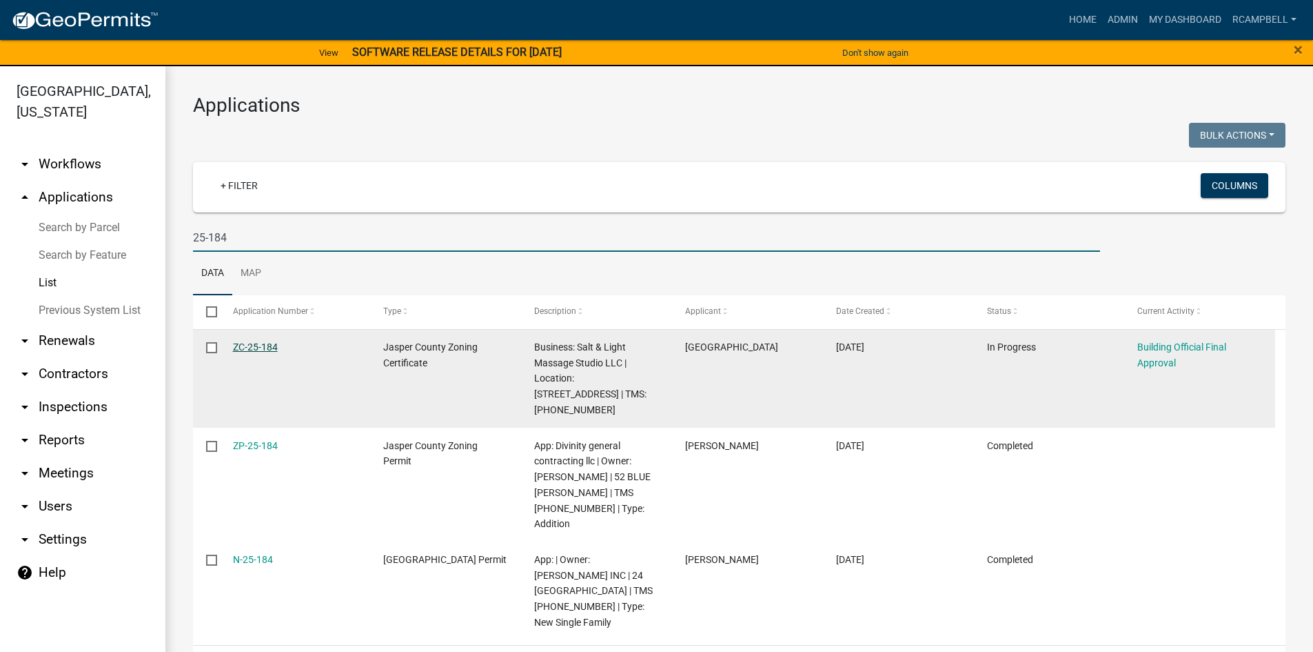
click at [259, 349] on link "ZC-25-184" at bounding box center [255, 346] width 45 height 11
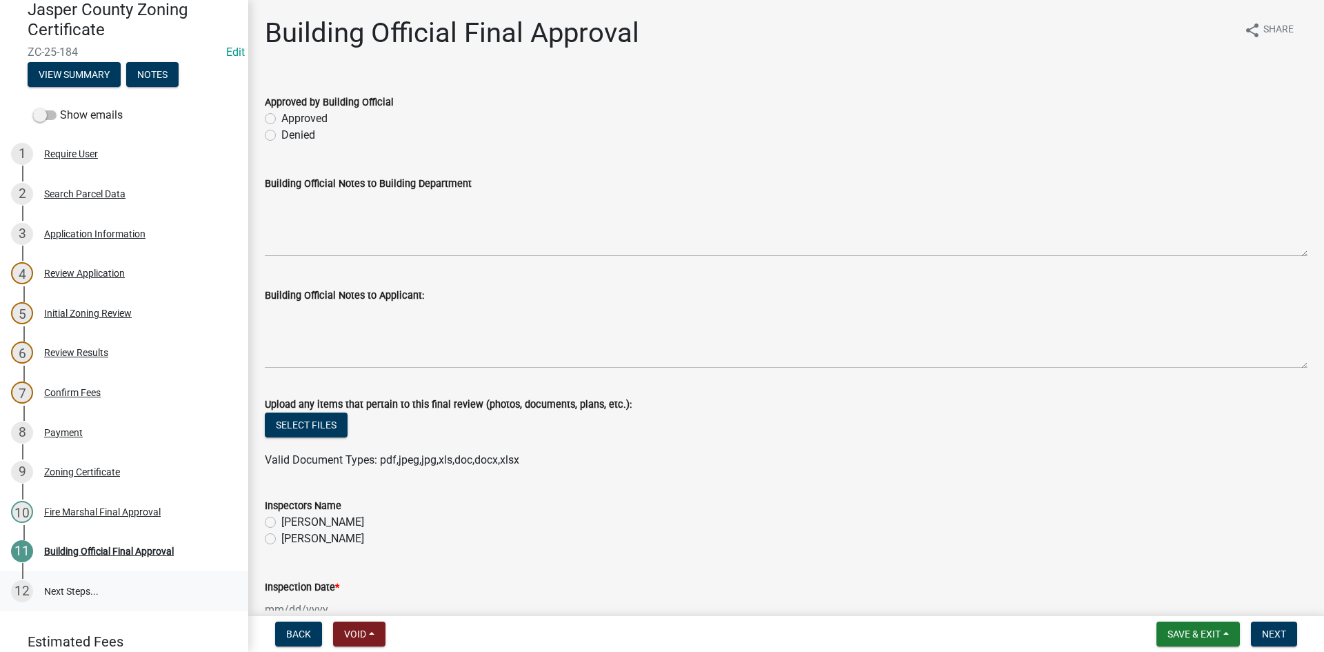
scroll to position [138, 0]
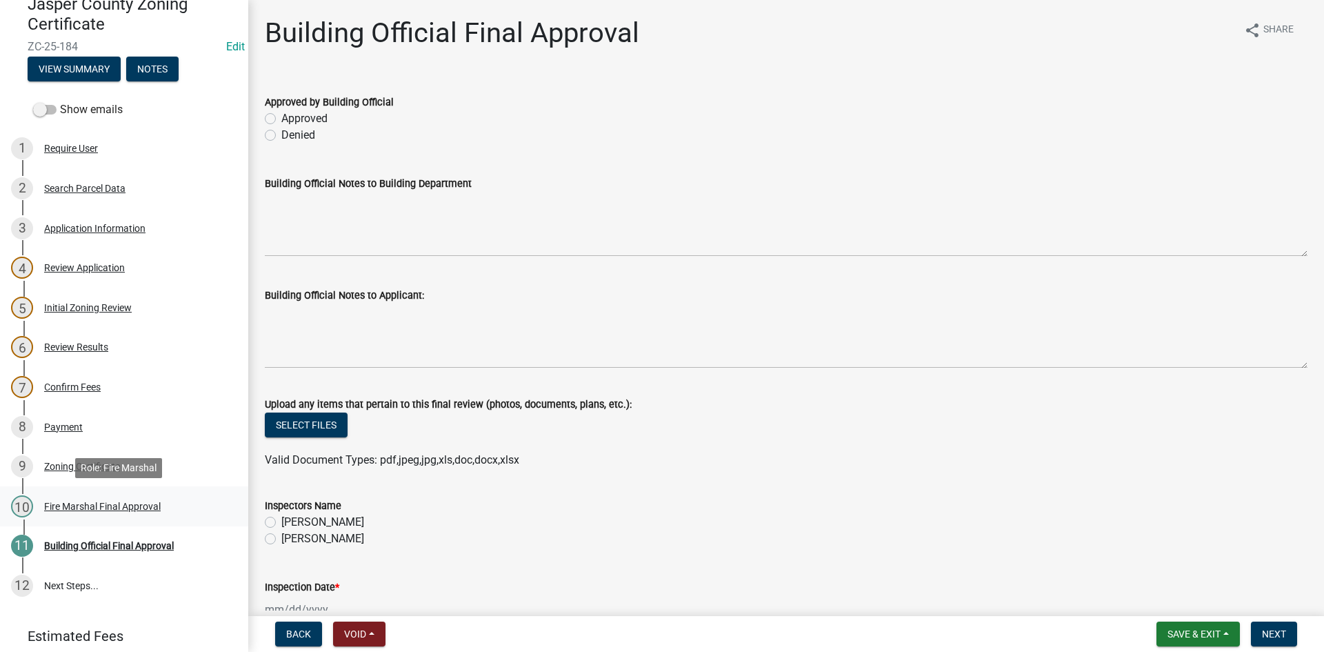
click at [101, 504] on div "Fire Marshal Final Approval" at bounding box center [102, 506] width 117 height 10
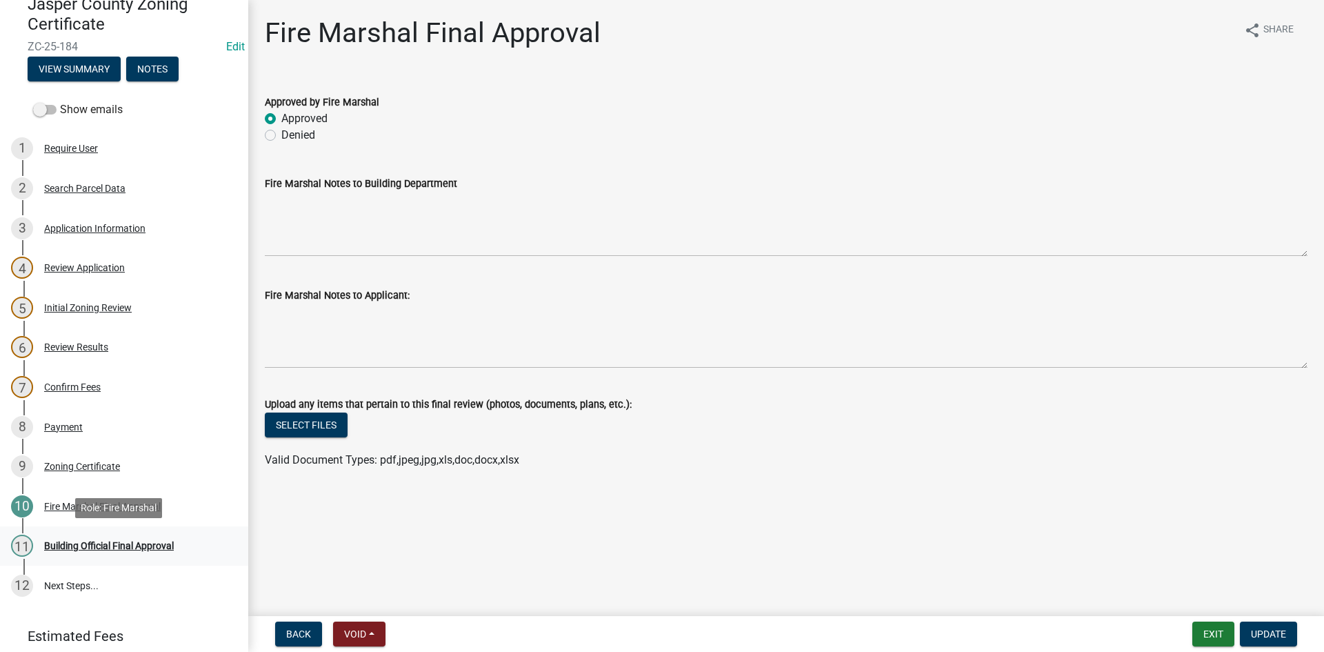
click at [118, 549] on div "Building Official Final Approval" at bounding box center [109, 546] width 130 height 10
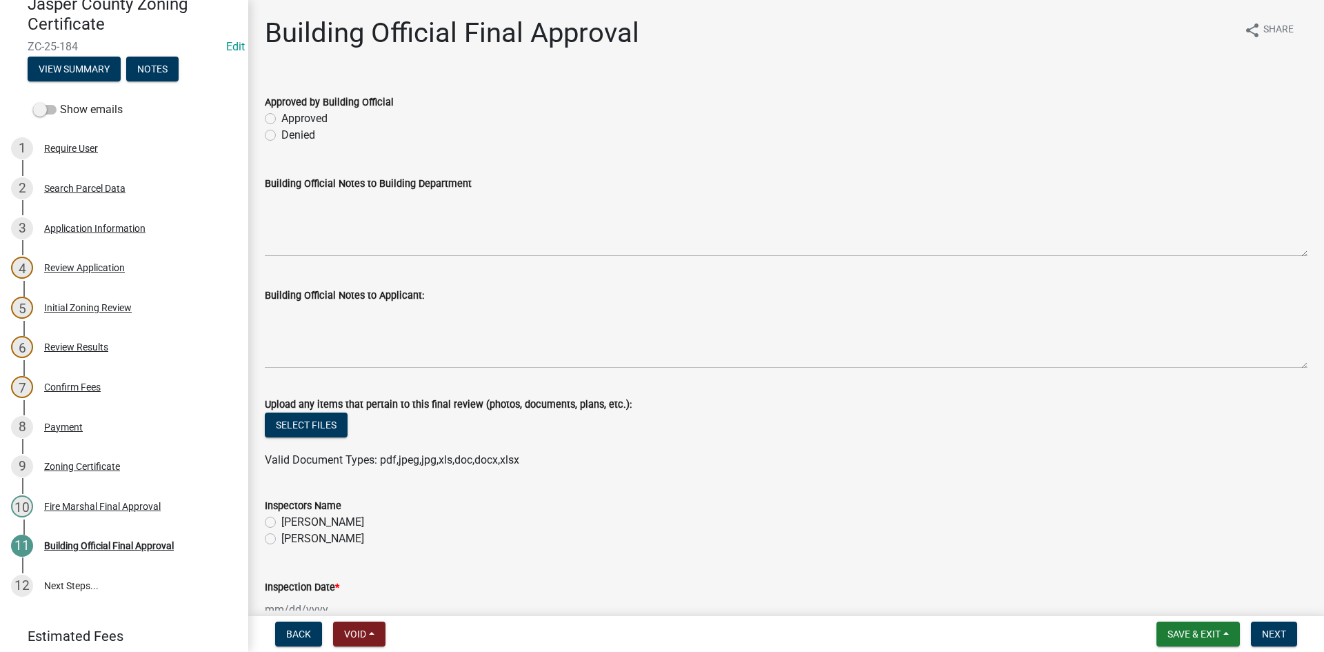
click at [281, 119] on label "Approved" at bounding box center [304, 118] width 46 height 17
click at [281, 119] on input "Approved" at bounding box center [285, 114] width 9 height 9
radio input "true"
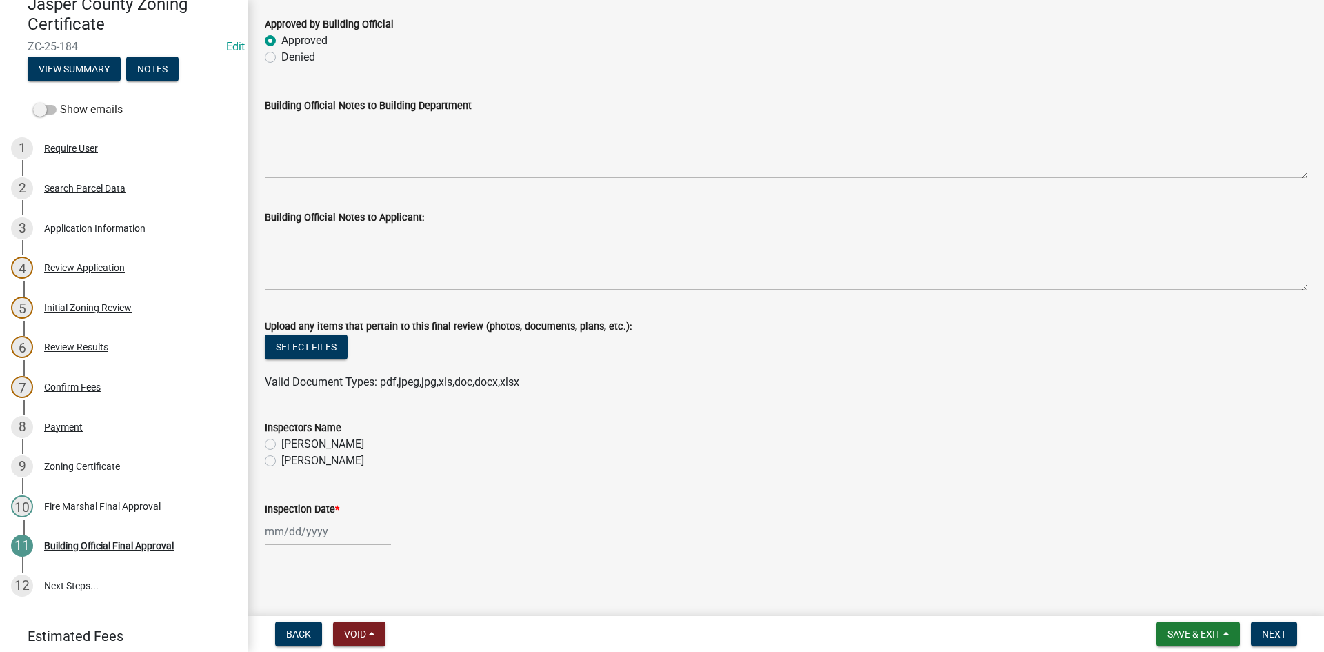
scroll to position [79, 0]
click at [281, 459] on label "Ryan Campbell" at bounding box center [322, 459] width 83 height 17
click at [281, 459] on input "Ryan Campbell" at bounding box center [285, 455] width 9 height 9
radio input "true"
click at [285, 525] on div at bounding box center [328, 530] width 126 height 28
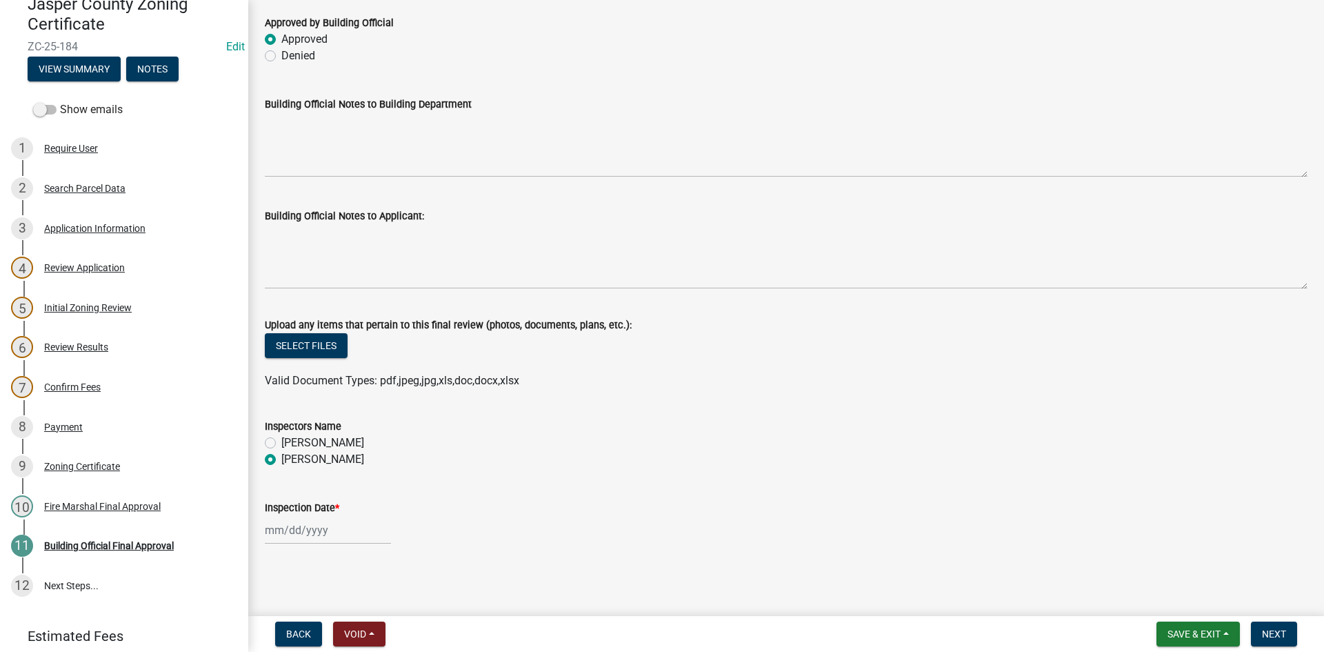
select select "10"
select select "2025"
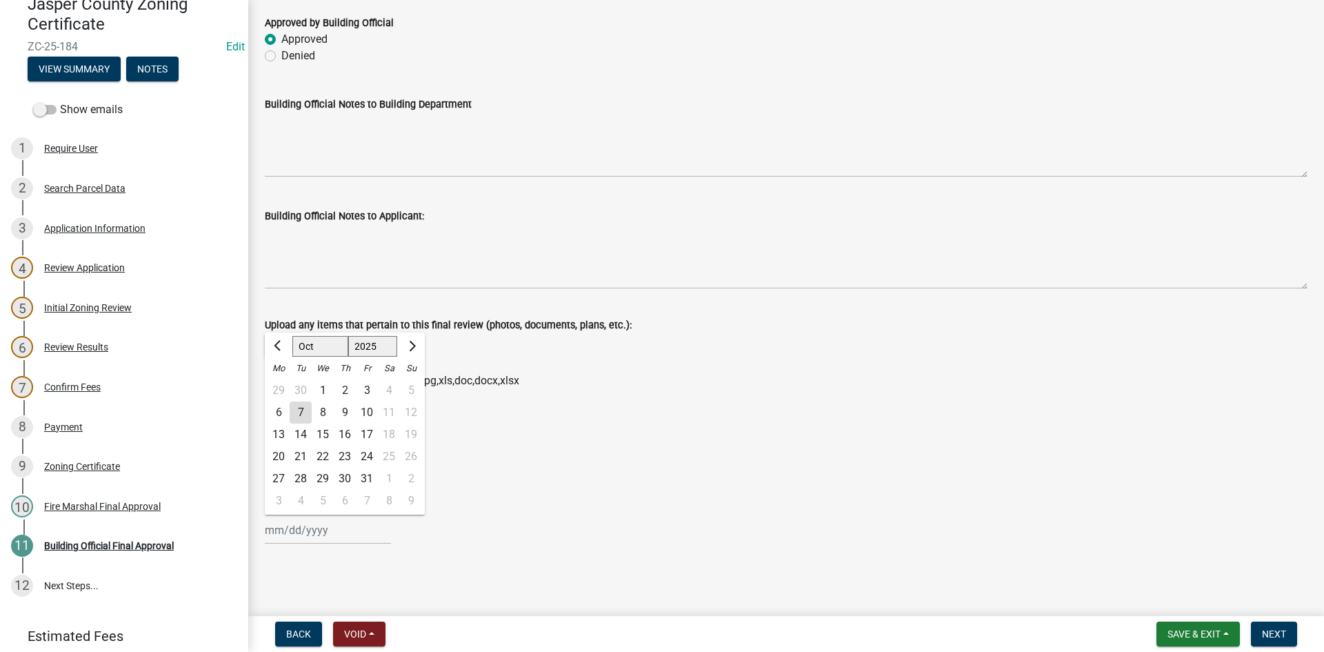
click at [303, 411] on div "7" at bounding box center [301, 412] width 22 height 22
type input "[DATE]"
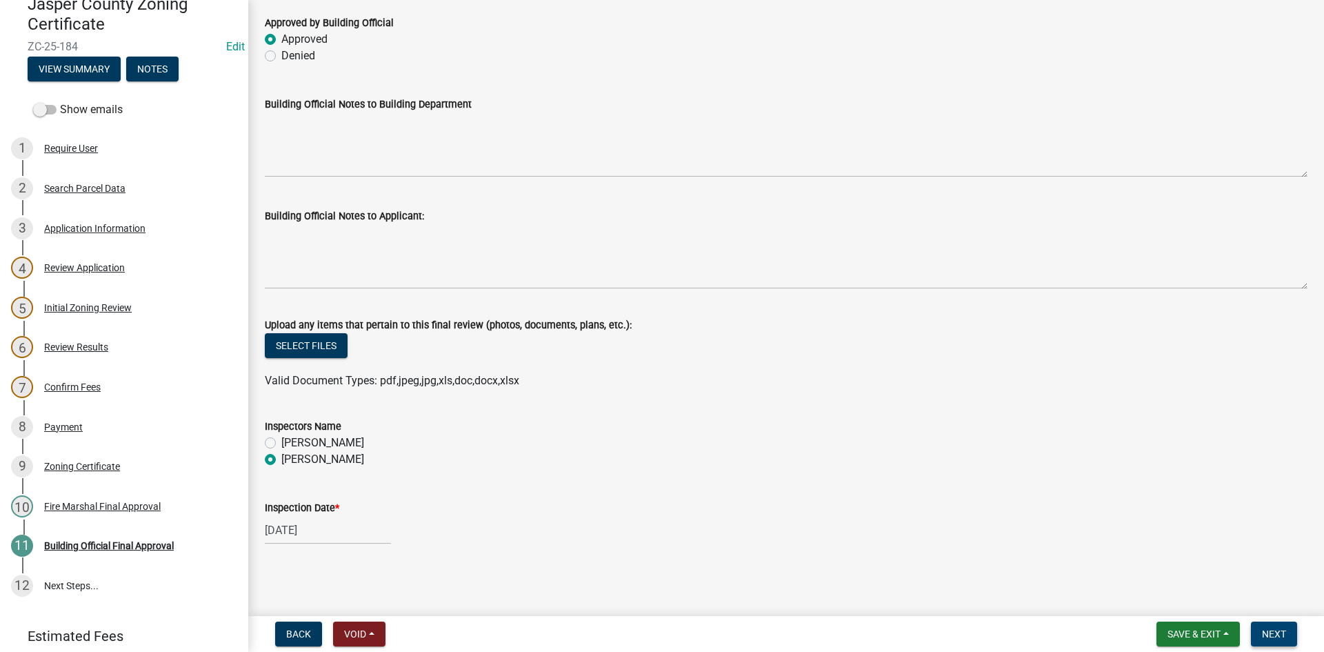
click at [1269, 628] on span "Next" at bounding box center [1274, 633] width 24 height 11
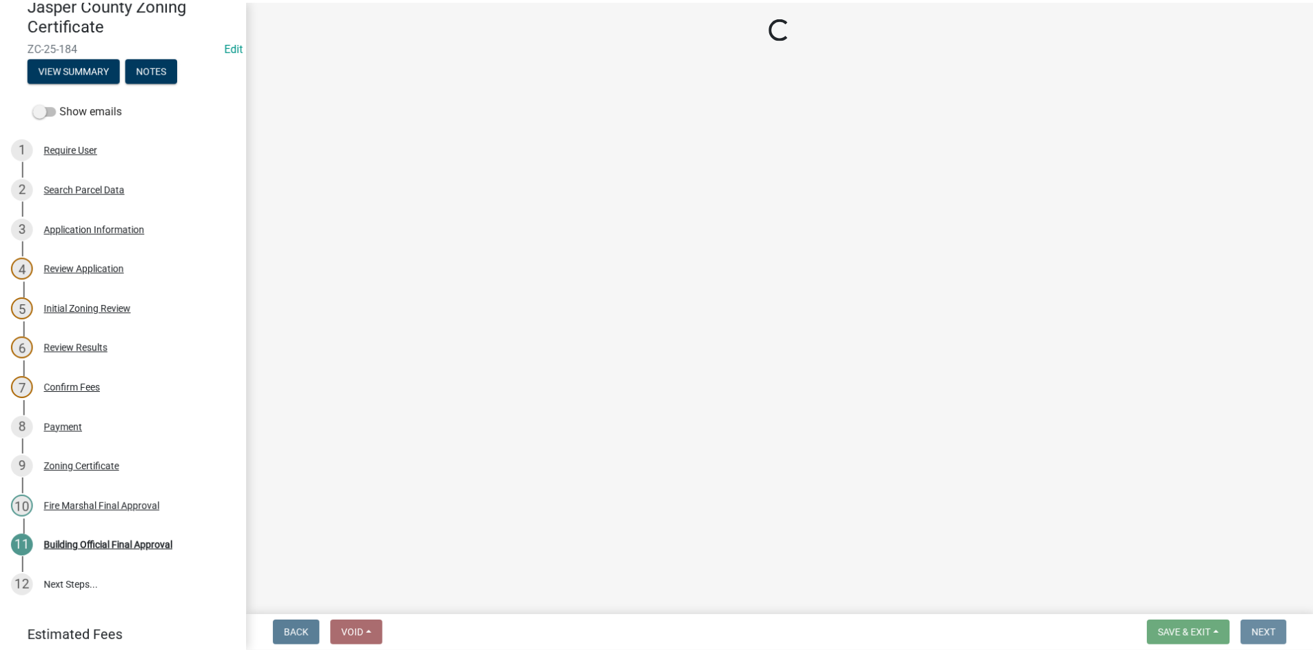
scroll to position [0, 0]
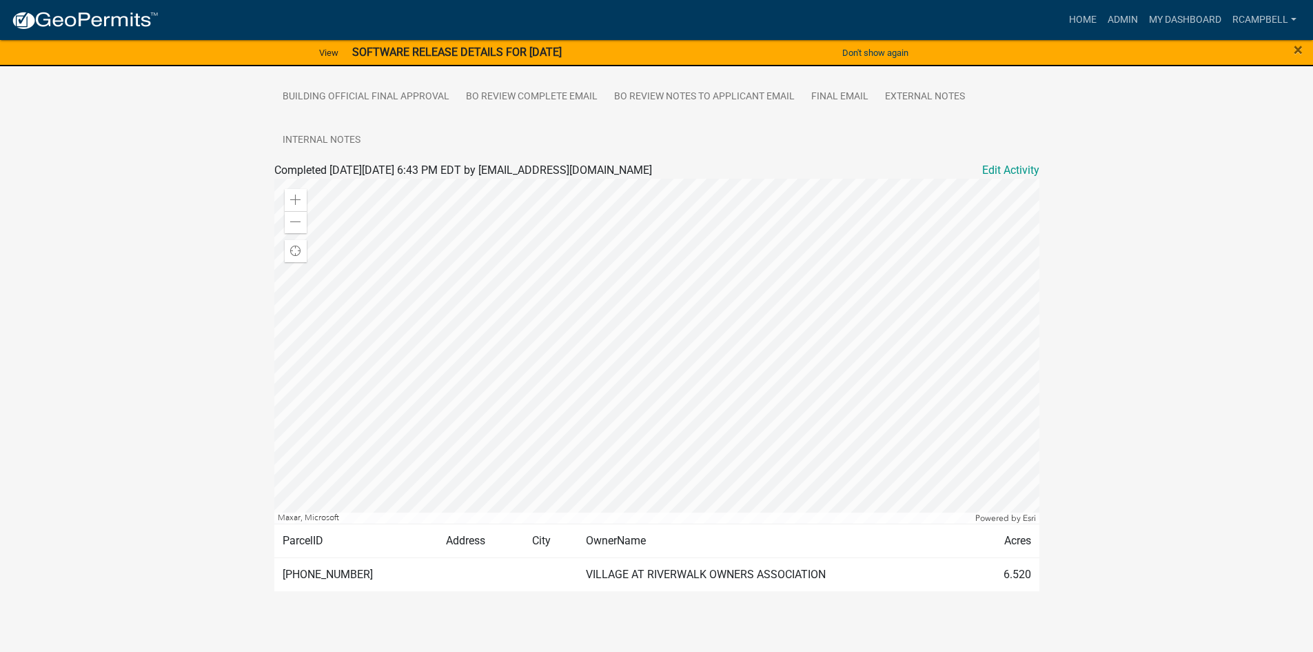
scroll to position [407, 0]
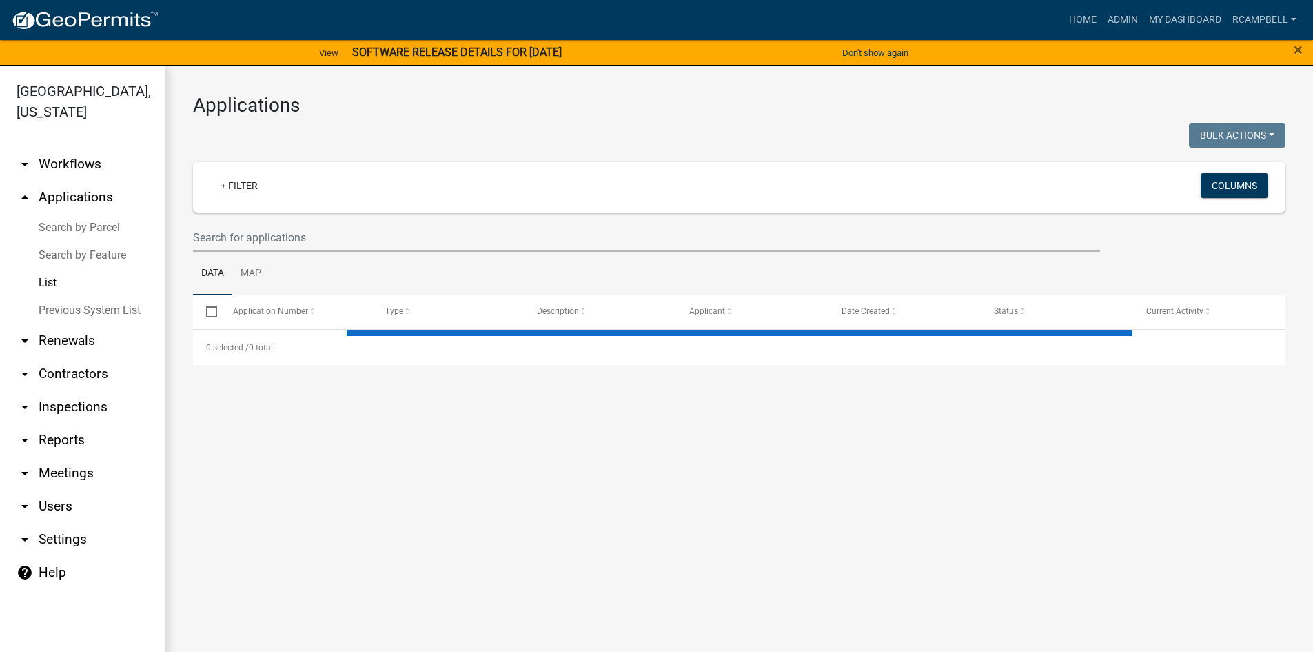
select select "3: 100"
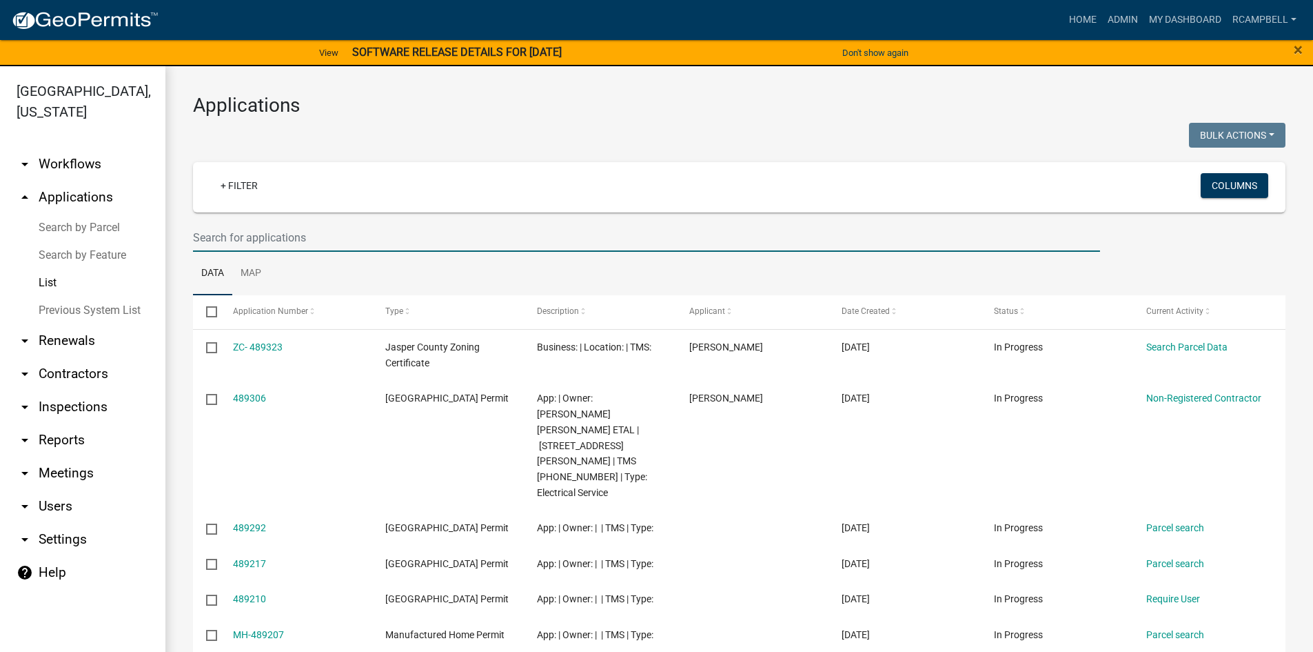
click at [228, 235] on input "text" at bounding box center [646, 237] width 907 height 28
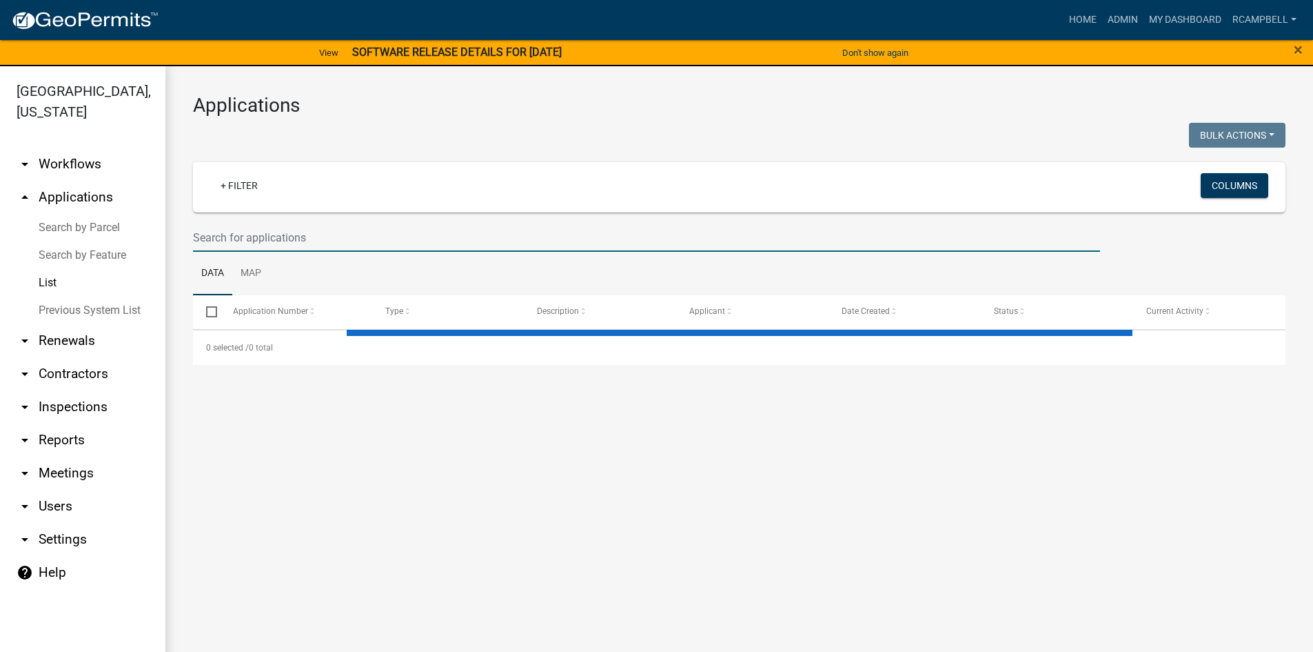
click at [283, 232] on input "text" at bounding box center [646, 237] width 907 height 28
select select "3: 100"
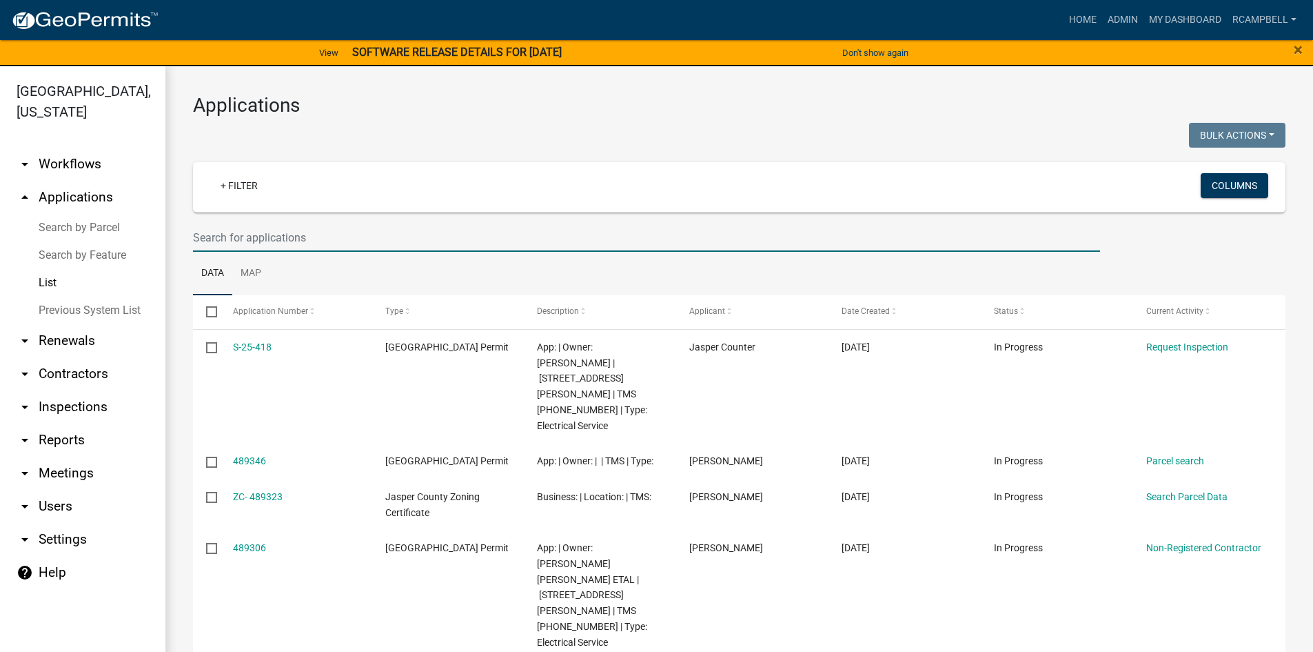
paste input "# 476450"
click at [207, 234] on input "# 476450" at bounding box center [646, 237] width 907 height 28
click at [202, 236] on input "# 476450" at bounding box center [646, 237] width 907 height 28
type input "476450"
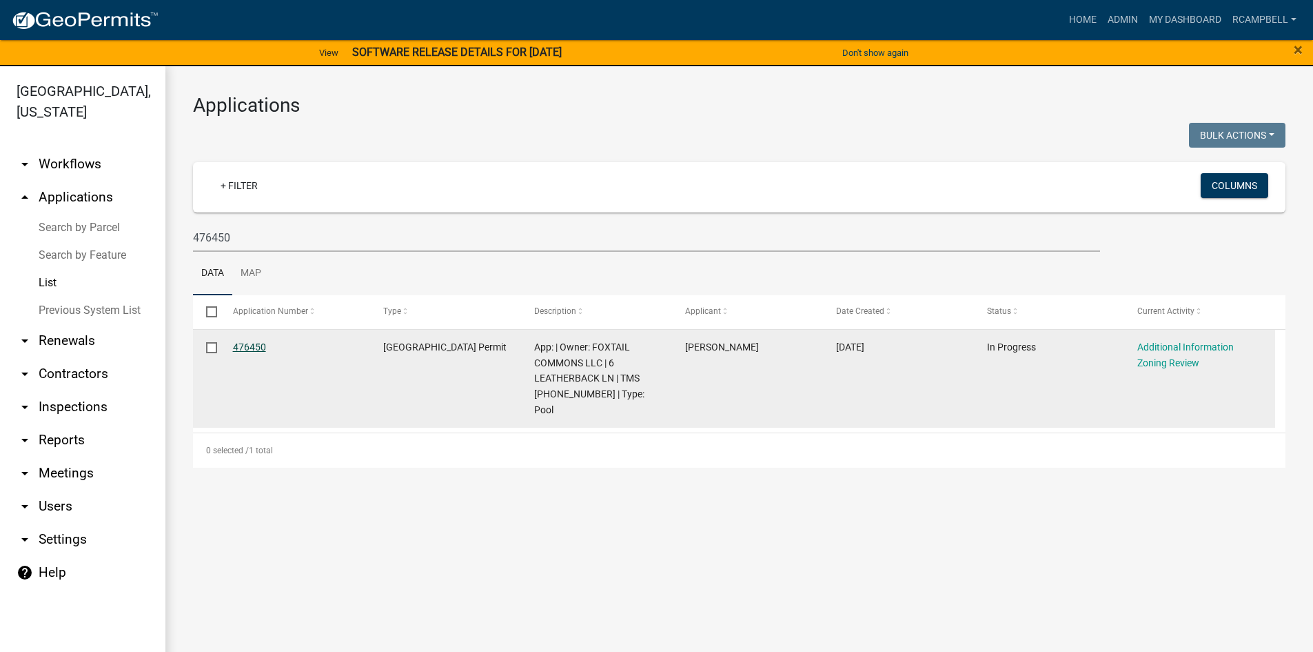
click at [252, 343] on link "476450" at bounding box center [249, 346] width 33 height 11
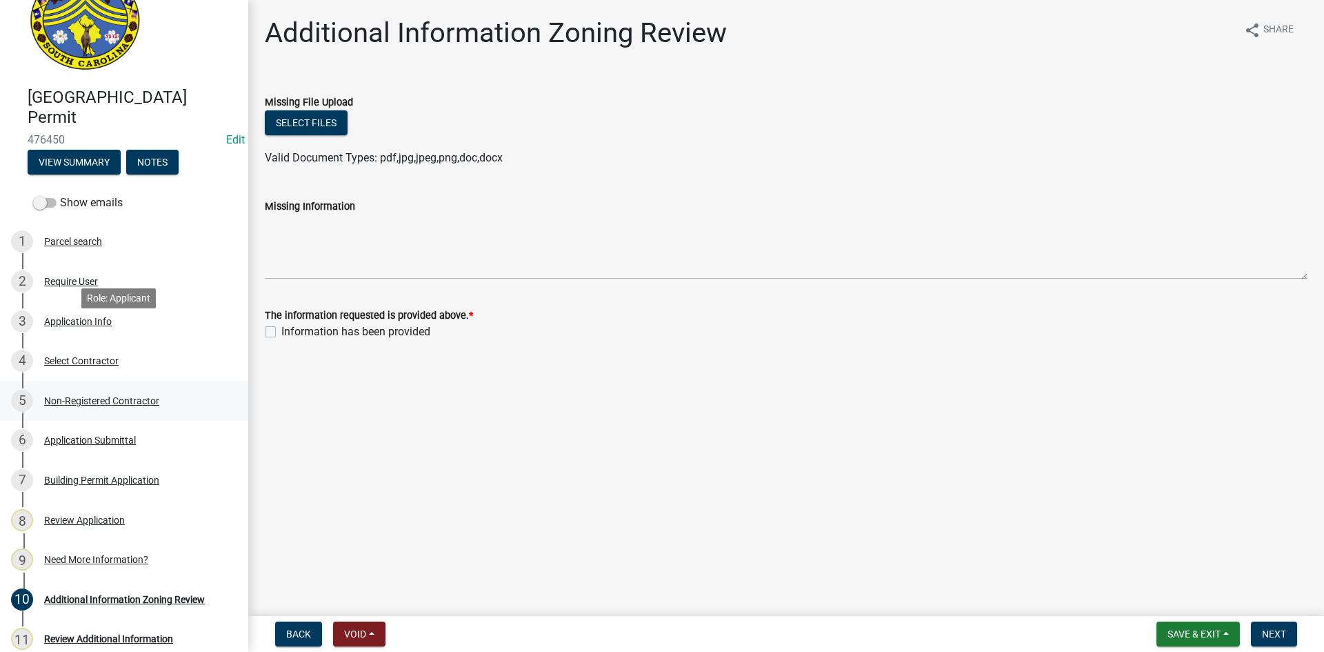
scroll to position [69, 0]
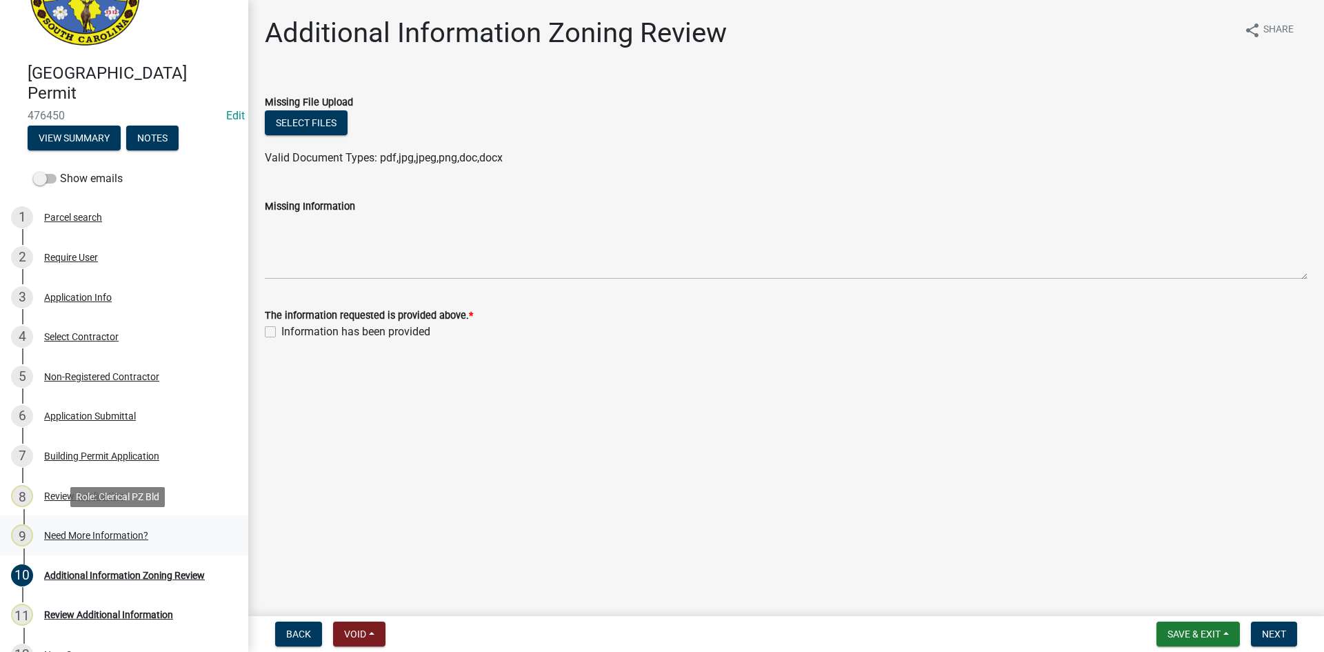
click at [68, 533] on div "Need More Information?" at bounding box center [96, 535] width 104 height 10
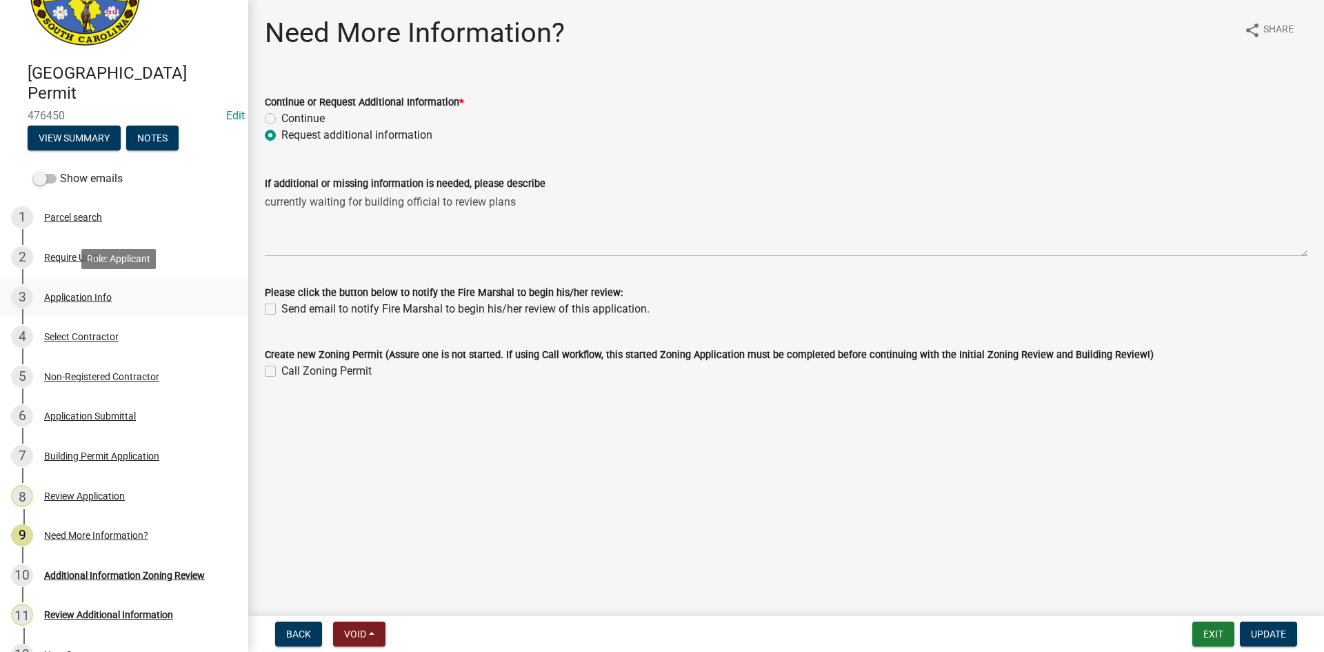
click at [77, 300] on div "Application Info" at bounding box center [78, 297] width 68 height 10
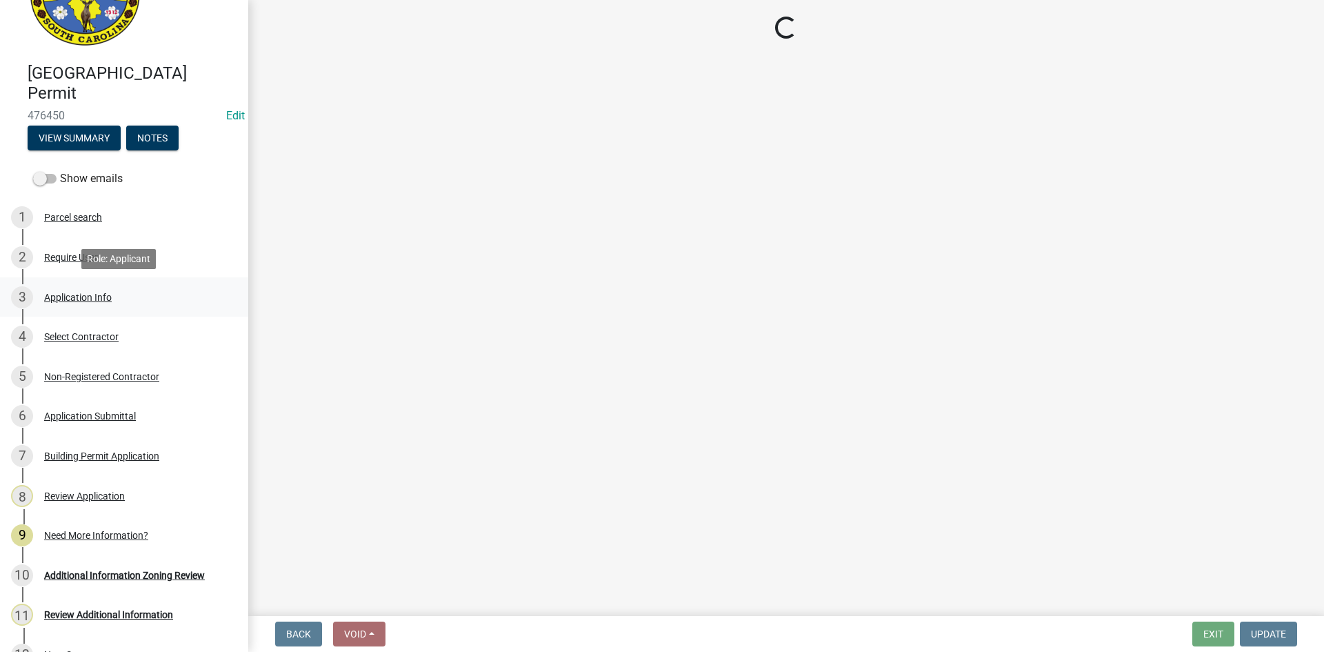
select select "11c75861-9ec4-4c30-88de-90992eda9933"
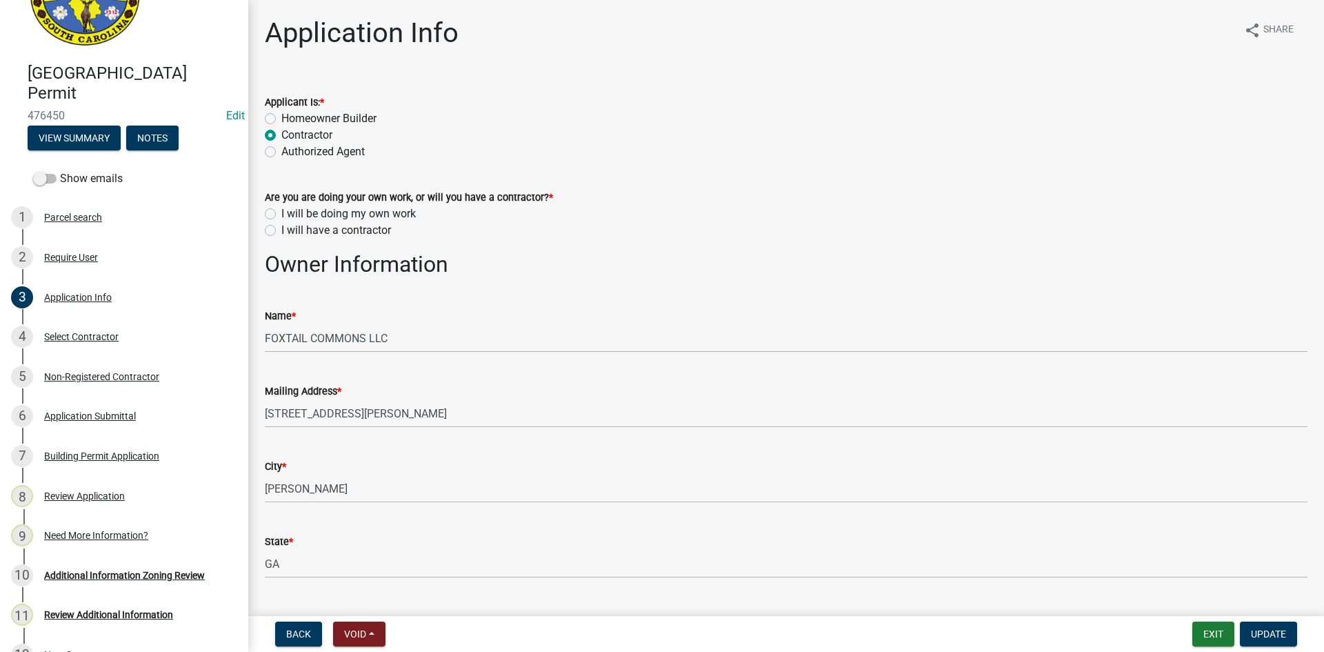
click at [281, 231] on label "I will have a contractor" at bounding box center [336, 230] width 110 height 17
click at [281, 231] on input "I will have a contractor" at bounding box center [285, 226] width 9 height 9
radio input "true"
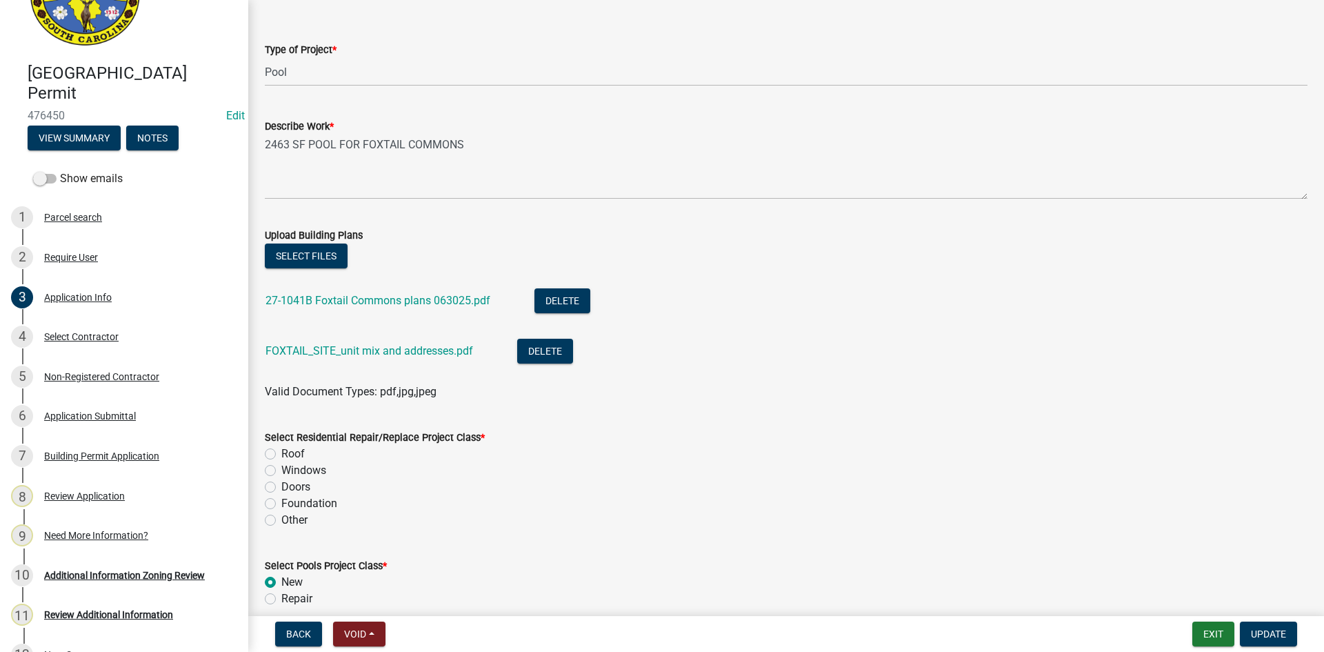
scroll to position [1655, 0]
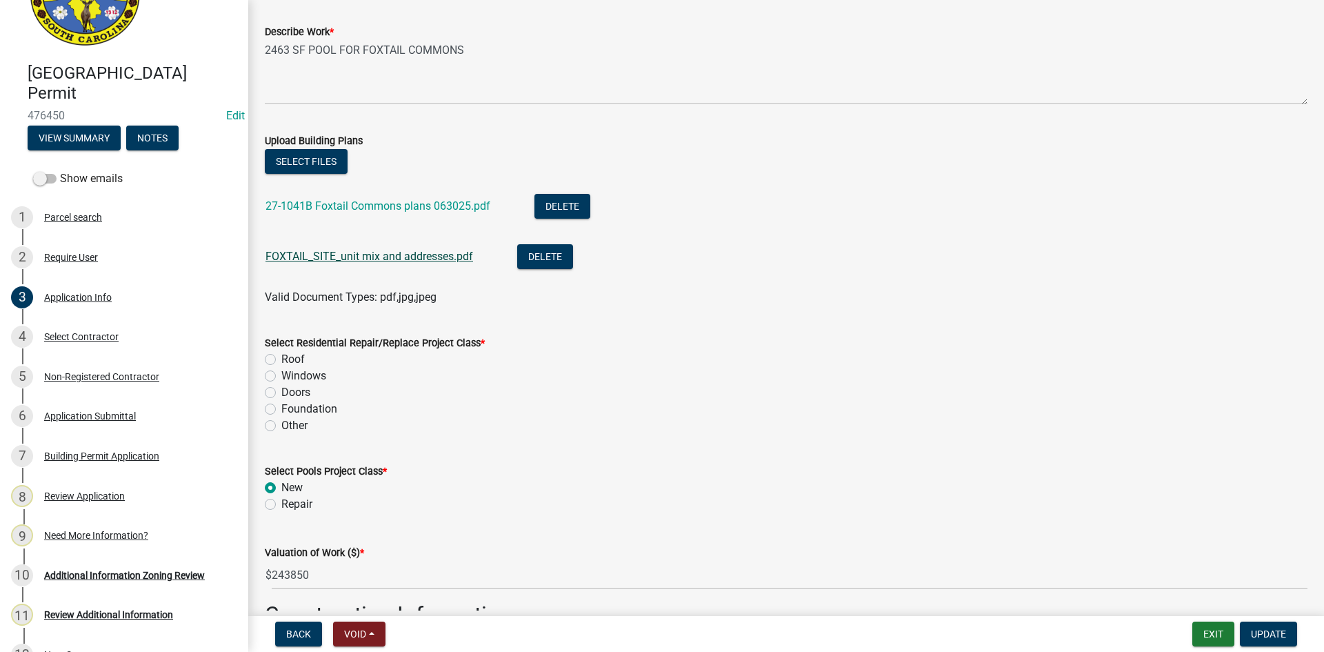
click at [314, 257] on link "FOXTAIL_SITE_unit mix and addresses.pdf" at bounding box center [369, 256] width 208 height 13
click at [385, 206] on link "27-1041B Foxtail Commons plans 063025.pdf" at bounding box center [377, 205] width 225 height 13
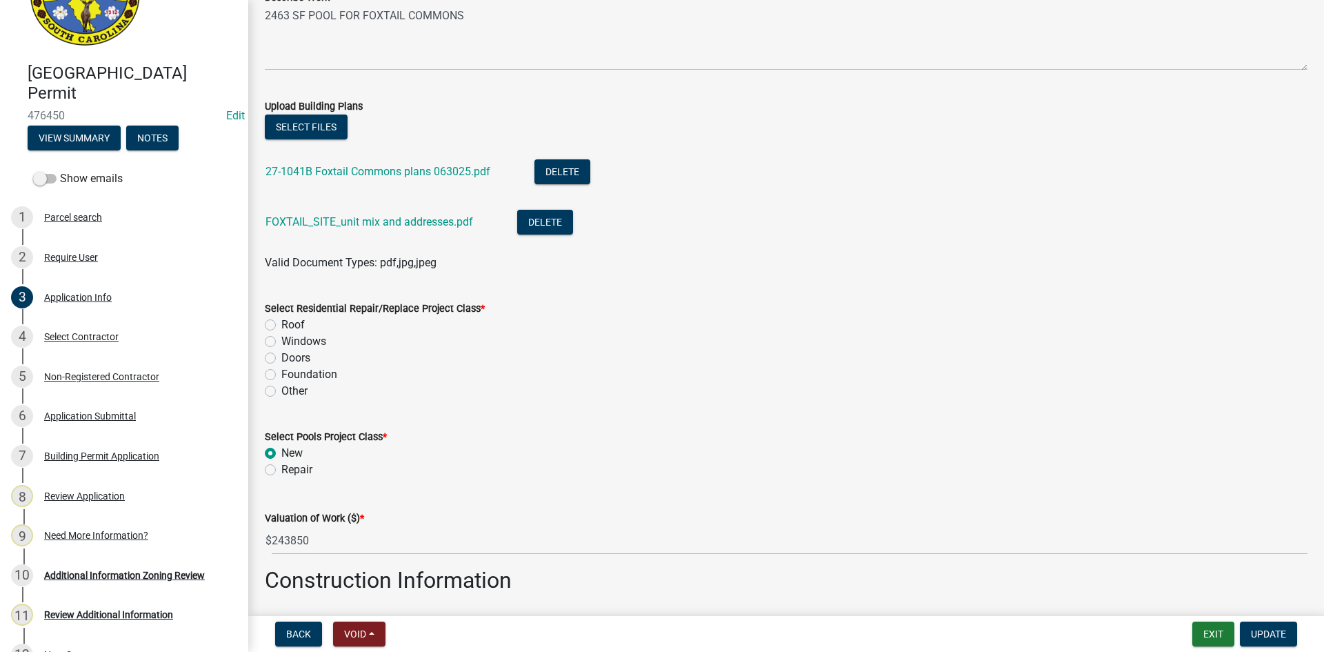
scroll to position [1862, 0]
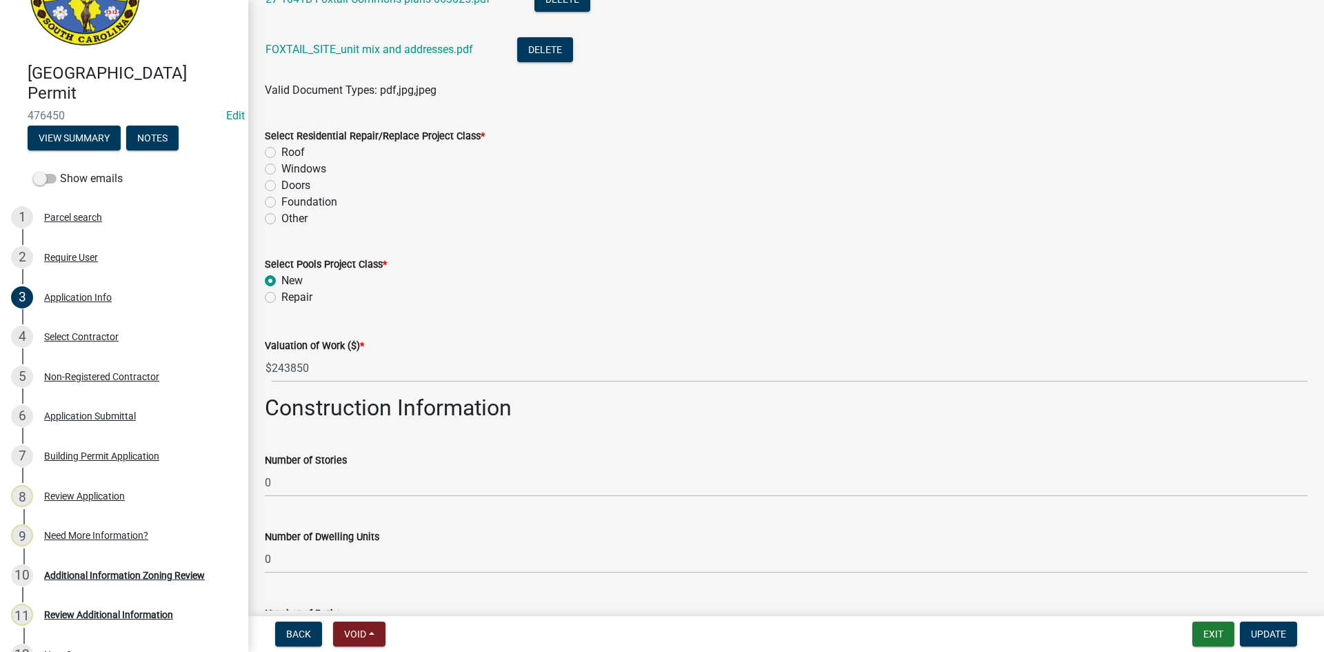
click at [281, 218] on label "Other" at bounding box center [294, 218] width 26 height 17
click at [281, 218] on input "Other" at bounding box center [285, 214] width 9 height 9
radio input "true"
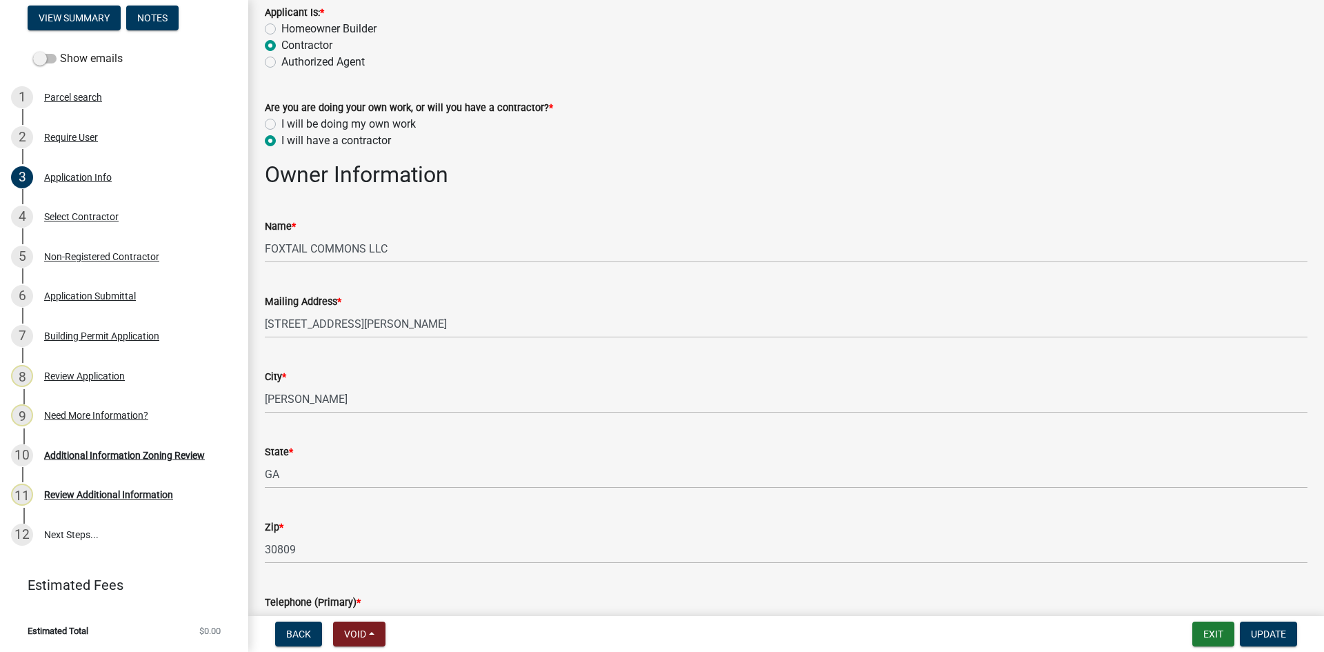
scroll to position [0, 0]
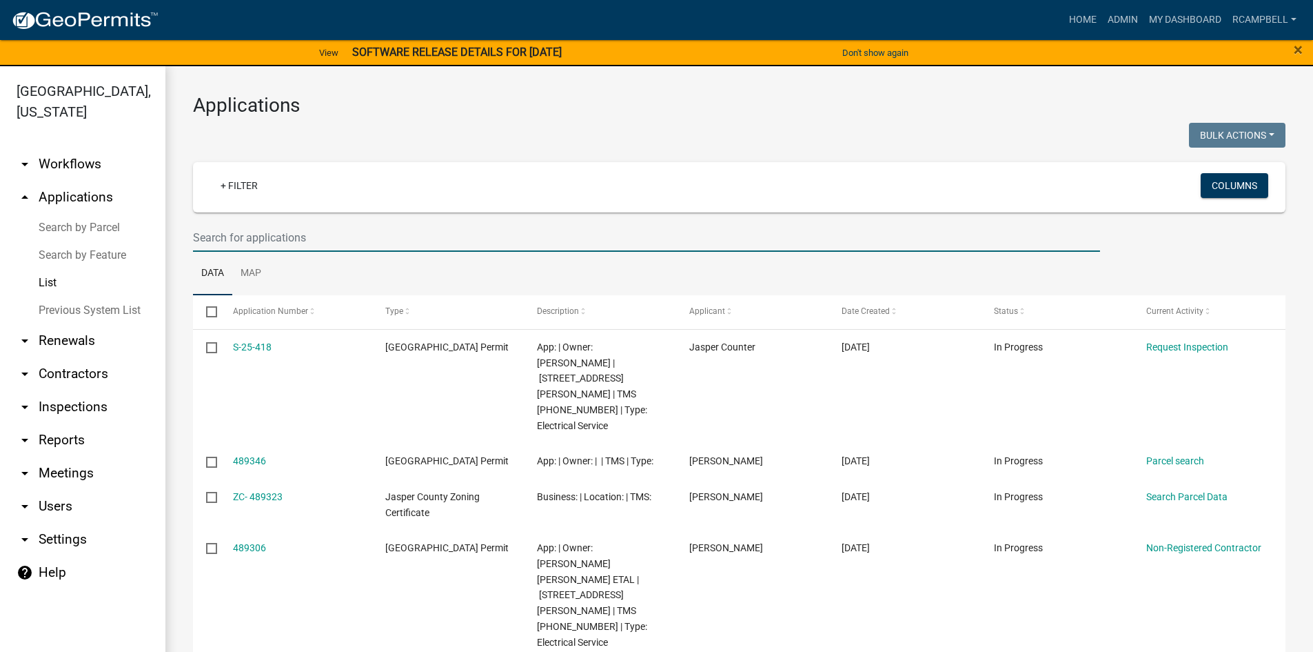
select select "3: 100"
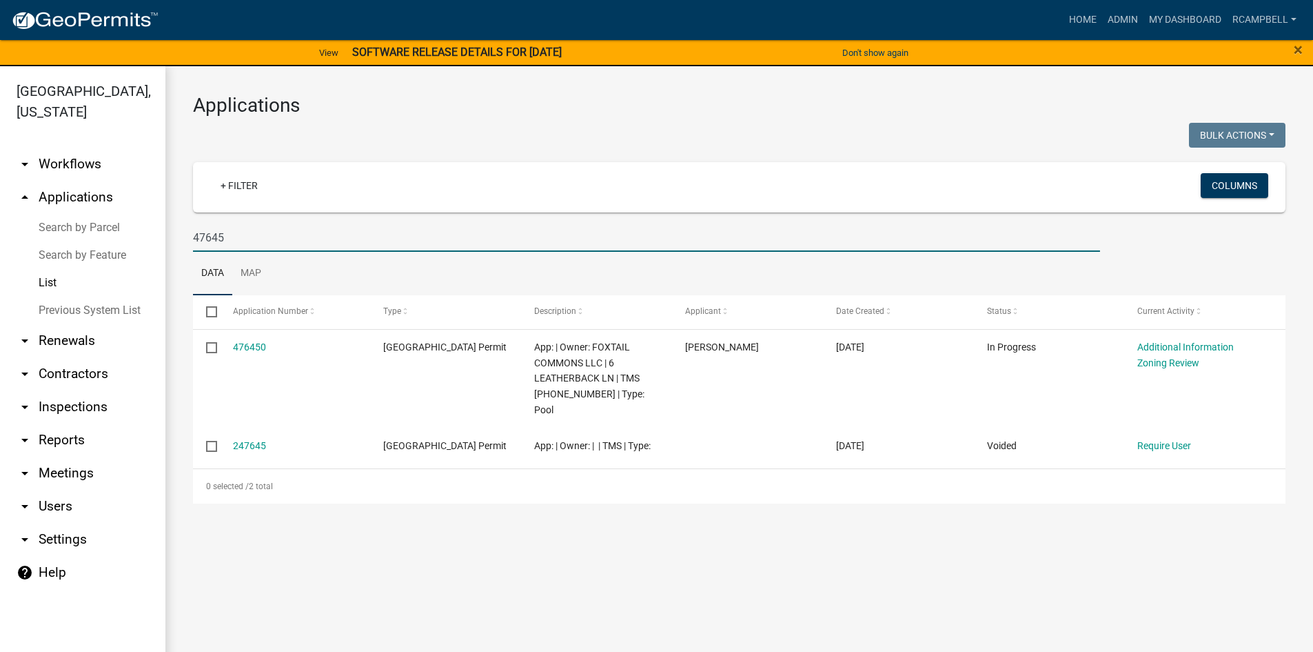
click at [235, 236] on input "47645" at bounding box center [646, 237] width 907 height 28
type input "476450"
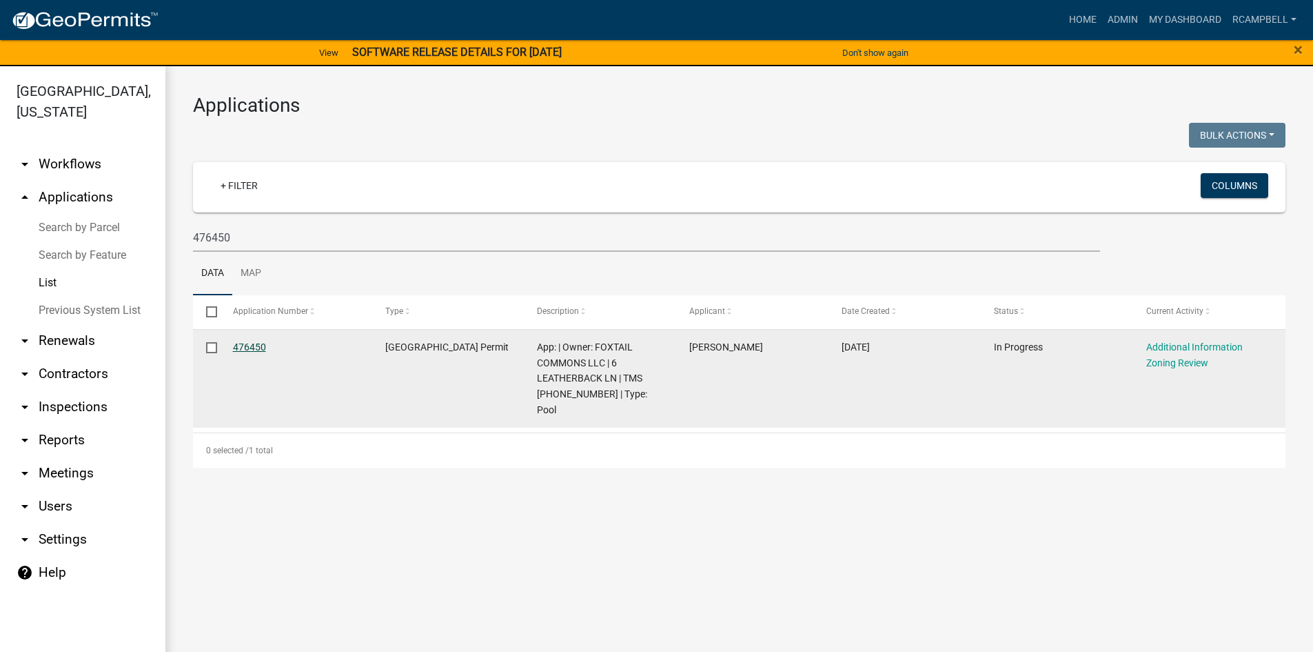
click at [247, 345] on link "476450" at bounding box center [249, 346] width 33 height 11
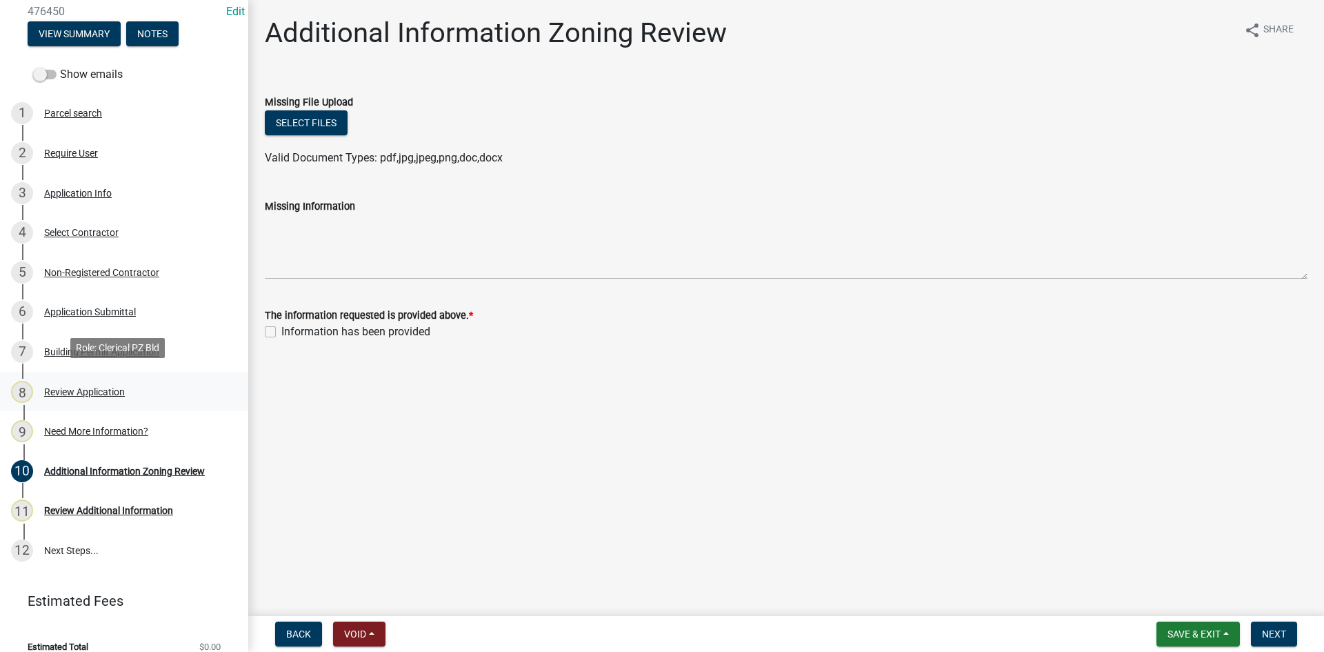
scroll to position [189, 0]
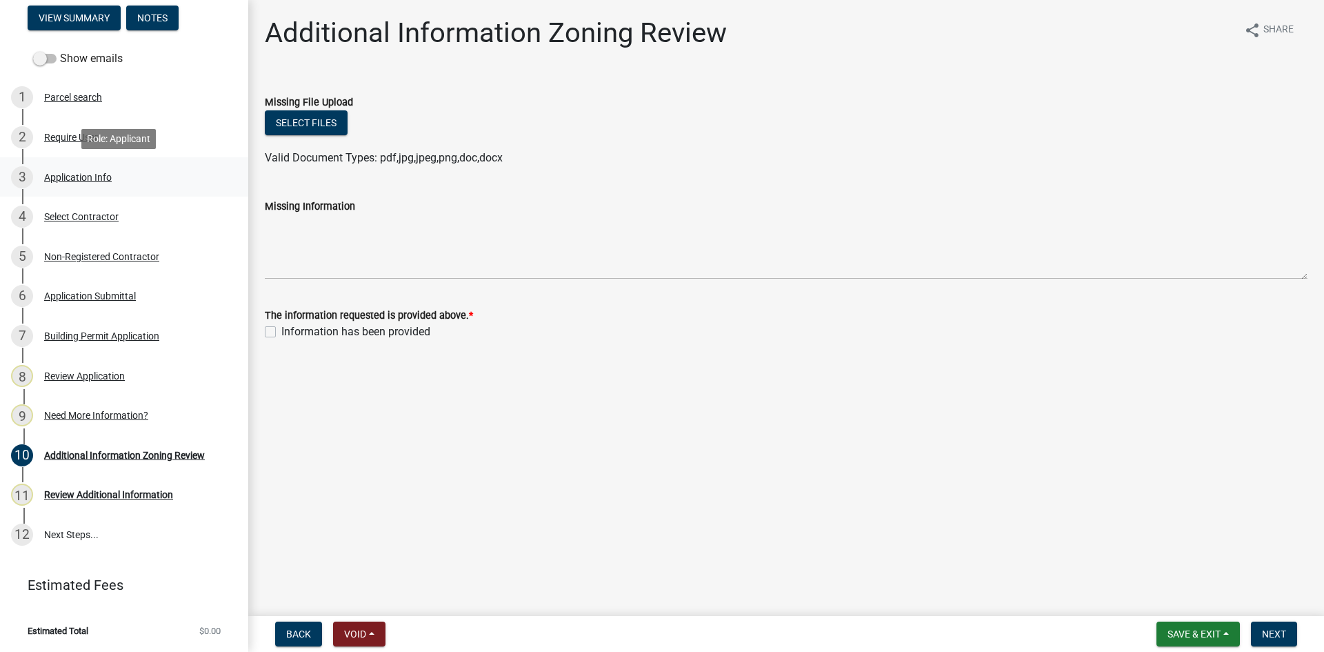
click at [81, 180] on div "Application Info" at bounding box center [78, 177] width 68 height 10
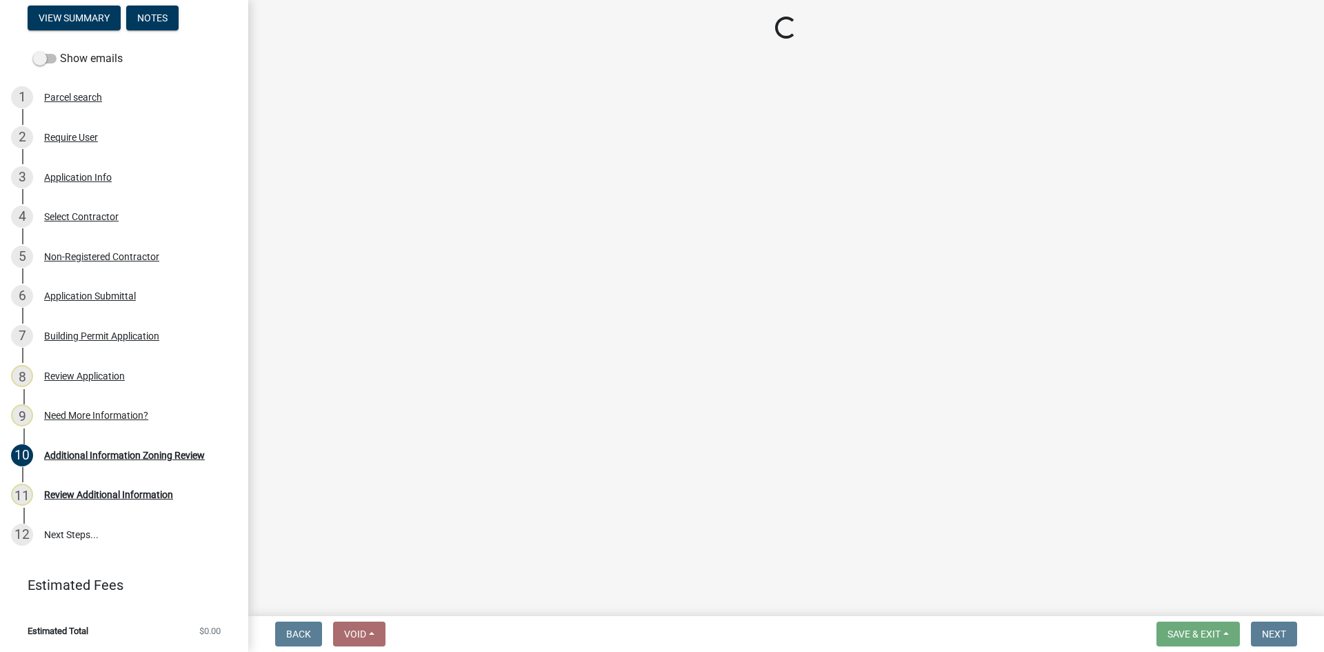
select select "11c75861-9ec4-4c30-88de-90992eda9933"
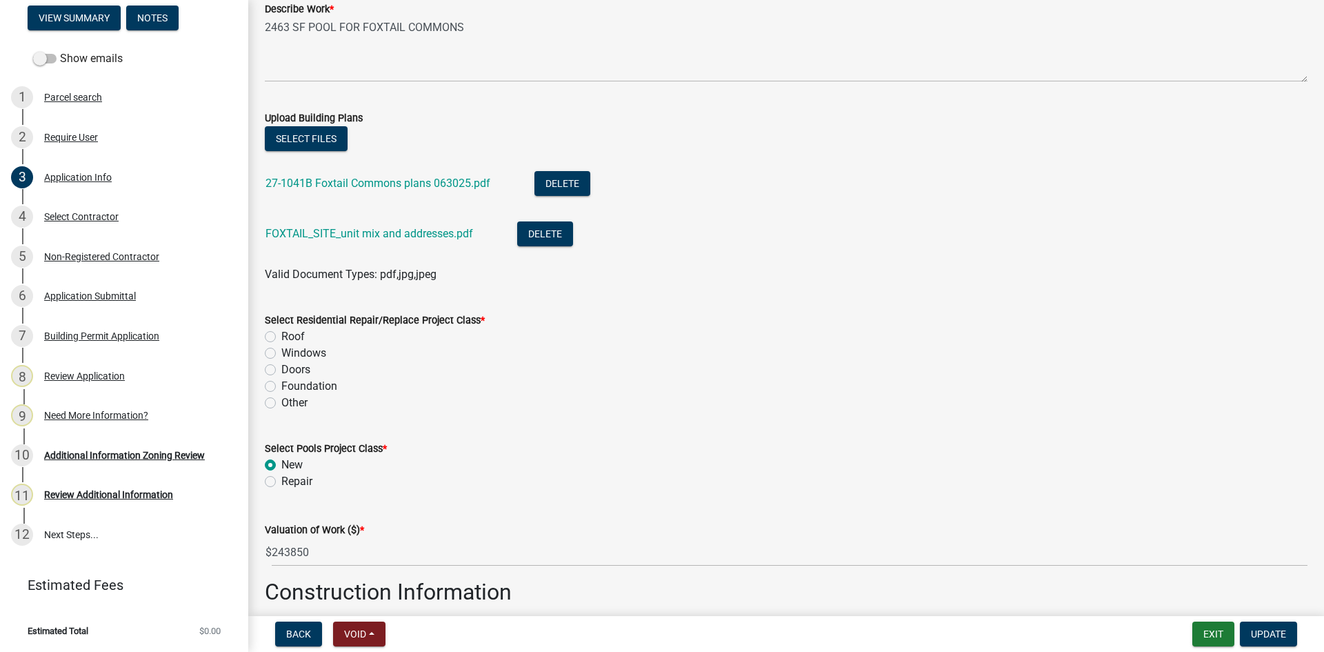
scroll to position [1655, 0]
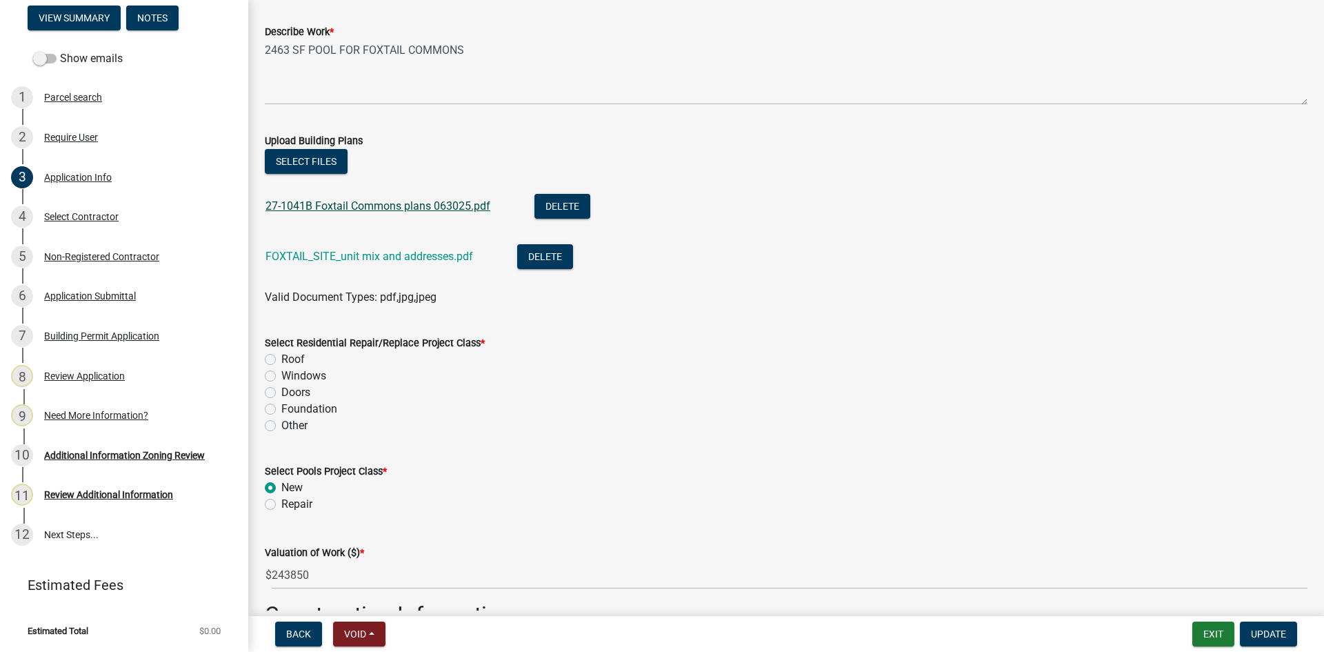
click at [330, 202] on link "27-1041B Foxtail Commons plans 063025.pdf" at bounding box center [377, 205] width 225 height 13
click at [343, 157] on button "Select files" at bounding box center [306, 161] width 83 height 25
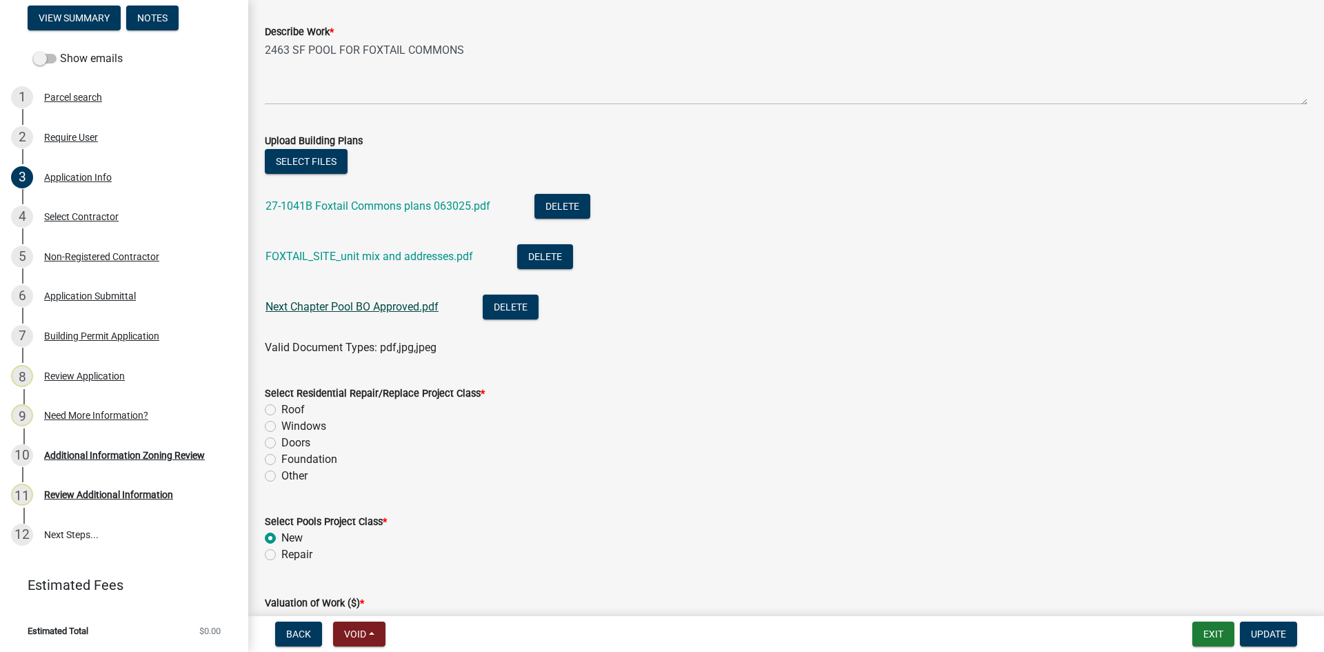
click at [317, 306] on link "Next Chapter Pool BO Approved.pdf" at bounding box center [351, 306] width 173 height 13
click at [552, 203] on button "Delete" at bounding box center [562, 206] width 56 height 25
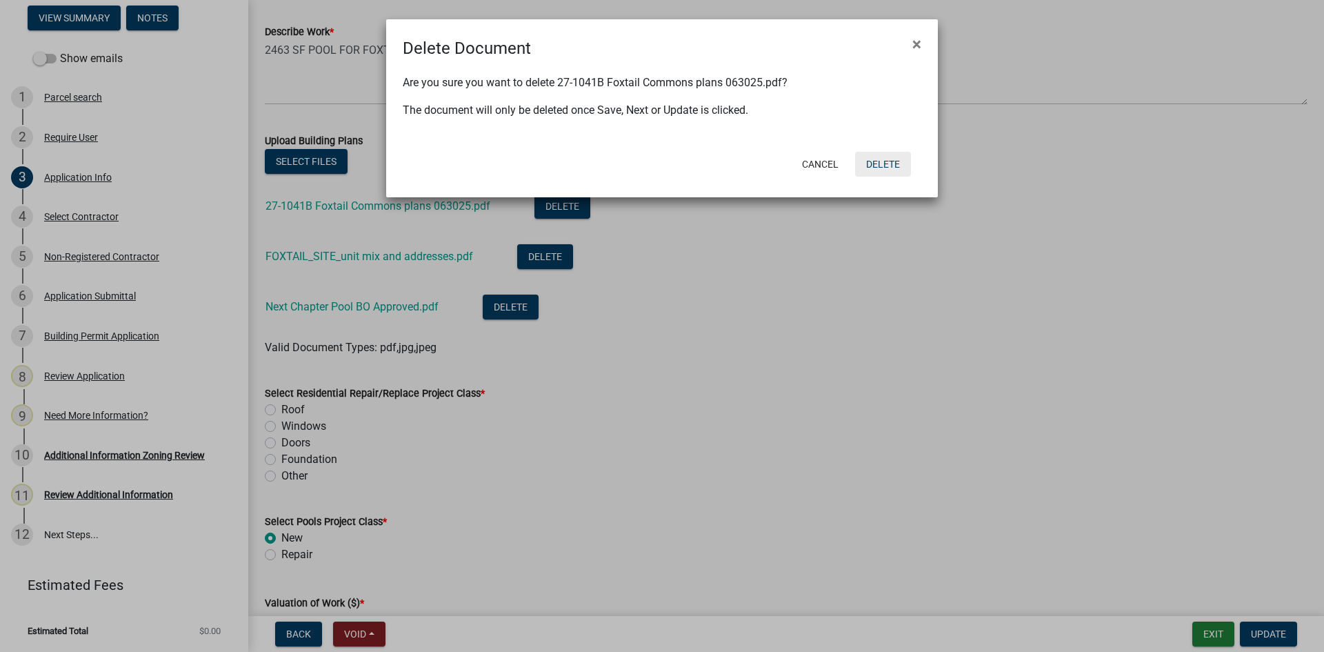
click at [898, 165] on button "Delete" at bounding box center [883, 164] width 56 height 25
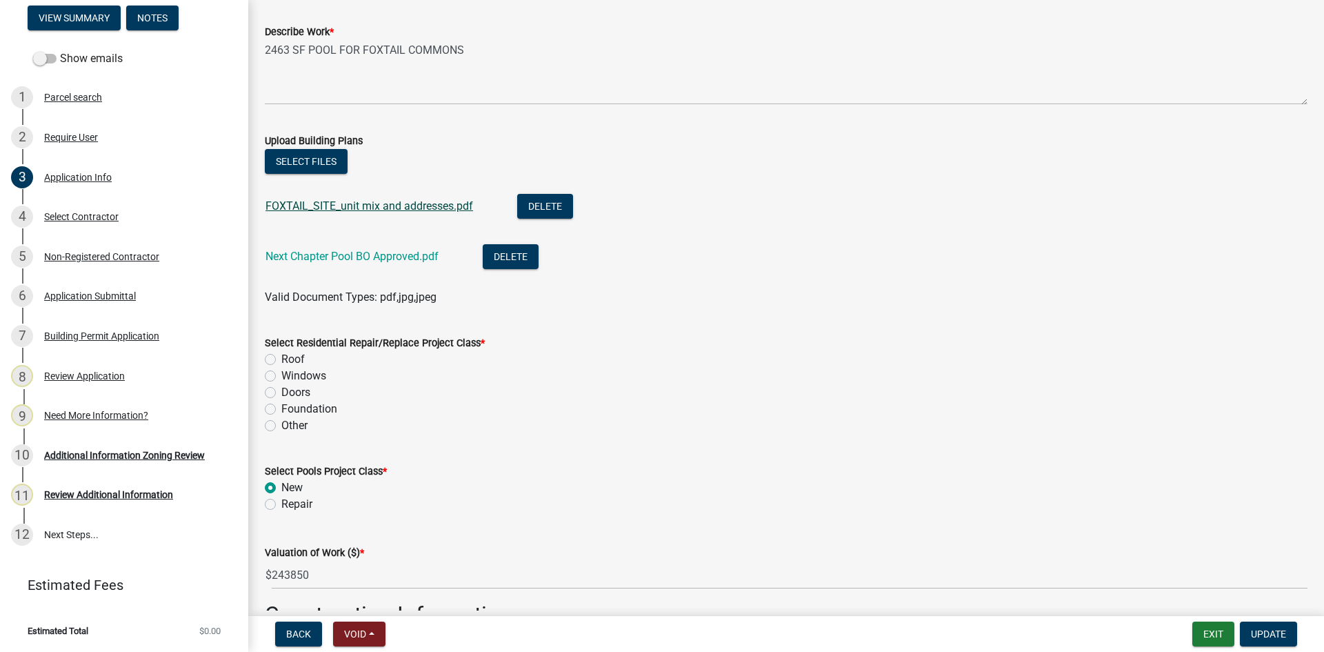
click at [321, 204] on link "FOXTAIL_SITE_unit mix and addresses.pdf" at bounding box center [369, 205] width 208 height 13
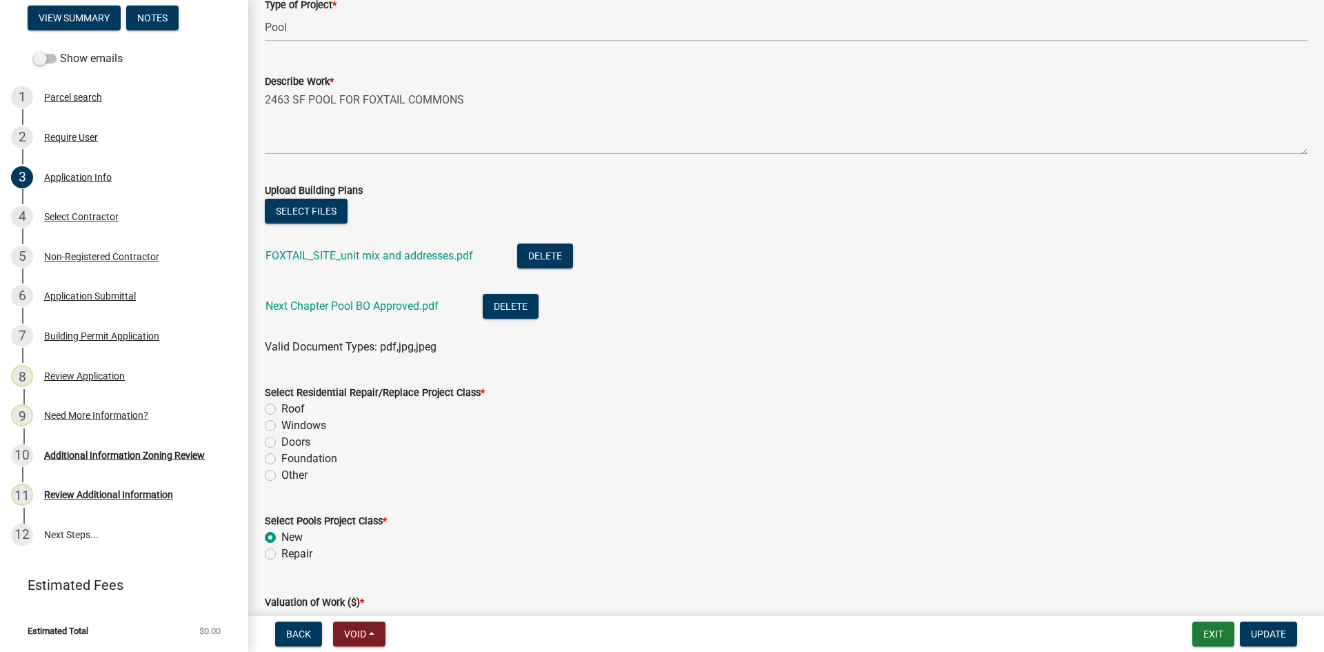
scroll to position [1607, 0]
click at [281, 475] on label "Other" at bounding box center [294, 473] width 26 height 17
click at [281, 474] on input "Other" at bounding box center [285, 469] width 9 height 9
radio input "true"
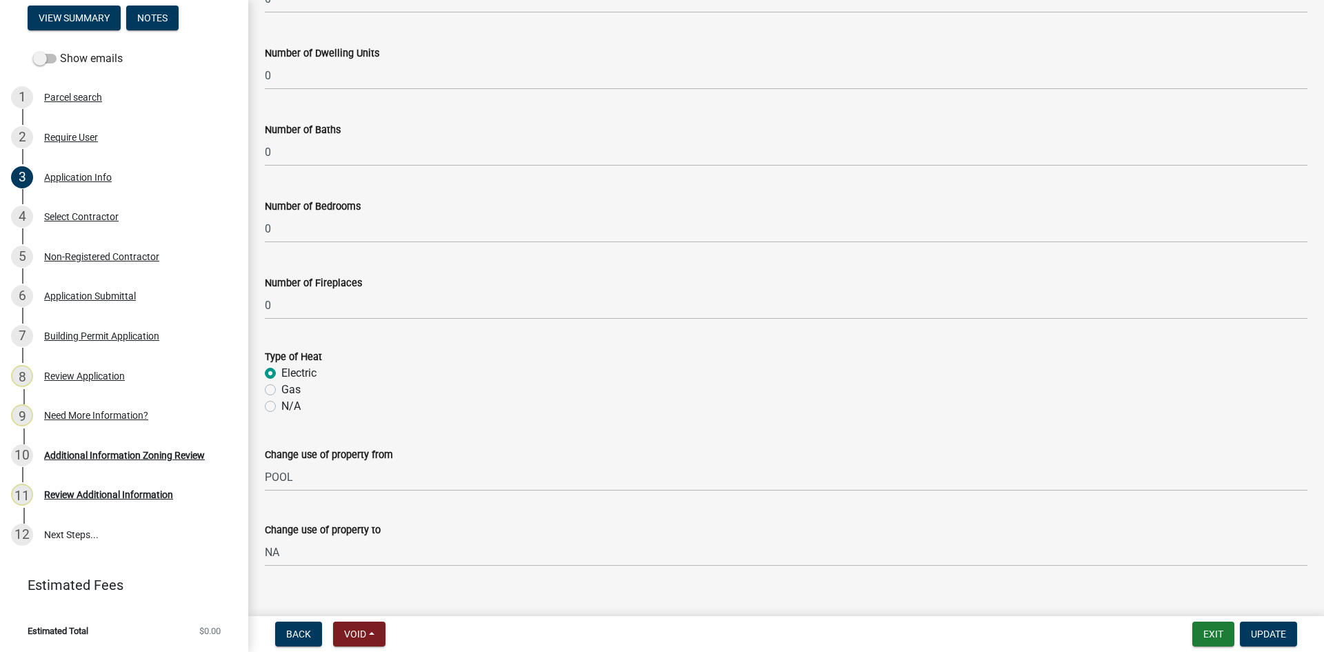
scroll to position [2366, 0]
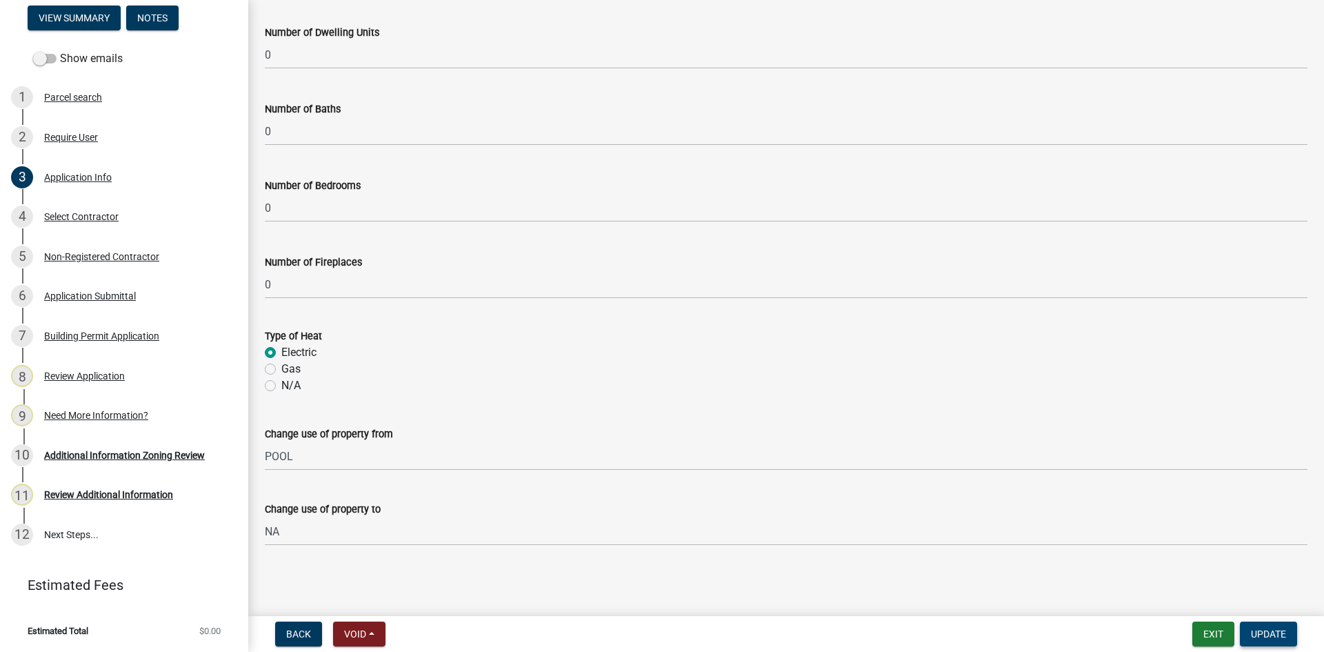
click at [1254, 629] on span "Update" at bounding box center [1268, 633] width 35 height 11
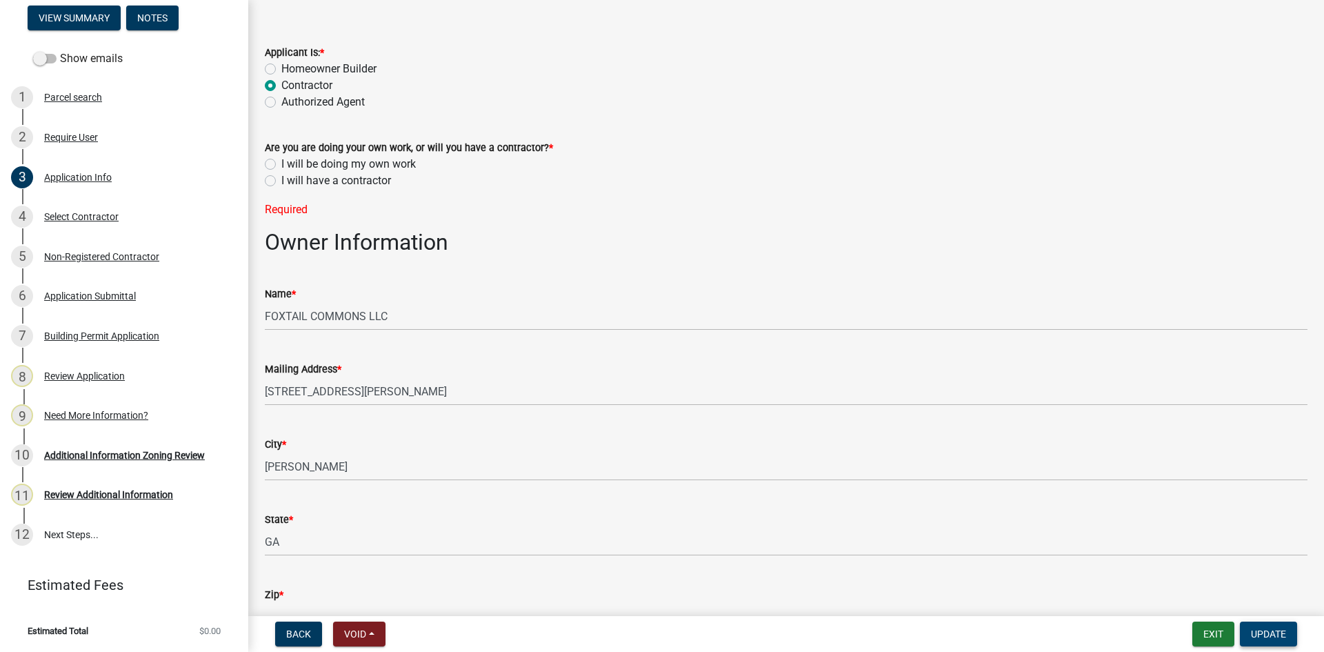
scroll to position [0, 0]
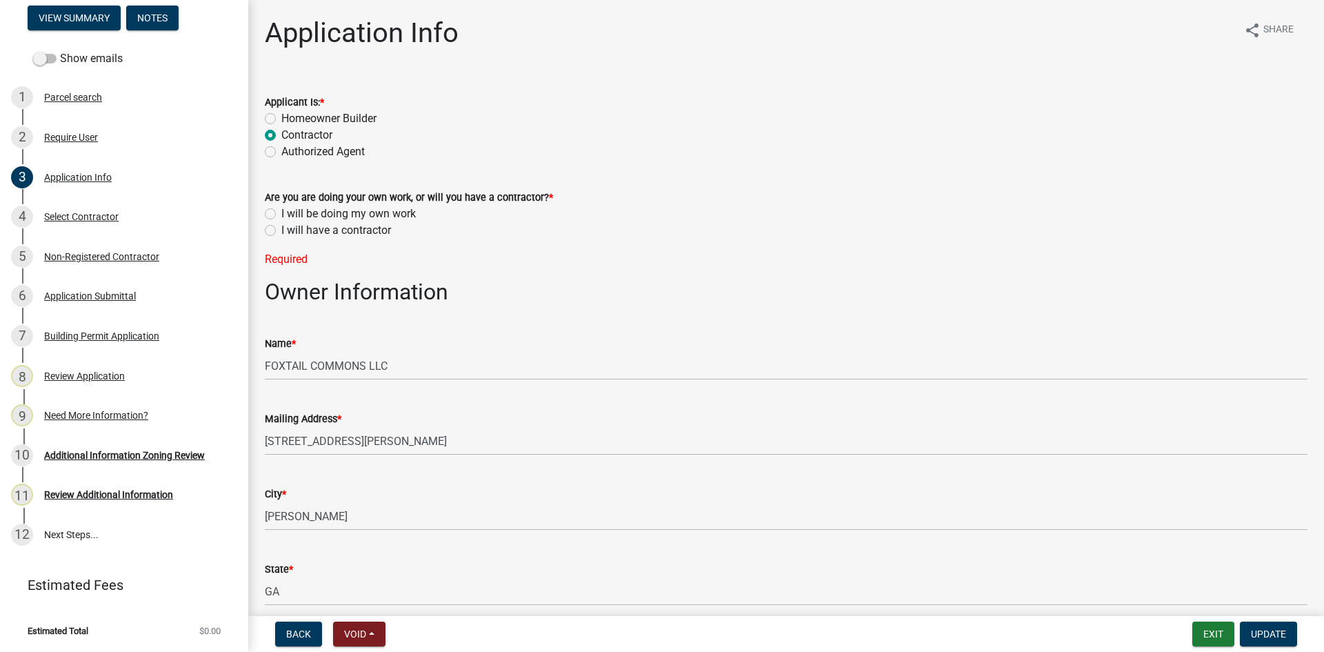
click at [281, 231] on label "I will have a contractor" at bounding box center [336, 230] width 110 height 17
click at [281, 231] on input "I will have a contractor" at bounding box center [285, 226] width 9 height 9
radio input "true"
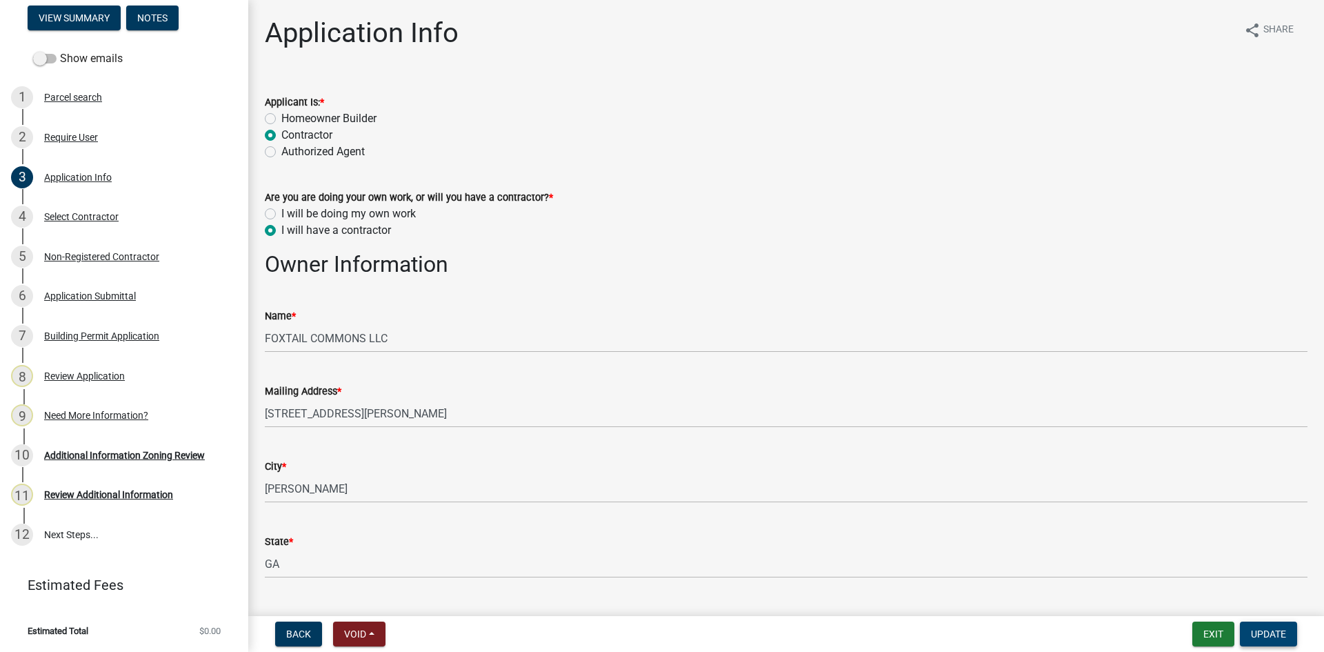
click at [1267, 641] on button "Update" at bounding box center [1268, 633] width 57 height 25
click at [1271, 628] on span "Update" at bounding box center [1268, 633] width 35 height 11
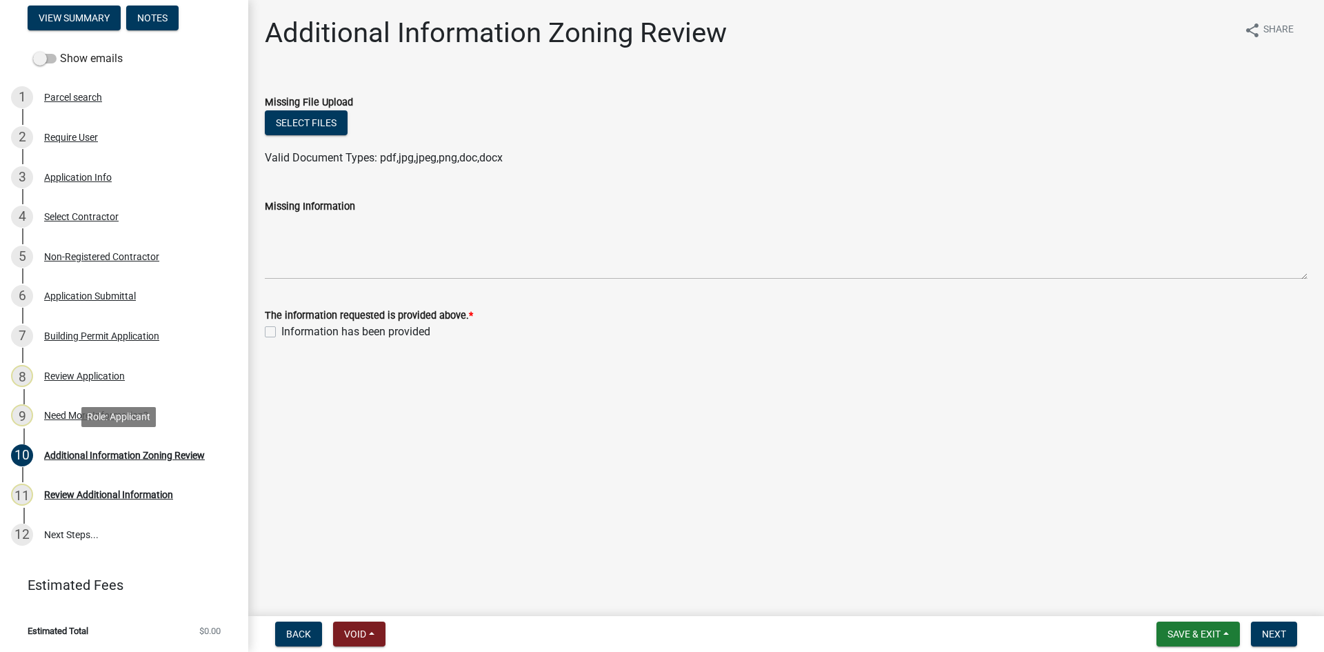
click at [102, 454] on div "Additional Information Zoning Review" at bounding box center [124, 455] width 161 height 10
drag, startPoint x: 272, startPoint y: 332, endPoint x: 280, endPoint y: 334, distance: 7.9
click at [281, 332] on label "Information has been provided" at bounding box center [355, 331] width 149 height 17
click at [281, 332] on input "Information has been provided" at bounding box center [285, 327] width 9 height 9
checkbox input "true"
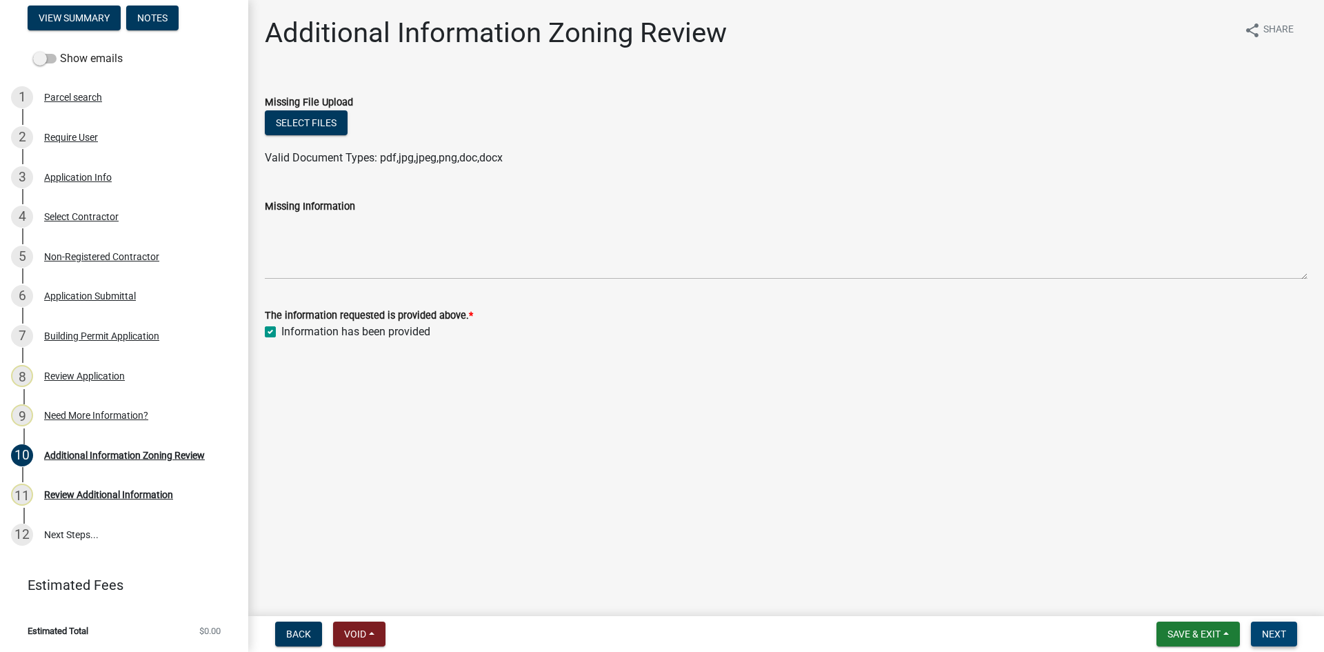
click at [1281, 638] on span "Next" at bounding box center [1274, 633] width 24 height 11
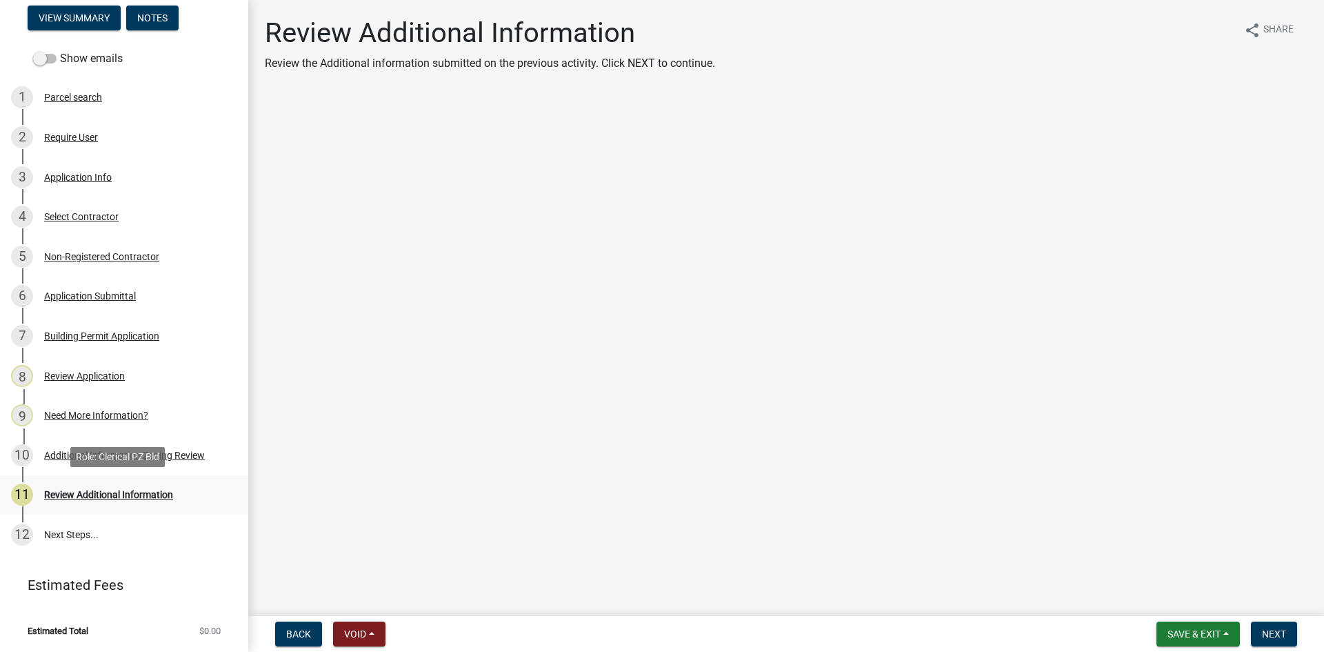
click at [72, 492] on div "Review Additional Information" at bounding box center [108, 495] width 129 height 10
click at [1262, 634] on span "Next" at bounding box center [1274, 633] width 24 height 11
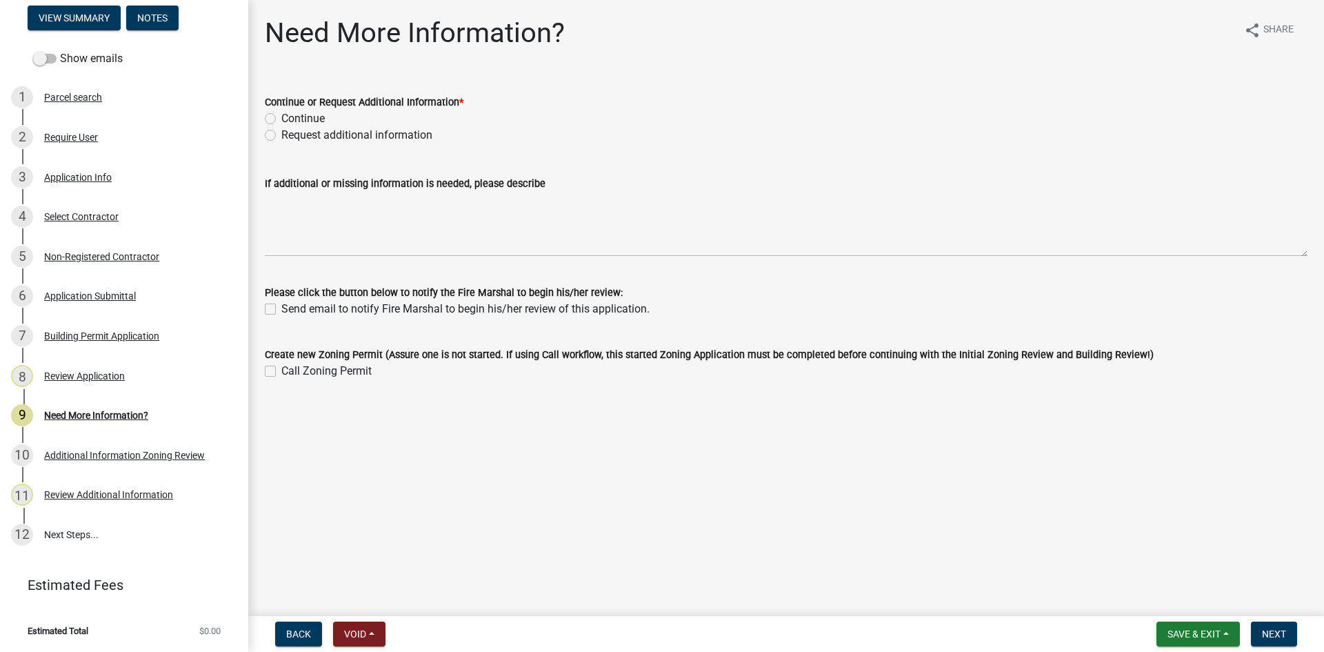
click at [281, 118] on label "Continue" at bounding box center [302, 118] width 43 height 17
click at [281, 118] on input "Continue" at bounding box center [285, 114] width 9 height 9
radio input "true"
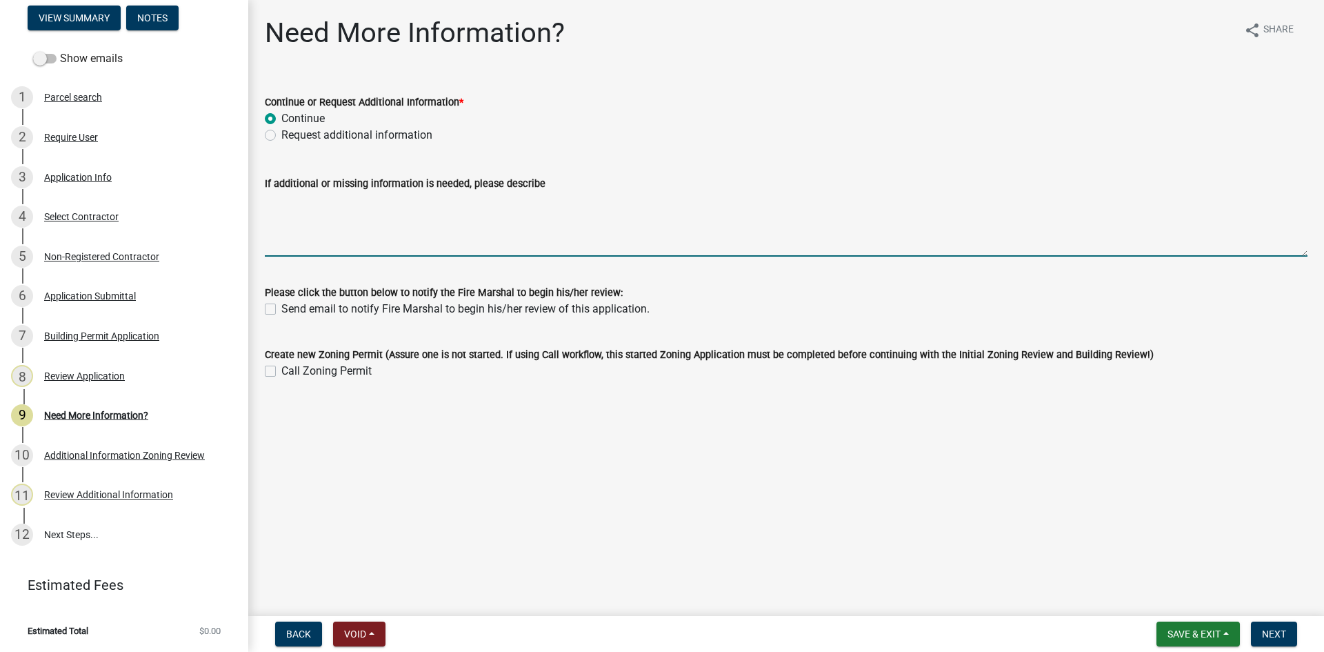
click at [292, 210] on textarea "If additional or missing information is needed, please describe" at bounding box center [786, 224] width 1042 height 65
type textarea "Plans have been approved"
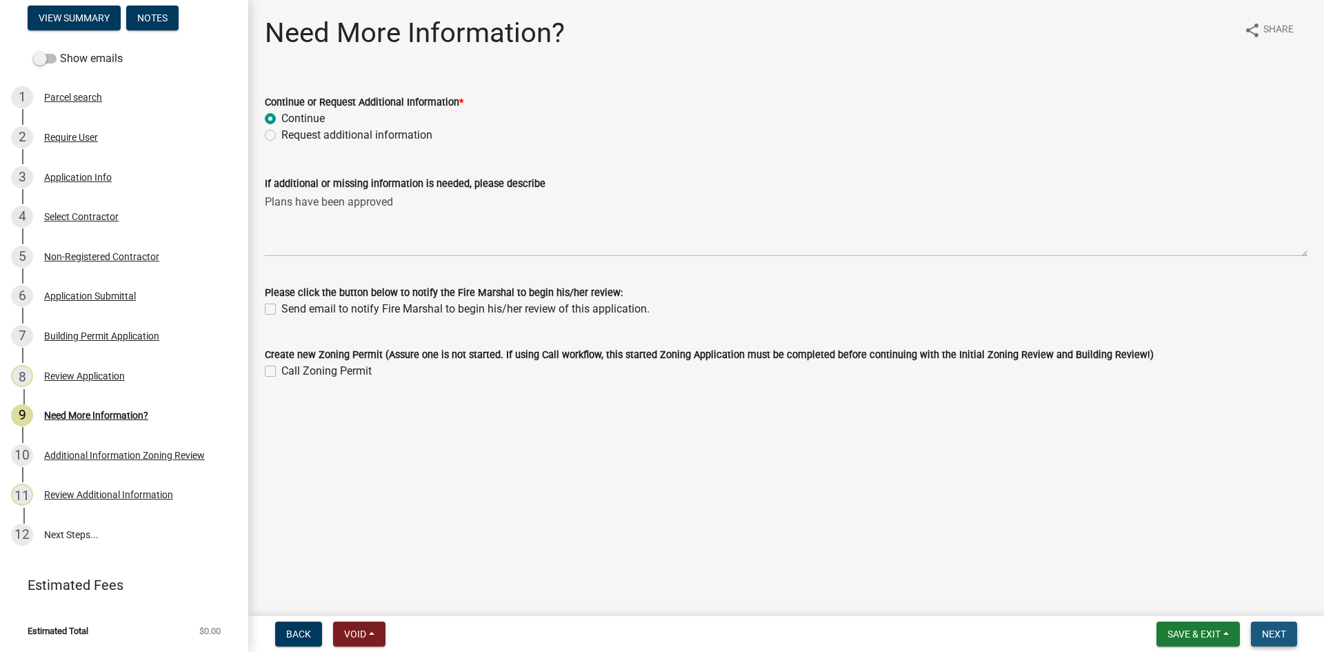
click at [1269, 630] on span "Next" at bounding box center [1274, 633] width 24 height 11
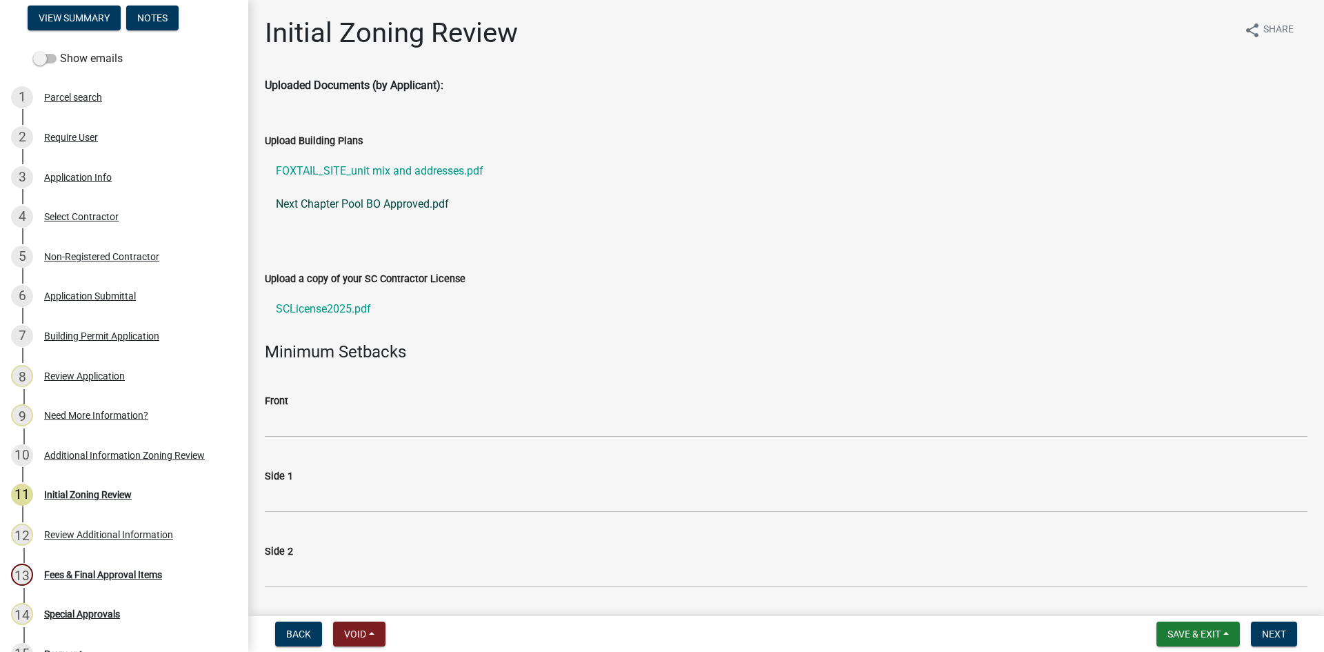
click at [366, 205] on link "Next Chapter Pool BO Approved.pdf" at bounding box center [786, 204] width 1042 height 33
click at [1273, 634] on span "Next" at bounding box center [1274, 633] width 24 height 11
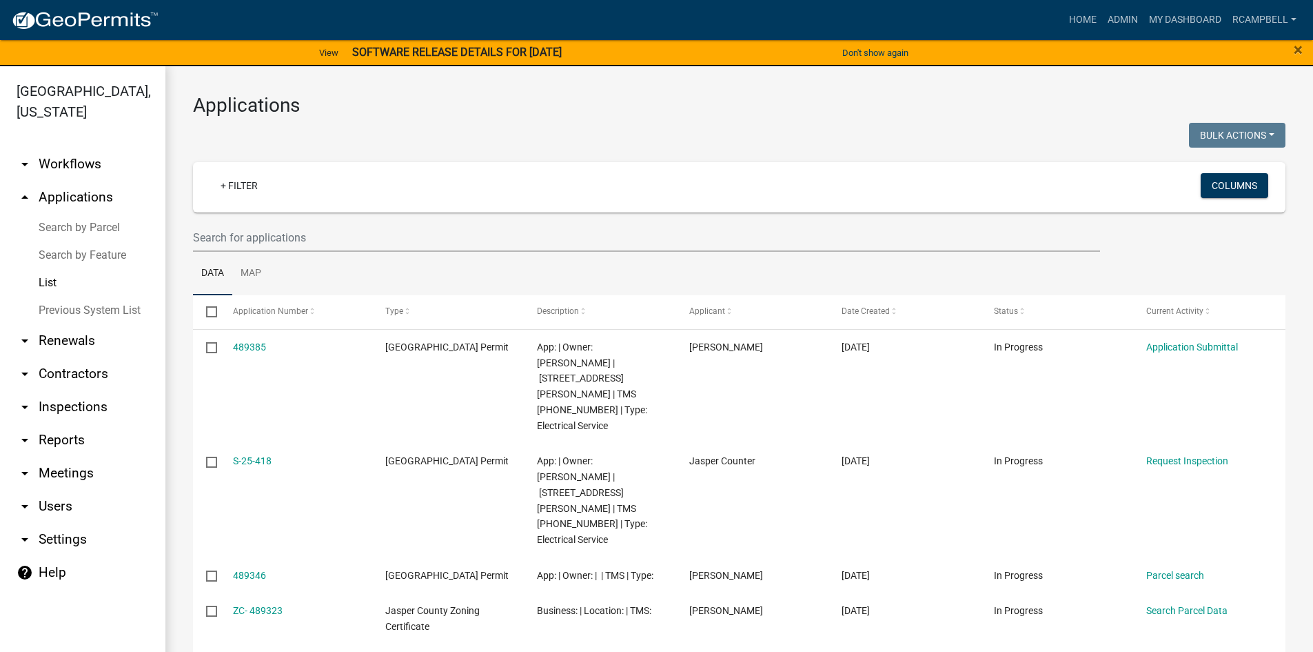
select select "3: 100"
drag, startPoint x: 0, startPoint y: 0, endPoint x: 245, endPoint y: 231, distance: 336.5
click at [245, 231] on input "text" at bounding box center [646, 237] width 907 height 28
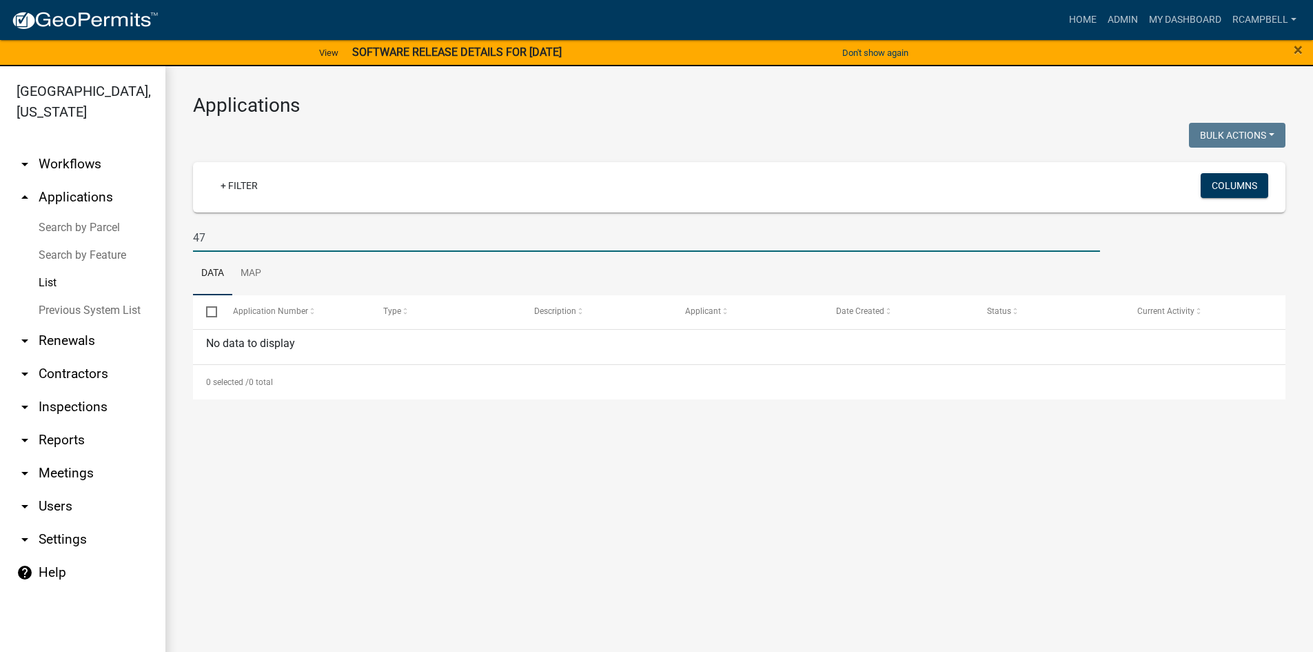
type input "4"
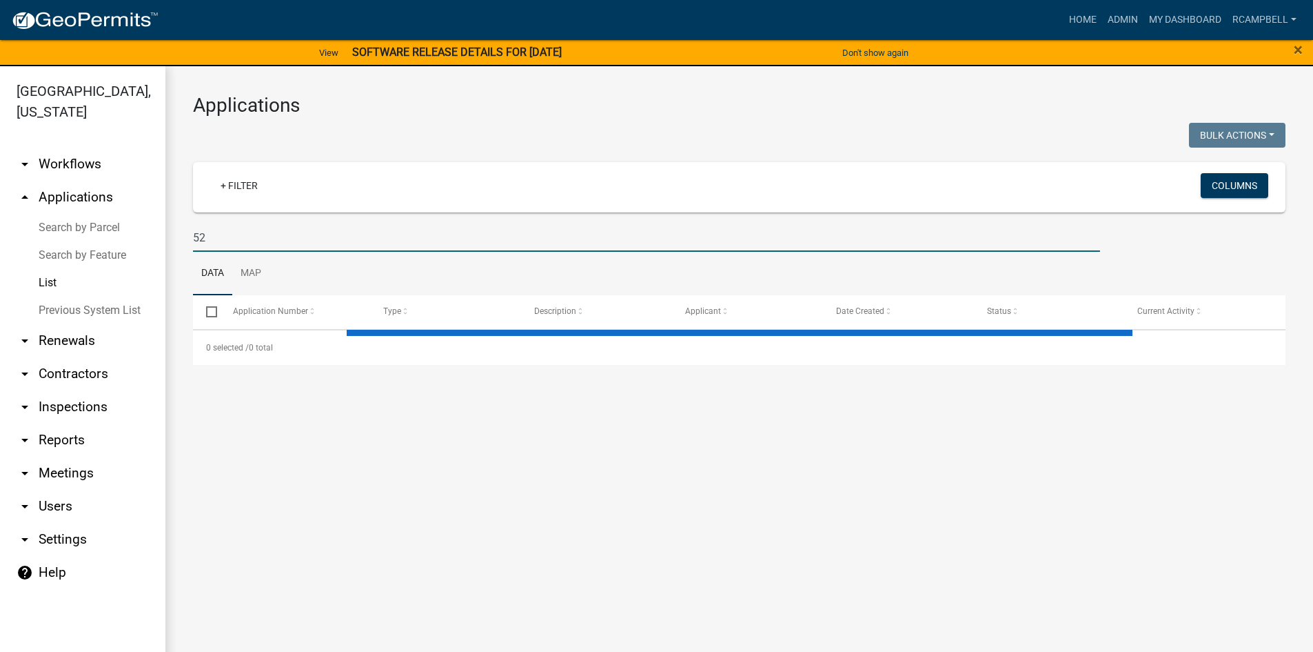
type input "524"
select select "3: 100"
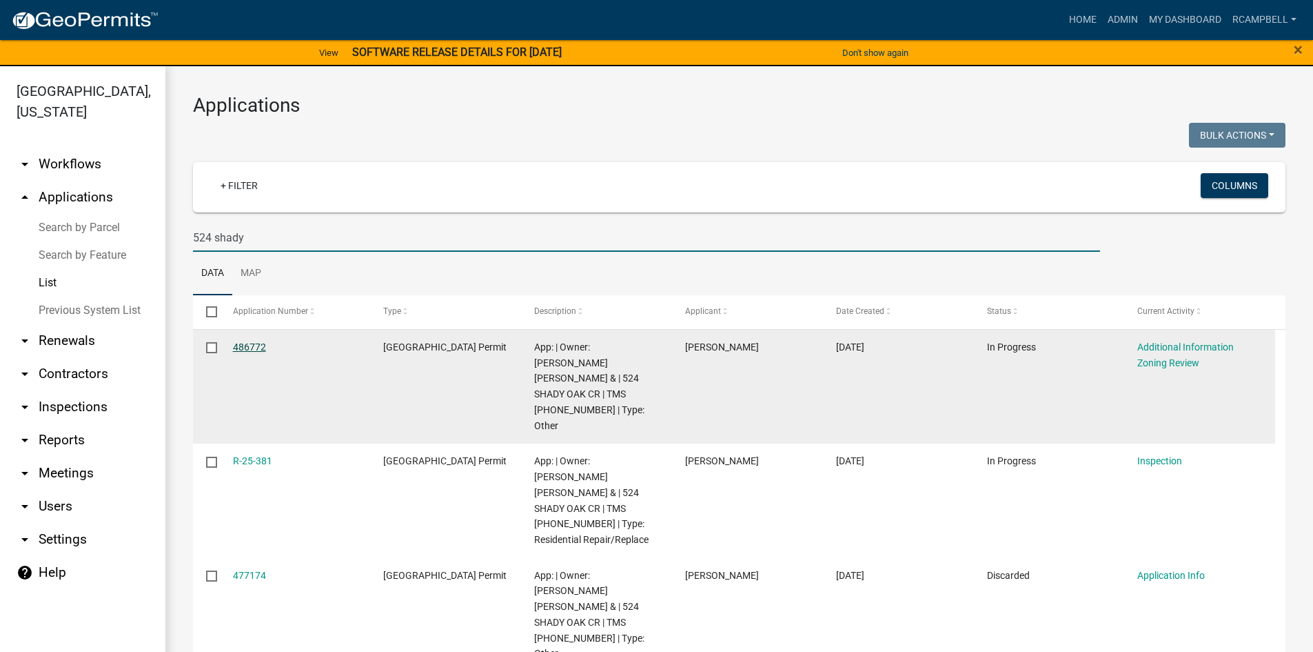
type input "524 shady"
click at [256, 345] on link "486772" at bounding box center [249, 346] width 33 height 11
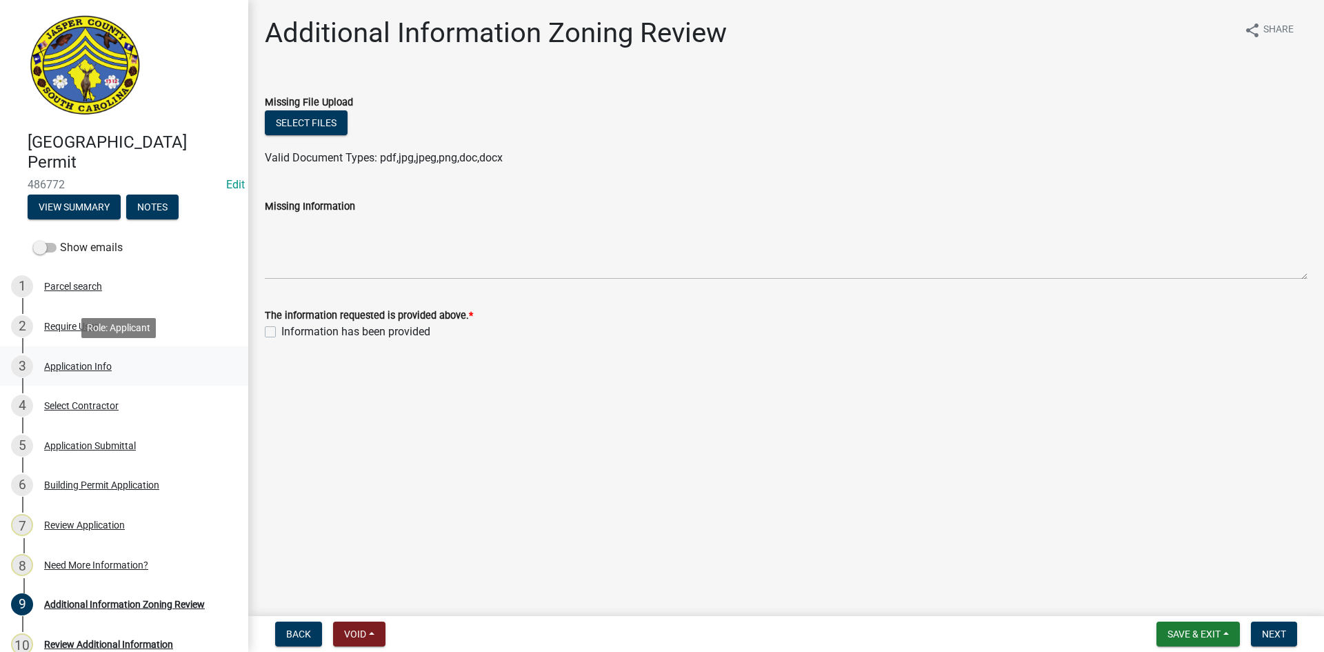
click at [71, 365] on div "Application Info" at bounding box center [78, 366] width 68 height 10
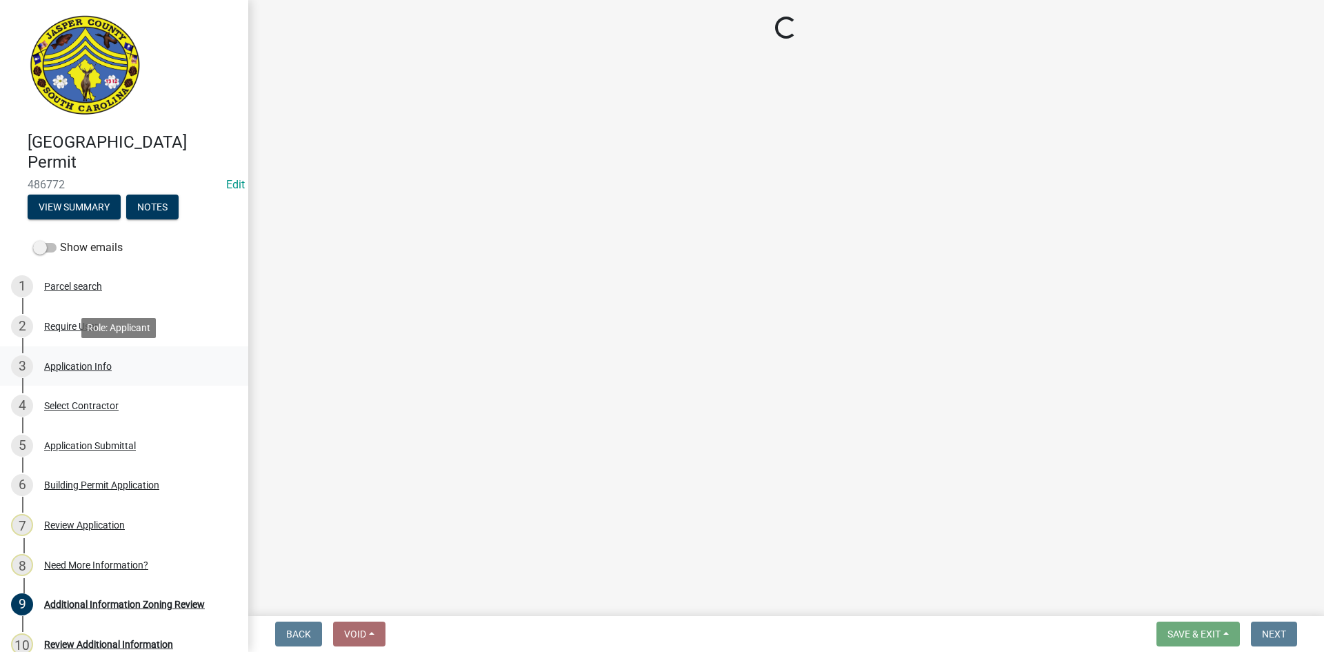
select select "6570ce79-212e-4c42-b64f-f74b85e12671"
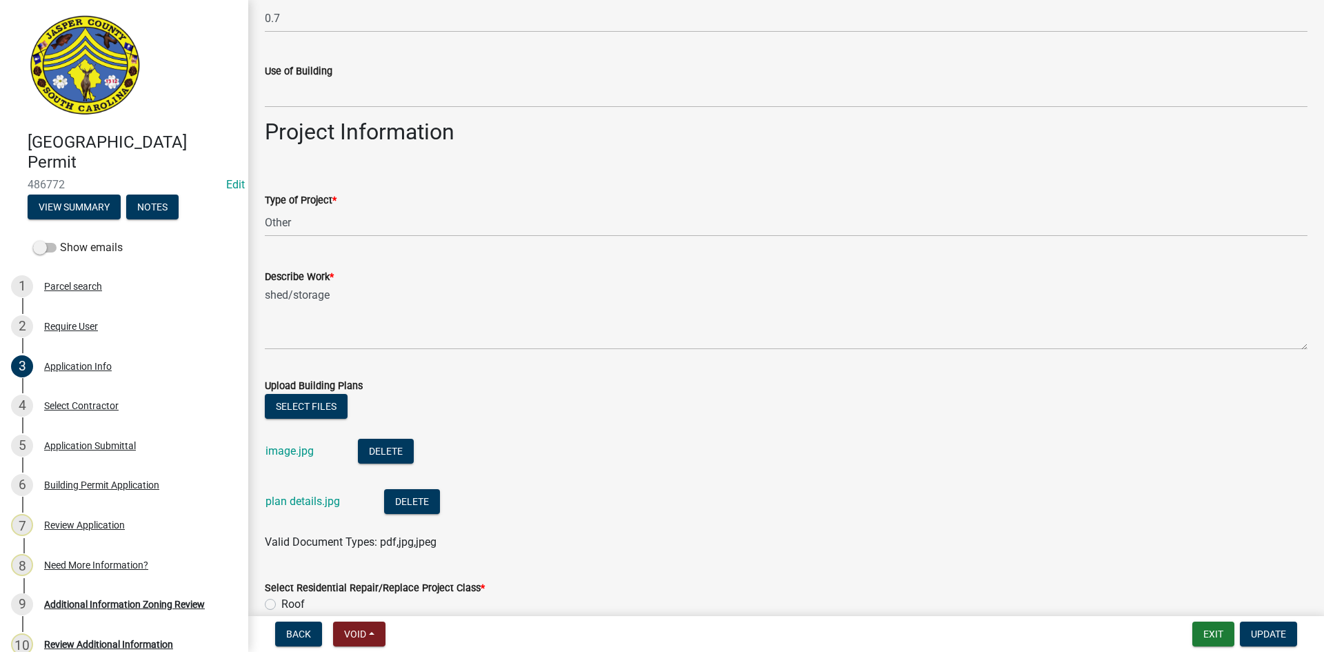
scroll to position [1448, 0]
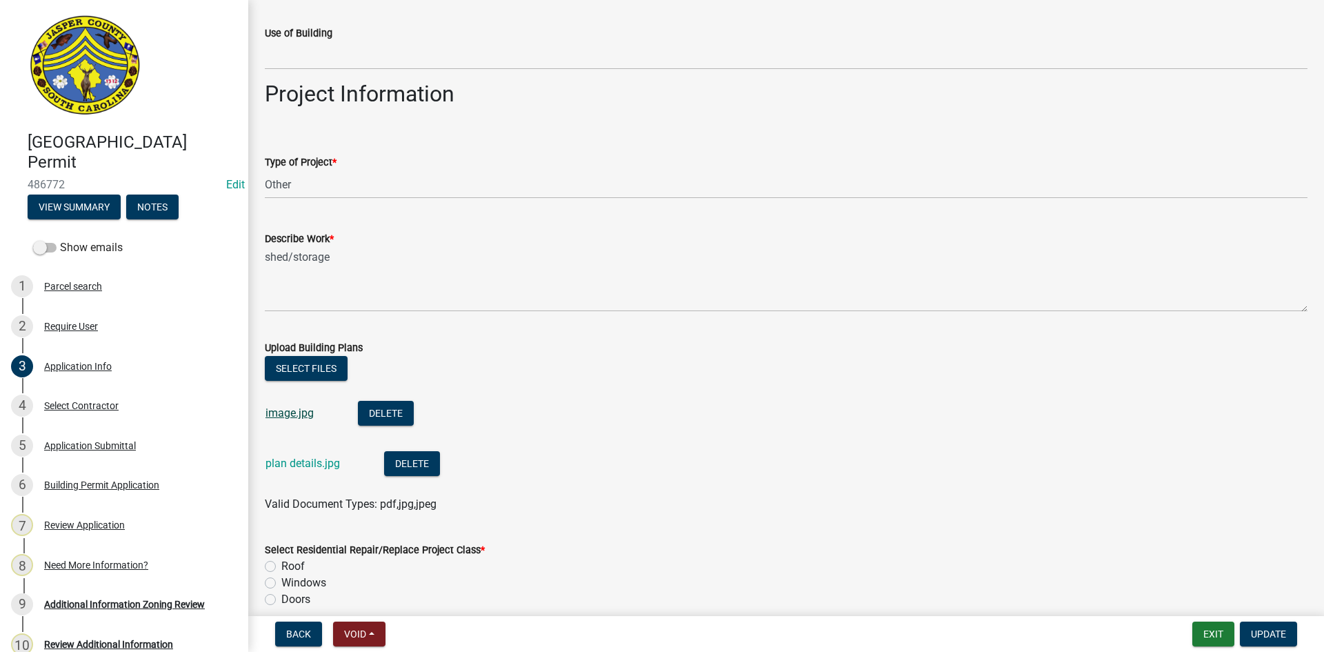
click at [288, 413] on link "image.jpg" at bounding box center [289, 412] width 48 height 13
click at [290, 454] on div "plan details.jpg" at bounding box center [313, 465] width 97 height 28
click at [292, 461] on link "plan details.jpg" at bounding box center [302, 462] width 74 height 13
click at [285, 416] on link "image.jpg" at bounding box center [289, 412] width 48 height 13
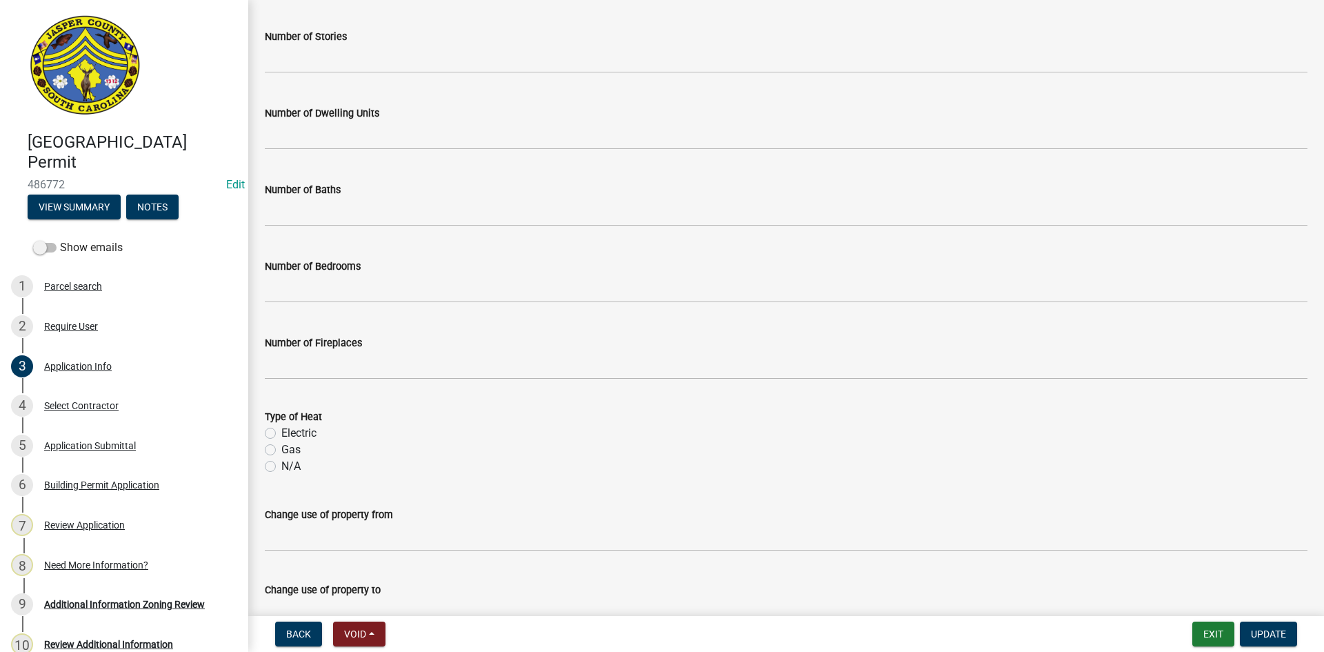
scroll to position [2287, 0]
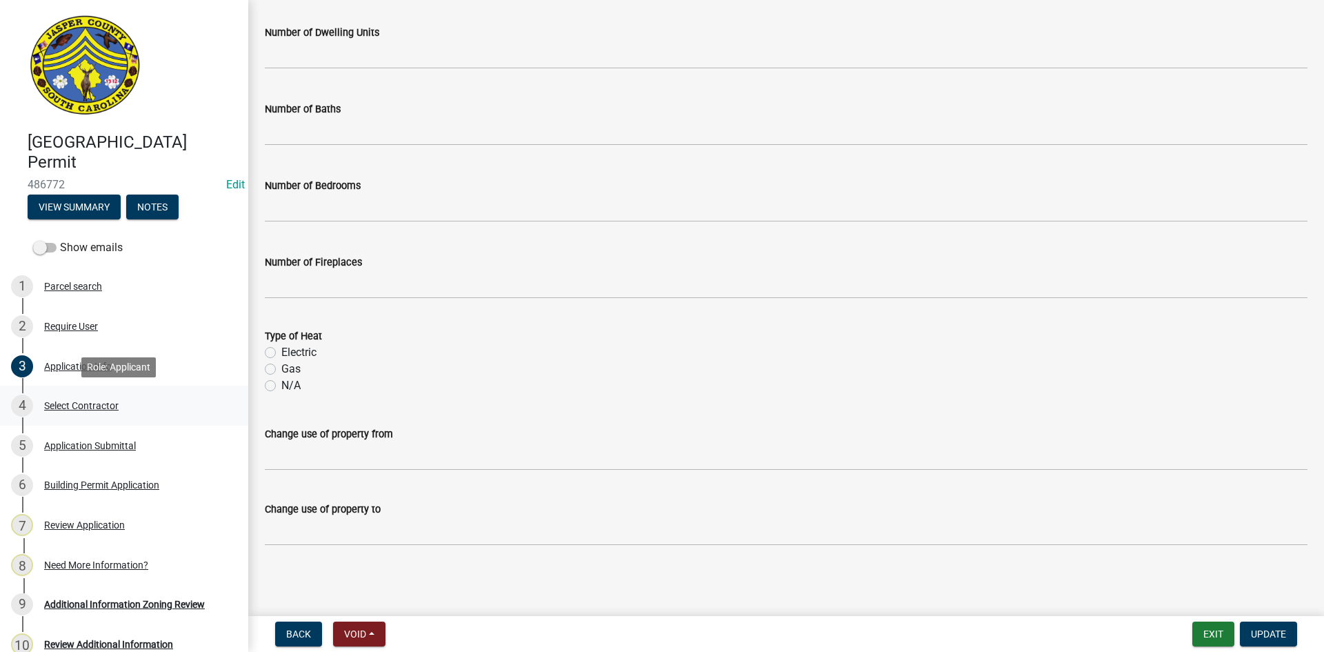
click at [72, 399] on div "4 Select Contractor" at bounding box center [118, 405] width 215 height 22
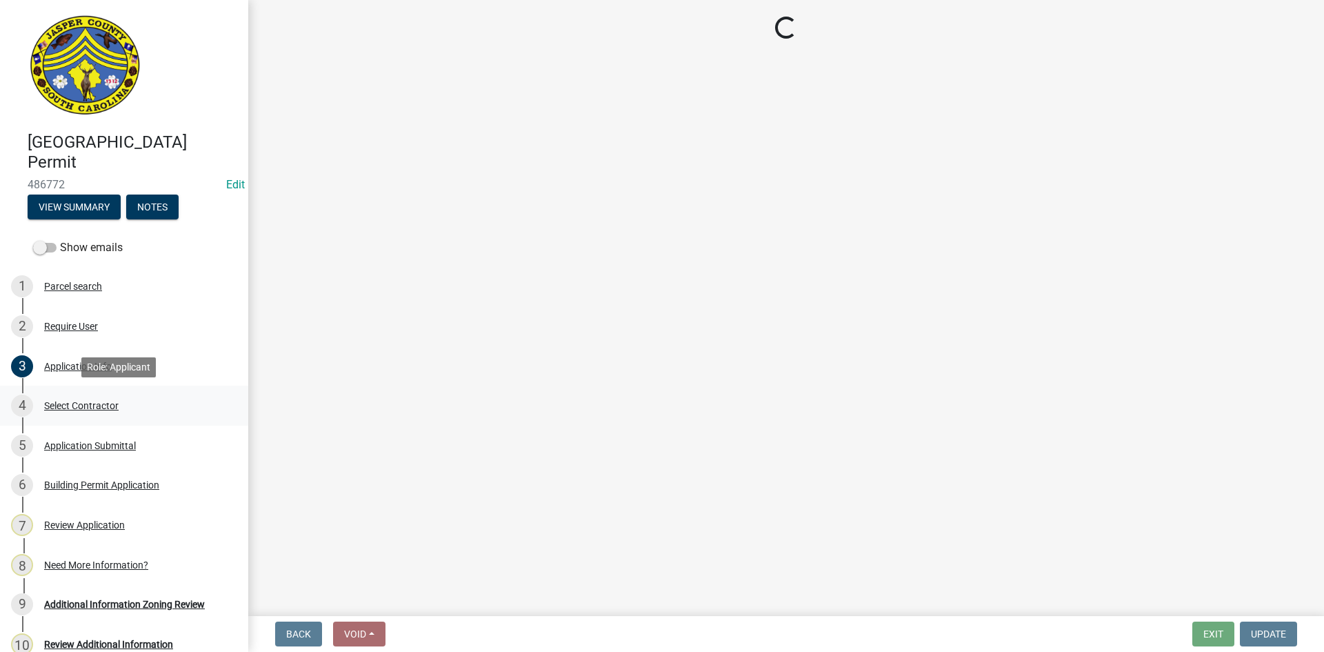
scroll to position [0, 0]
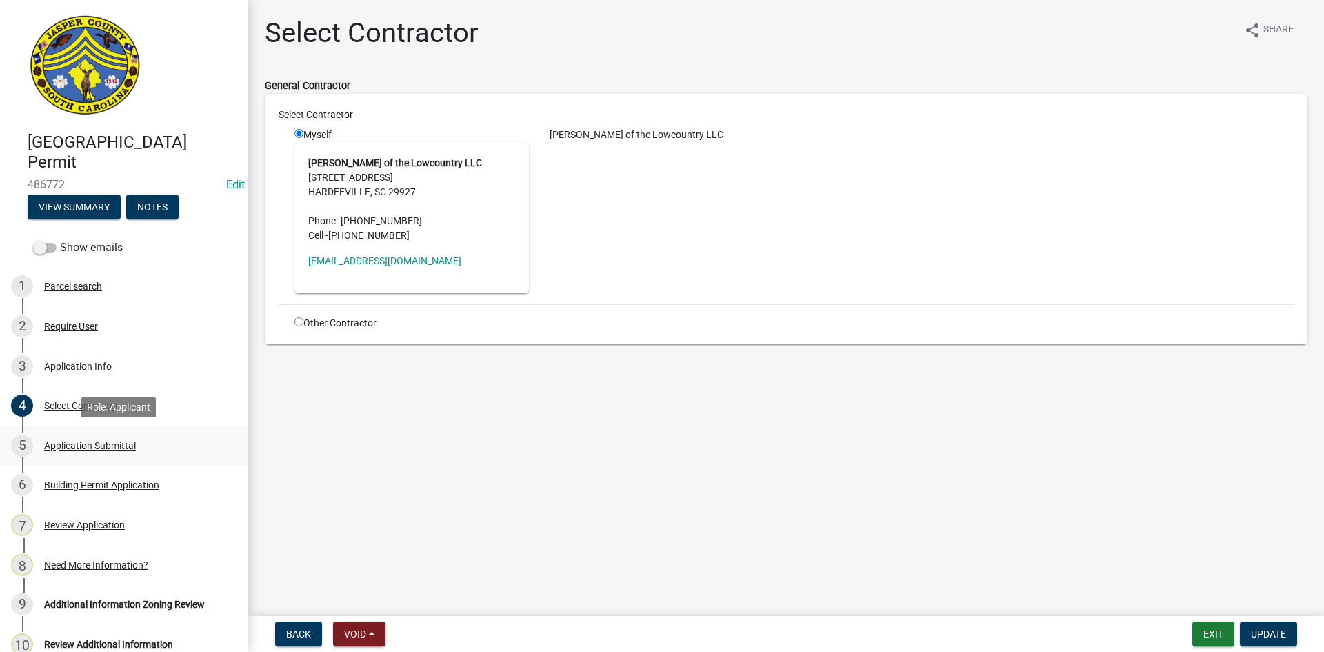
click at [85, 445] on div "Application Submittal" at bounding box center [90, 446] width 92 height 10
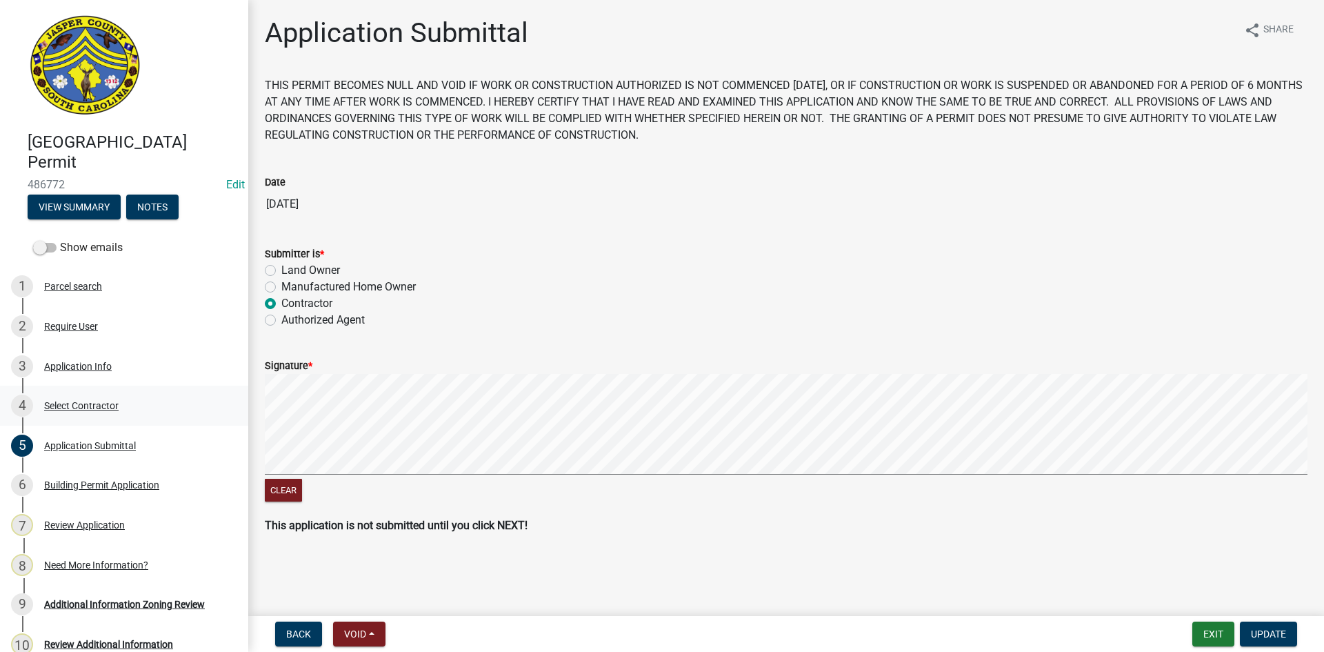
click at [90, 407] on div "Select Contractor" at bounding box center [81, 406] width 74 height 10
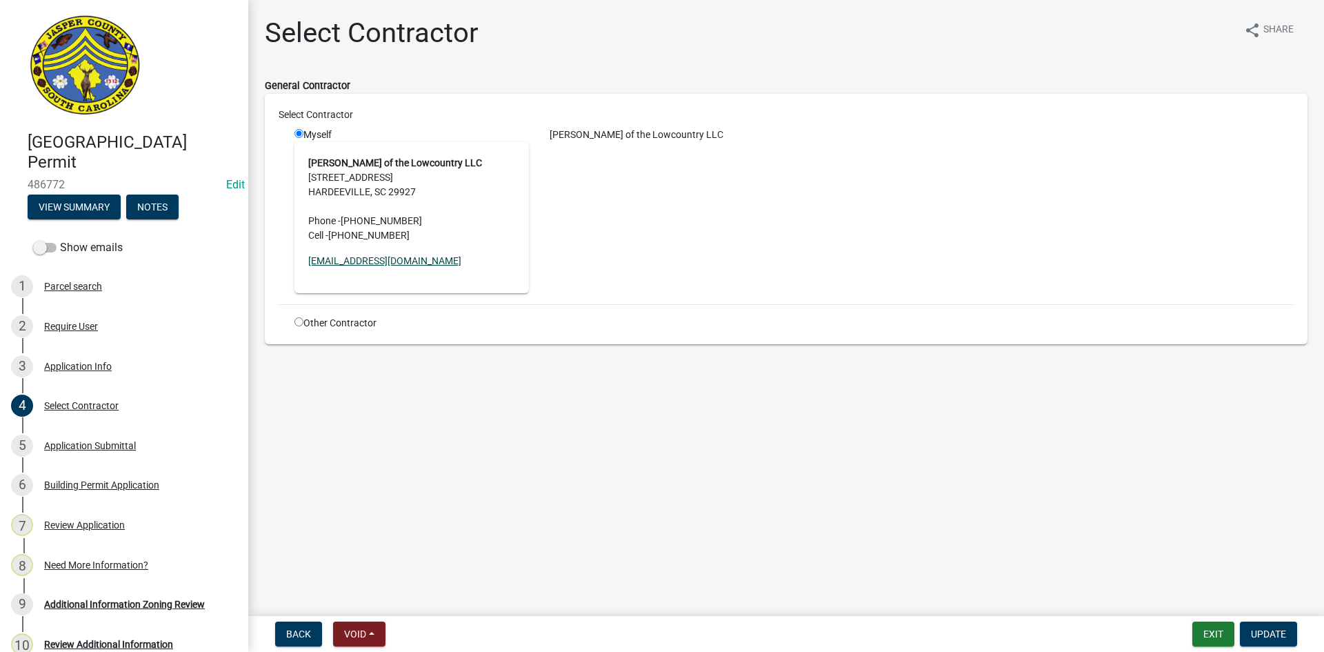
click at [423, 256] on link "[EMAIL_ADDRESS][DOMAIN_NAME]" at bounding box center [384, 260] width 153 height 11
drag, startPoint x: 339, startPoint y: 195, endPoint x: 332, endPoint y: 170, distance: 25.6
click at [332, 170] on address "[PERSON_NAME] of the Lowcountry LLC [STREET_ADDRESS] Phone - [PHONE_NUMBER] Cel…" at bounding box center [411, 199] width 207 height 87
click at [649, 134] on div "[PERSON_NAME] of the Lowcountry LLC" at bounding box center [921, 135] width 765 height 14
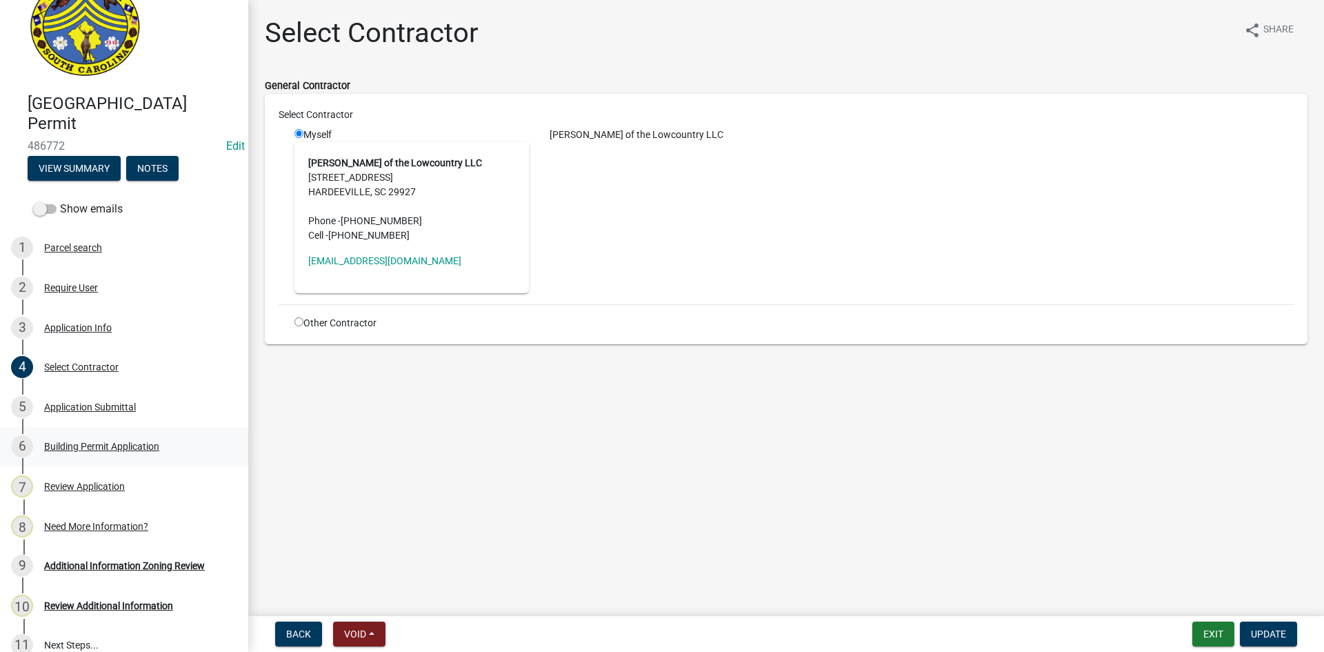
scroll to position [69, 0]
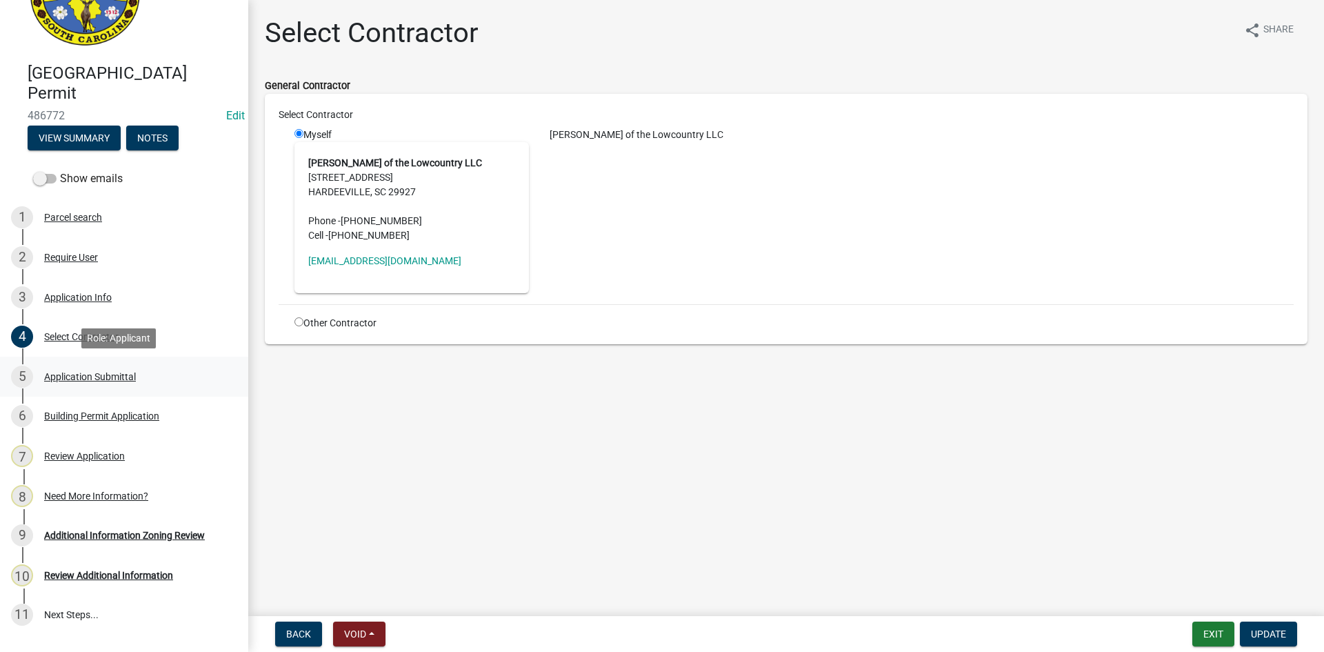
click at [99, 381] on div "Application Submittal" at bounding box center [90, 377] width 92 height 10
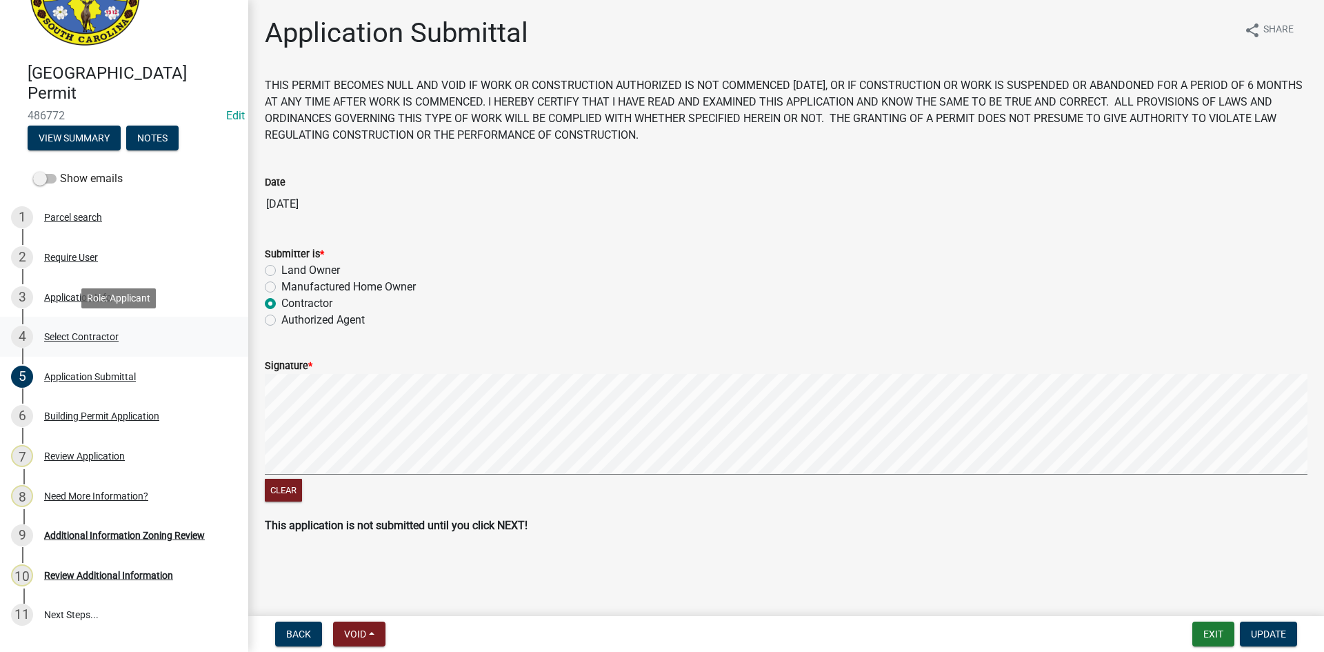
click at [99, 336] on div "Select Contractor" at bounding box center [81, 337] width 74 height 10
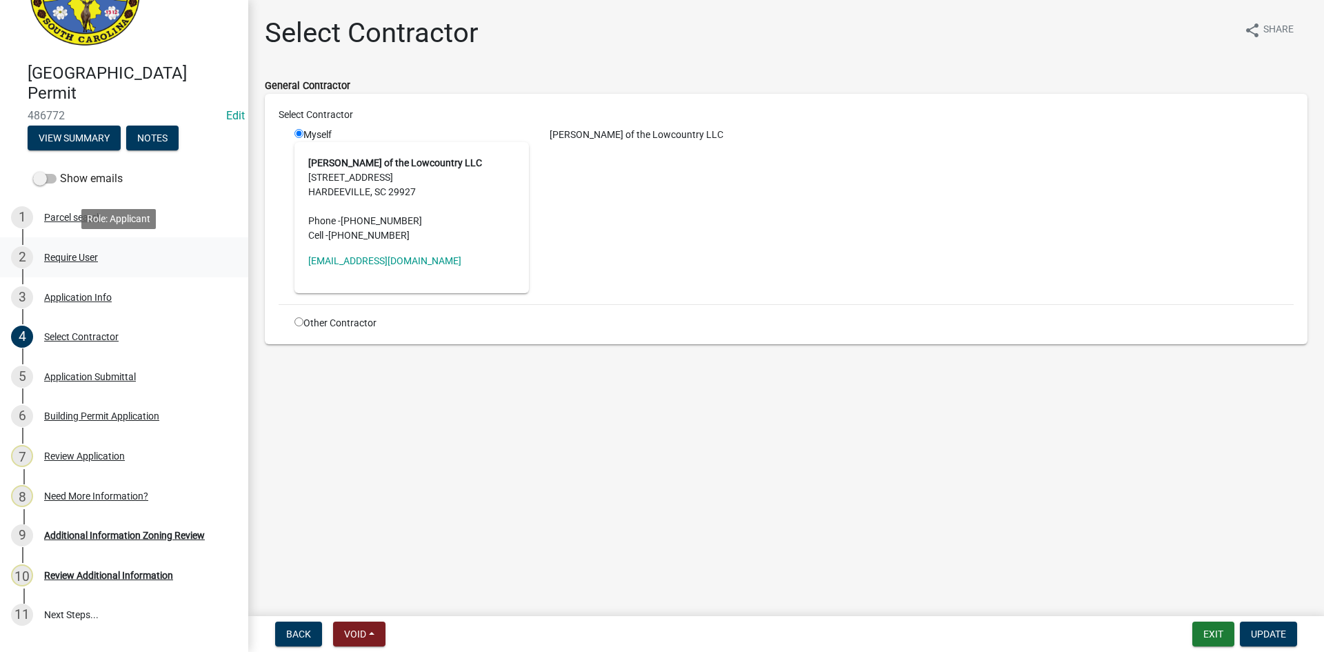
click at [85, 263] on div "2 Require User" at bounding box center [118, 257] width 215 height 22
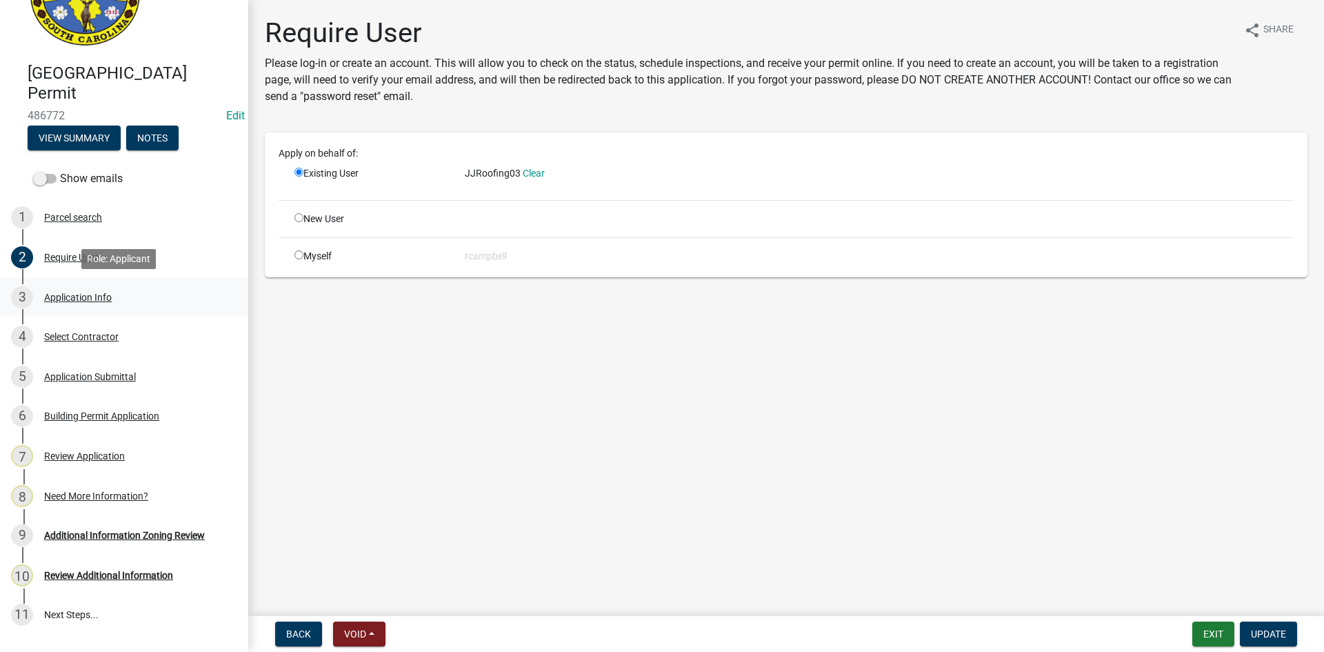
click at [93, 299] on div "Application Info" at bounding box center [78, 297] width 68 height 10
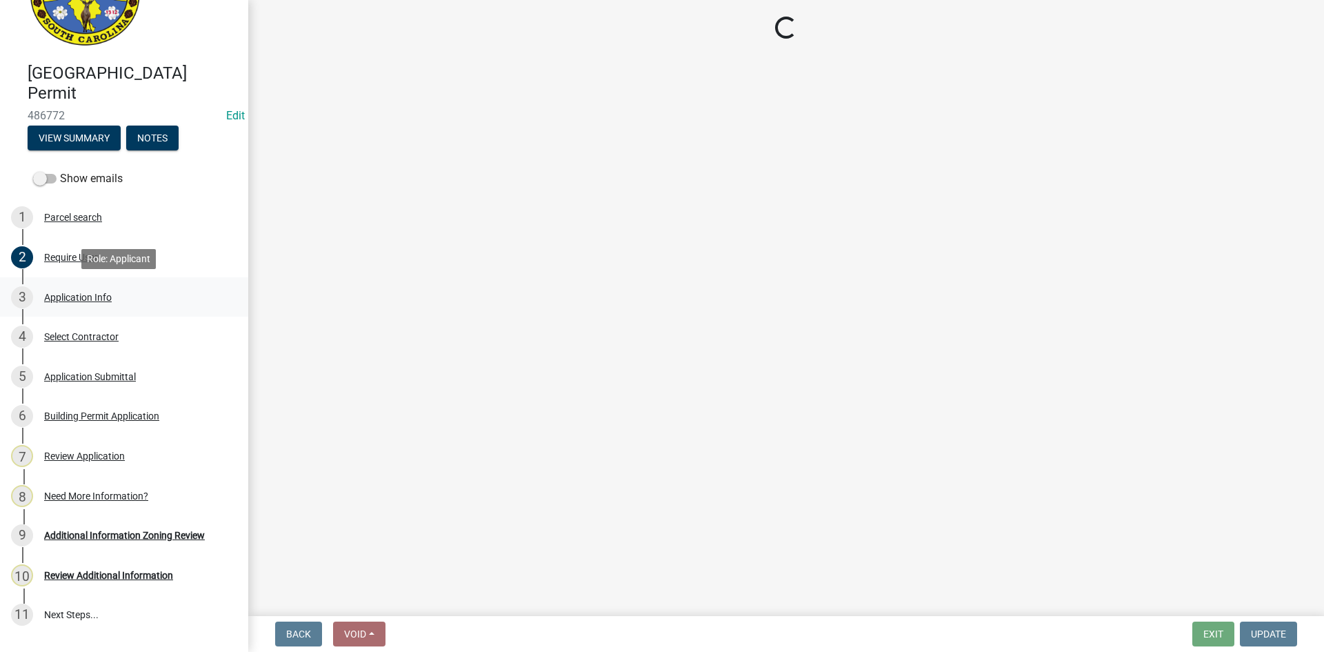
select select "6570ce79-212e-4c42-b64f-f74b85e12671"
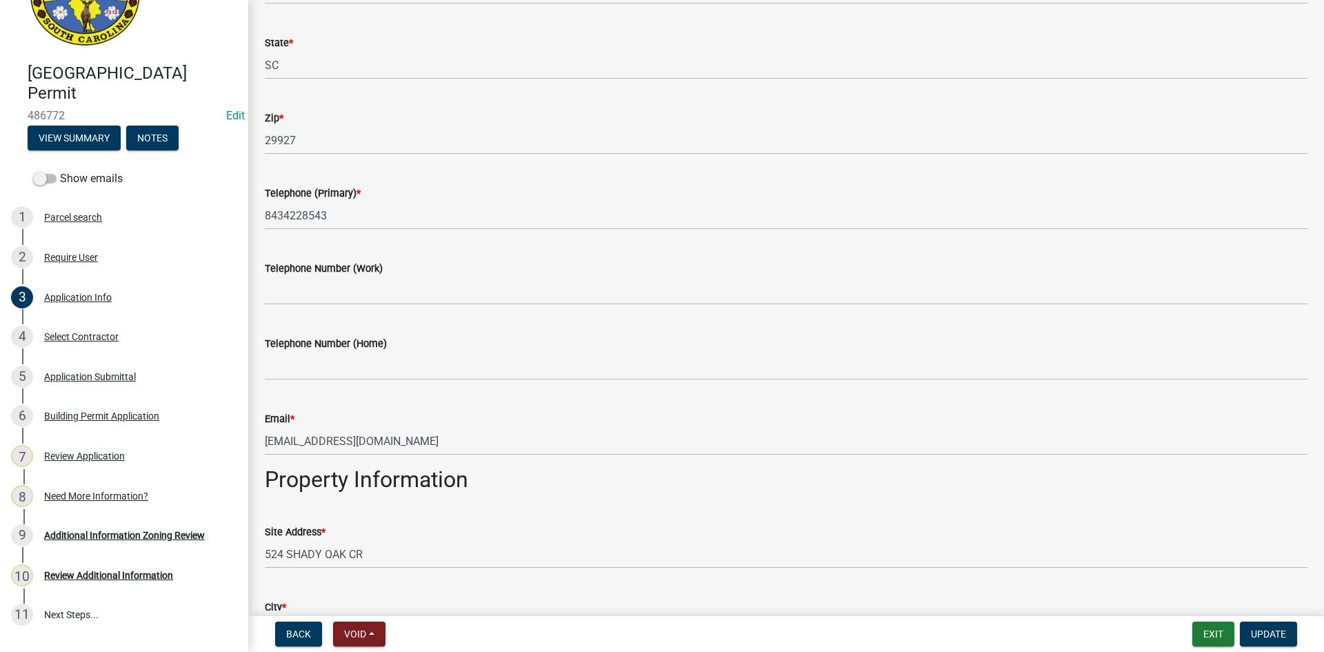
scroll to position [483, 0]
